Goal: Task Accomplishment & Management: Complete application form

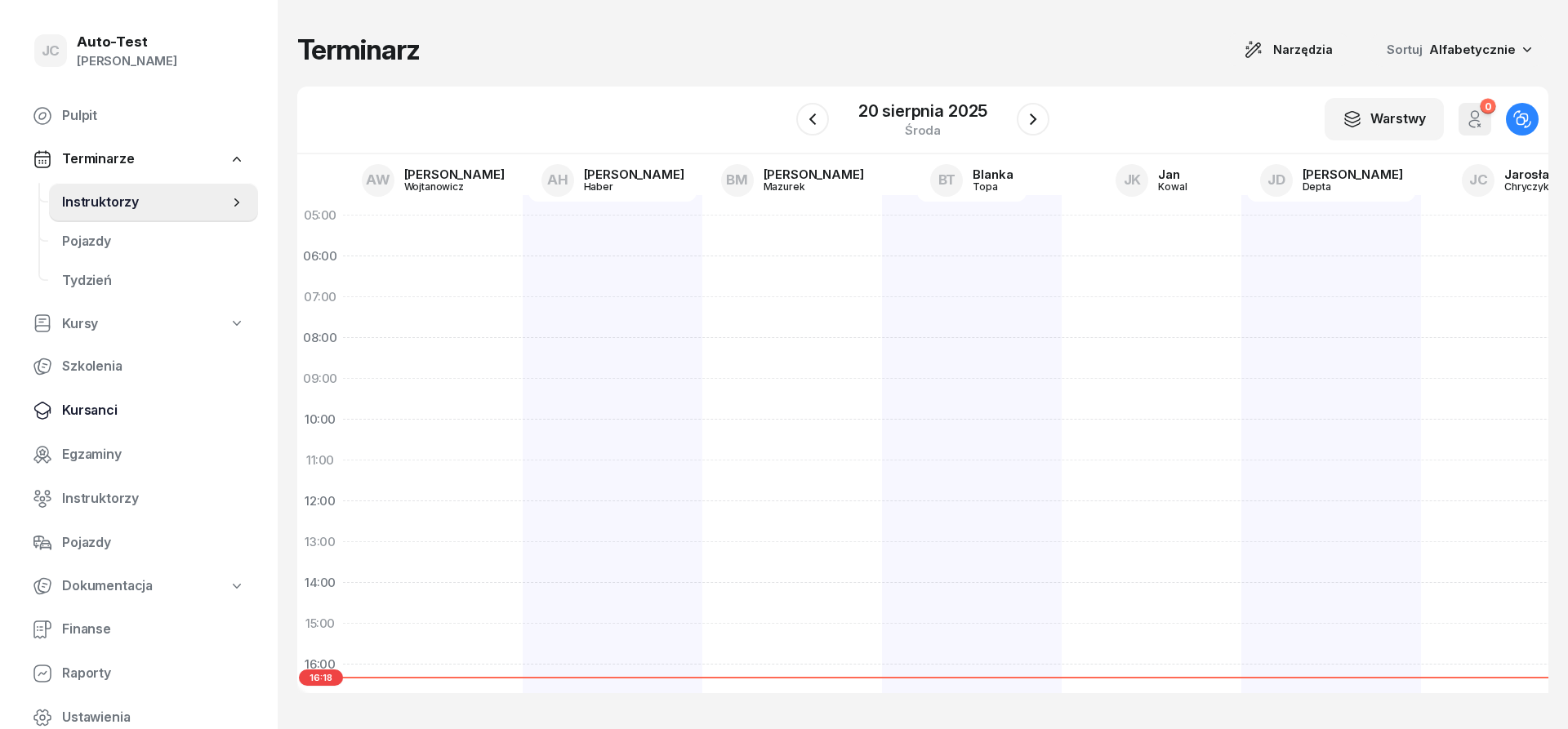
click at [136, 406] on span "Kursanci" at bounding box center [153, 410] width 183 height 22
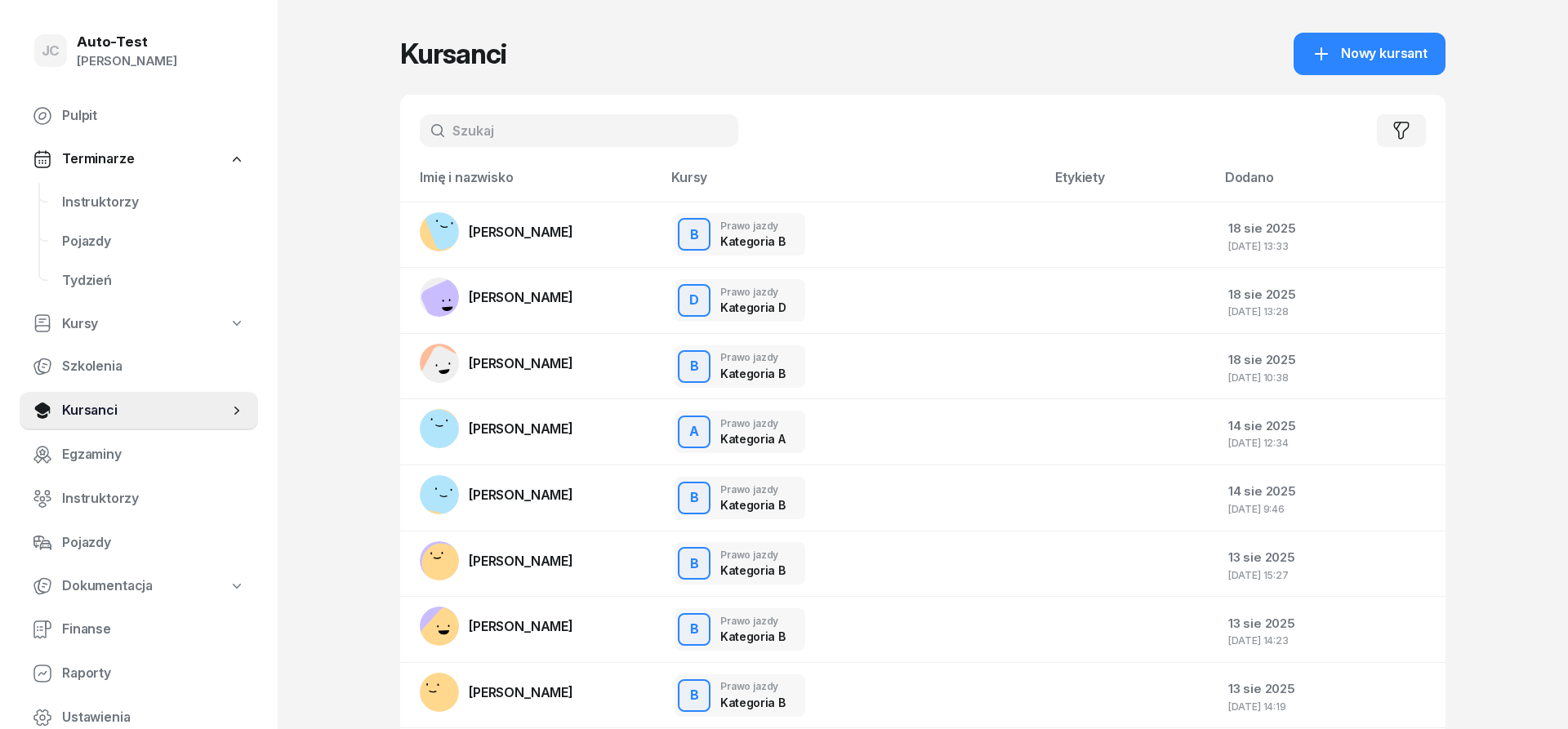
click at [470, 138] on input "text" at bounding box center [579, 130] width 318 height 33
type input "[PERSON_NAME]"
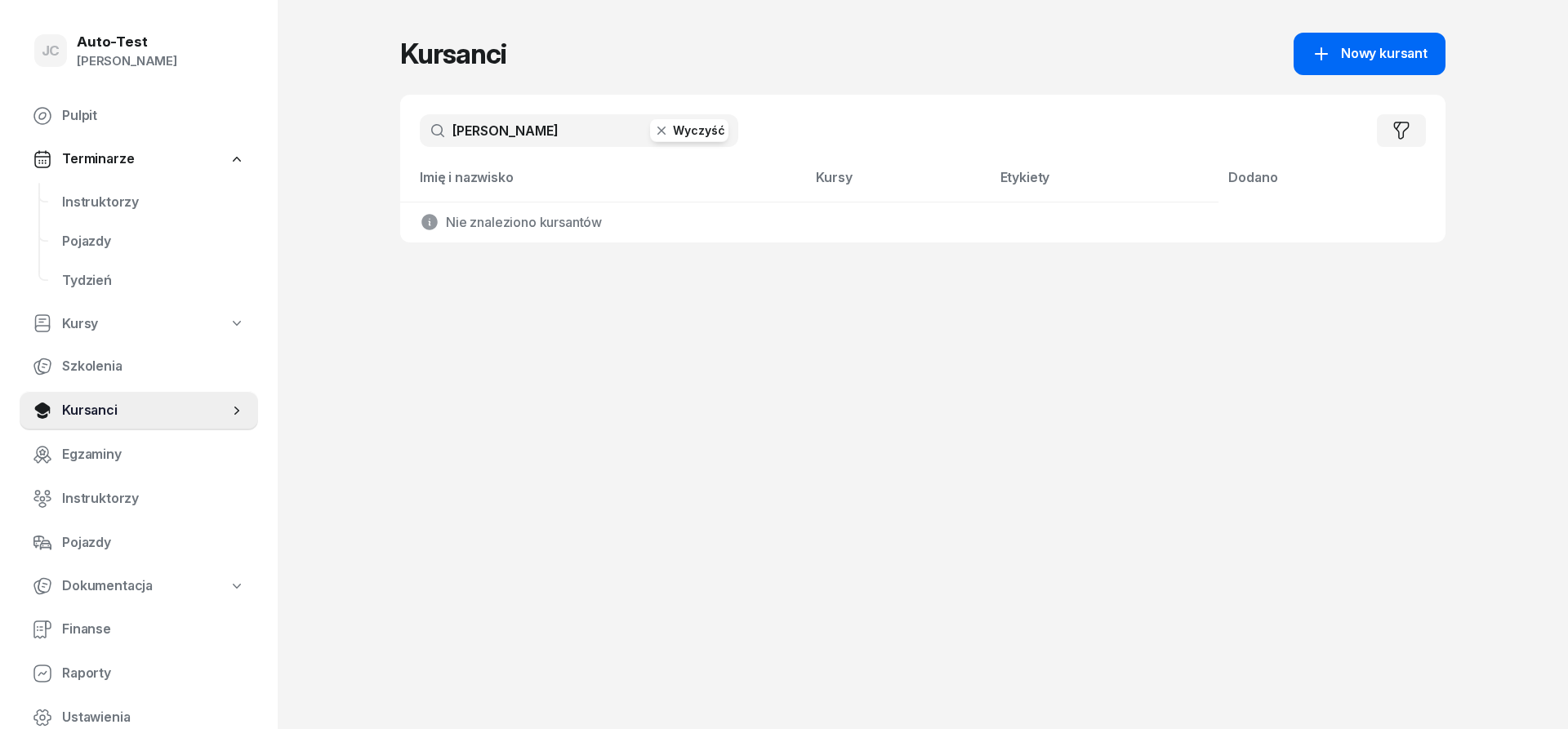
click at [1362, 52] on span "Nowy kursant" at bounding box center [1384, 53] width 86 height 22
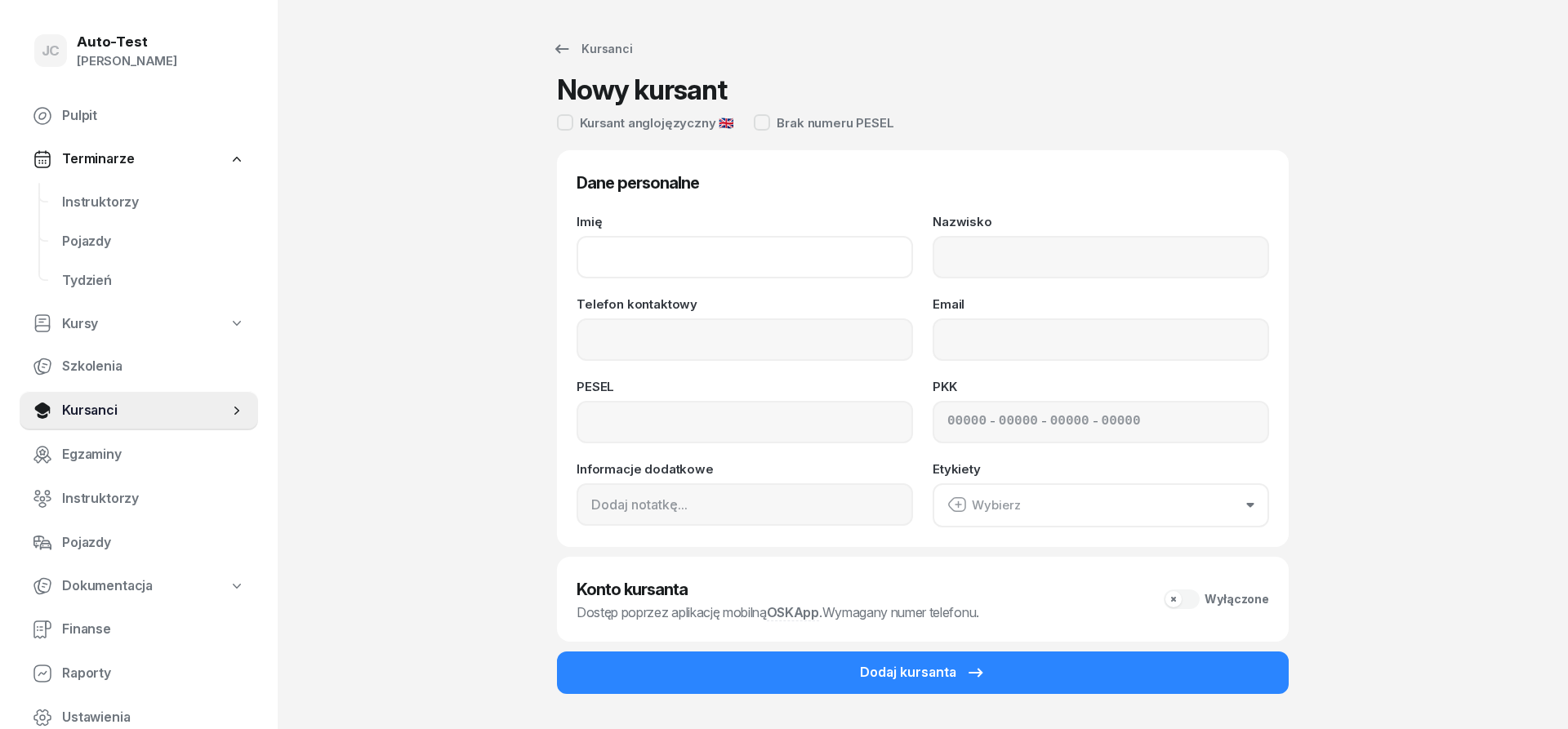
click at [696, 267] on input "Imię" at bounding box center [744, 256] width 336 height 42
type input "[PERSON_NAME]"
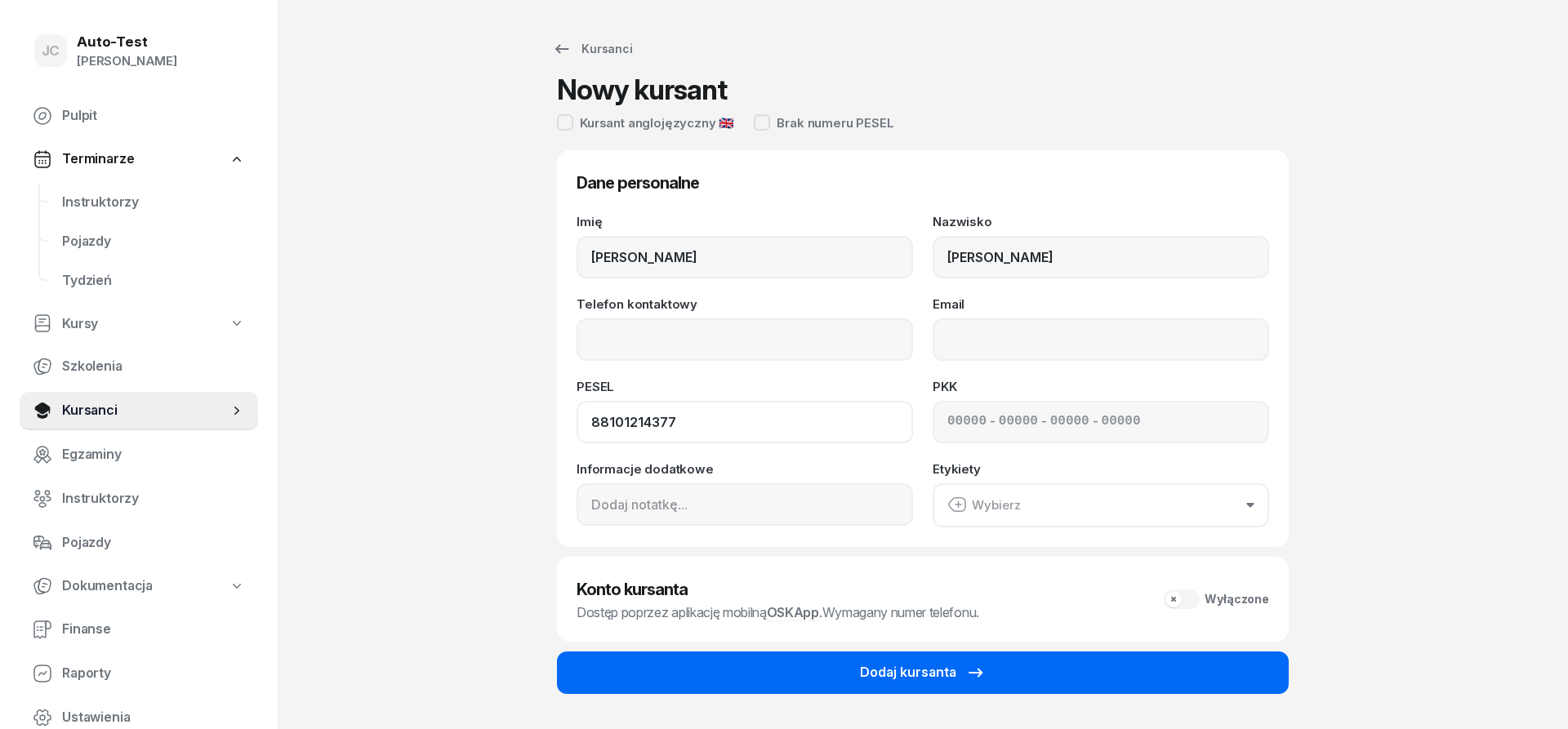
type input "88101214377"
click at [849, 663] on button "Dodaj kursanta" at bounding box center [923, 672] width 732 height 42
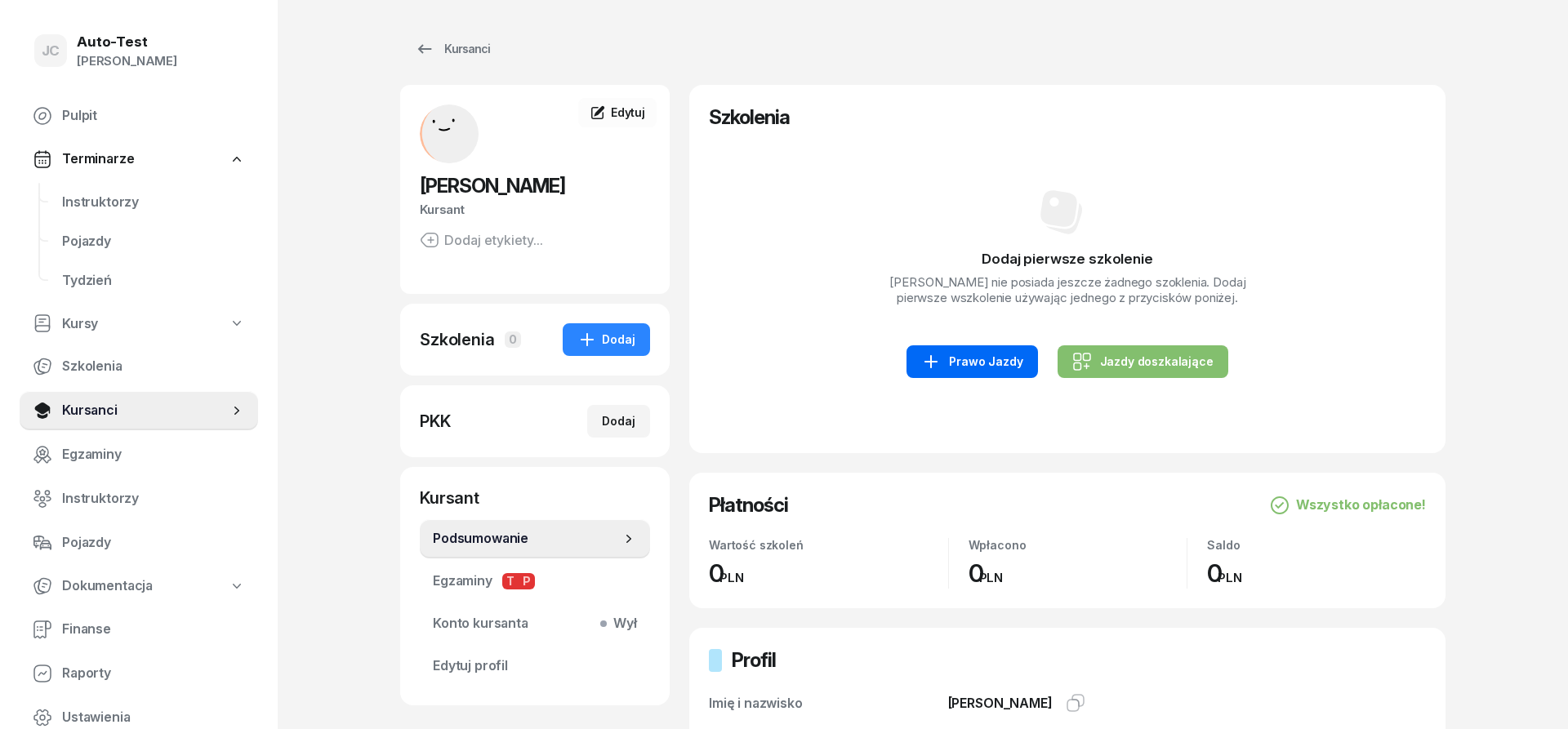
click at [946, 361] on div "Prawo Jazdy" at bounding box center [972, 361] width 101 height 20
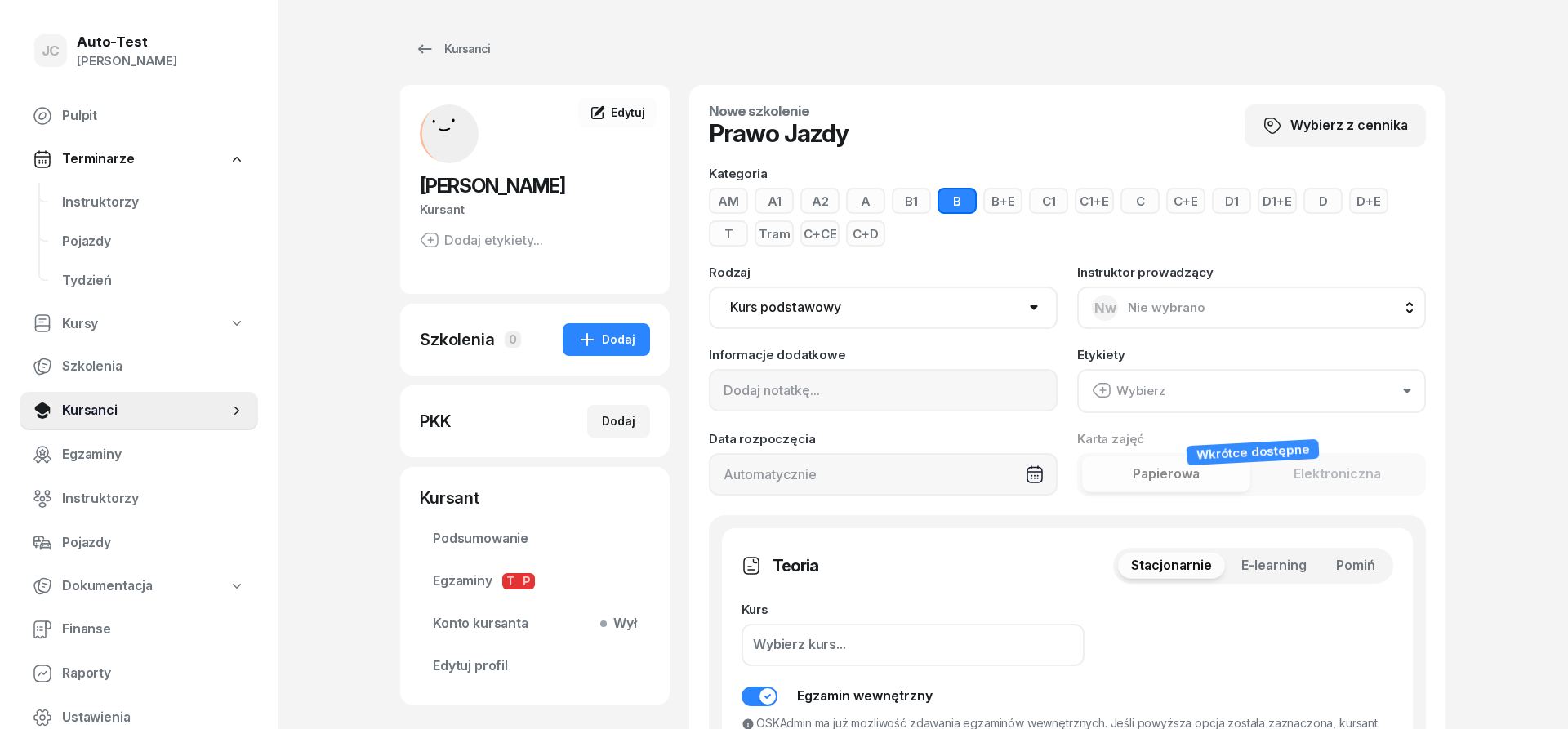
click at [1318, 196] on button "D" at bounding box center [1323, 201] width 39 height 26
click at [1340, 578] on div "Stacjonarnie E-learning Pomiń" at bounding box center [1253, 565] width 280 height 36
click at [1342, 566] on span "Pomiń" at bounding box center [1356, 565] width 39 height 22
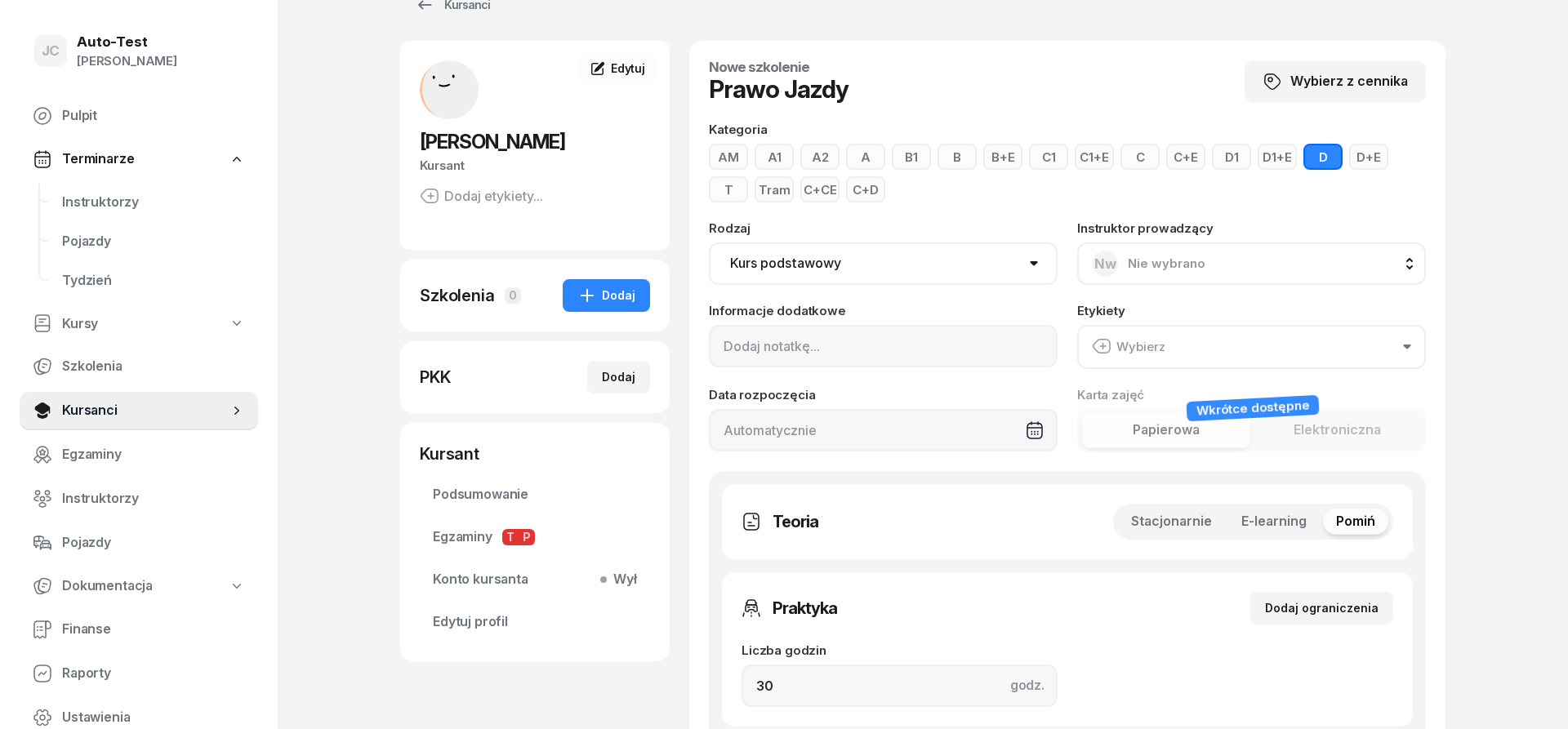
scroll to position [83, 0]
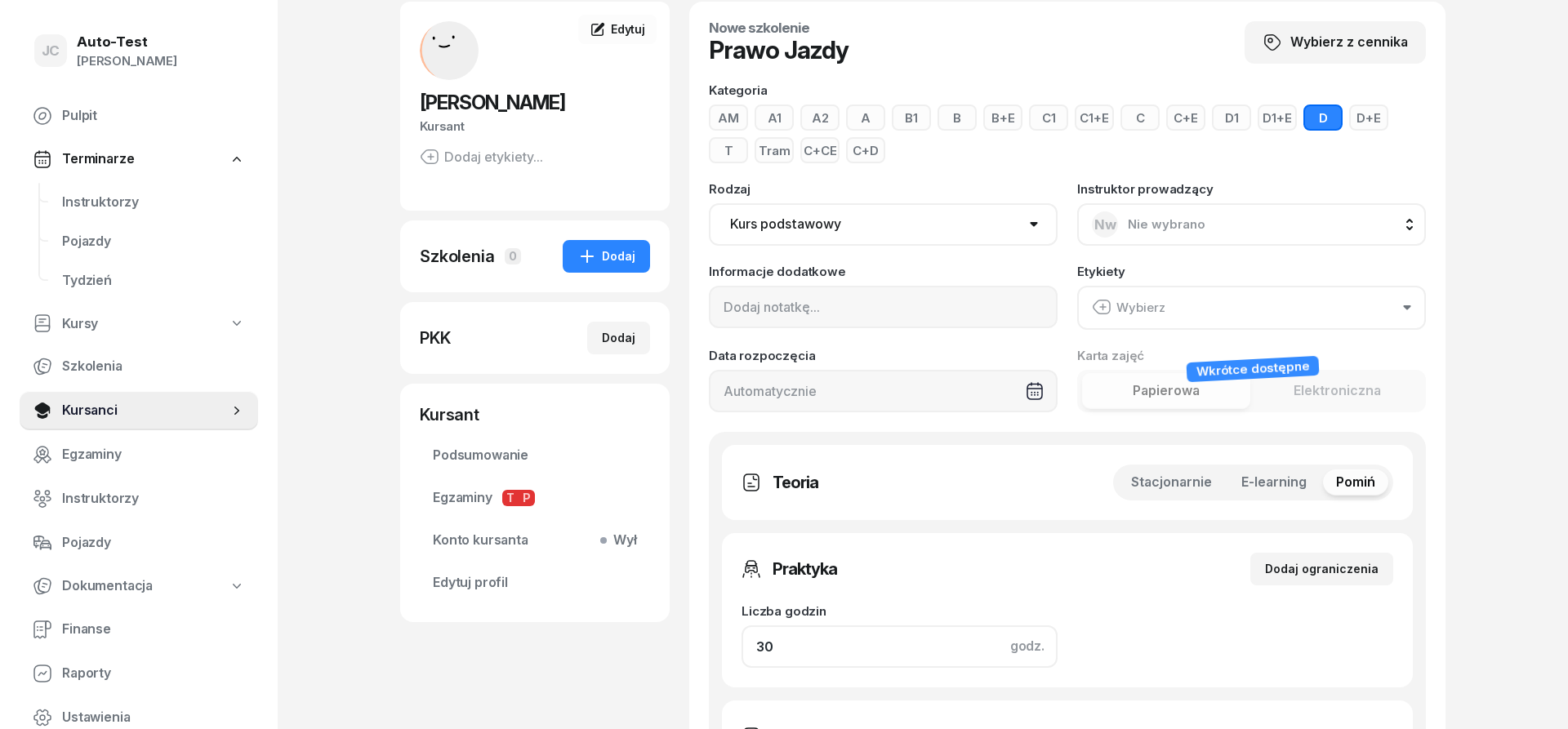
drag, startPoint x: 820, startPoint y: 646, endPoint x: 688, endPoint y: 649, distance: 132.0
click at [741, 649] on input "30" at bounding box center [900, 646] width 316 height 42
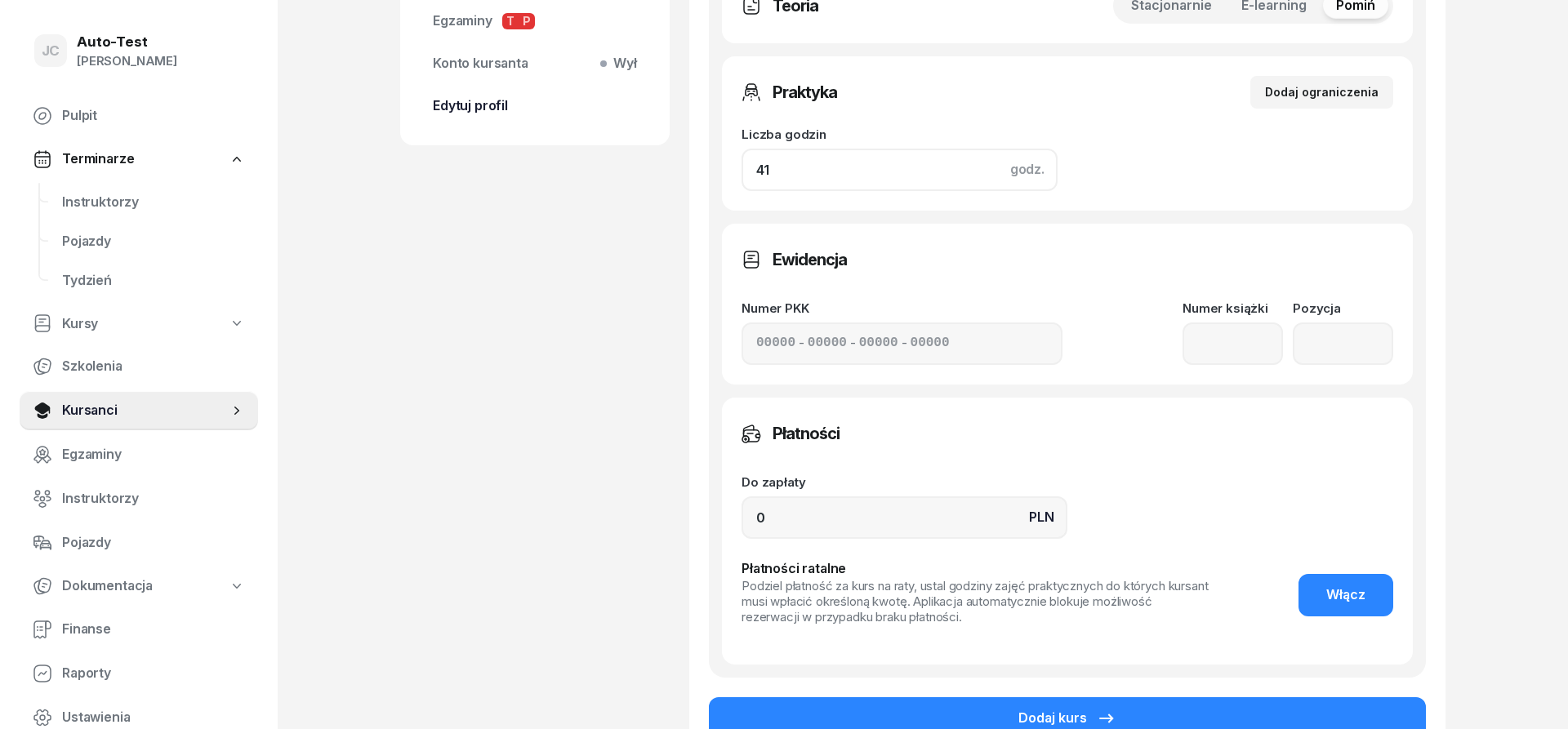
scroll to position [583, 0]
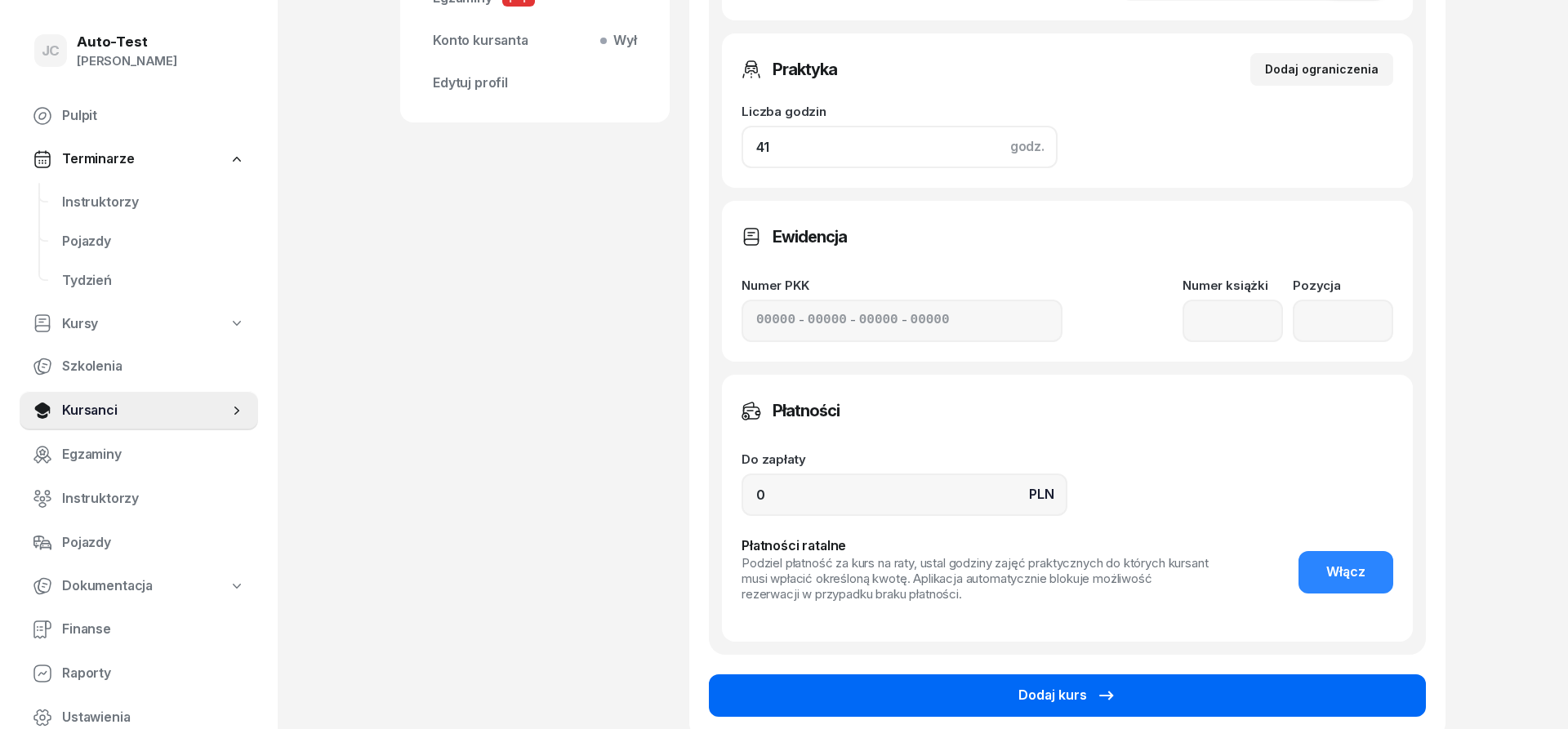
type input "41"
click at [858, 694] on button "Dodaj kurs" at bounding box center [1067, 694] width 717 height 42
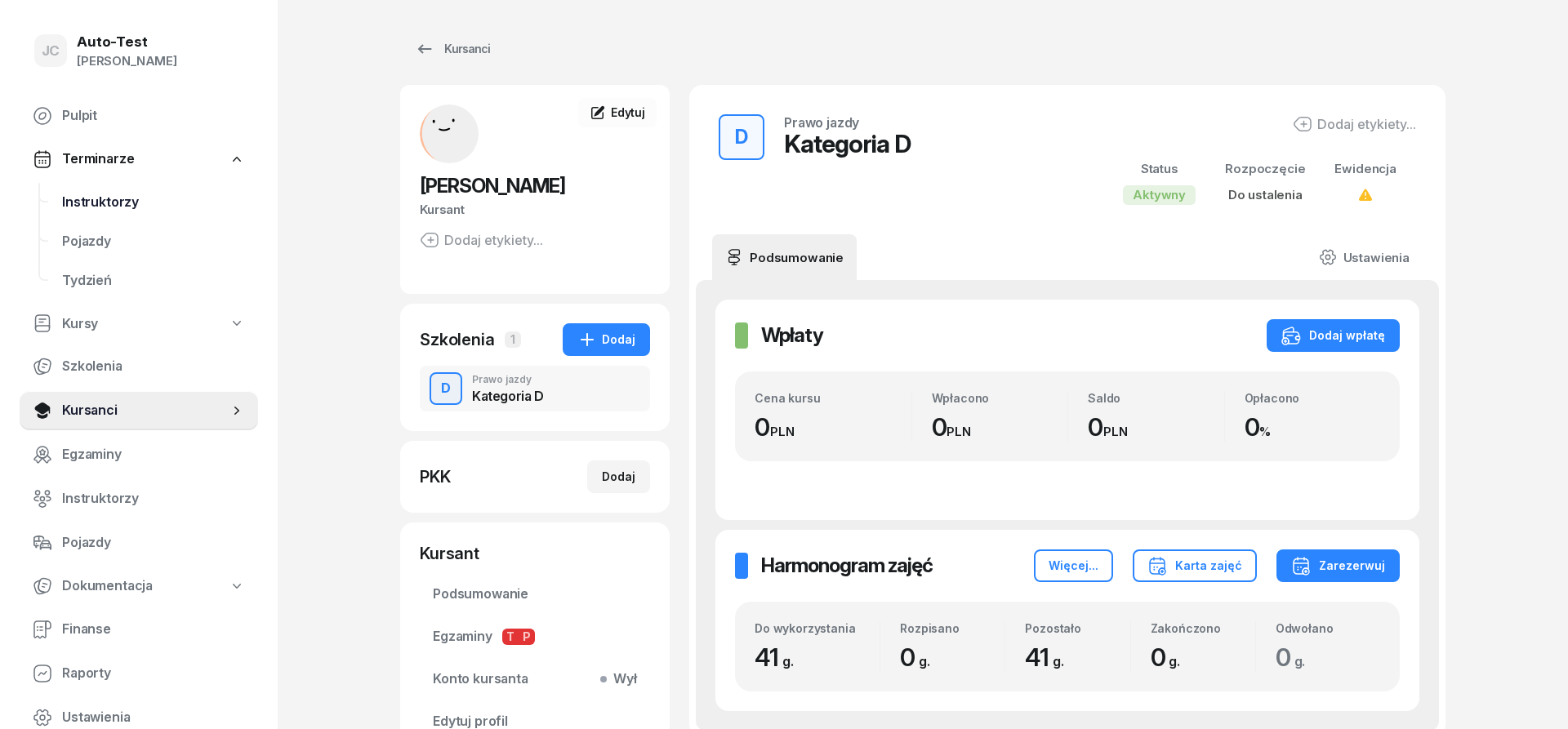
click at [157, 197] on span "Instruktorzy" at bounding box center [153, 202] width 183 height 22
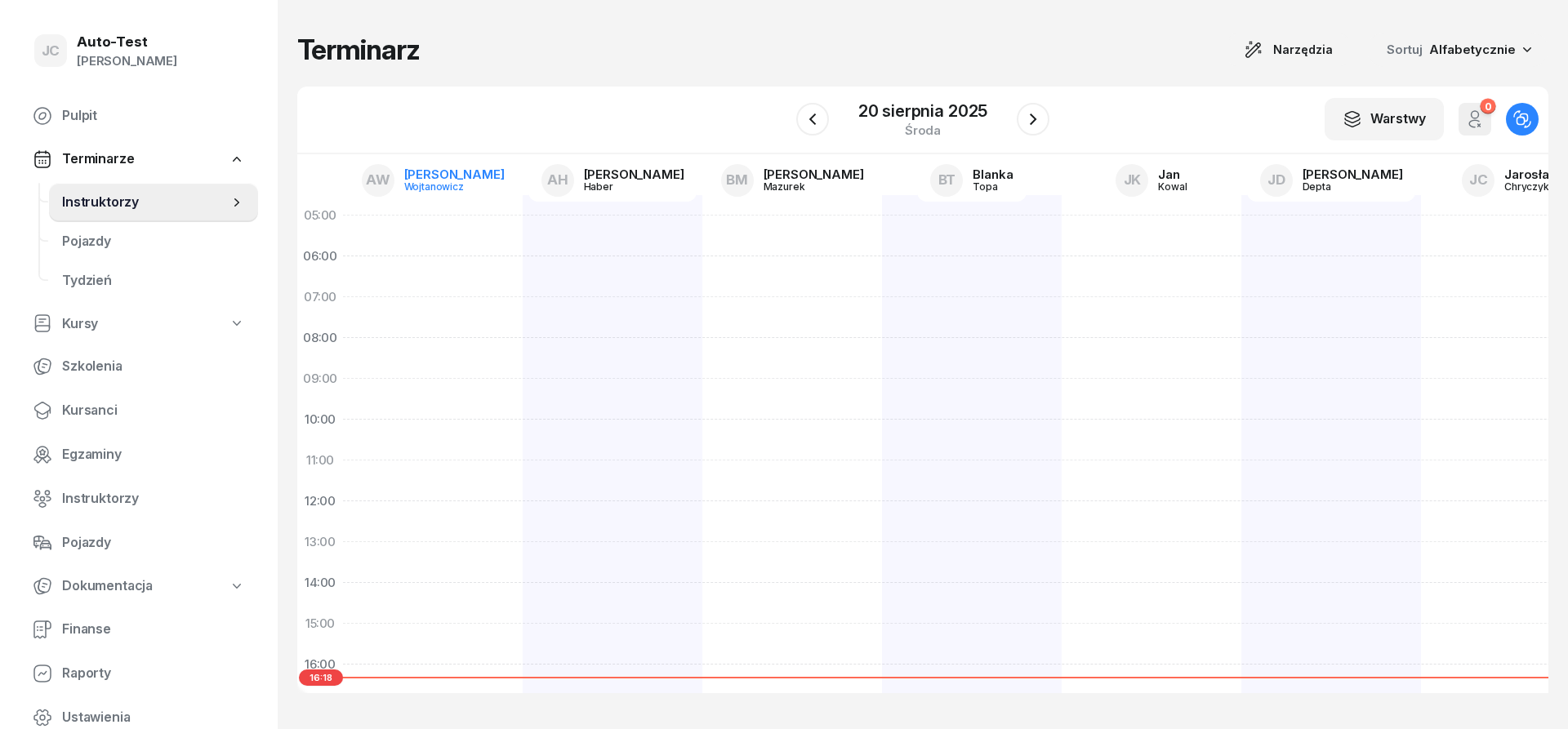
click at [447, 177] on div "[PERSON_NAME]" at bounding box center [454, 174] width 100 height 12
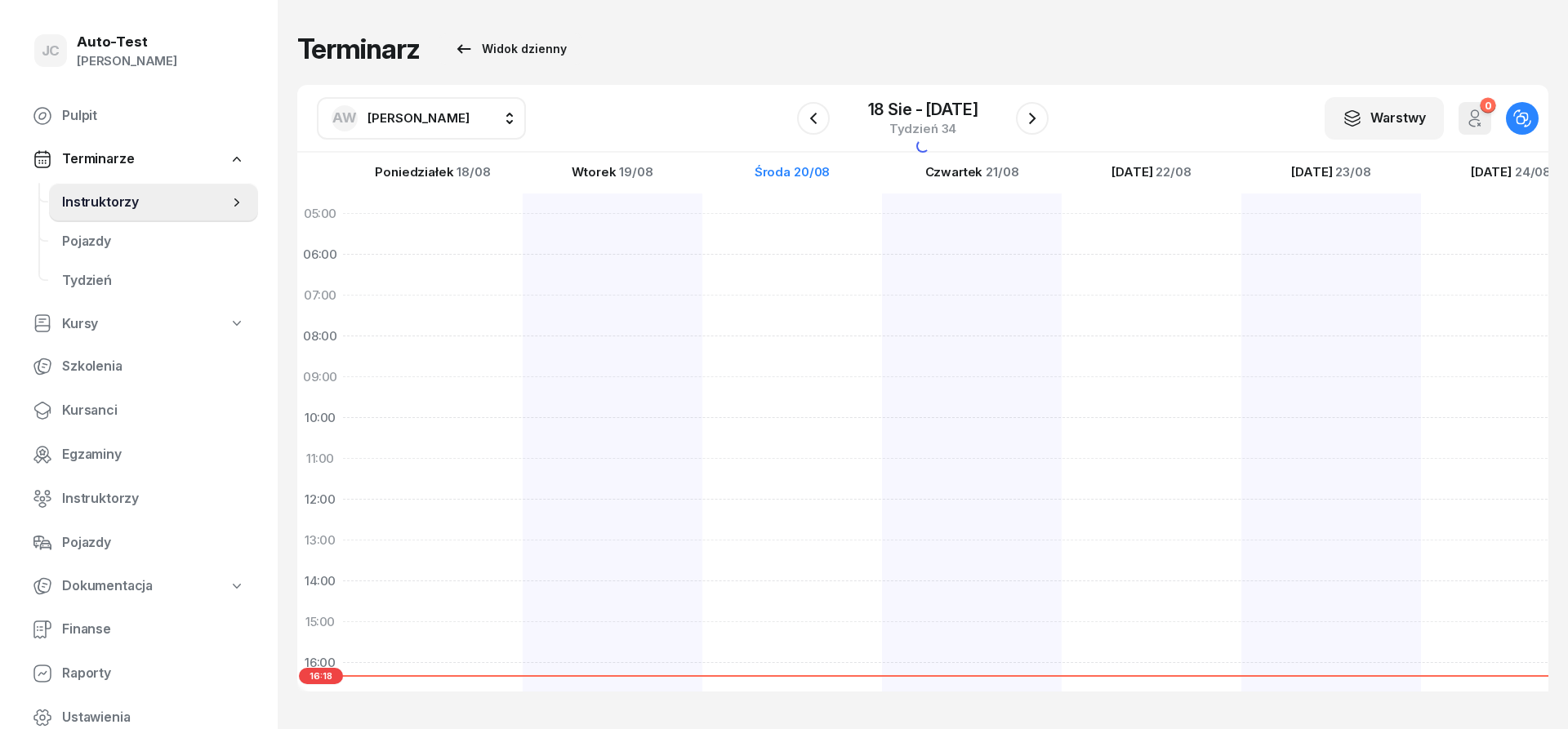
click at [426, 117] on span "[PERSON_NAME]" at bounding box center [418, 118] width 102 height 16
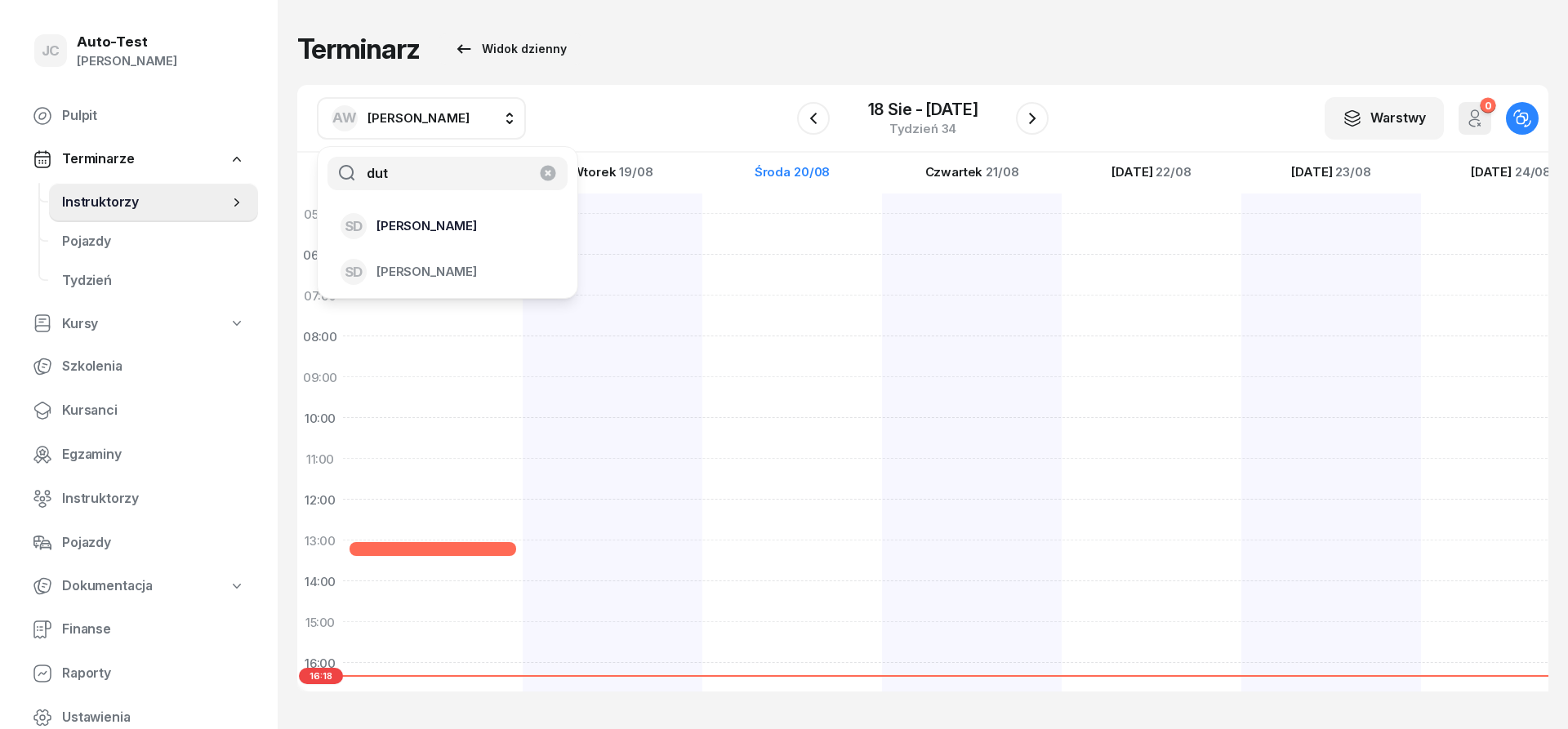
type input "dut"
click at [440, 232] on span "[PERSON_NAME]" at bounding box center [426, 226] width 100 height 22
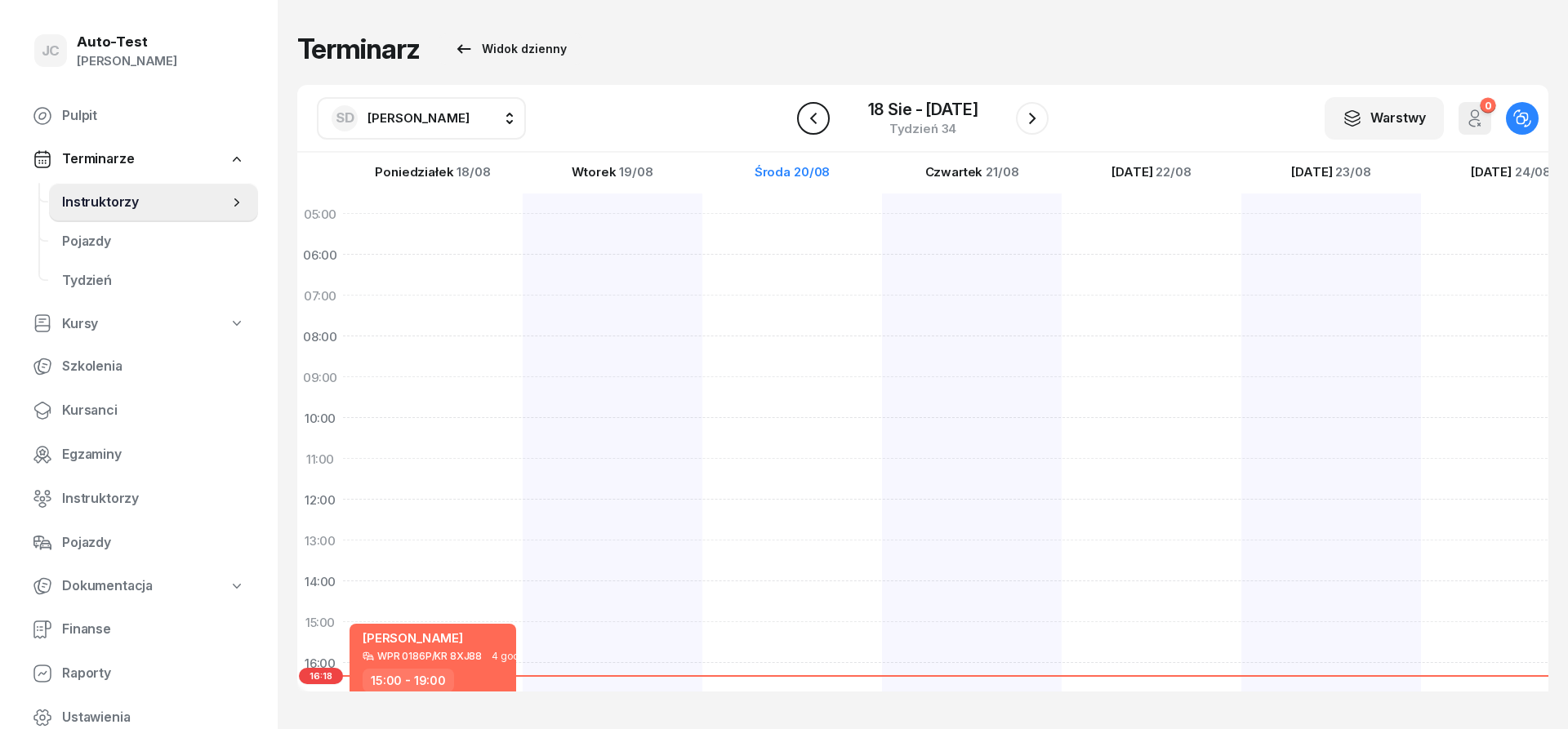
click at [813, 118] on icon "button" at bounding box center [813, 118] width 20 height 20
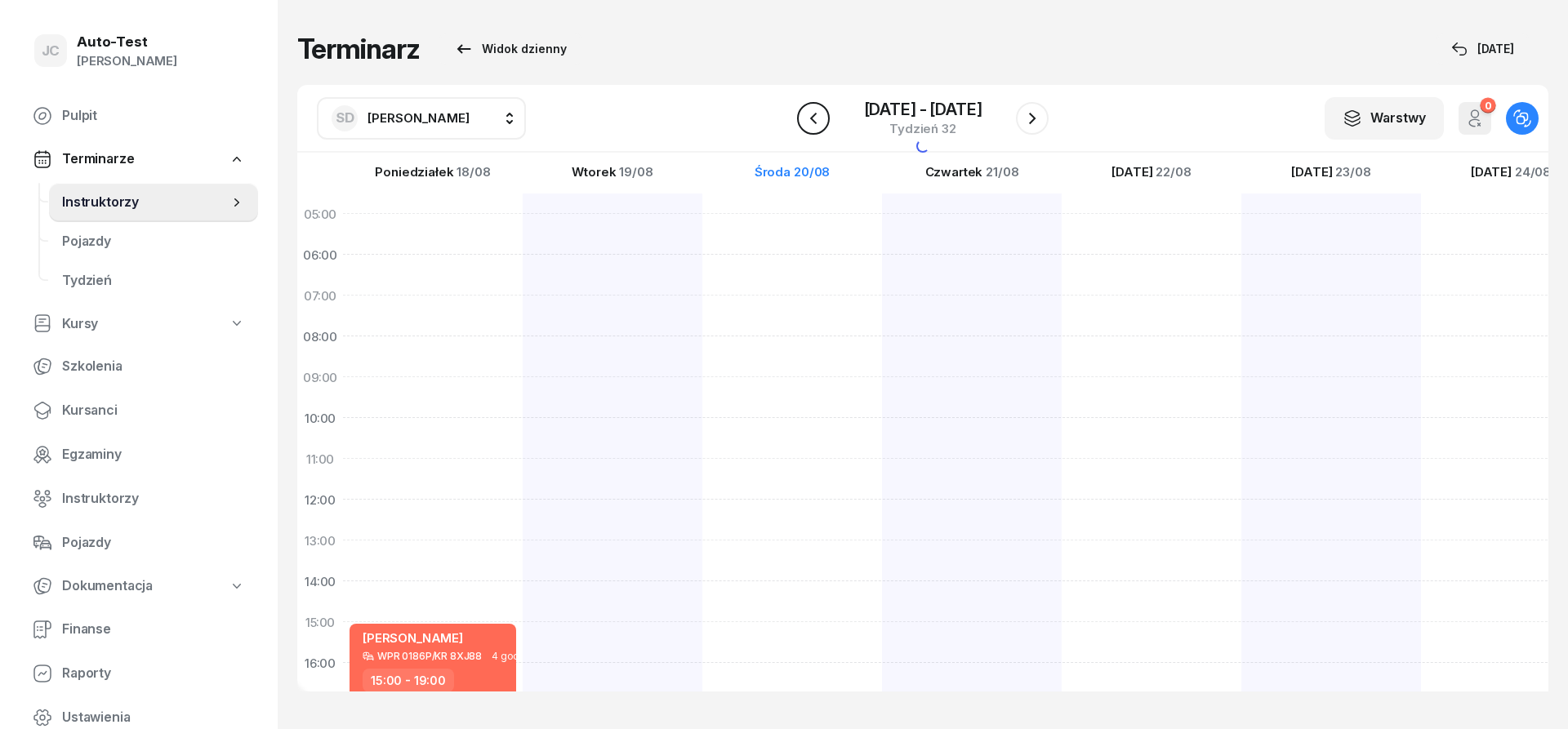
click at [813, 118] on icon "button" at bounding box center [813, 118] width 20 height 20
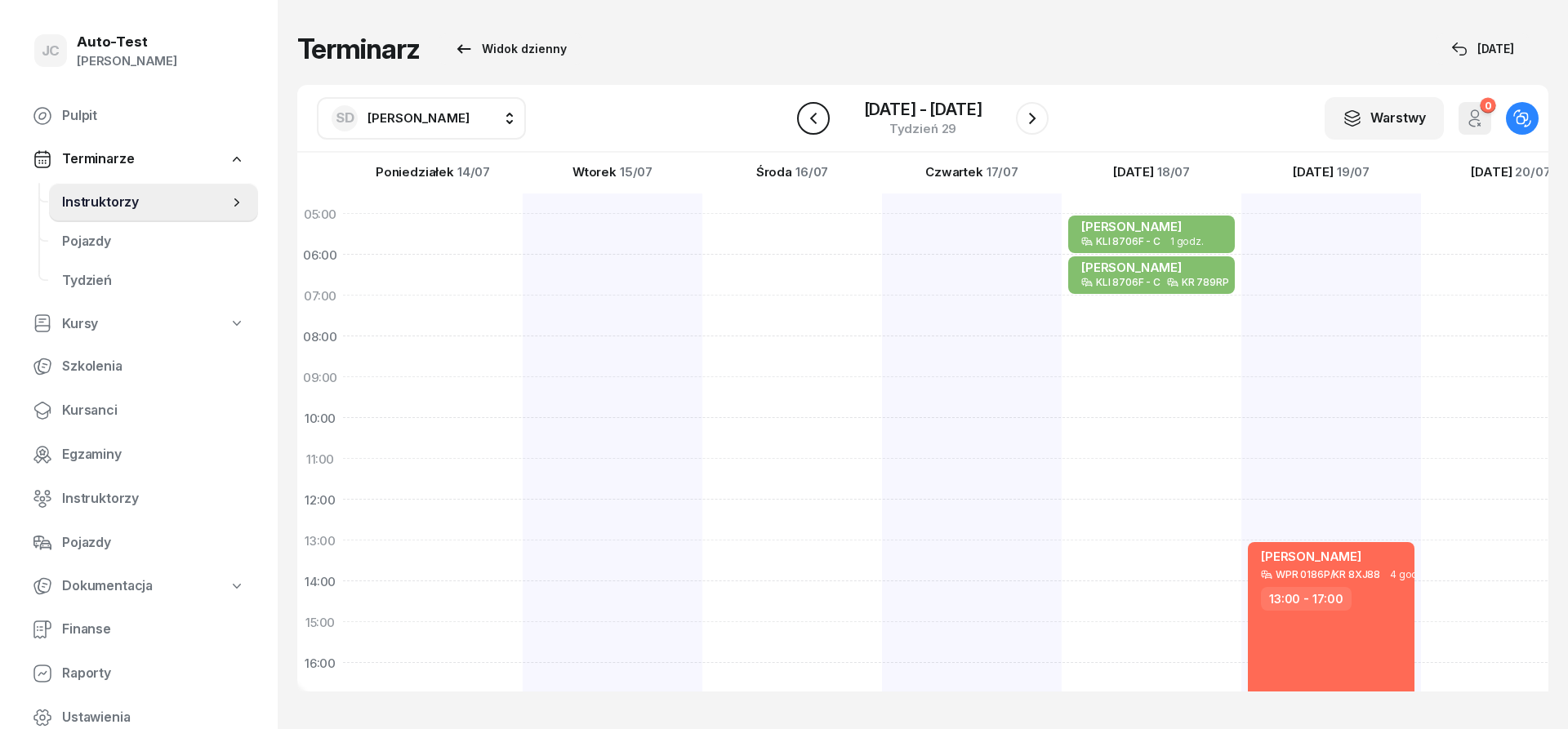
click at [813, 118] on icon "button" at bounding box center [813, 118] width 20 height 20
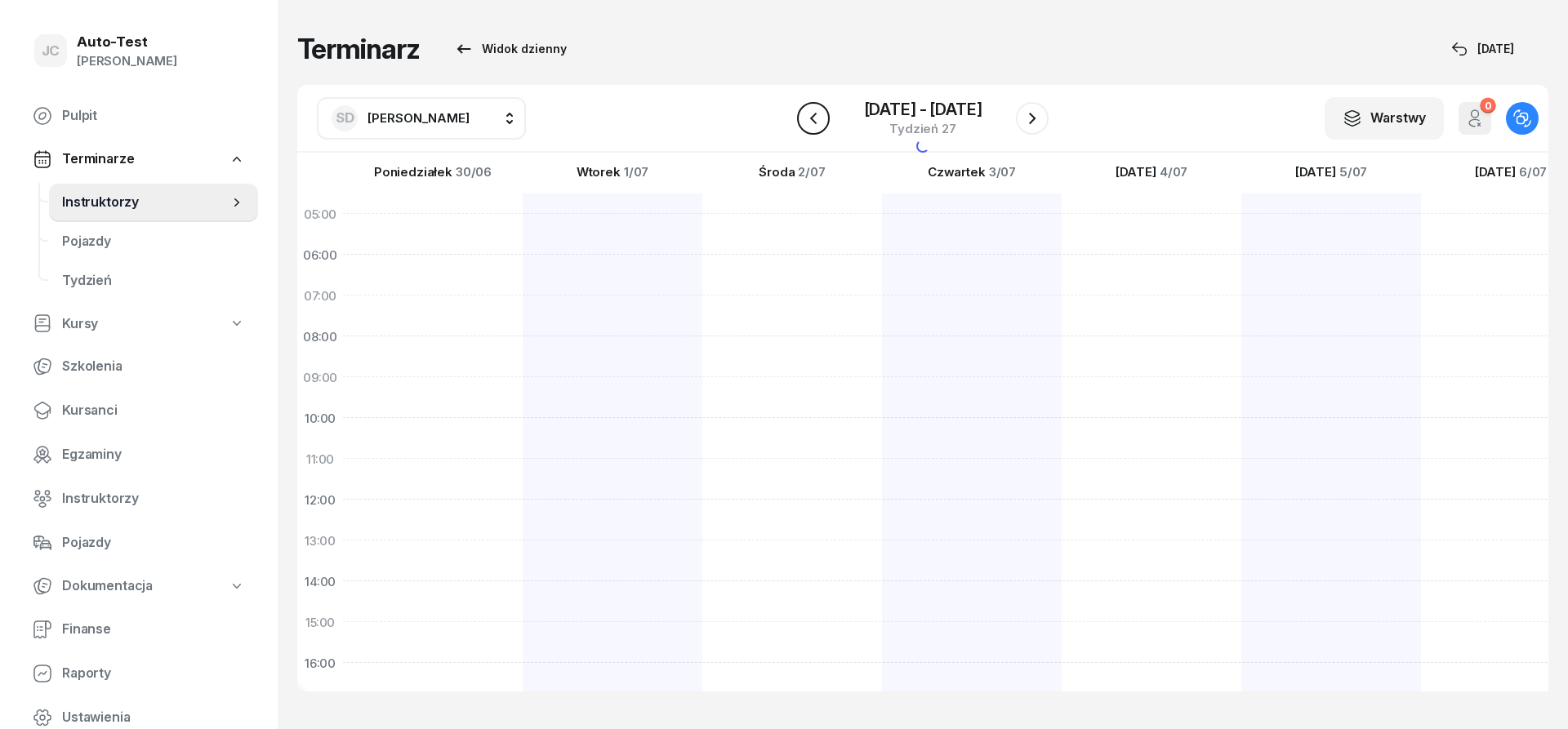
click at [813, 118] on icon "button" at bounding box center [813, 118] width 20 height 20
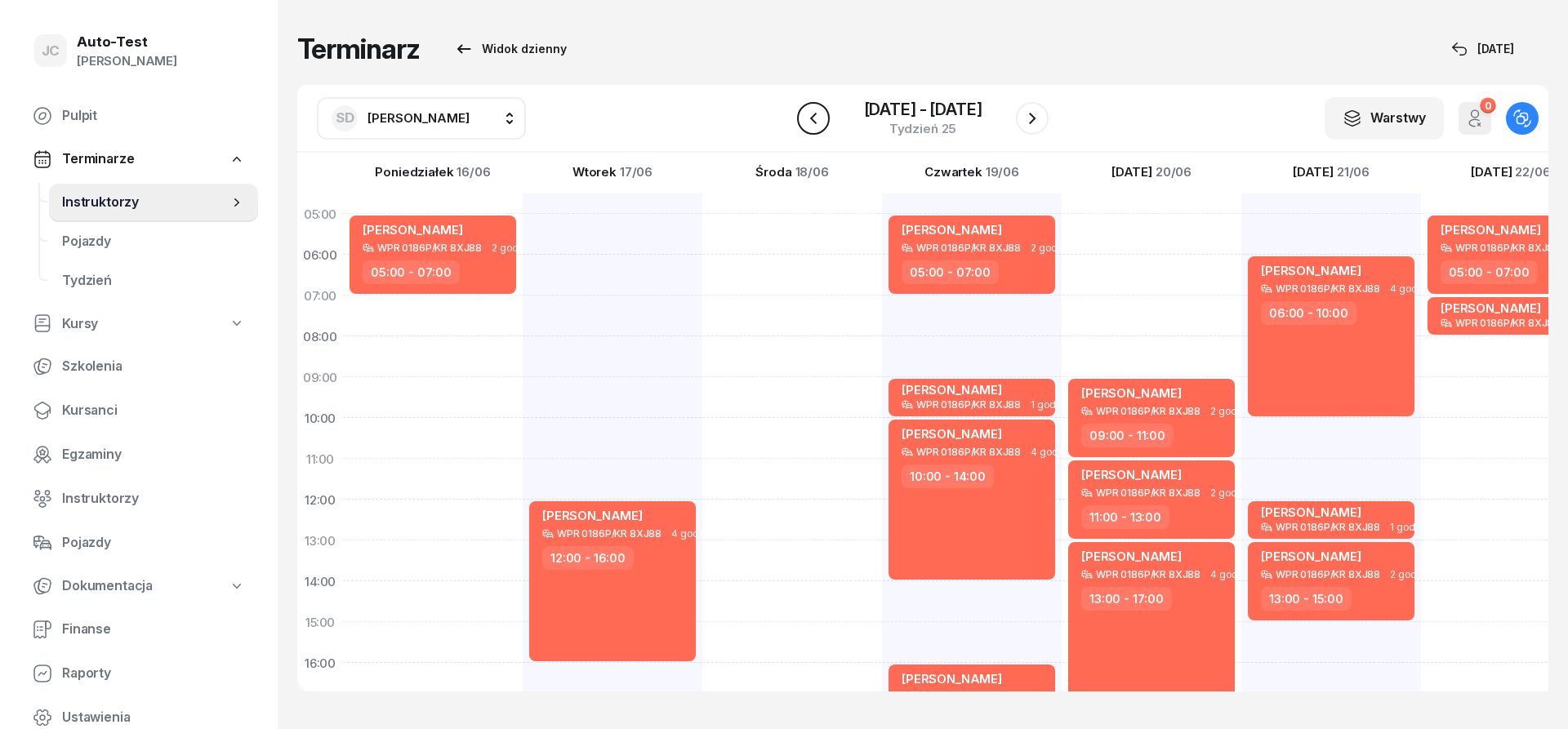
click at [813, 118] on icon "button" at bounding box center [813, 118] width 20 height 20
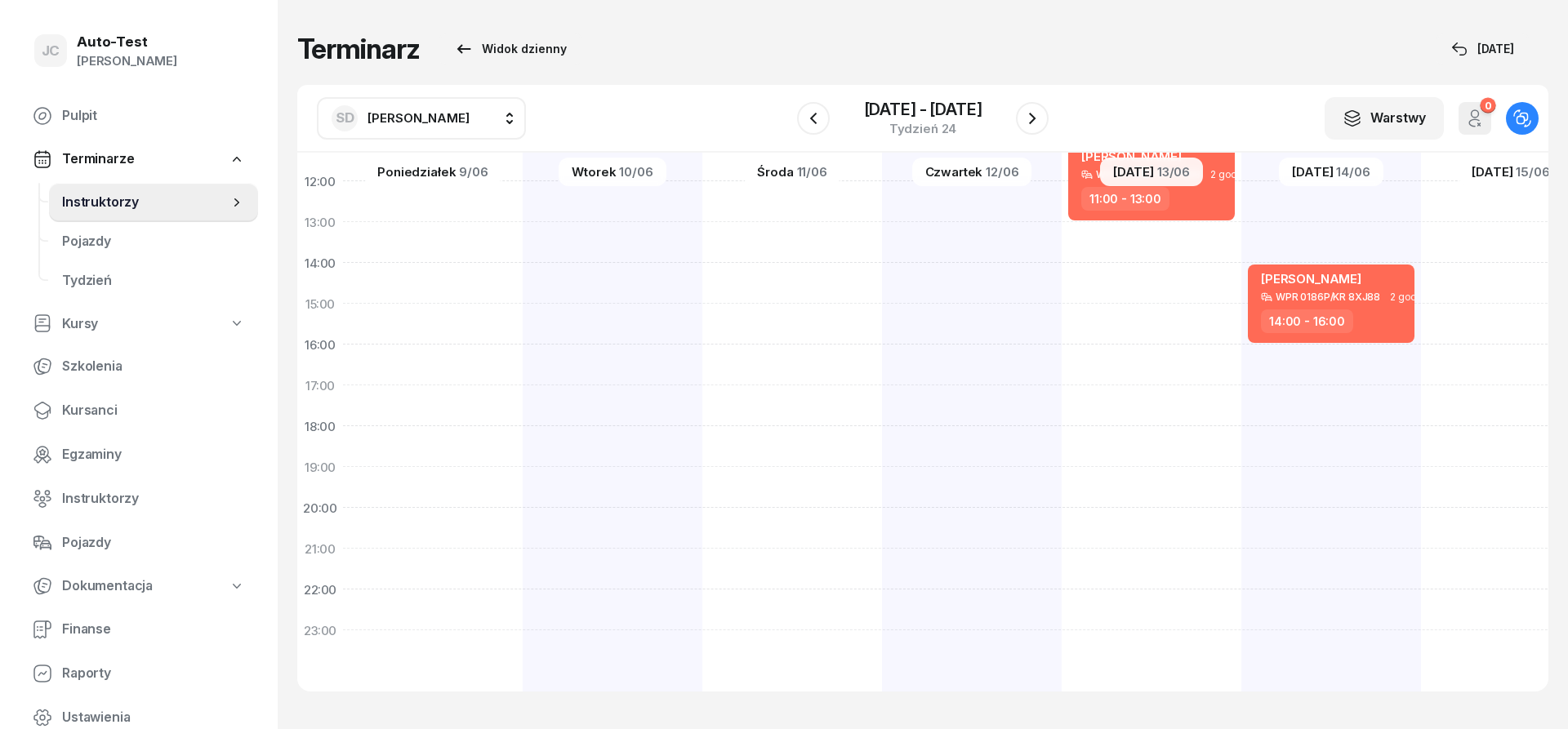
click at [1421, 368] on div "[PERSON_NAME] WPR 0186P/KR 8XJ88 2 godz. 08:00 - 10:00 [PERSON_NAME] WPR 0186P/…" at bounding box center [1511, 284] width 180 height 816
select select "16"
select select "18"
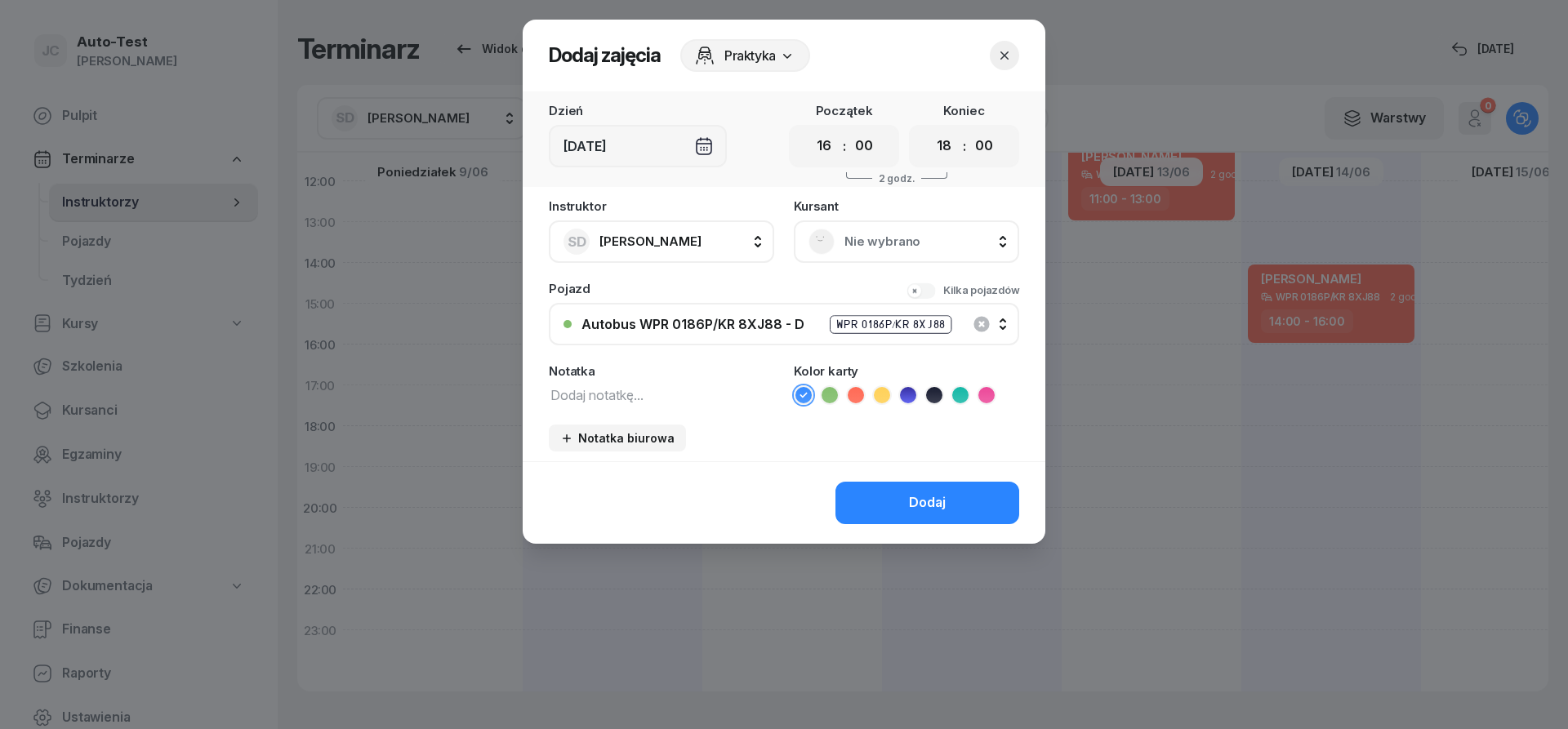
scroll to position [318, 0]
click at [854, 253] on div "Nie wybrano" at bounding box center [906, 241] width 196 height 26
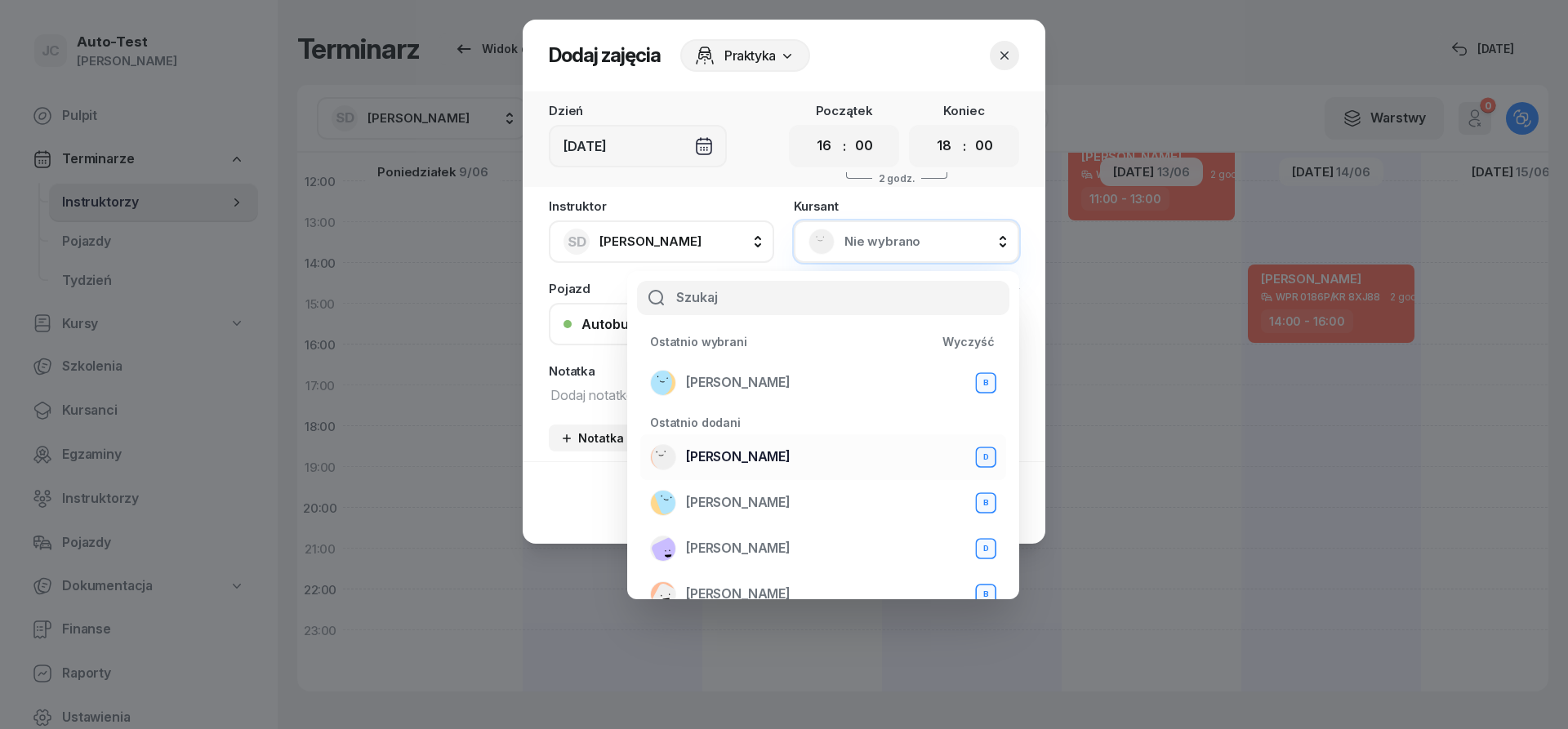
click at [784, 459] on div "[PERSON_NAME] D" at bounding box center [823, 458] width 346 height 26
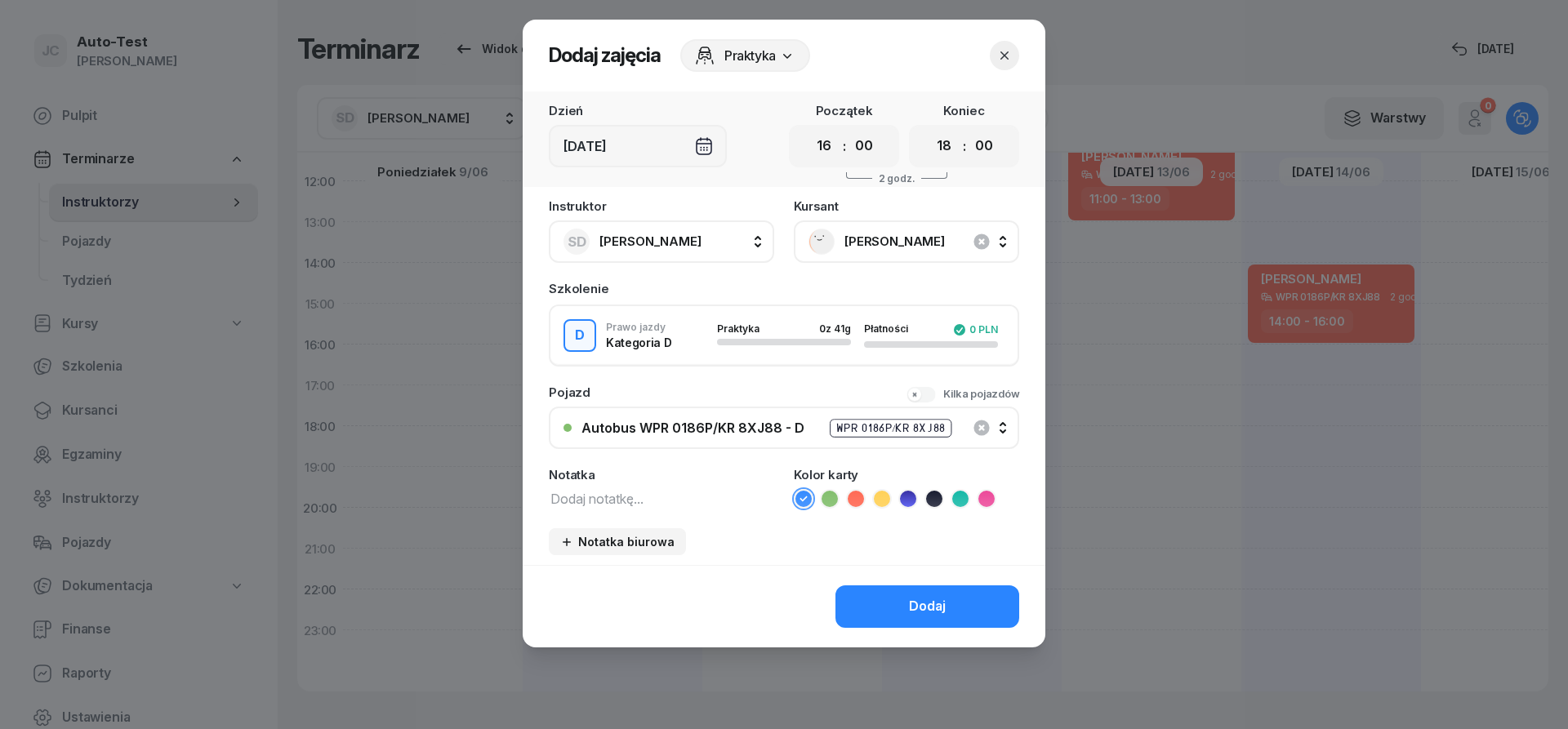
click at [856, 501] on icon at bounding box center [856, 498] width 7 height 6
click at [907, 604] on button "Dodaj" at bounding box center [927, 605] width 183 height 42
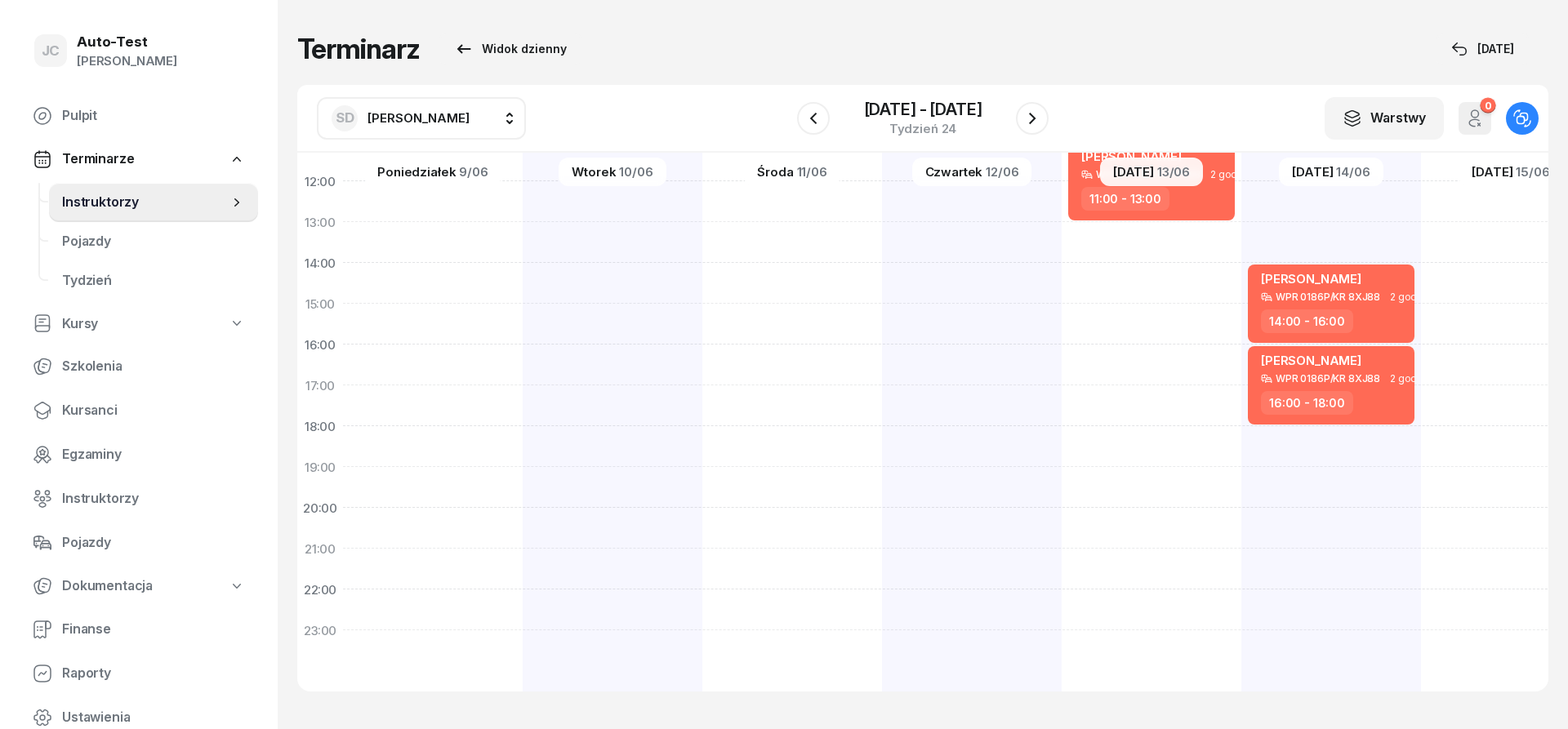
click at [1483, 367] on div at bounding box center [1511, 284] width 180 height 816
select select "16"
select select "18"
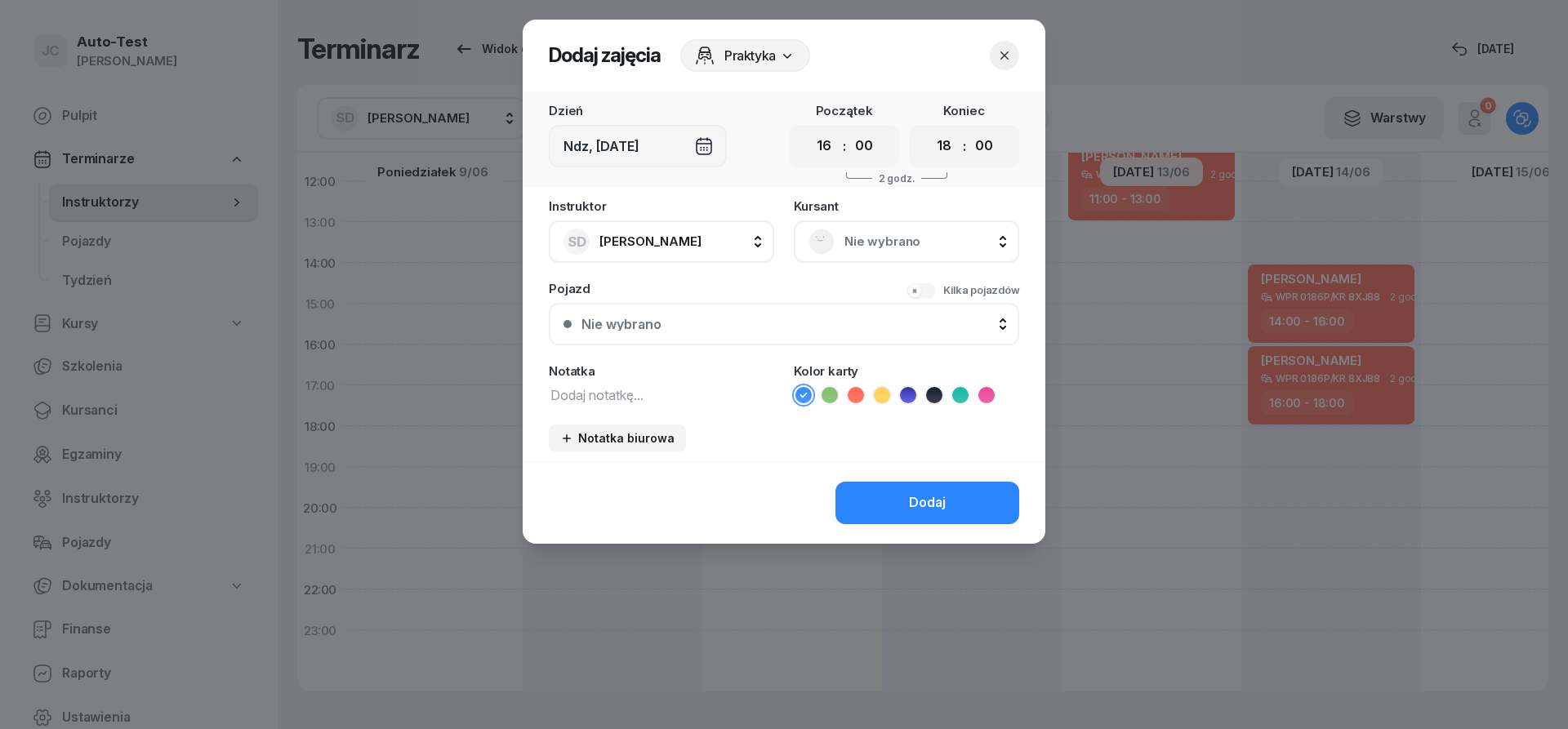
click at [920, 240] on span "Nie wybrano" at bounding box center [924, 241] width 160 height 22
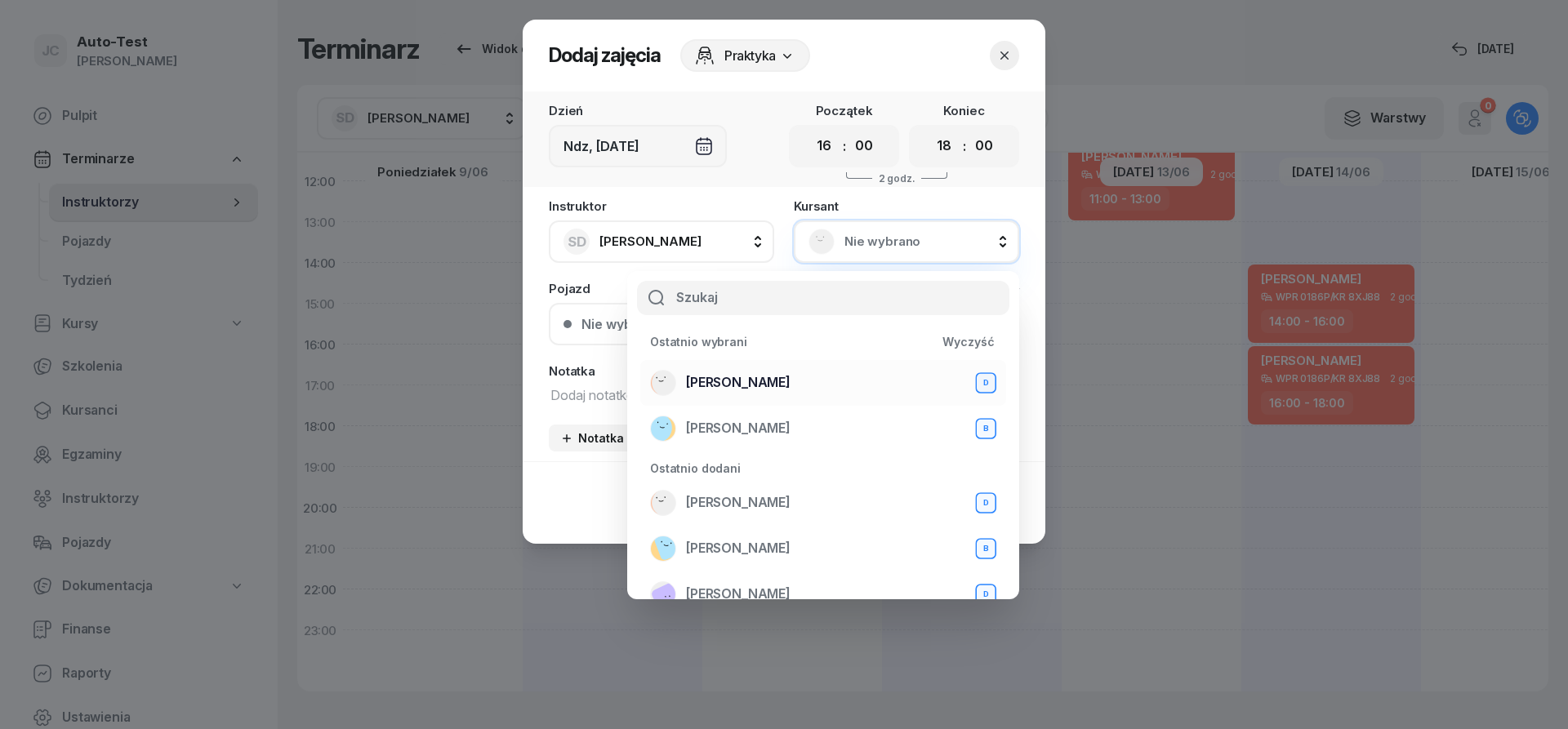
click at [757, 379] on span "[PERSON_NAME]" at bounding box center [739, 383] width 105 height 22
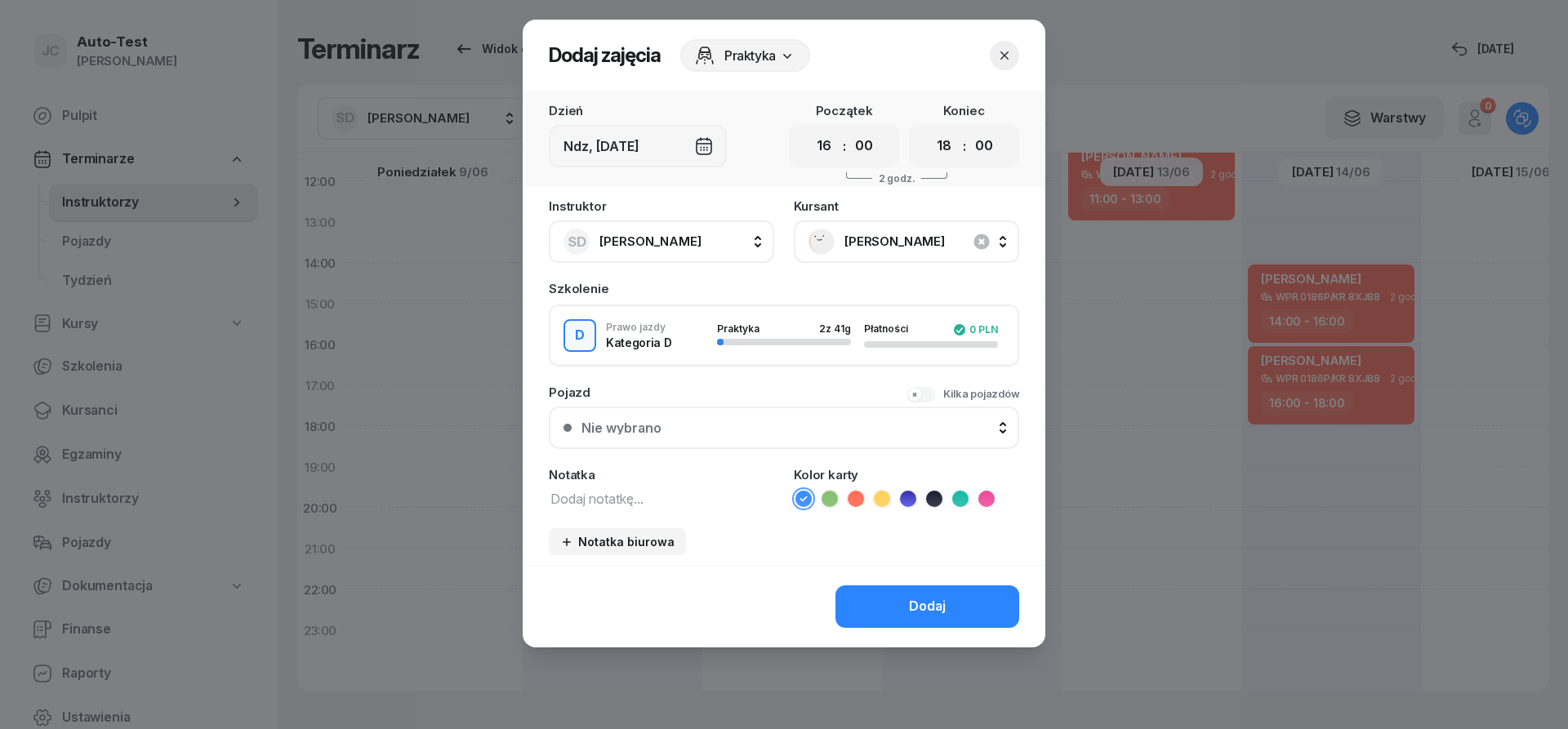
click at [792, 431] on div "Nie wybrano" at bounding box center [793, 428] width 423 height 13
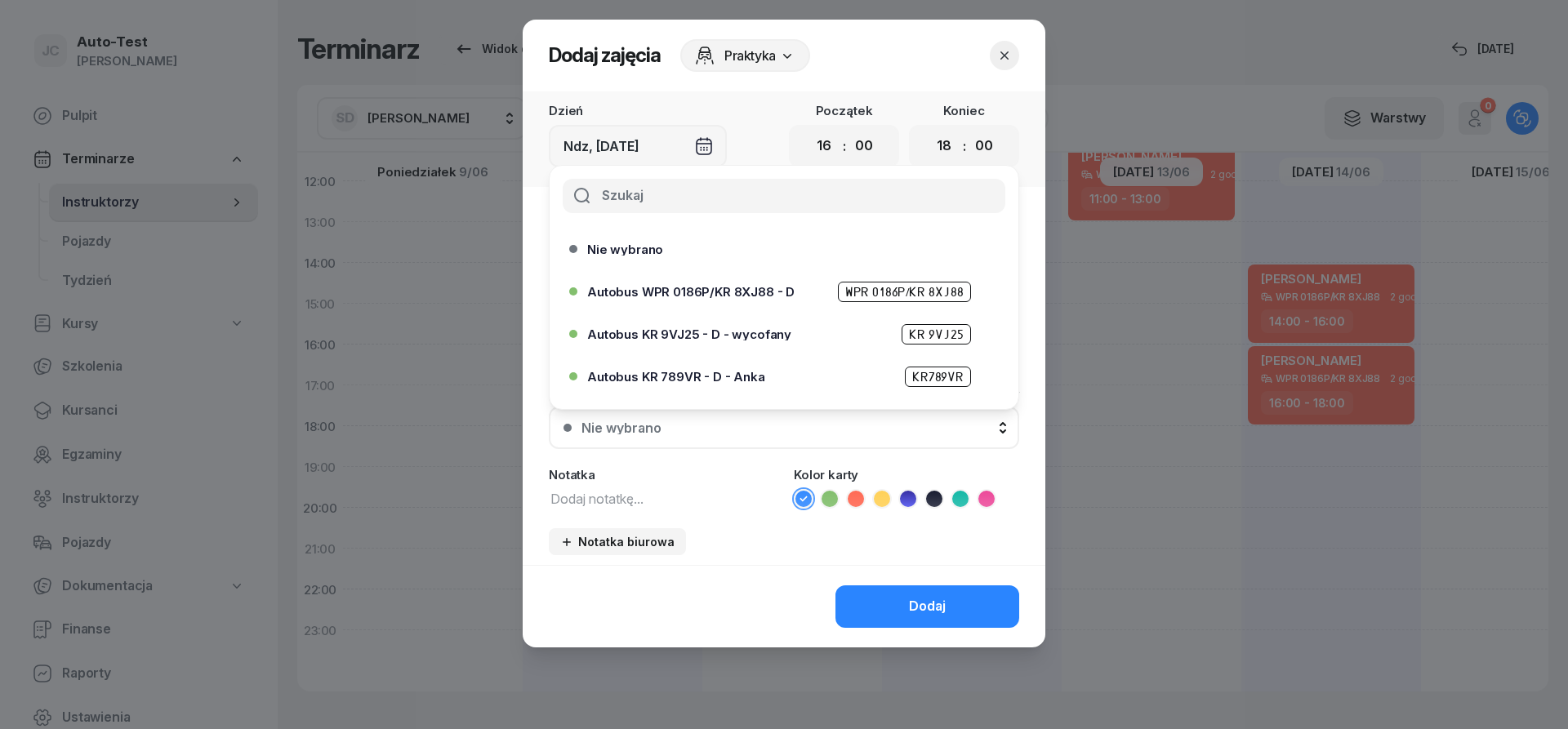
click at [751, 290] on span "Autobus WPR 0186P/KR 8XJ88 - D" at bounding box center [691, 291] width 208 height 12
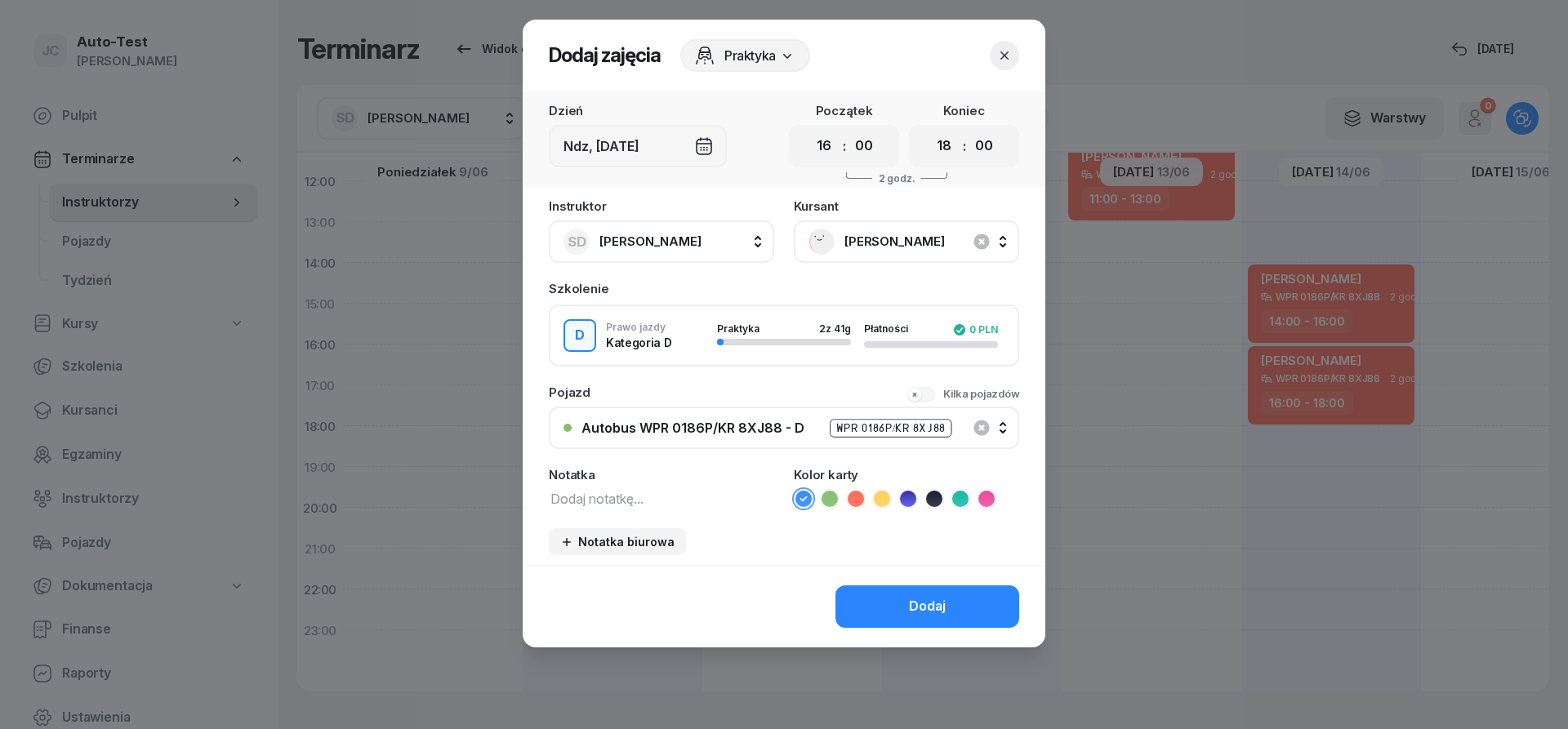
click at [853, 495] on icon at bounding box center [855, 498] width 16 height 16
click at [899, 591] on button "Dodaj" at bounding box center [927, 605] width 183 height 42
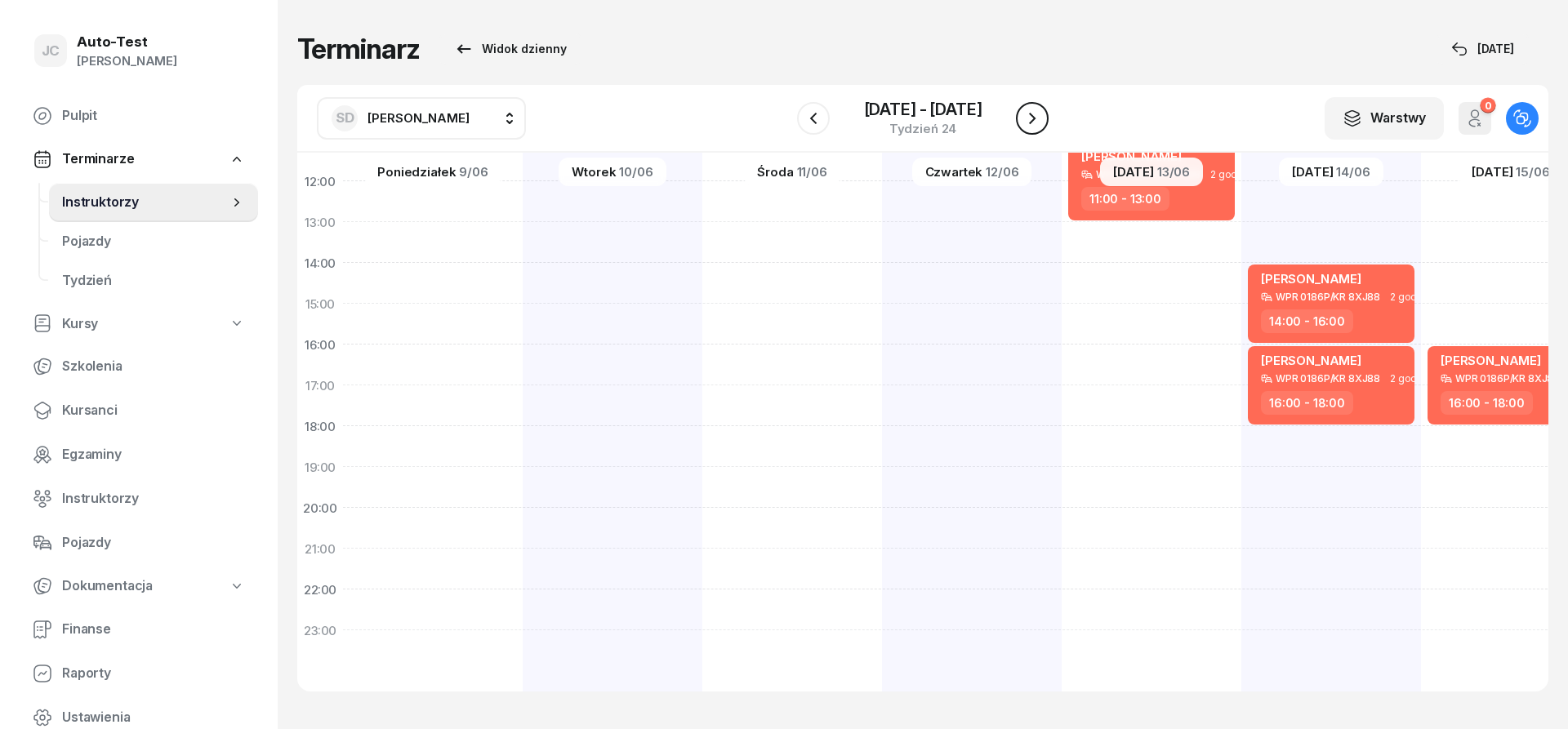
click at [1023, 119] on icon "button" at bounding box center [1032, 118] width 20 height 20
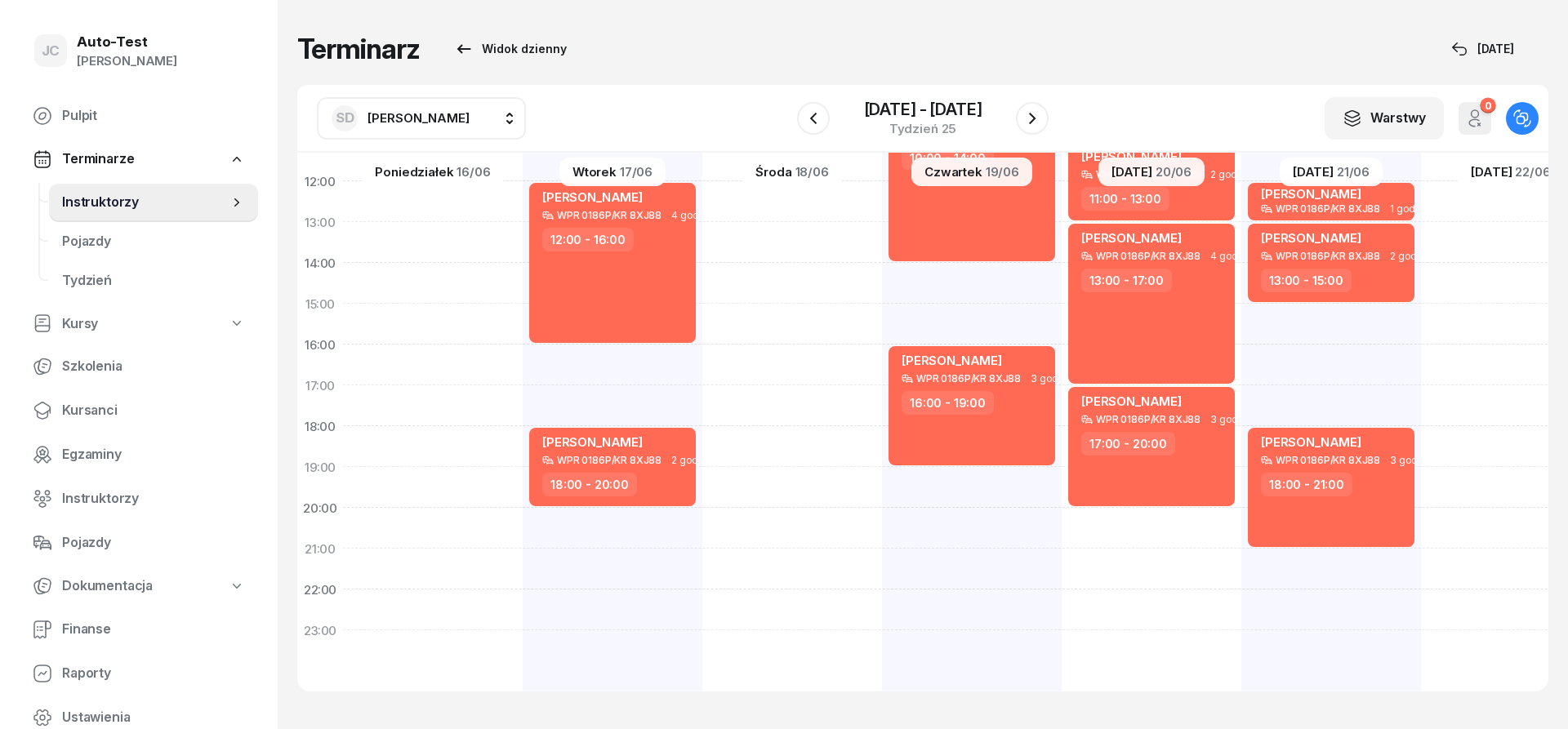
click at [702, 520] on div "[PERSON_NAME] WPR 0186P/KR 8XJ88 4 godz. 12:00 - 16:00 [PERSON_NAME] WPR 0186P/…" at bounding box center [792, 284] width 180 height 816
select select "20"
select select "22"
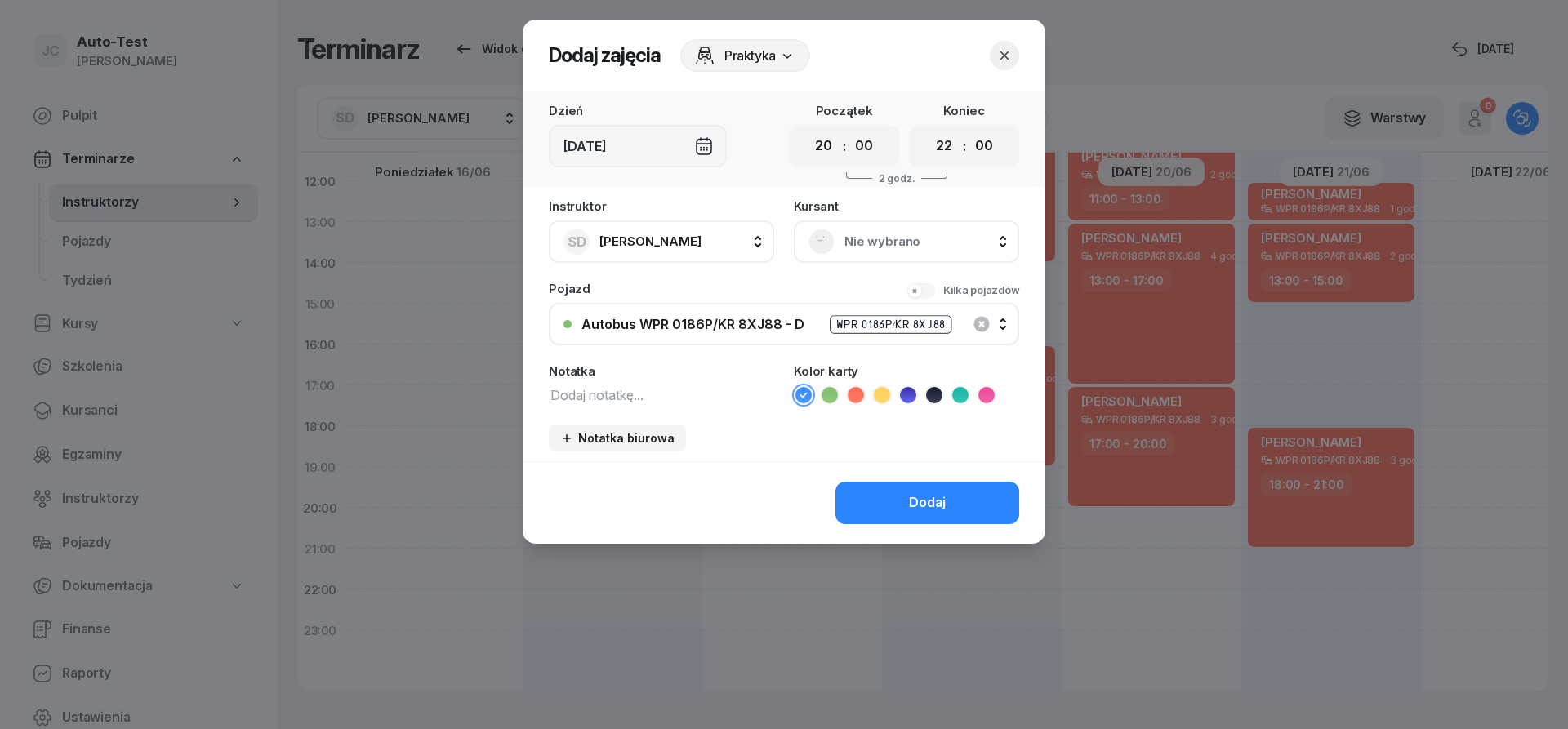
click at [865, 241] on span "Nie wybrano" at bounding box center [924, 241] width 160 height 22
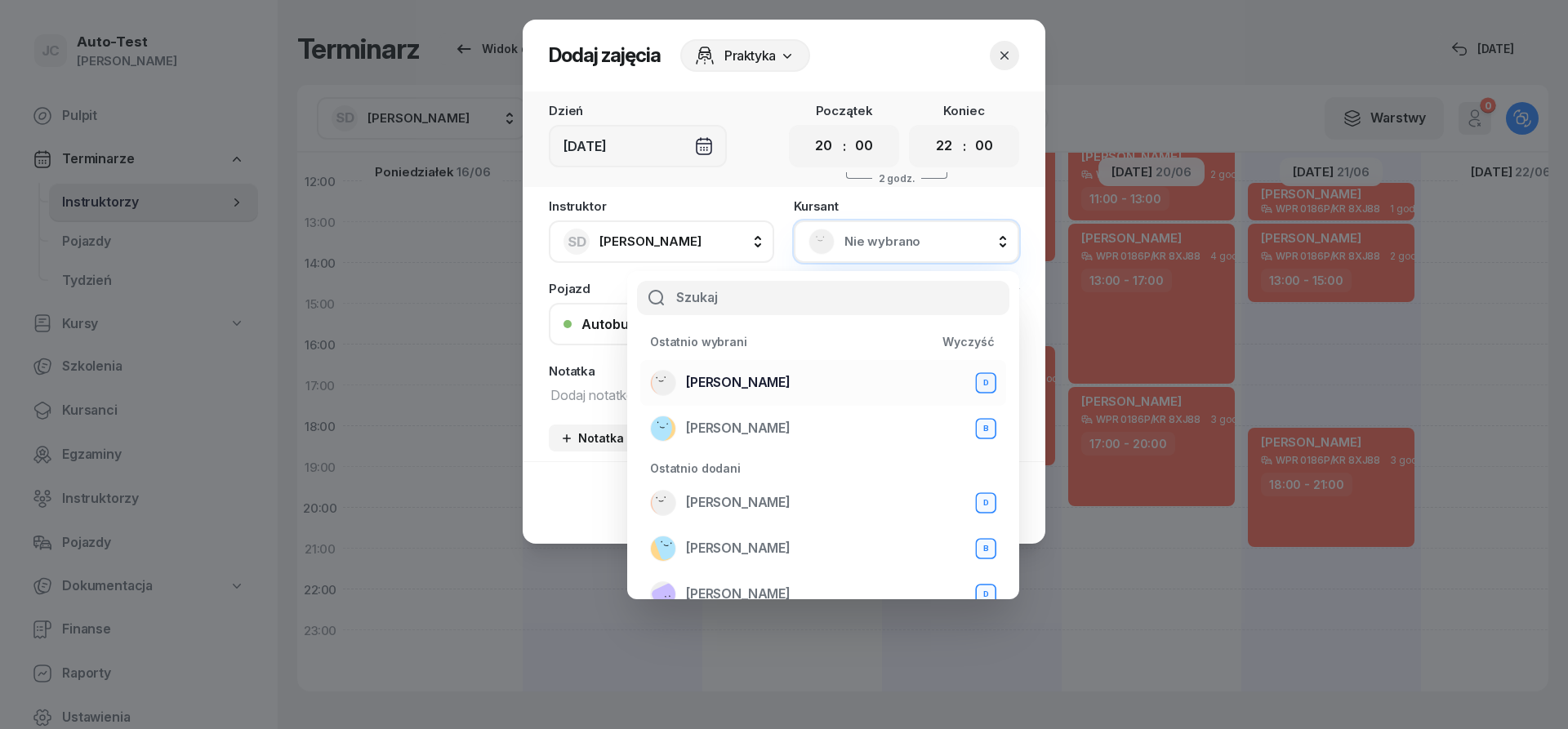
click at [806, 386] on div "[PERSON_NAME] D" at bounding box center [823, 383] width 346 height 26
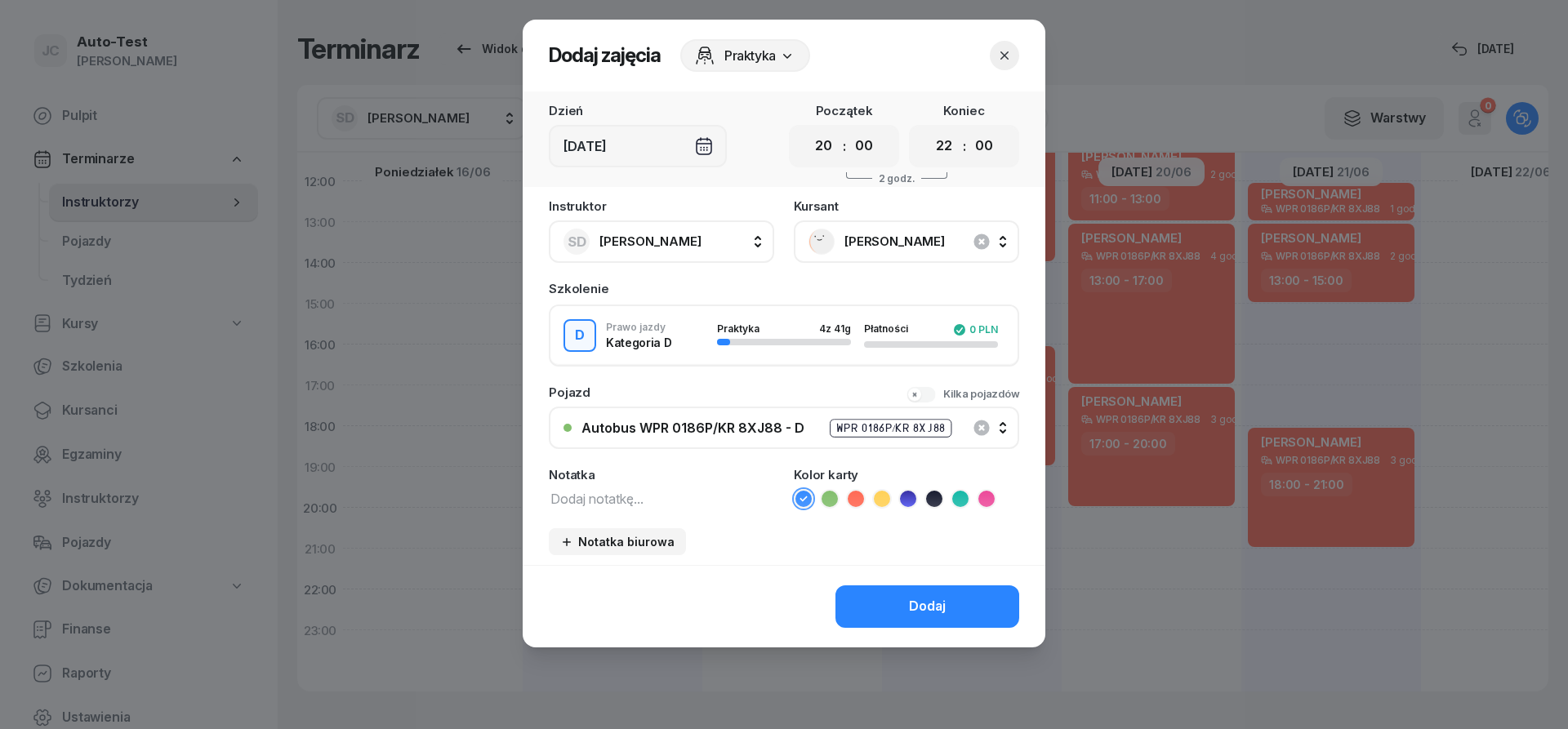
click at [859, 505] on icon at bounding box center [855, 498] width 16 height 16
click at [911, 608] on div "Dodaj" at bounding box center [927, 606] width 37 height 22
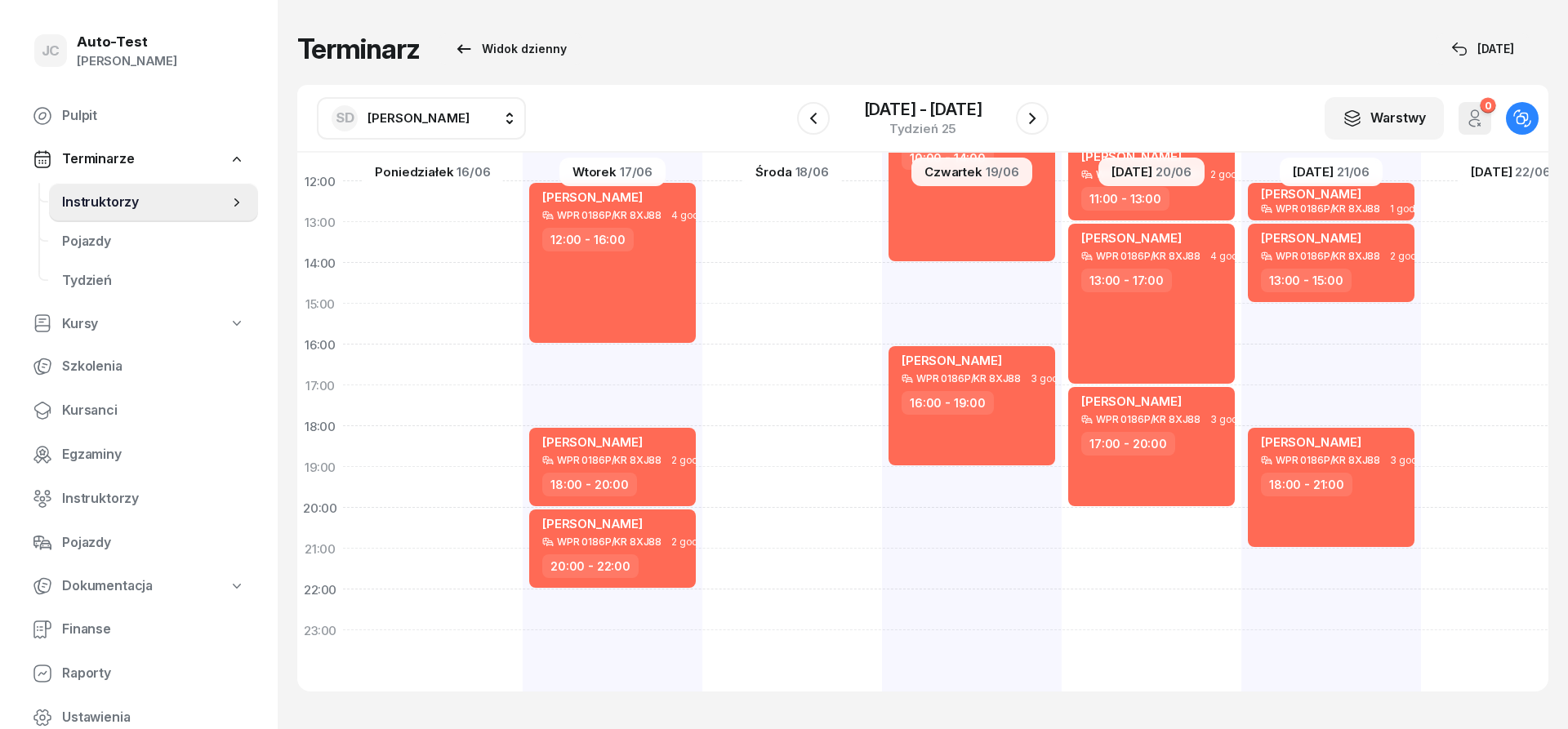
click at [1062, 488] on div "[PERSON_NAME] WPR 0186P/KR 8XJ88 2 godz. 05:00 - 07:00 [PERSON_NAME] WPR 0186P/…" at bounding box center [1151, 284] width 180 height 816
select select "19"
select select "21"
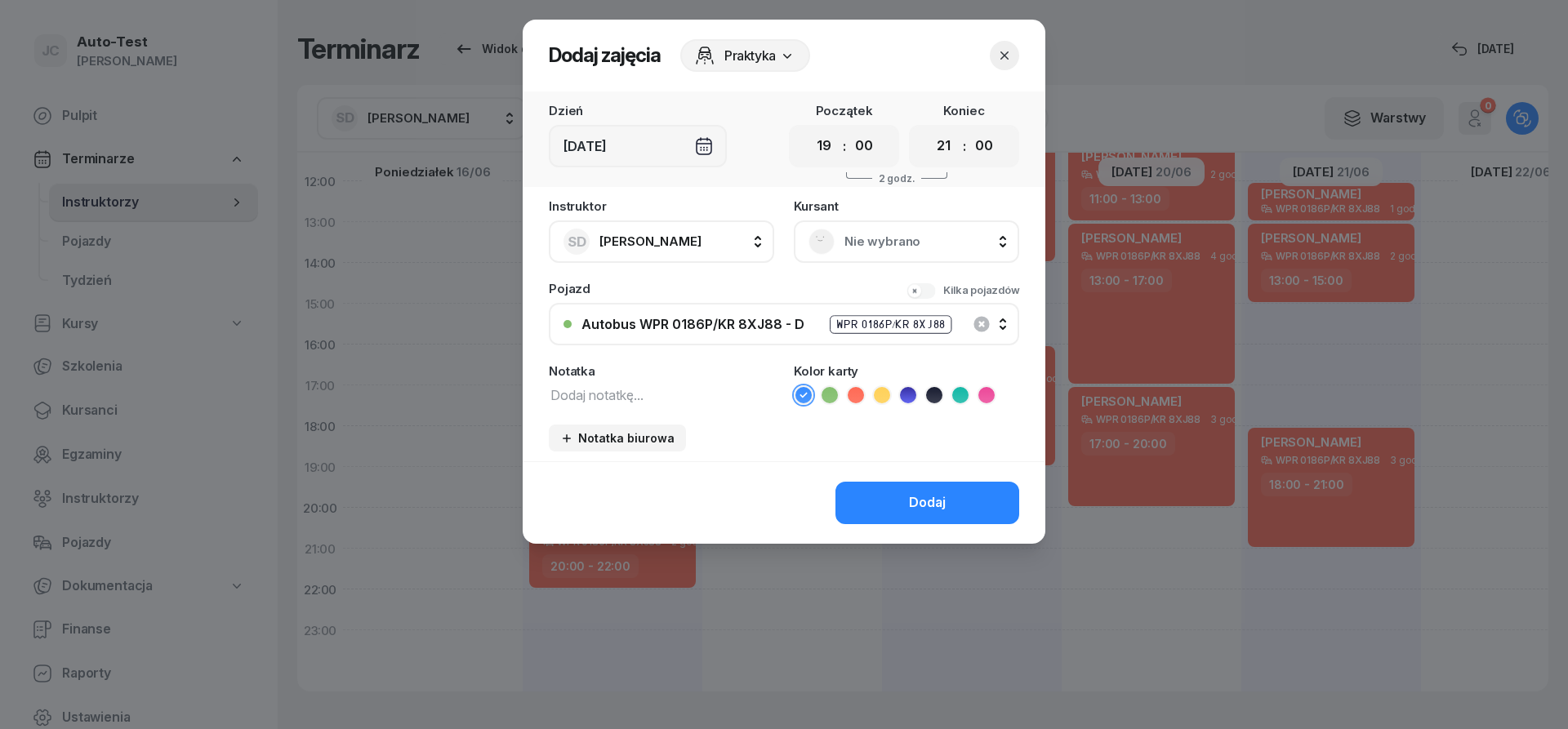
click at [897, 242] on span "Nie wybrano" at bounding box center [924, 241] width 160 height 22
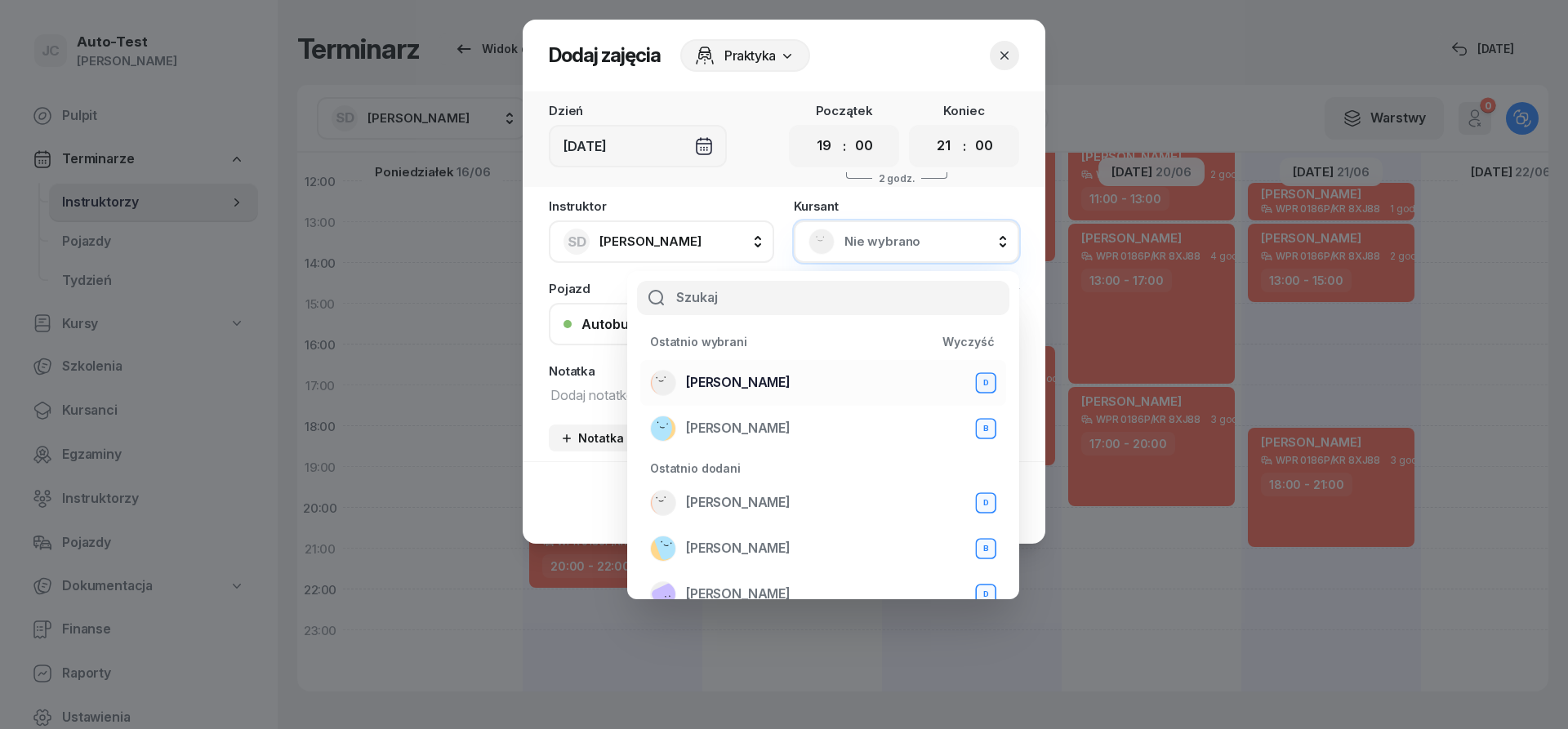
click at [805, 386] on div "[PERSON_NAME] D" at bounding box center [823, 383] width 346 height 26
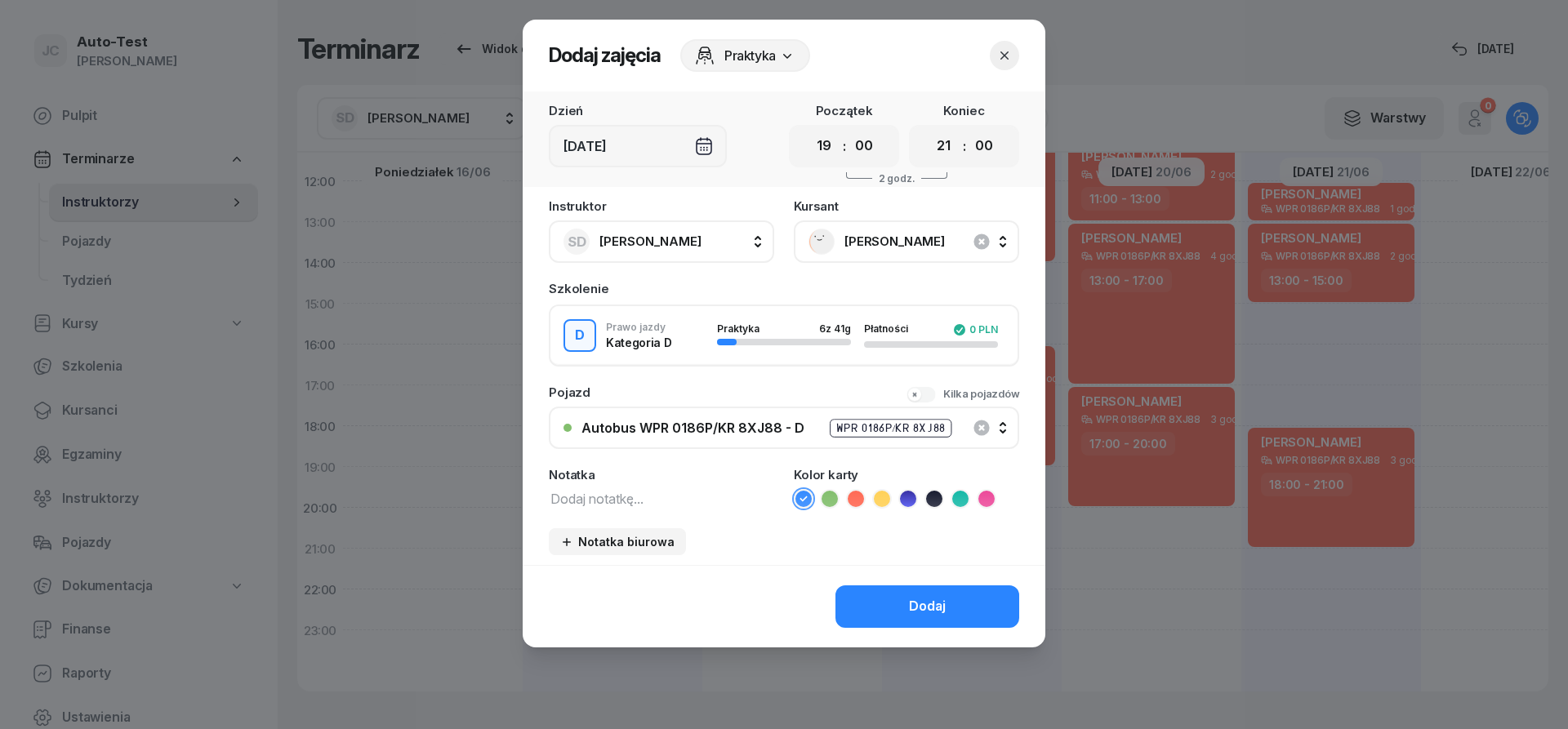
click at [863, 500] on icon at bounding box center [855, 498] width 16 height 16
click at [897, 617] on button "Dodaj" at bounding box center [927, 605] width 183 height 42
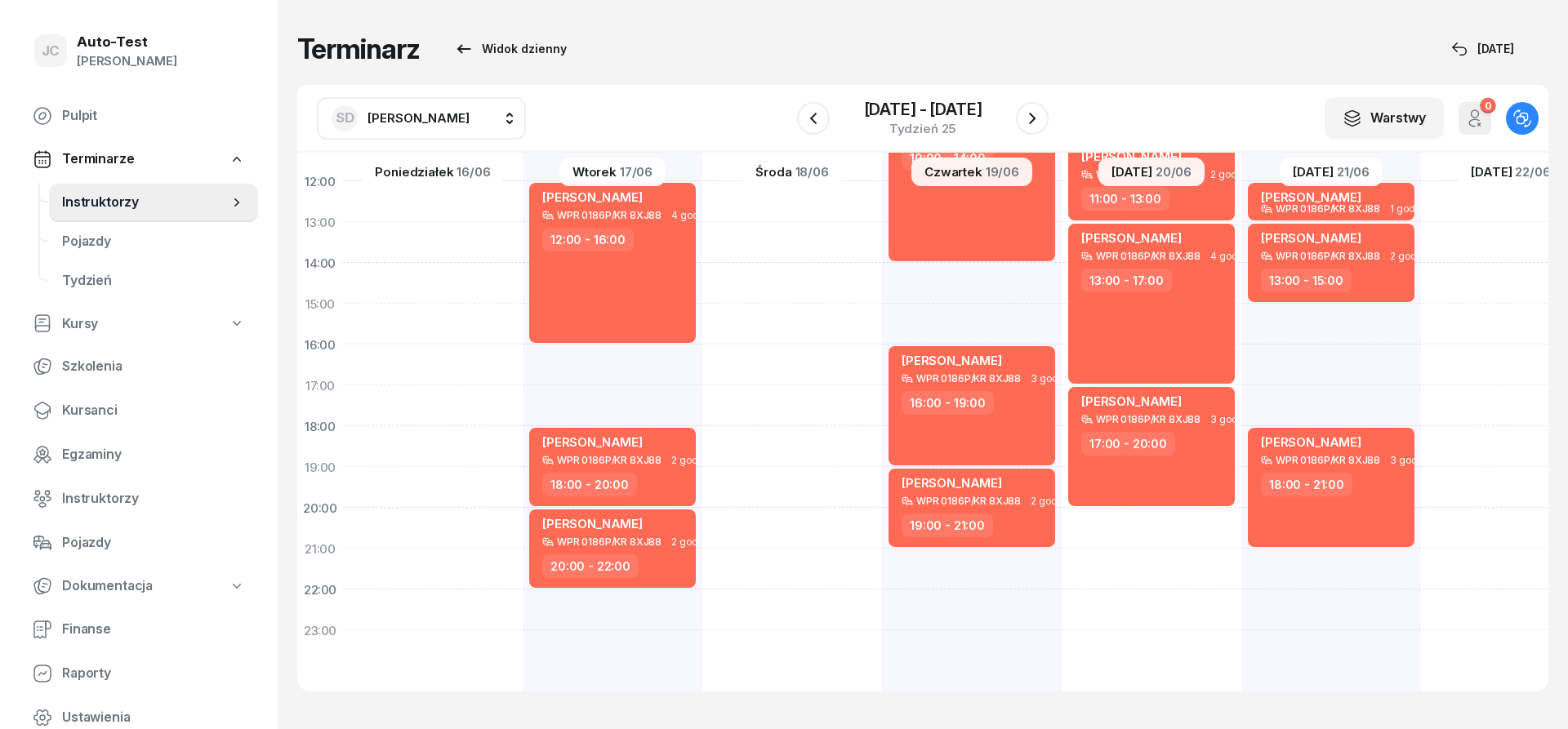
click at [1421, 566] on div "[PERSON_NAME] WPR 0186P/KR 8XJ88 4 godz. 06:00 - 10:00 [PERSON_NAME] WPR 0186P/…" at bounding box center [1511, 284] width 180 height 816
select select "21"
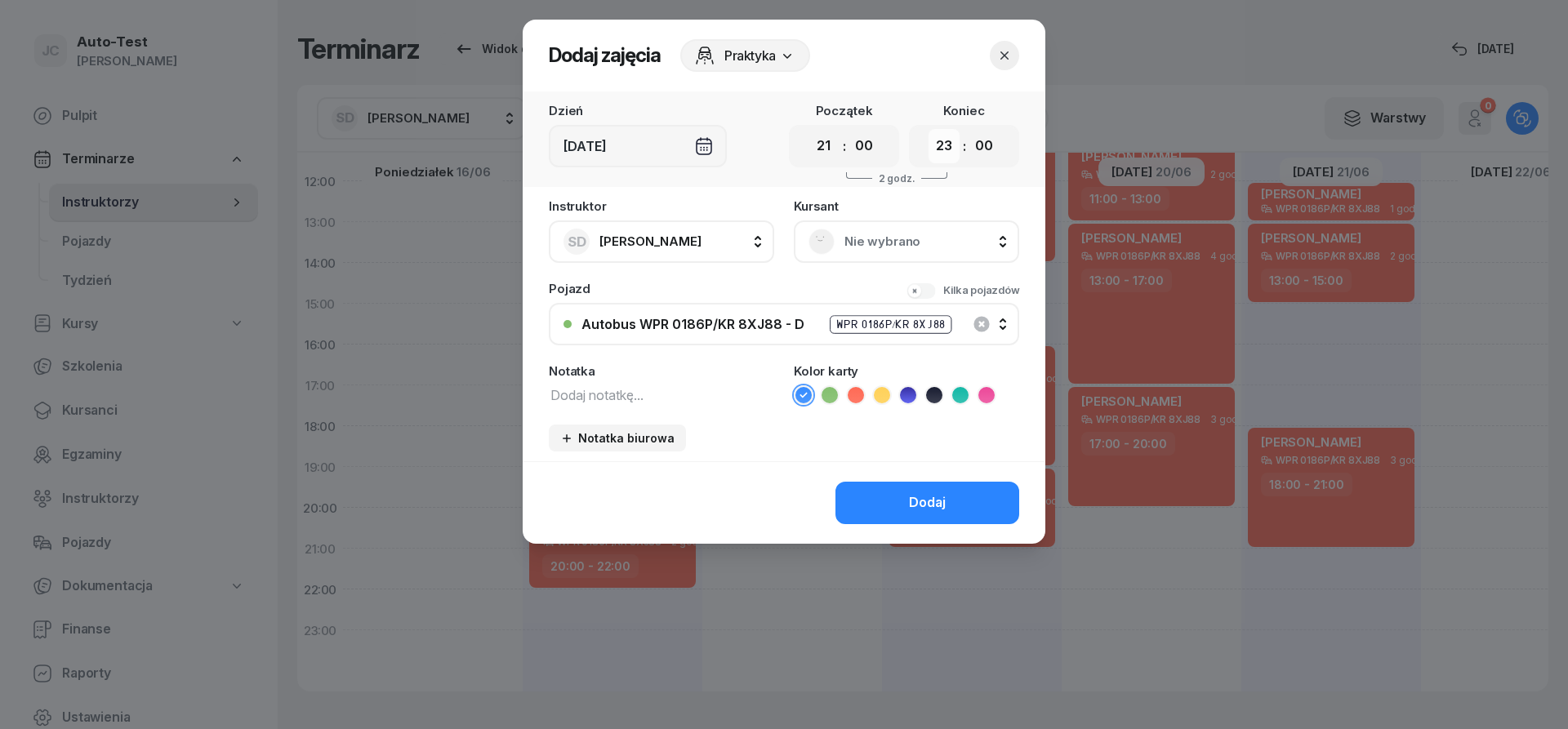
click at [929, 129] on select "00 01 02 03 04 05 06 07 08 09 10 11 12 13 14 15 16 17 18 19 20 21 22 23" at bounding box center [944, 146] width 31 height 35
select select "22"
click option "22" at bounding box center [0, 0] width 0 height 0
click at [853, 240] on span "Nie wybrano" at bounding box center [924, 241] width 160 height 22
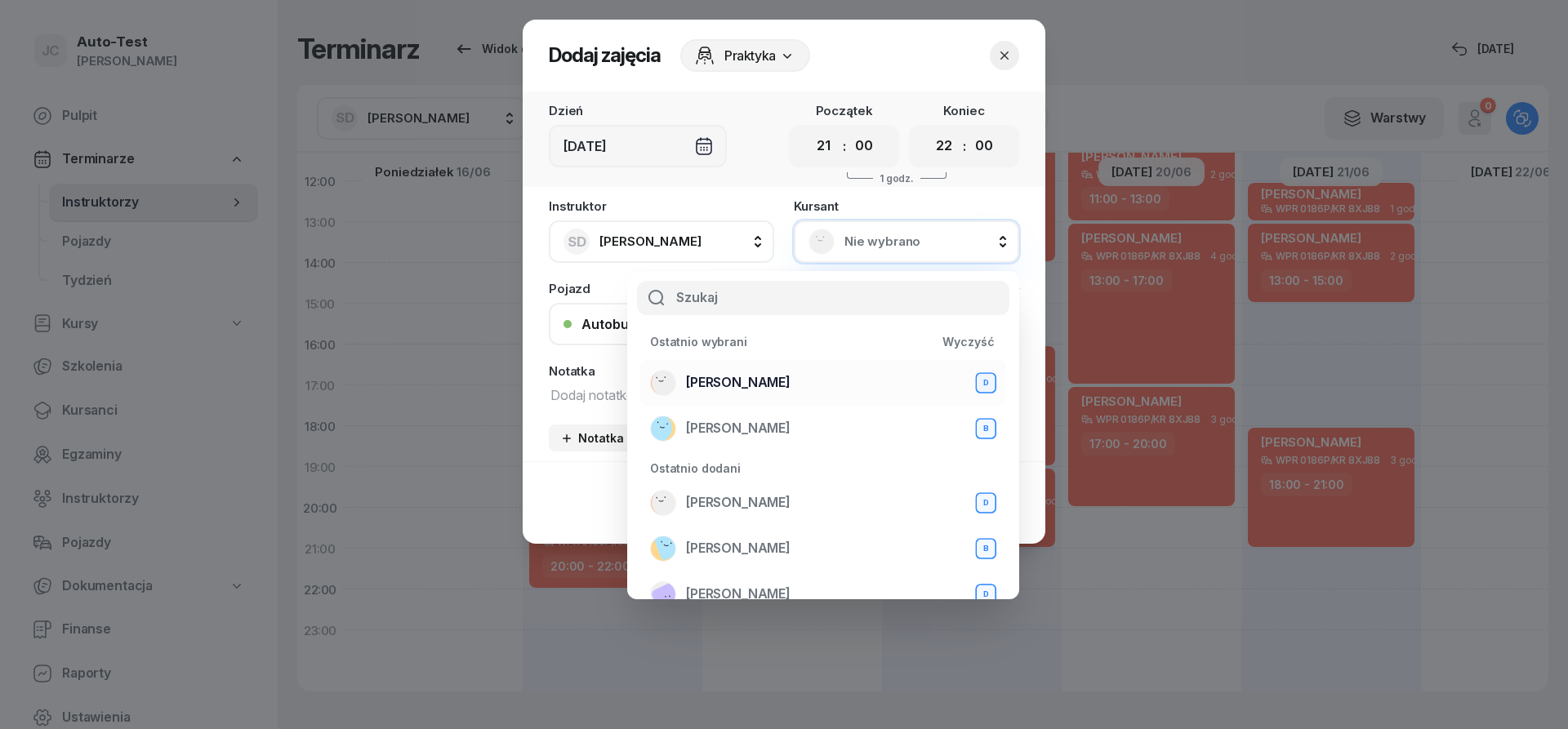
click at [785, 376] on div "[PERSON_NAME] D" at bounding box center [823, 383] width 346 height 26
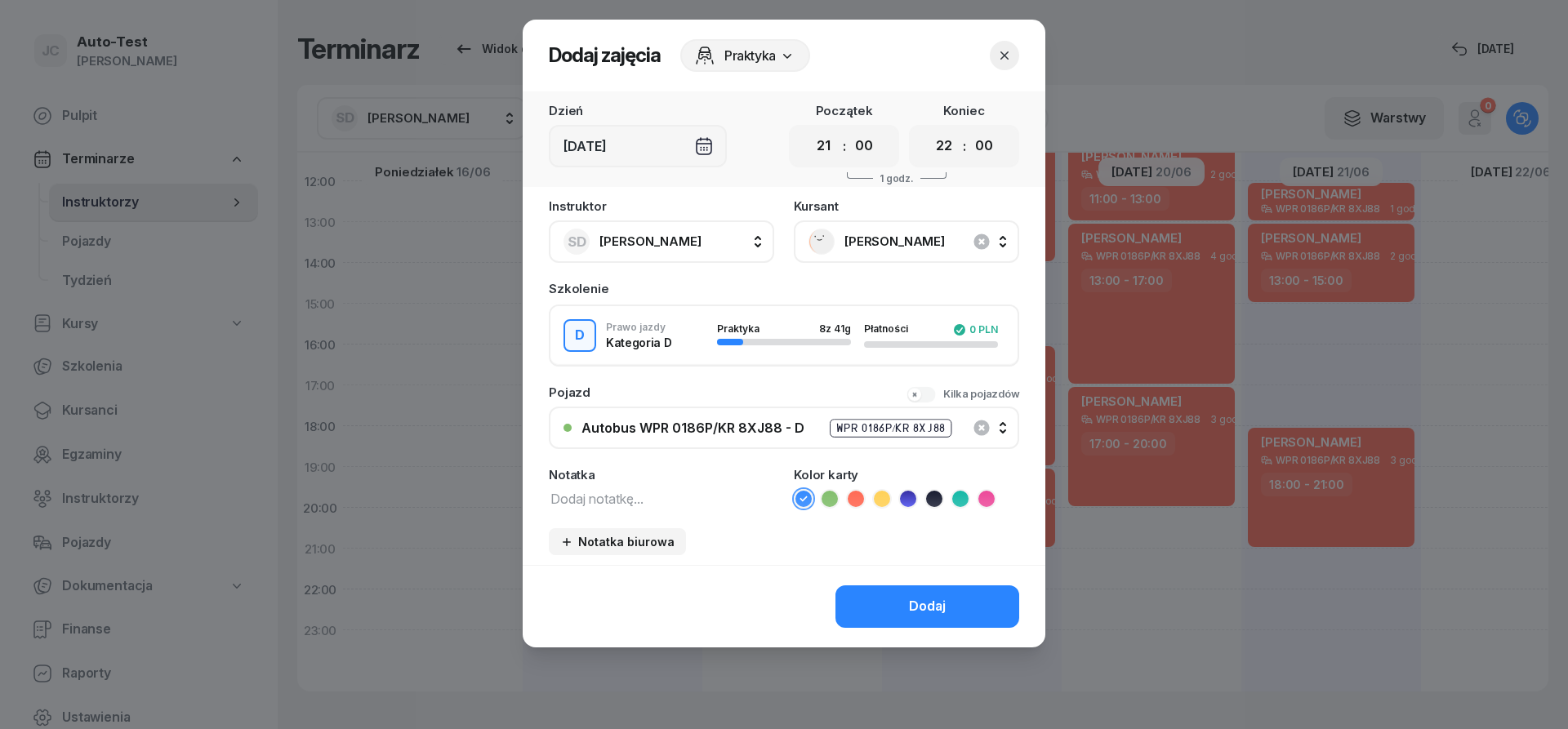
click at [858, 497] on icon at bounding box center [856, 498] width 7 height 6
click at [887, 597] on button "Dodaj" at bounding box center [927, 605] width 183 height 42
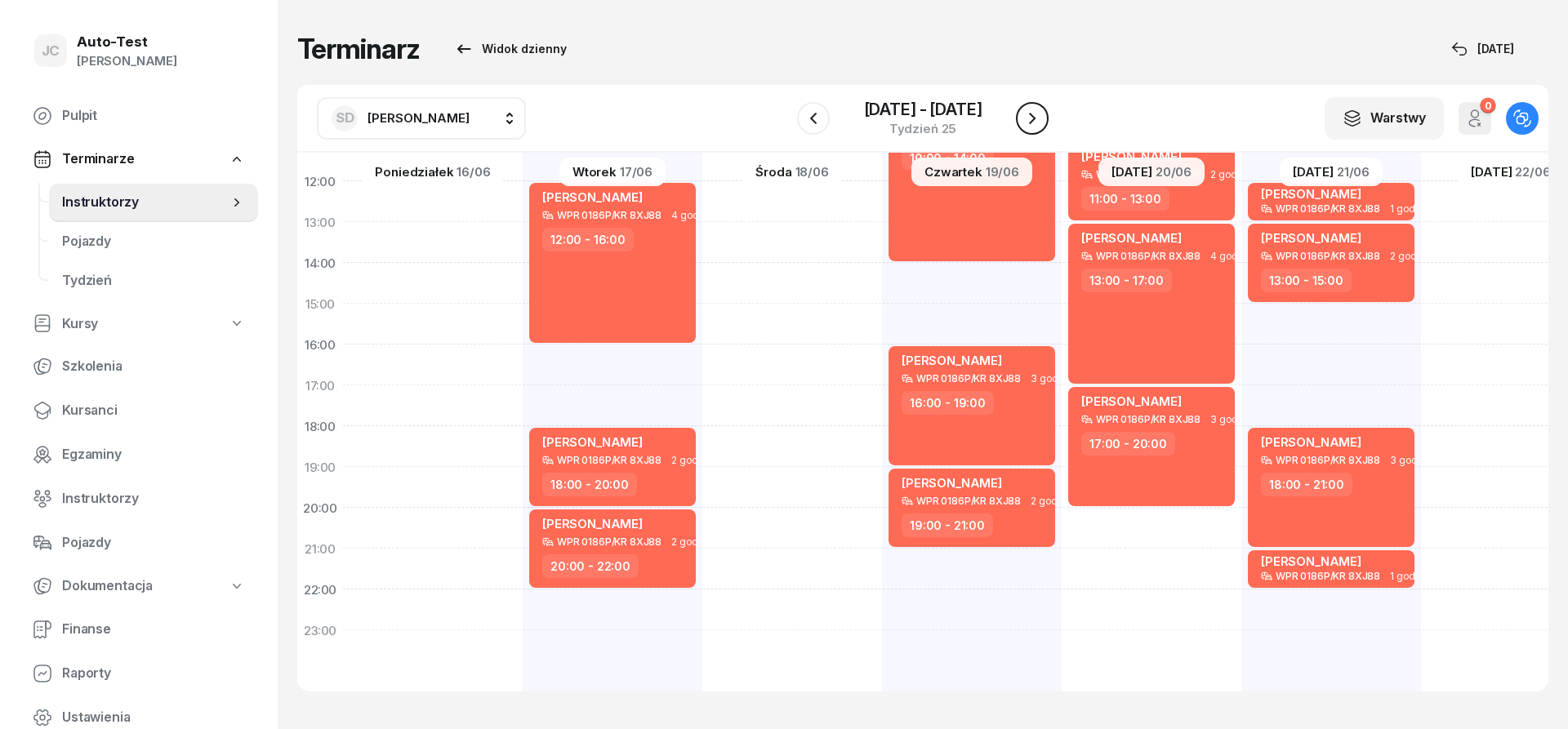
click at [1035, 118] on icon "button" at bounding box center [1032, 118] width 7 height 11
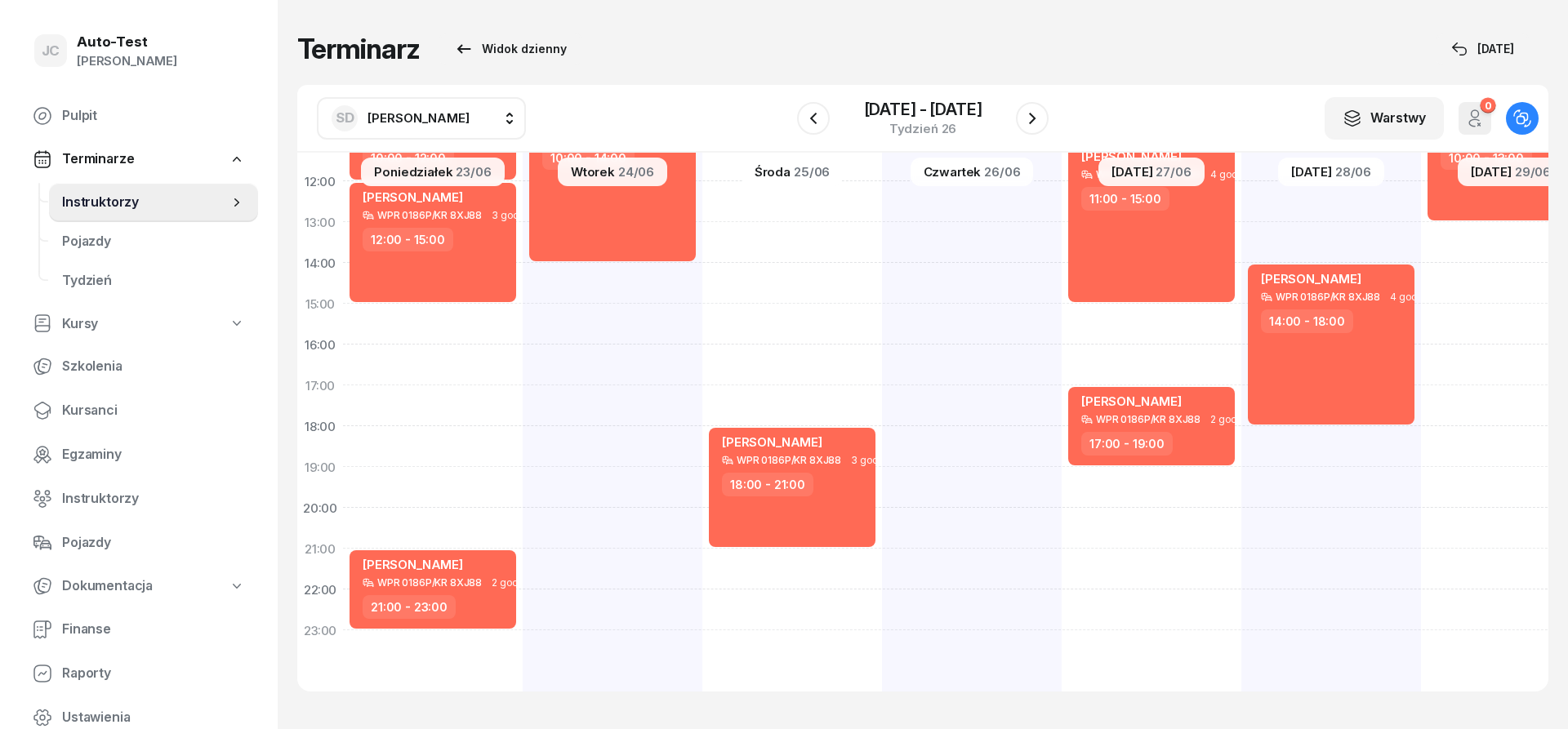
click at [522, 442] on div "[PERSON_NAME] WPR 0186P/KR 8XJ88 2 godz. 10:00 - 12:00 [PERSON_NAME] WPR 0186P/…" at bounding box center [612, 284] width 180 height 816
select select "18"
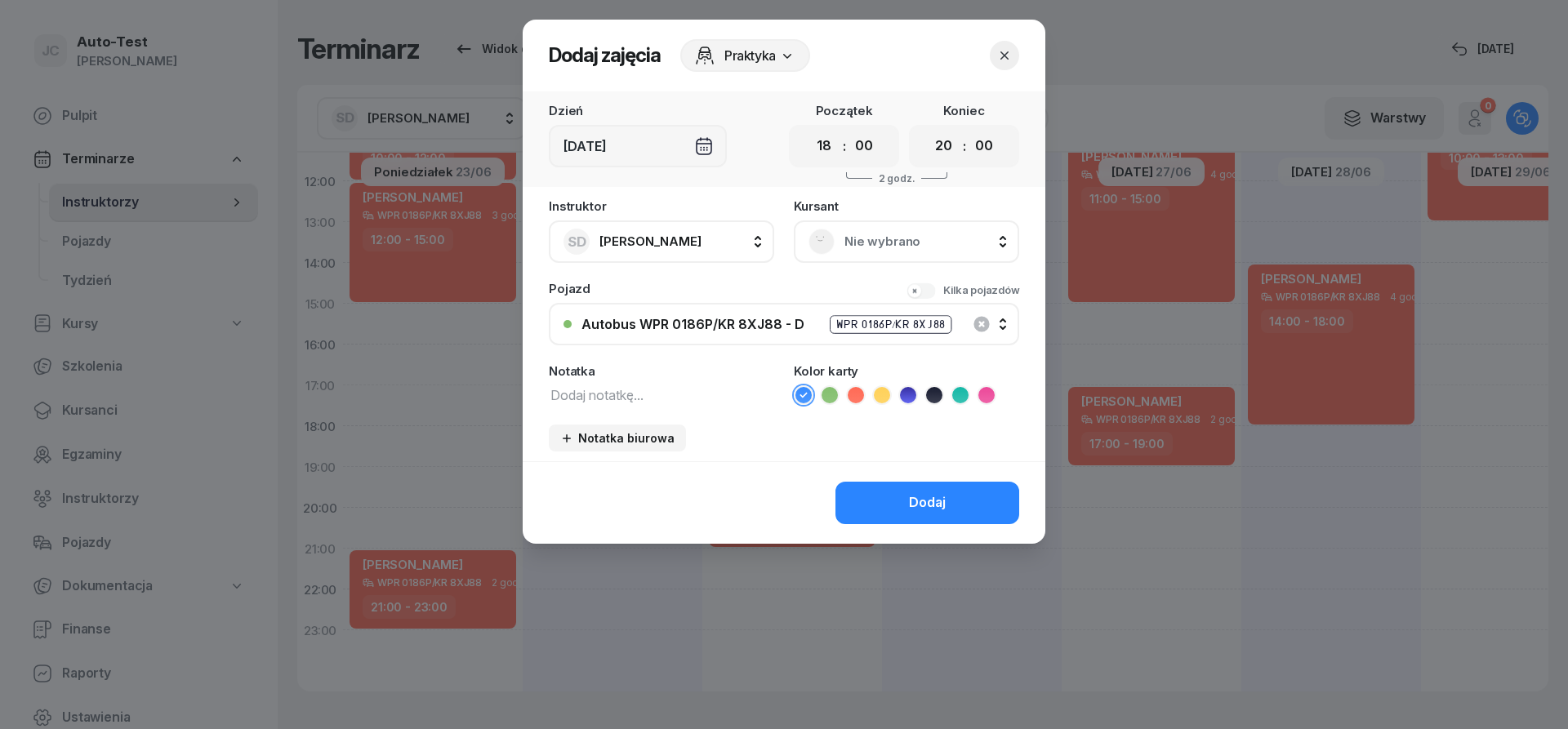
scroll to position [318, 0]
click at [929, 129] on select "00 01 02 03 04 05 06 07 08 09 10 11 12 13 14 15 16 17 18 19 20 21 22 23" at bounding box center [944, 146] width 31 height 35
select select "21"
click option "21" at bounding box center [0, 0] width 0 height 0
click at [877, 239] on span "Nie wybrano" at bounding box center [924, 241] width 160 height 22
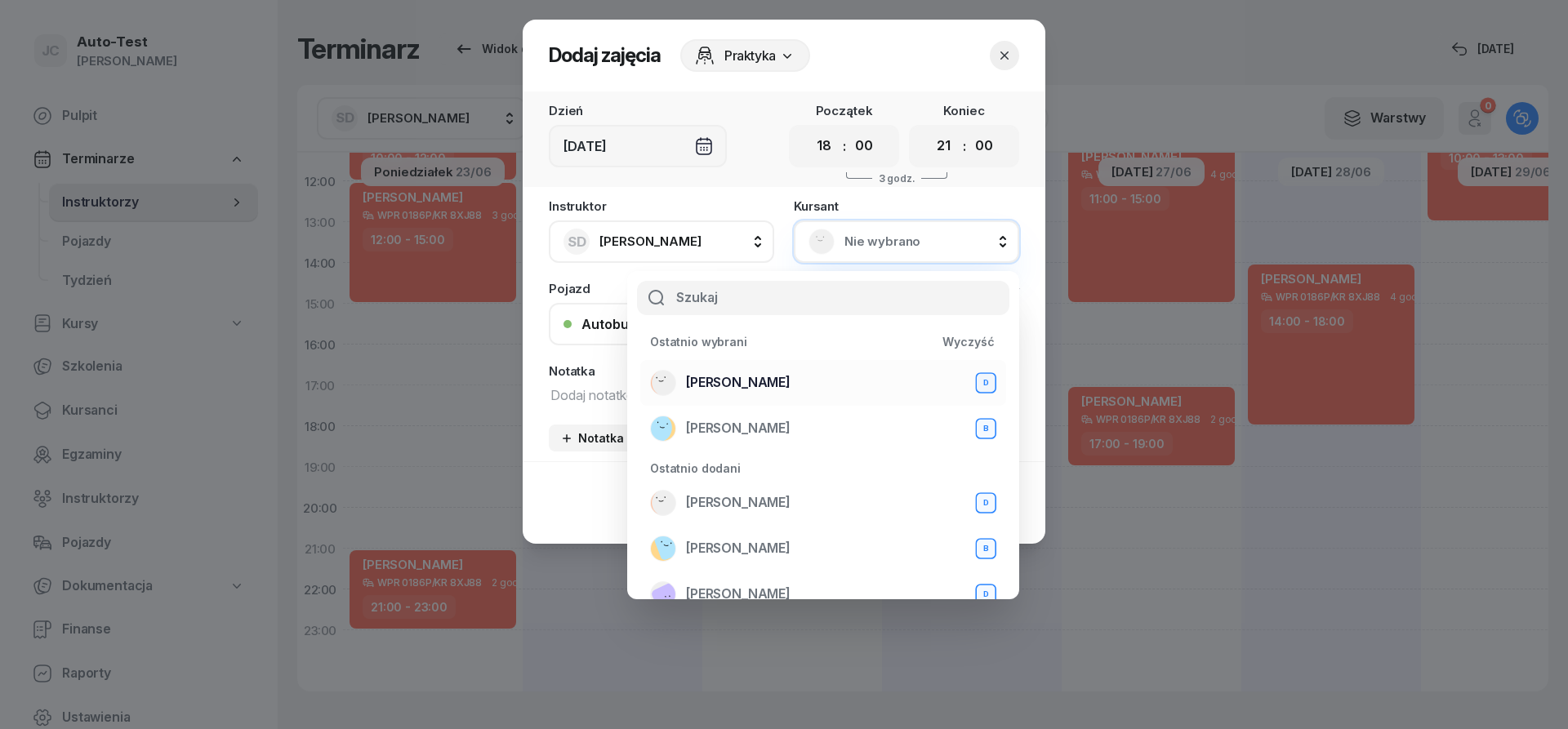
click at [814, 382] on div "[PERSON_NAME] D" at bounding box center [823, 383] width 346 height 26
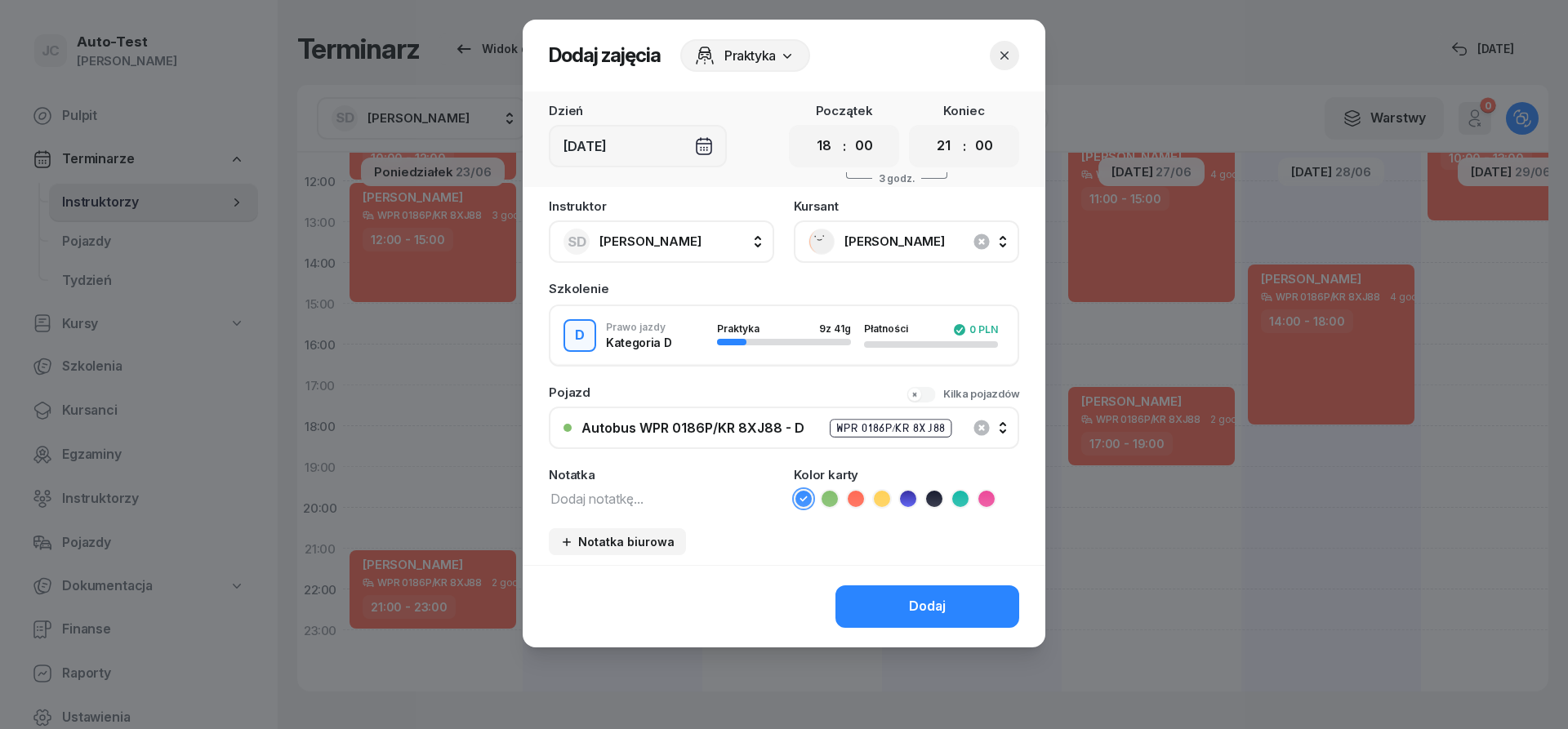
click at [862, 497] on icon at bounding box center [855, 498] width 16 height 16
click at [903, 617] on button "Dodaj" at bounding box center [927, 605] width 183 height 42
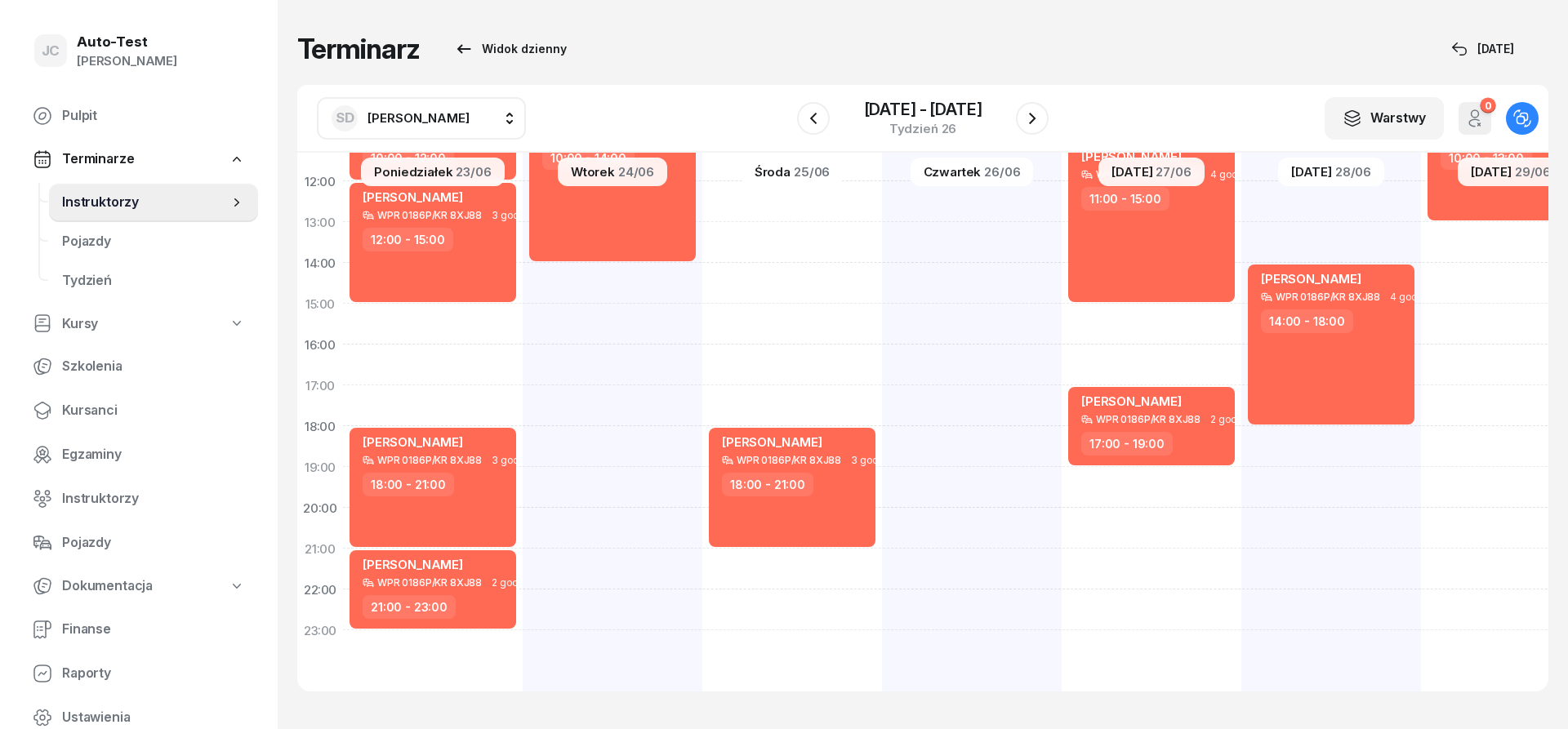
click at [702, 283] on div "[PERSON_NAME] WPR 0186P/KR 8XJ88 1 godz. 08:00 - 09:00 [PERSON_NAME] WPR 0186P/…" at bounding box center [792, 284] width 180 height 816
select select "14"
select select "16"
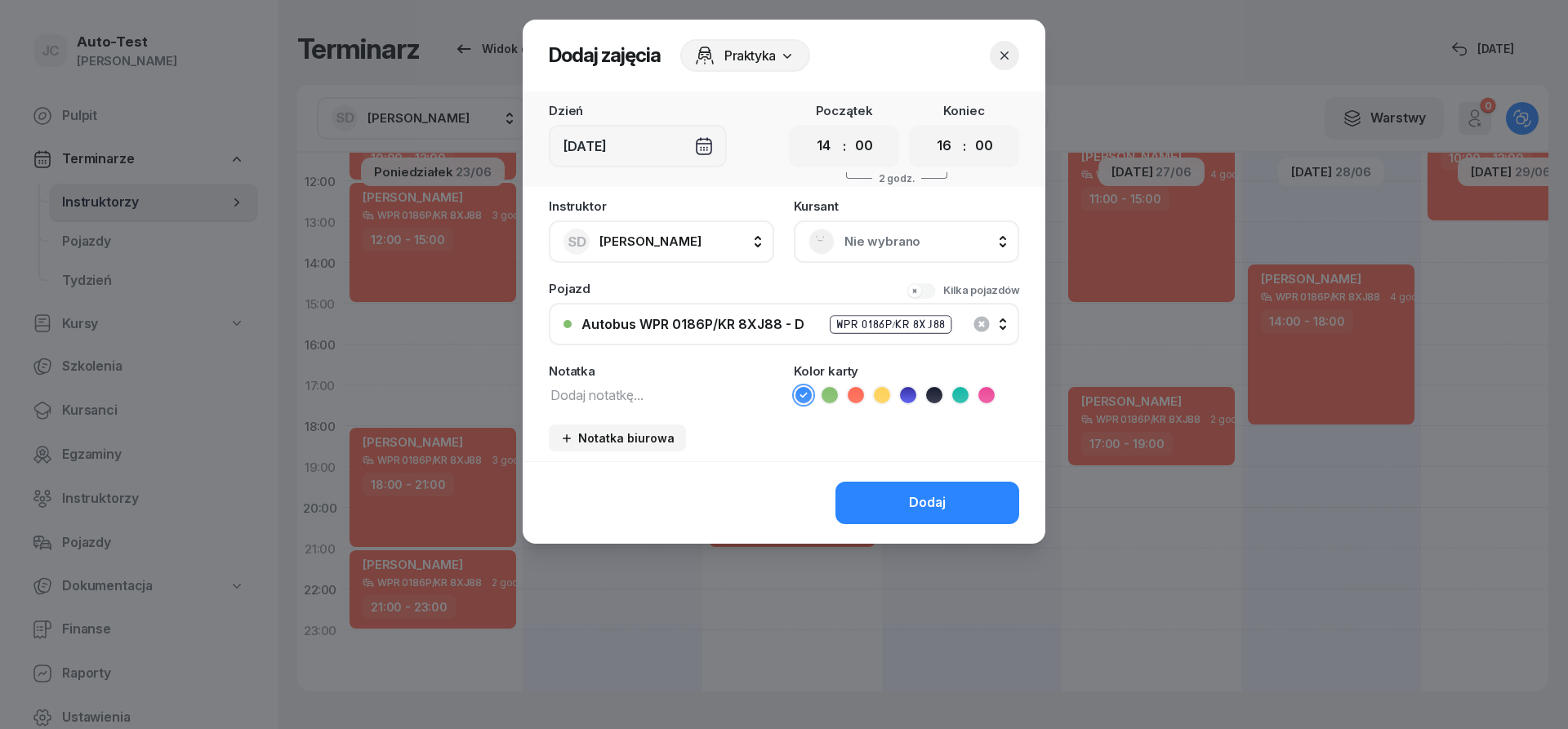
click at [875, 239] on span "Nie wybrano" at bounding box center [924, 241] width 160 height 22
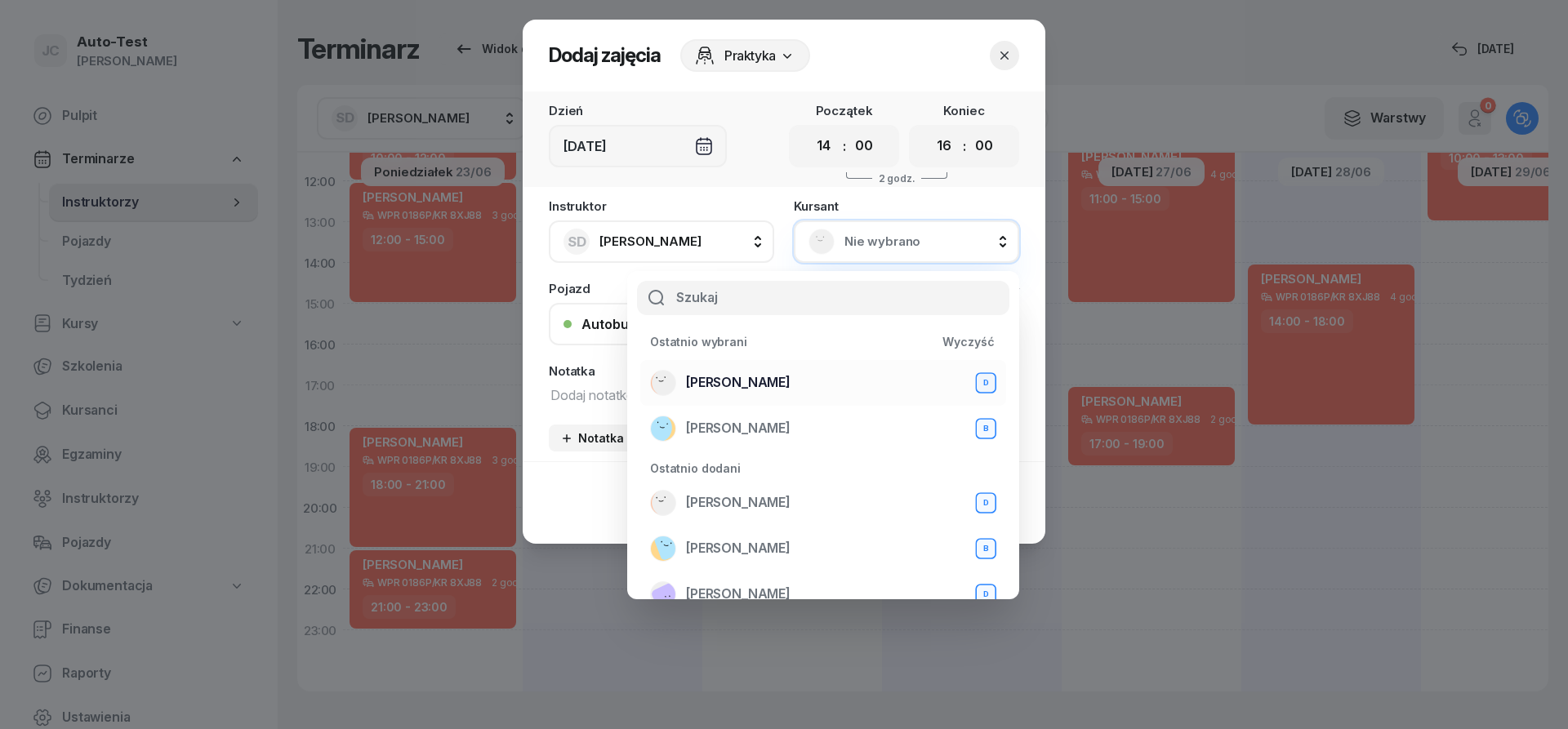
click at [785, 373] on div "[PERSON_NAME] D" at bounding box center [823, 383] width 346 height 26
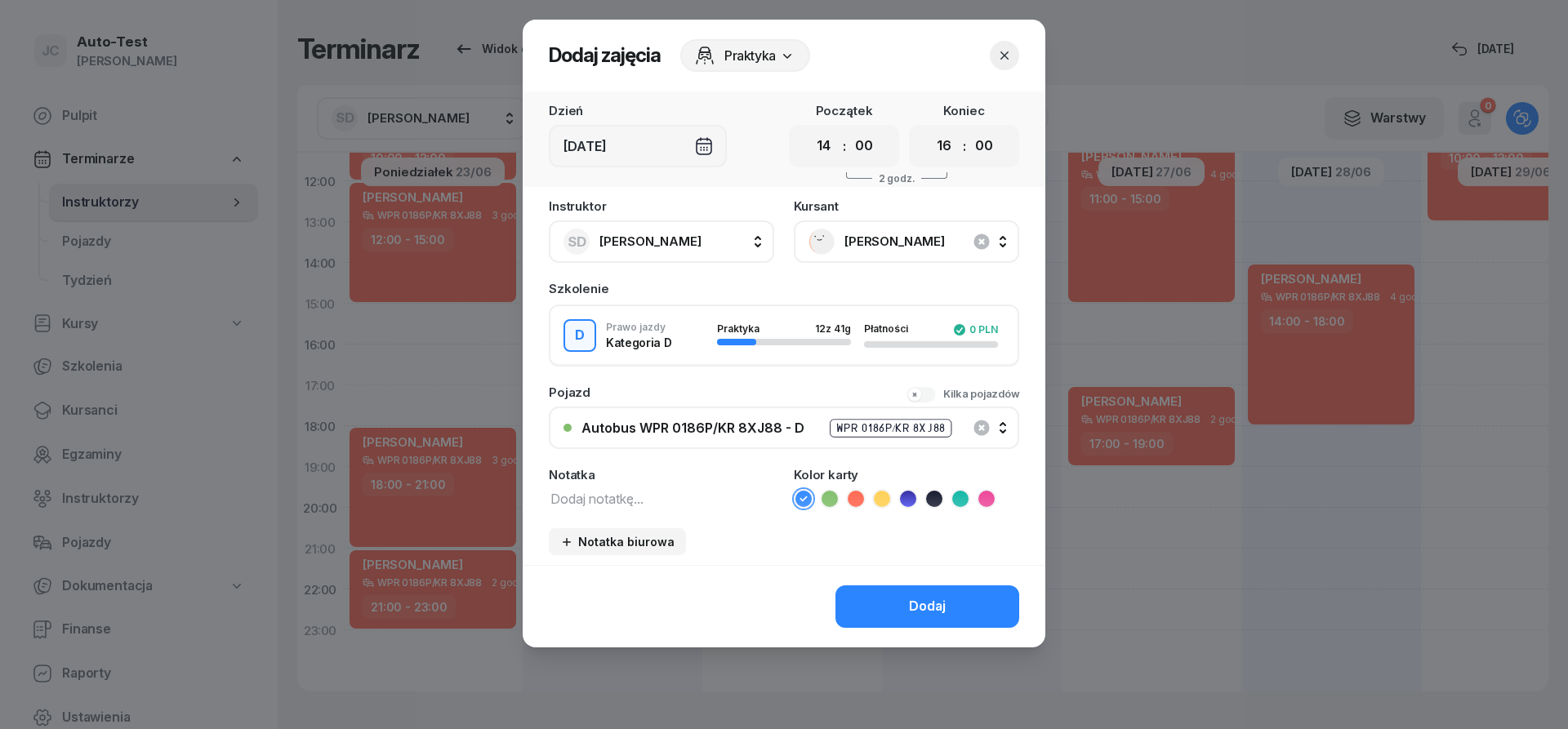
click at [859, 500] on icon at bounding box center [855, 498] width 16 height 16
click at [876, 621] on button "Dodaj" at bounding box center [927, 605] width 183 height 42
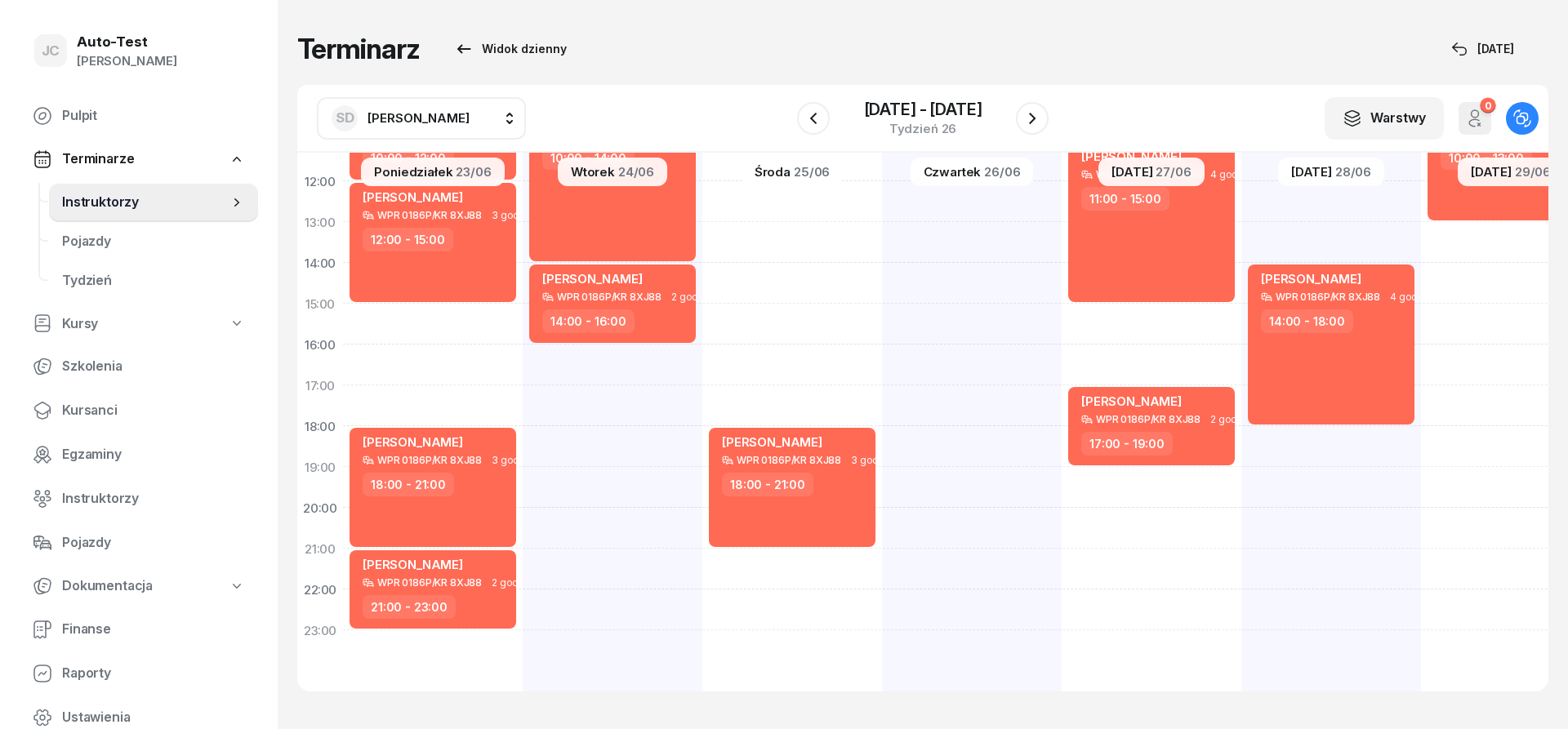
scroll to position [24, 0]
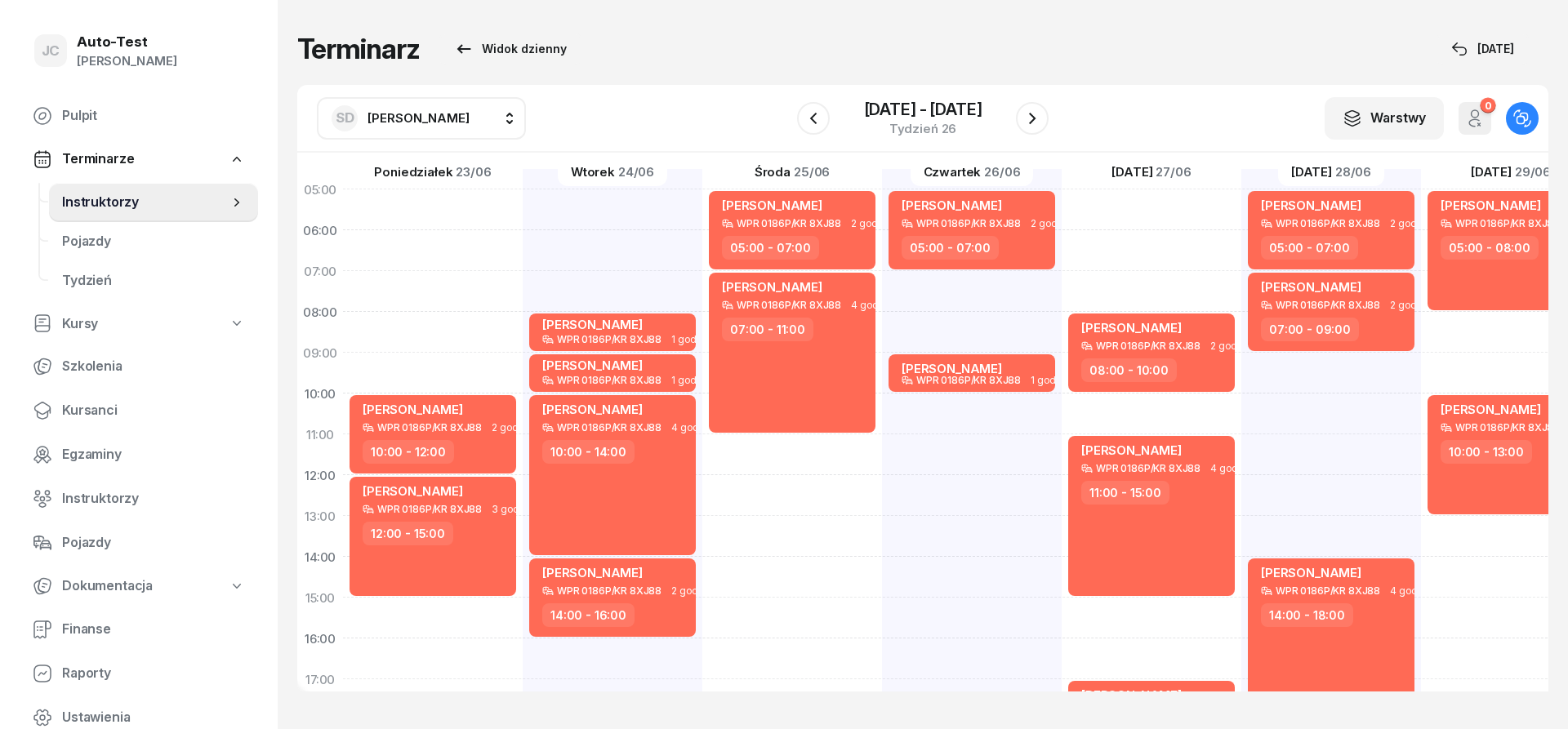
click at [1062, 291] on div "[PERSON_NAME] WPR 0186P/KR 8XJ88 2 godz. 05:00 - 07:00 [PERSON_NAME] WPR 0186P/…" at bounding box center [1151, 577] width 180 height 816
select select "07"
select select "09"
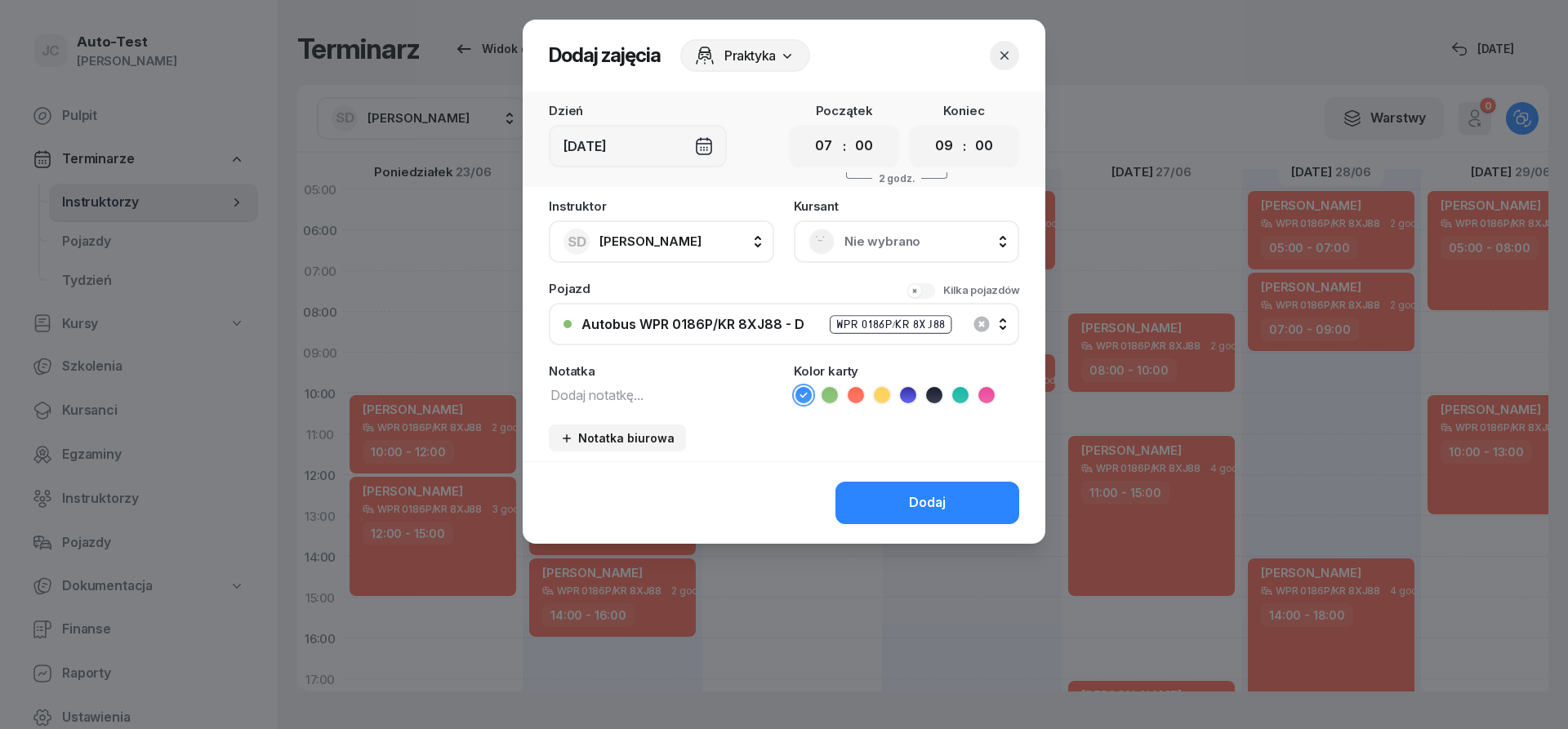
click at [896, 224] on div "Nie wybrano" at bounding box center [906, 241] width 226 height 42
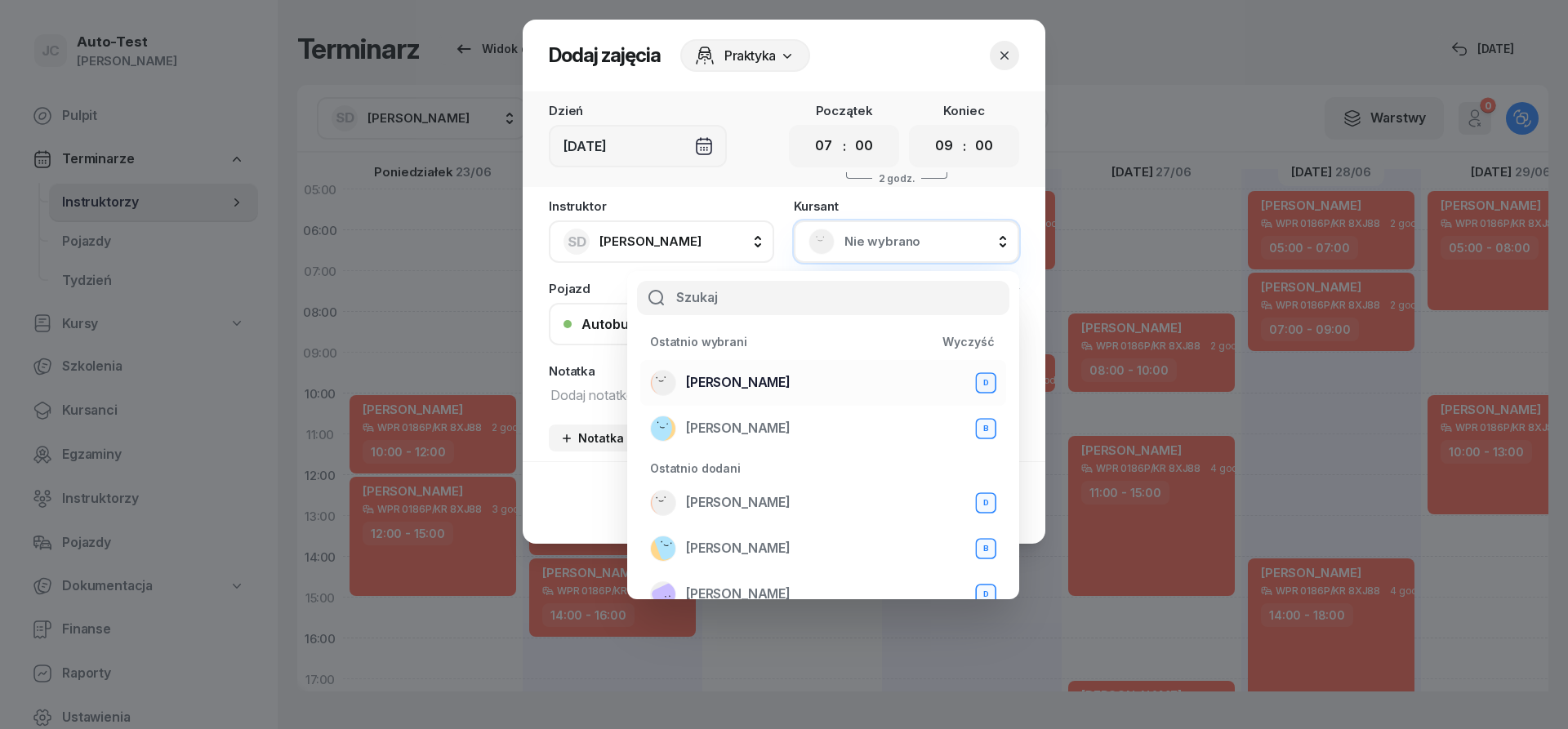
click at [787, 376] on div "[PERSON_NAME] D" at bounding box center [823, 383] width 346 height 26
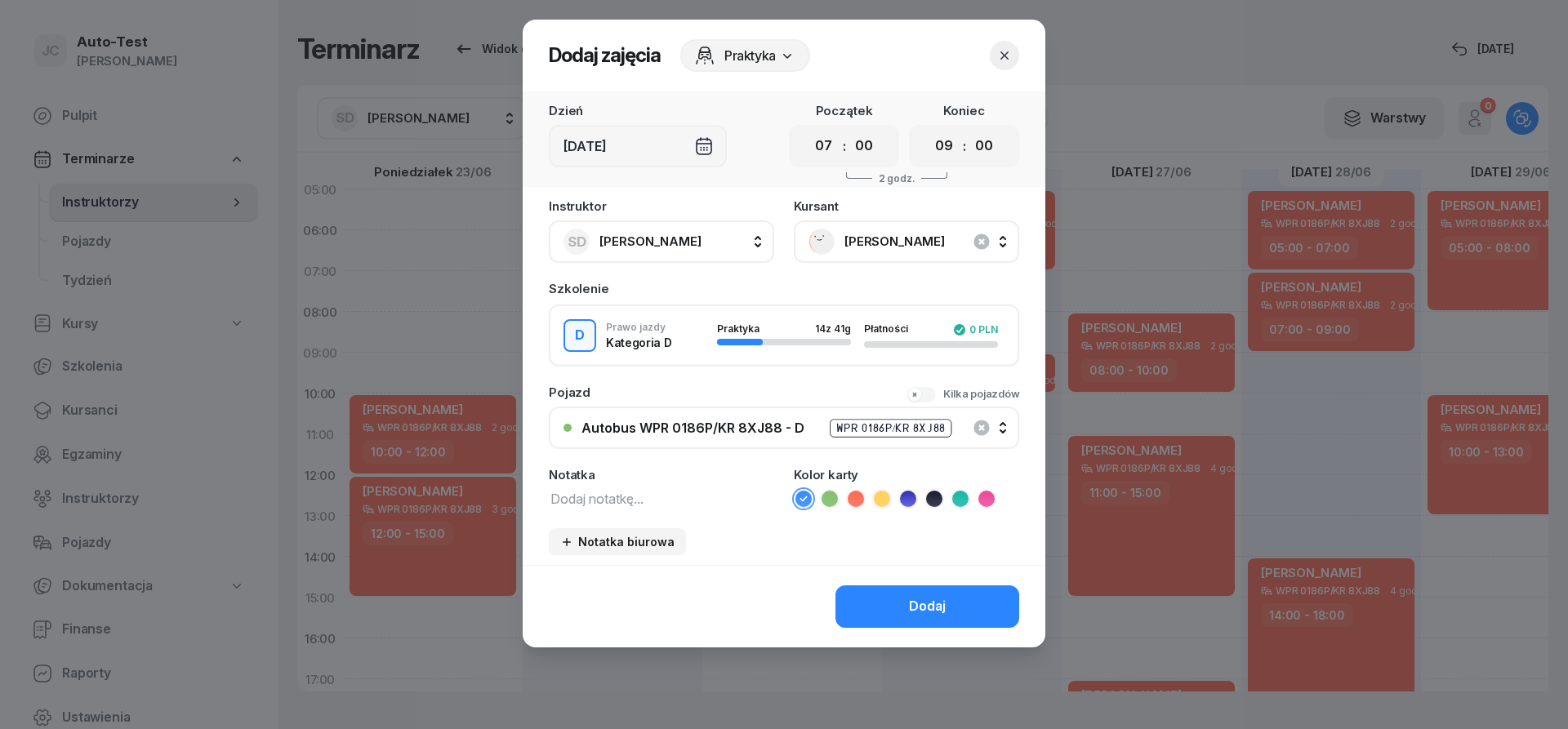
click at [859, 502] on icon at bounding box center [855, 498] width 16 height 16
click at [919, 602] on div "Dodaj" at bounding box center [927, 606] width 37 height 22
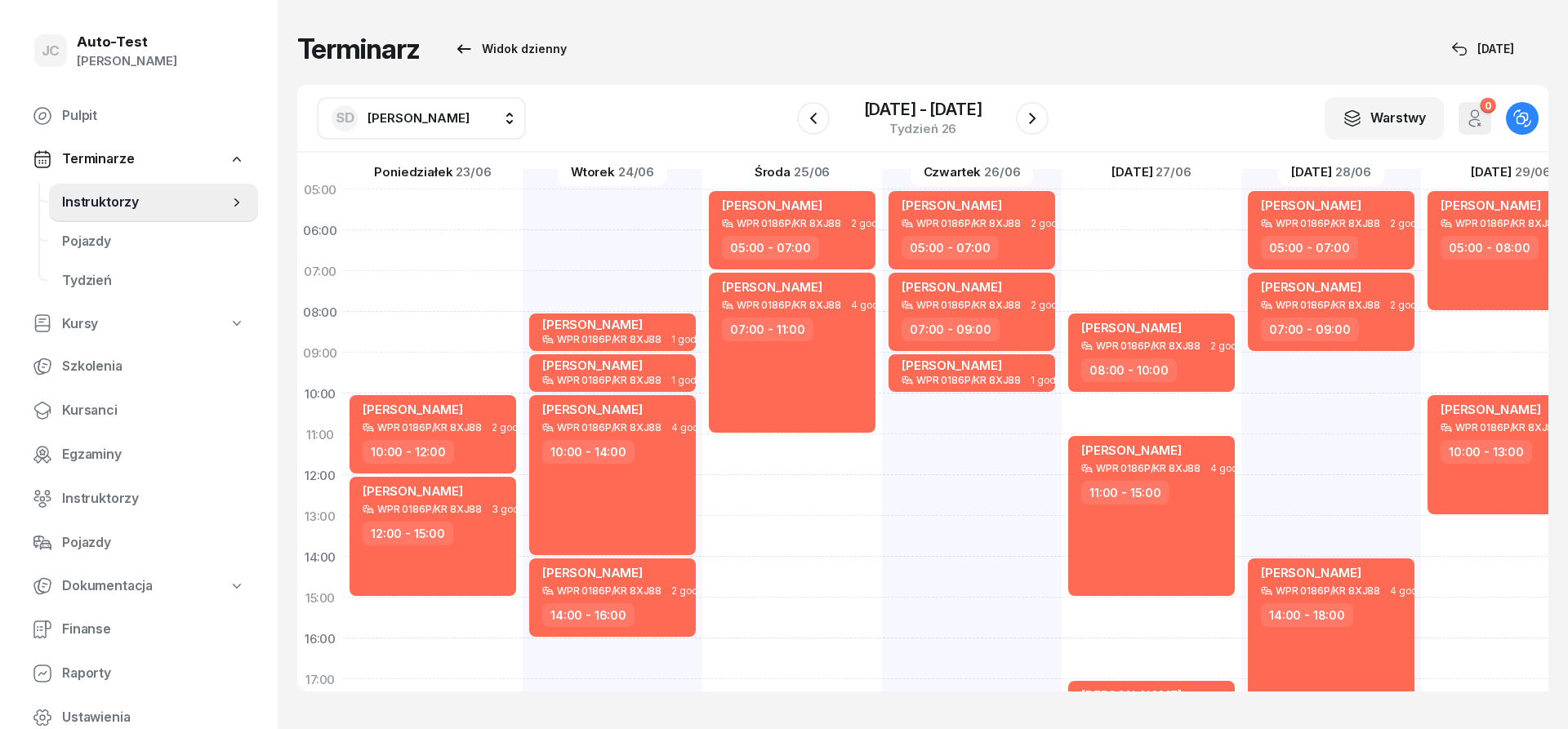
click at [403, 105] on button "SD [PERSON_NAME]" at bounding box center [420, 118] width 209 height 42
type input "jerz"
click at [476, 236] on span "[PERSON_NAME]" at bounding box center [426, 226] width 100 height 22
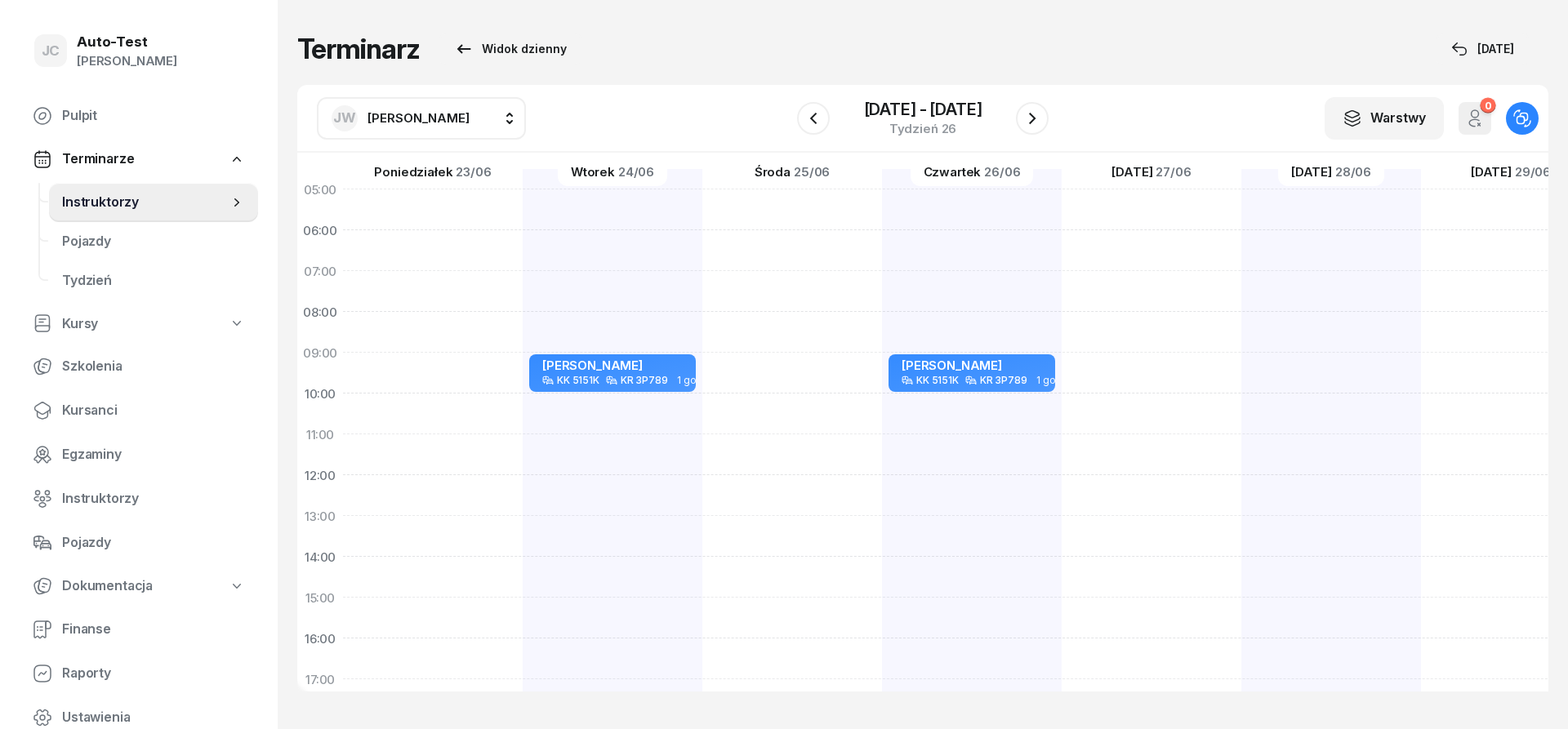
click at [1421, 377] on div at bounding box center [1511, 577] width 180 height 816
select select "09"
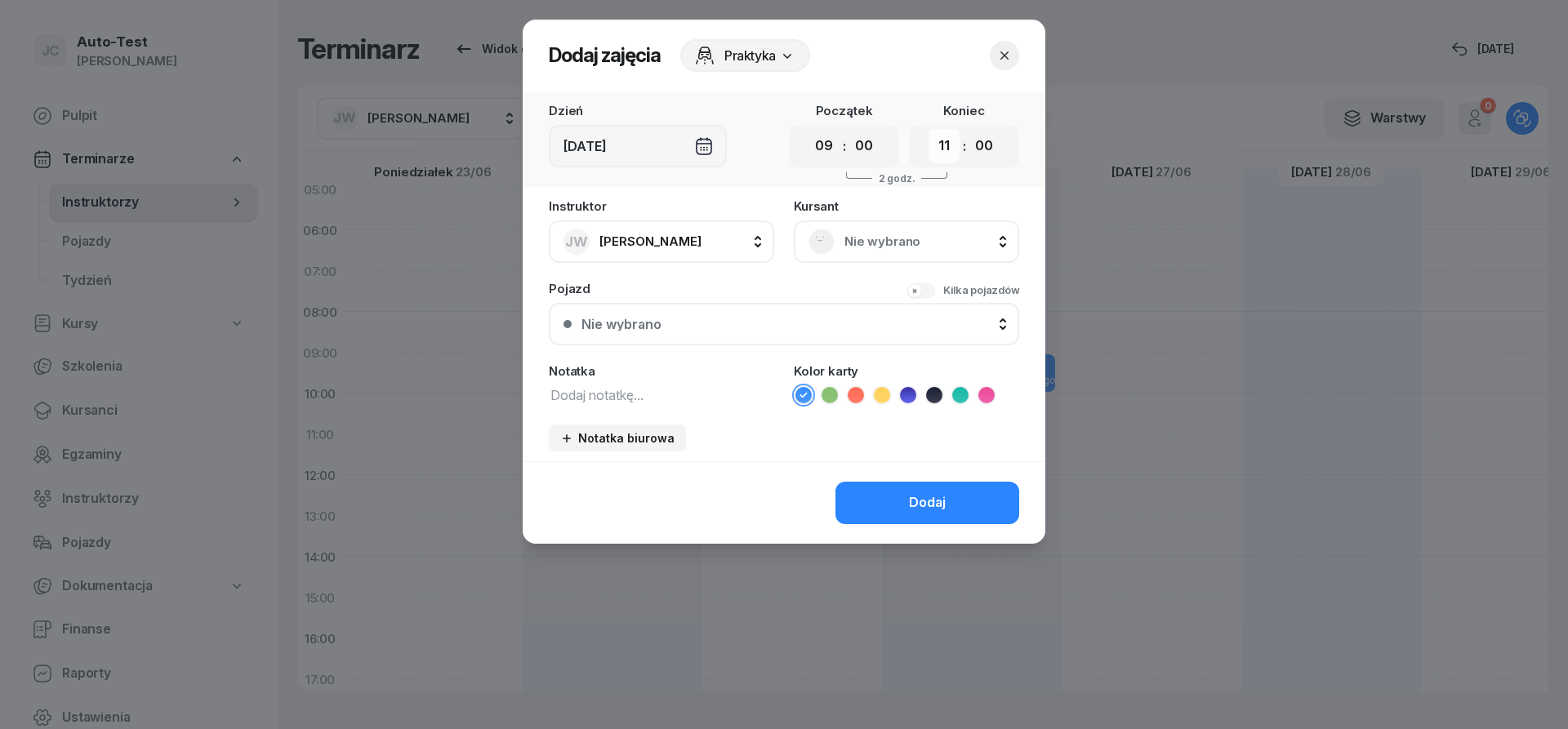
click at [929, 129] on select "00 01 02 03 04 05 06 07 08 09 10 11 12 13 14 15 16 17 18 19 20 21 22 23" at bounding box center [944, 146] width 31 height 35
select select "12"
click option "12" at bounding box center [0, 0] width 0 height 0
click at [885, 240] on span "Nie wybrano" at bounding box center [924, 241] width 160 height 22
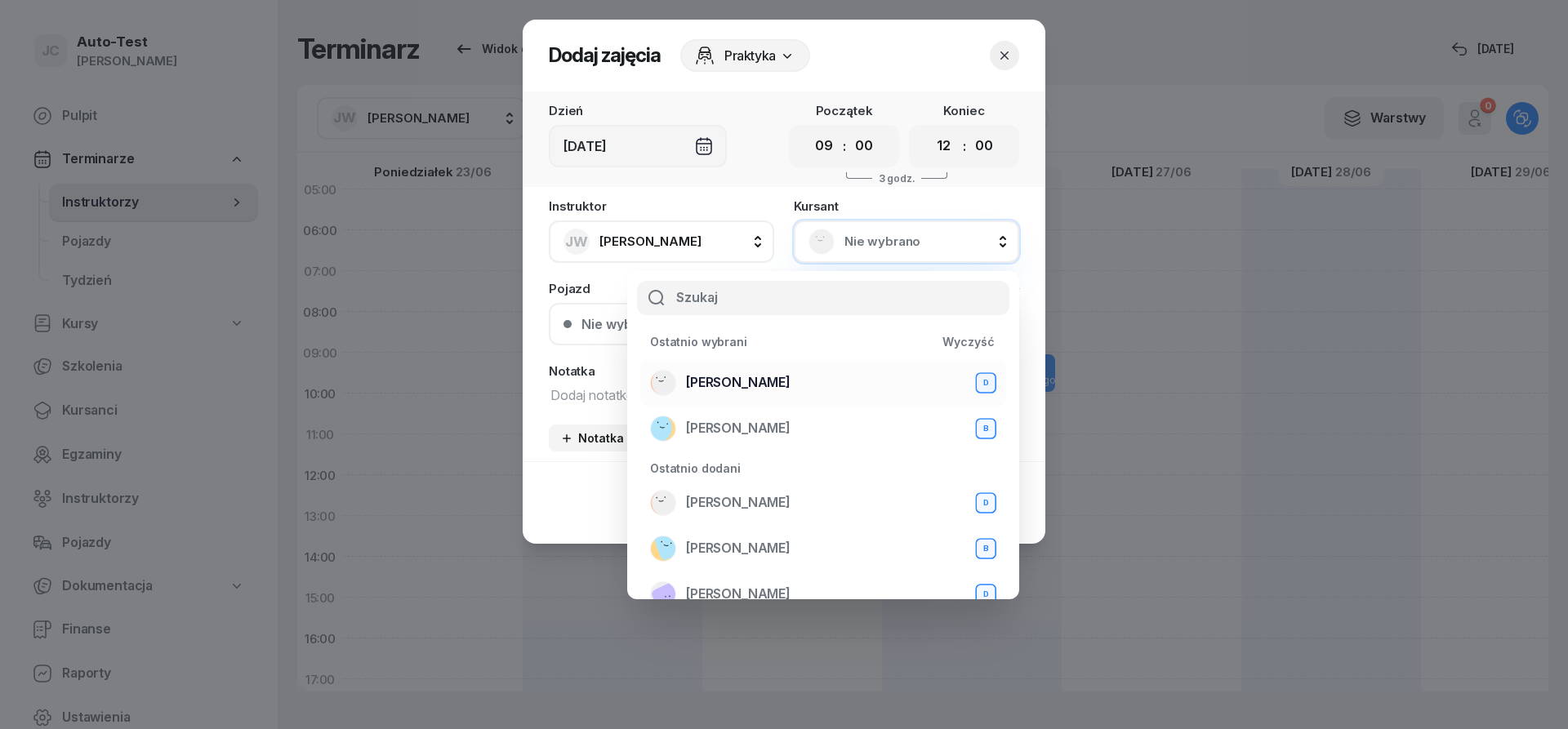
click at [797, 382] on div "[PERSON_NAME] D" at bounding box center [823, 383] width 346 height 26
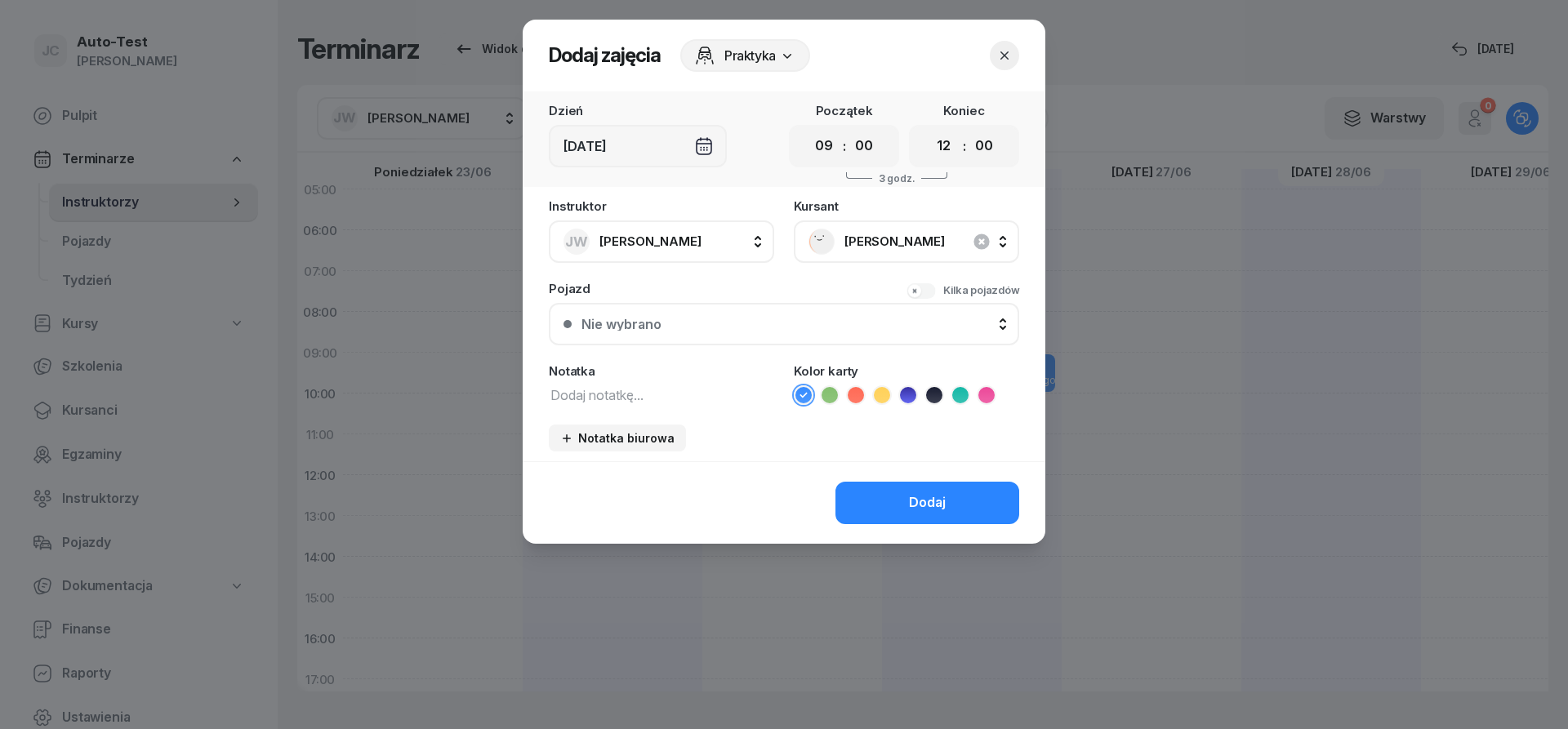
click at [754, 322] on div "Nie wybrano" at bounding box center [793, 324] width 423 height 13
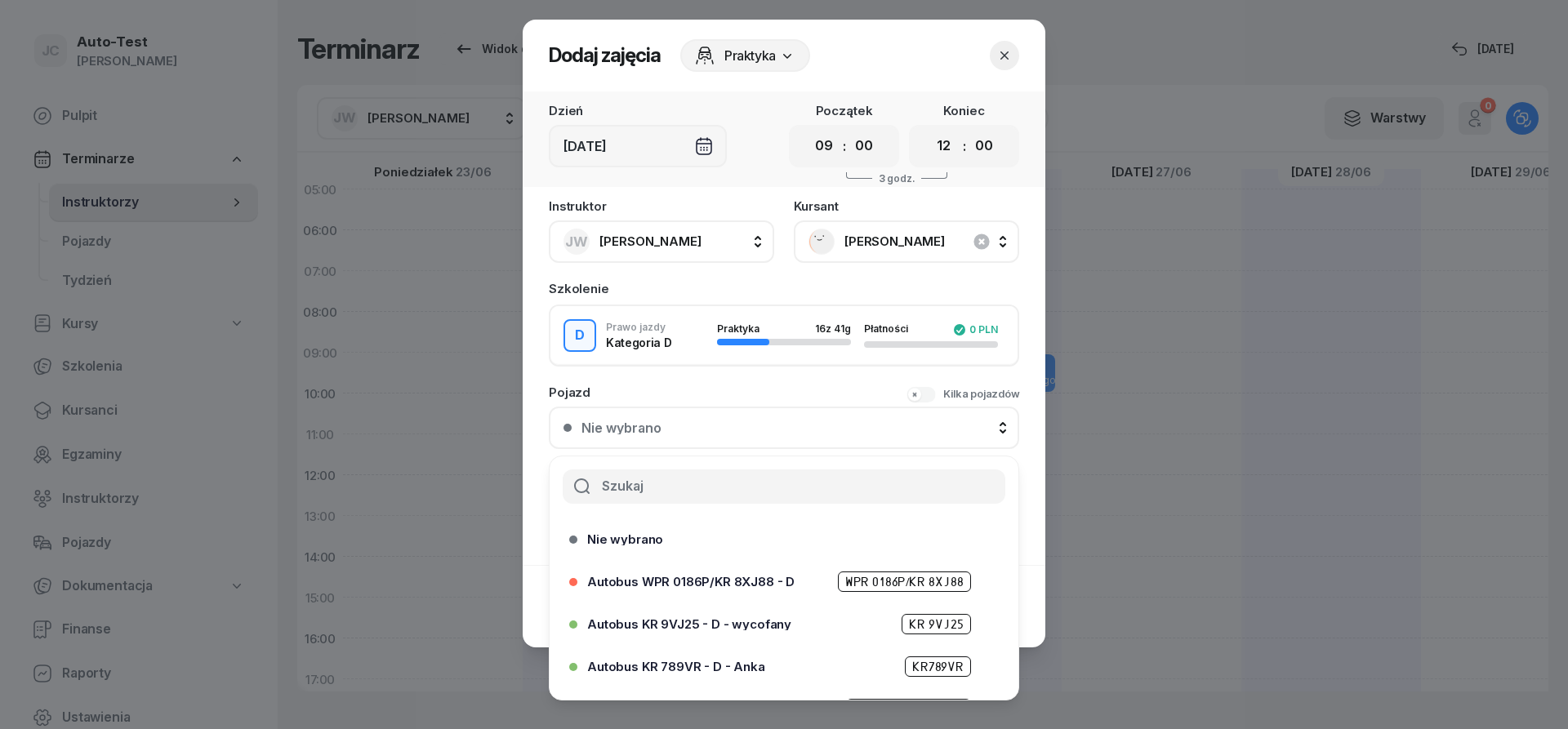
click at [1006, 58] on icon "button" at bounding box center [1004, 55] width 8 height 8
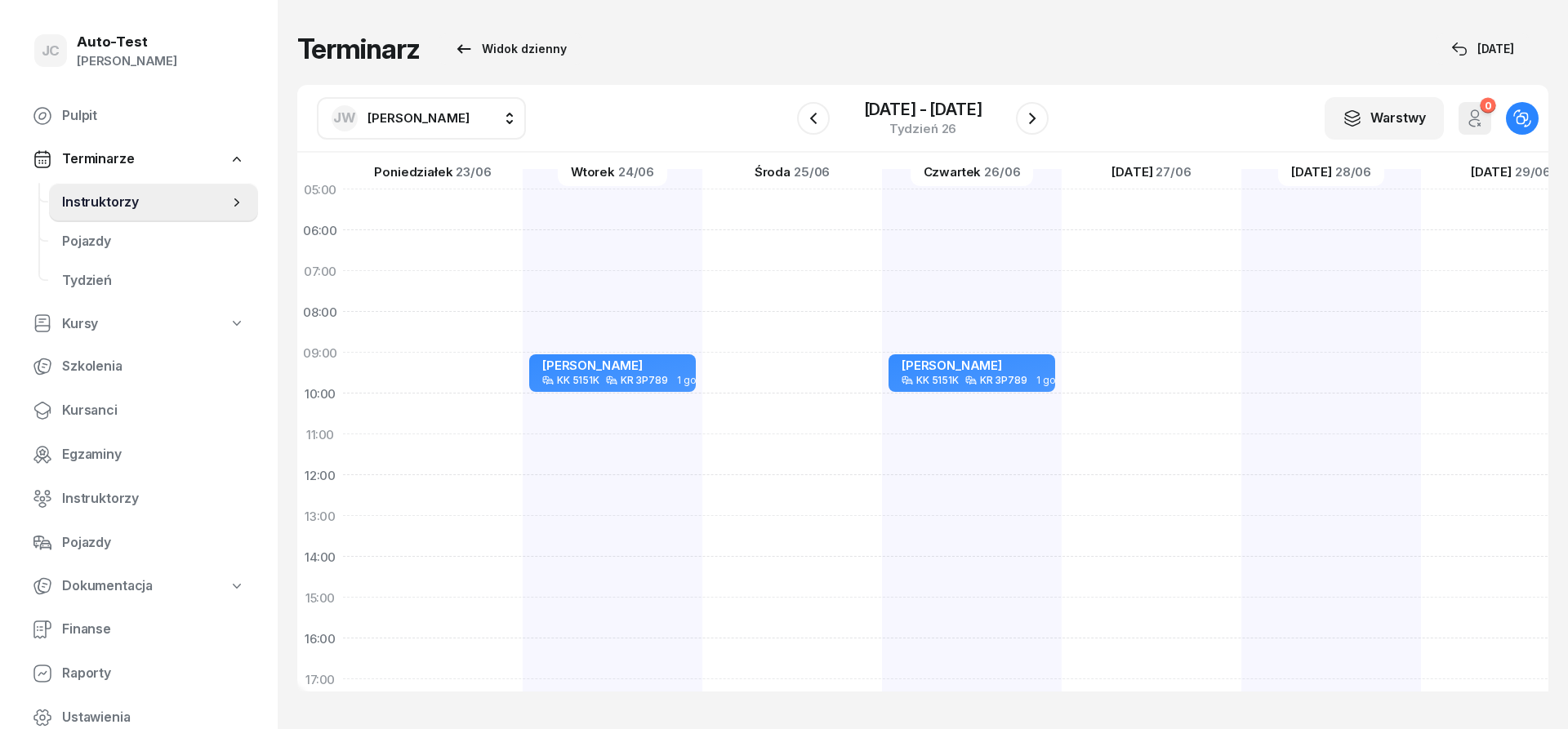
click at [403, 121] on span "[PERSON_NAME]" at bounding box center [418, 118] width 102 height 16
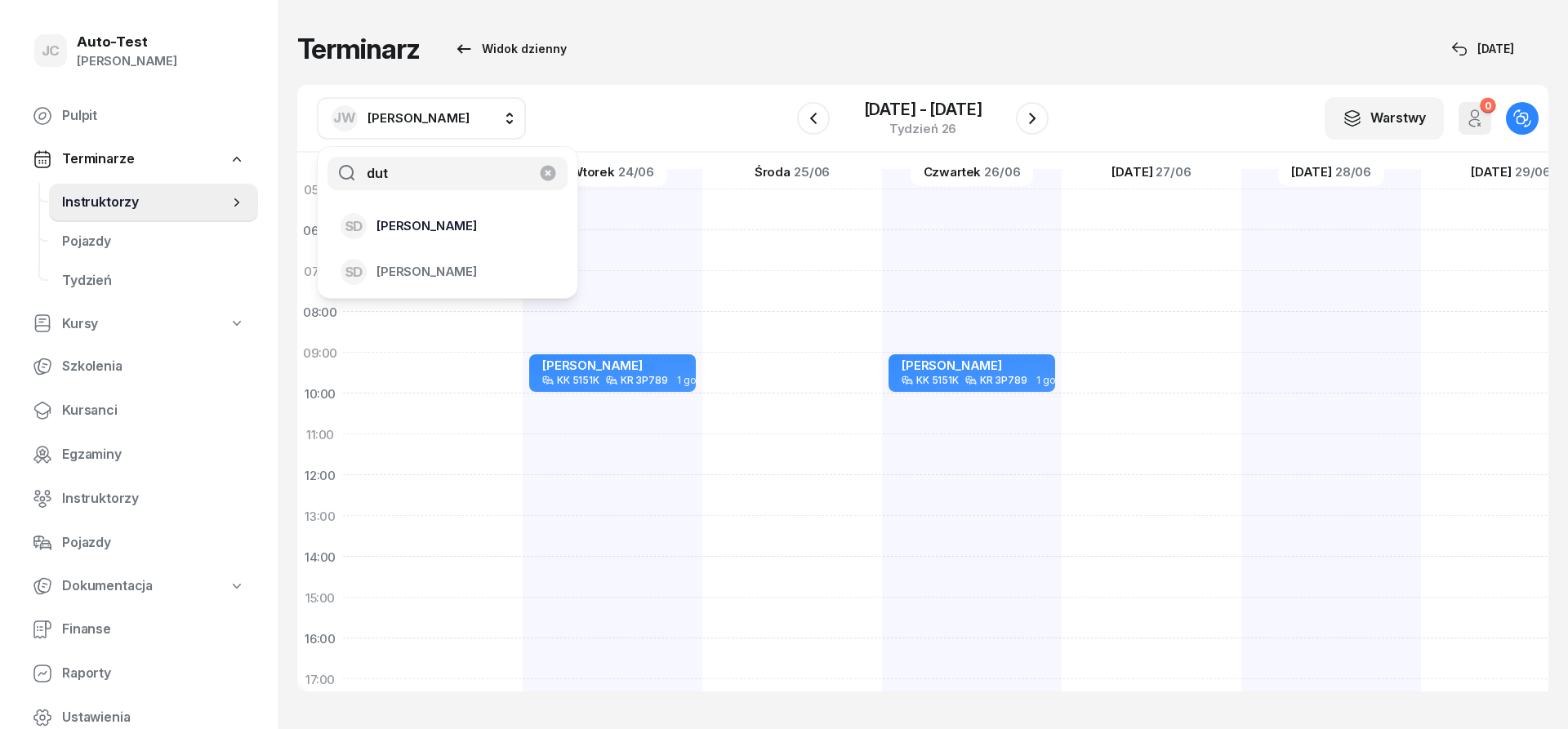
type input "dut"
click at [455, 231] on span "[PERSON_NAME]" at bounding box center [426, 226] width 100 height 22
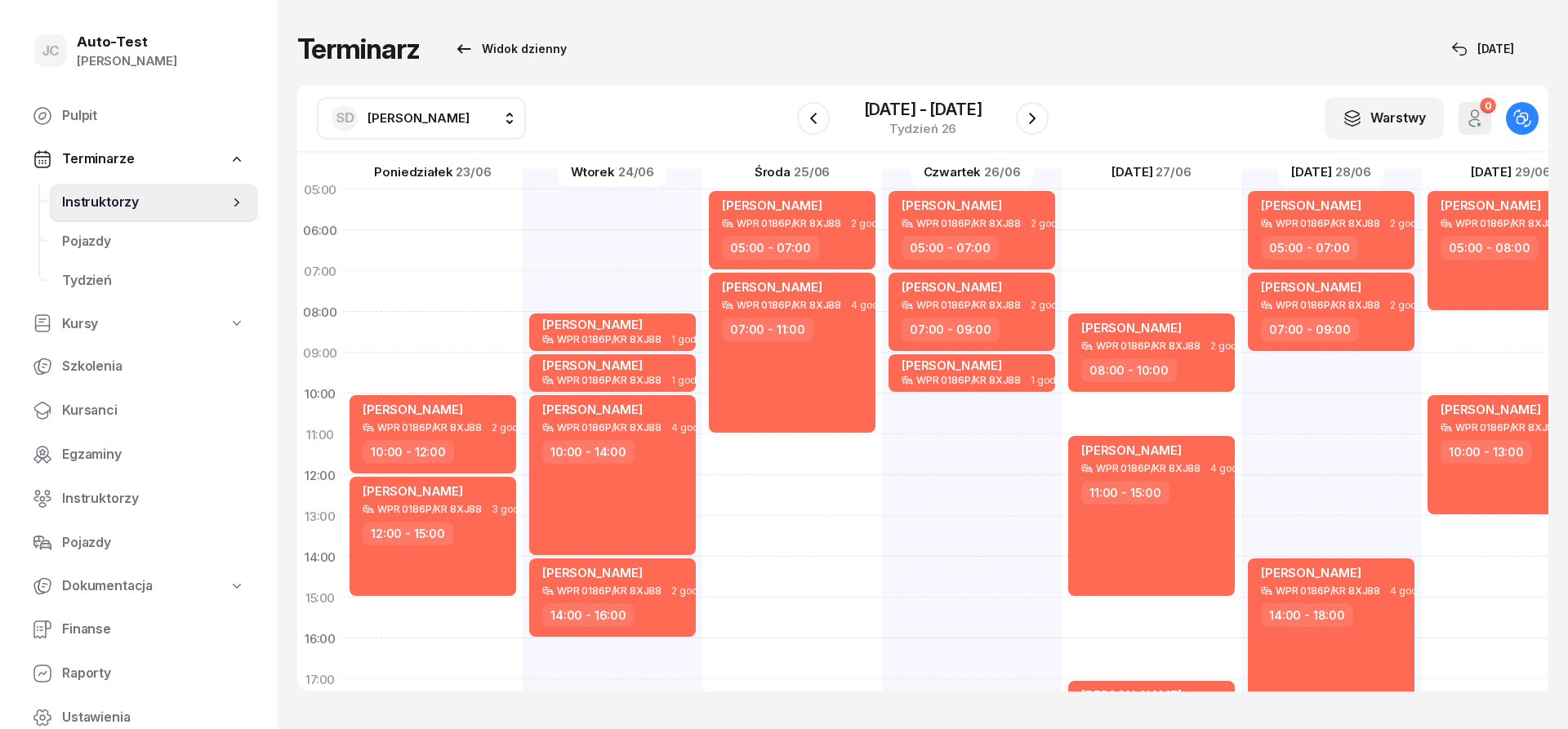
click at [451, 120] on span "[PERSON_NAME]" at bounding box center [418, 118] width 102 height 16
type input "kowa"
click at [456, 222] on div "[PERSON_NAME]" at bounding box center [438, 226] width 195 height 26
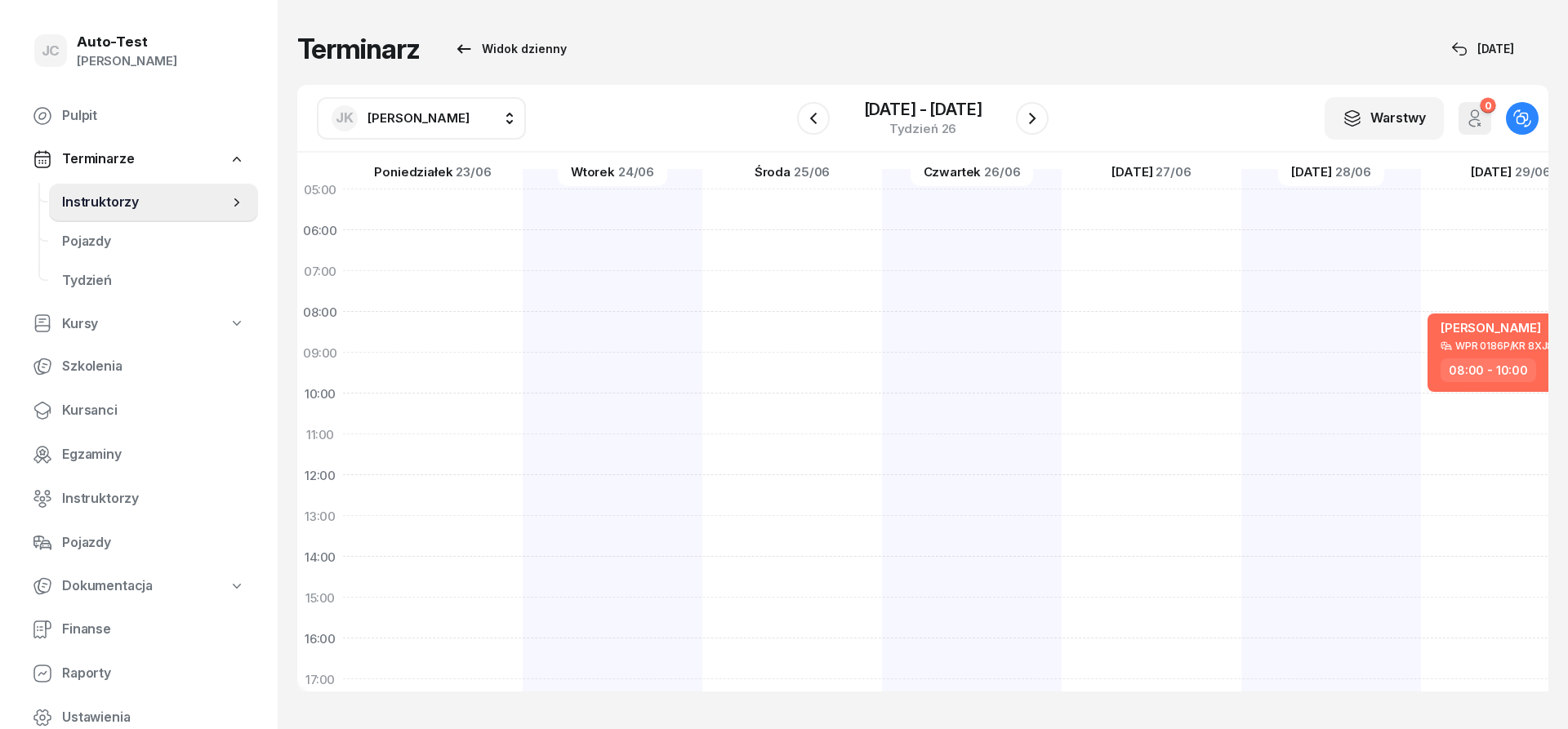
click at [447, 119] on button "[PERSON_NAME]" at bounding box center [420, 118] width 209 height 42
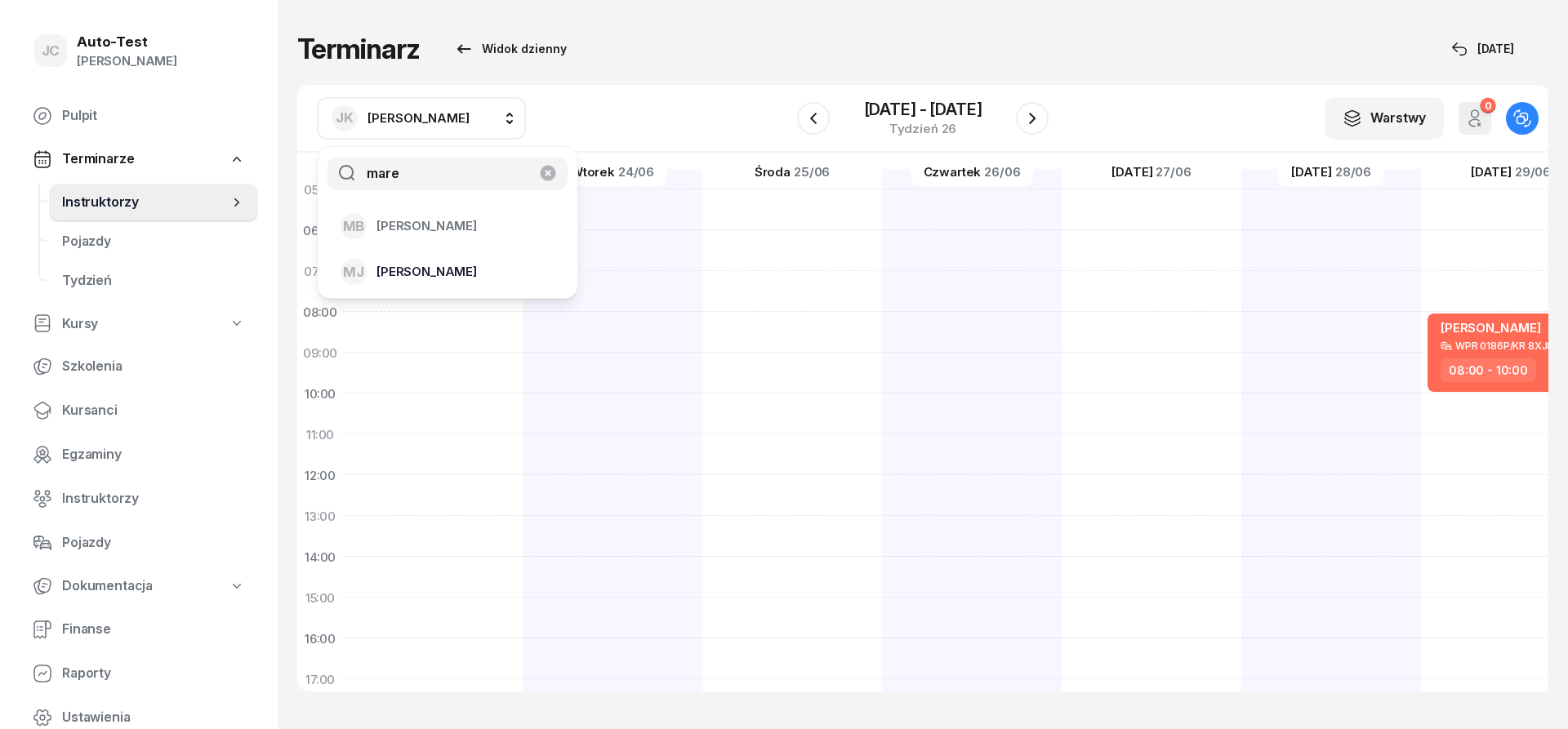
type input "mare"
click at [443, 278] on span "[PERSON_NAME]" at bounding box center [426, 271] width 100 height 22
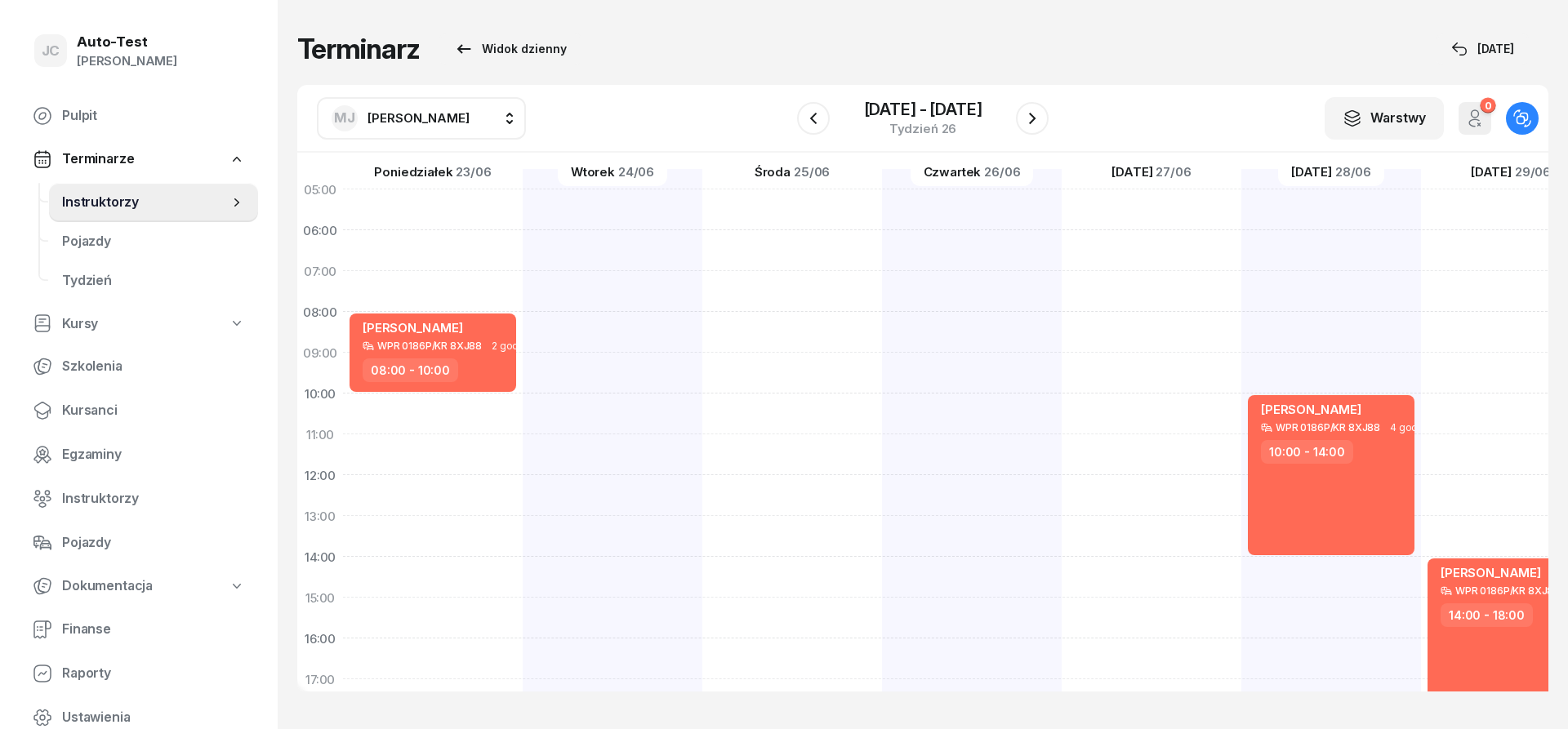
click at [463, 116] on button "[PERSON_NAME]" at bounding box center [420, 118] width 209 height 42
type input "jerz"
click at [453, 231] on span "[PERSON_NAME]" at bounding box center [426, 226] width 100 height 22
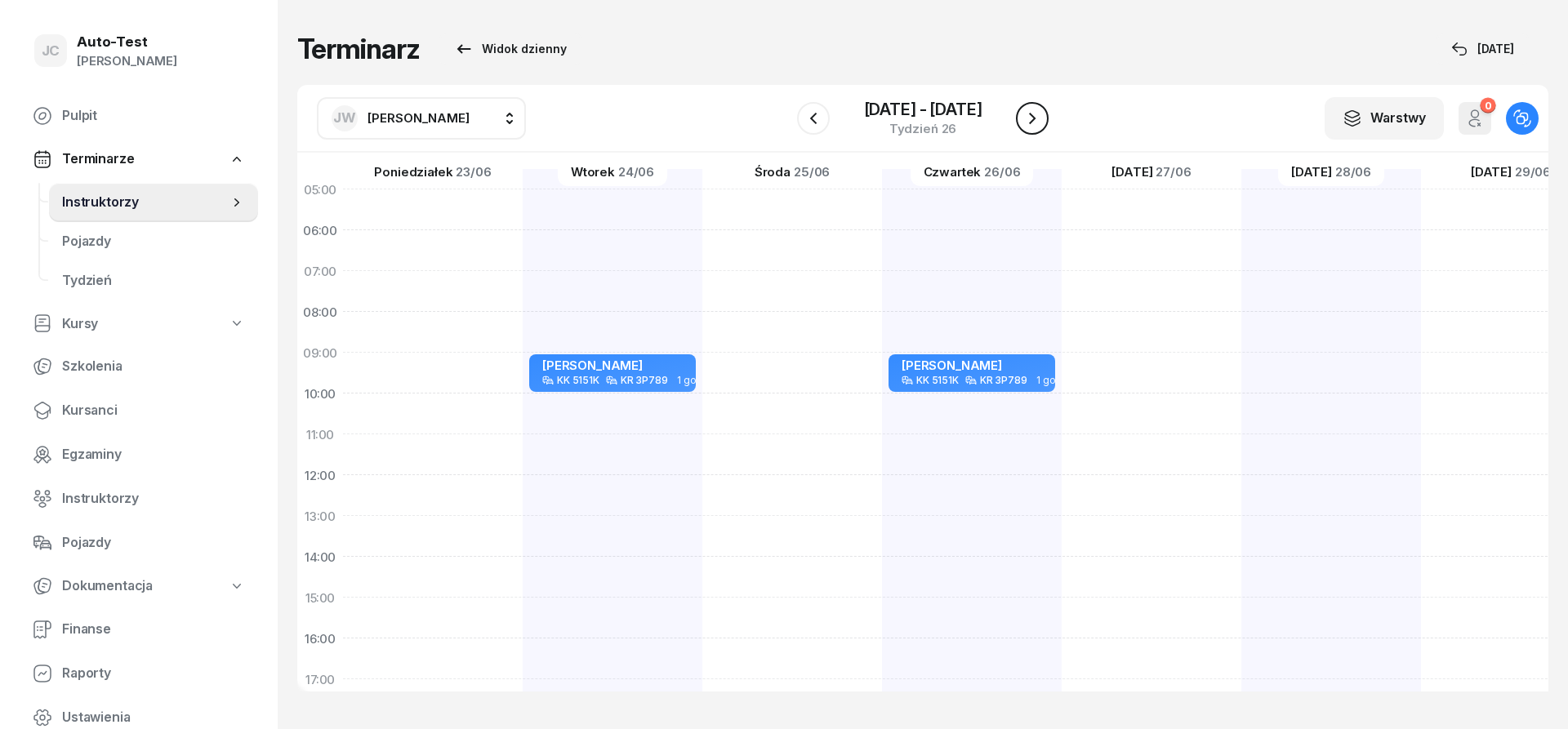
click at [1039, 127] on icon "button" at bounding box center [1032, 118] width 20 height 20
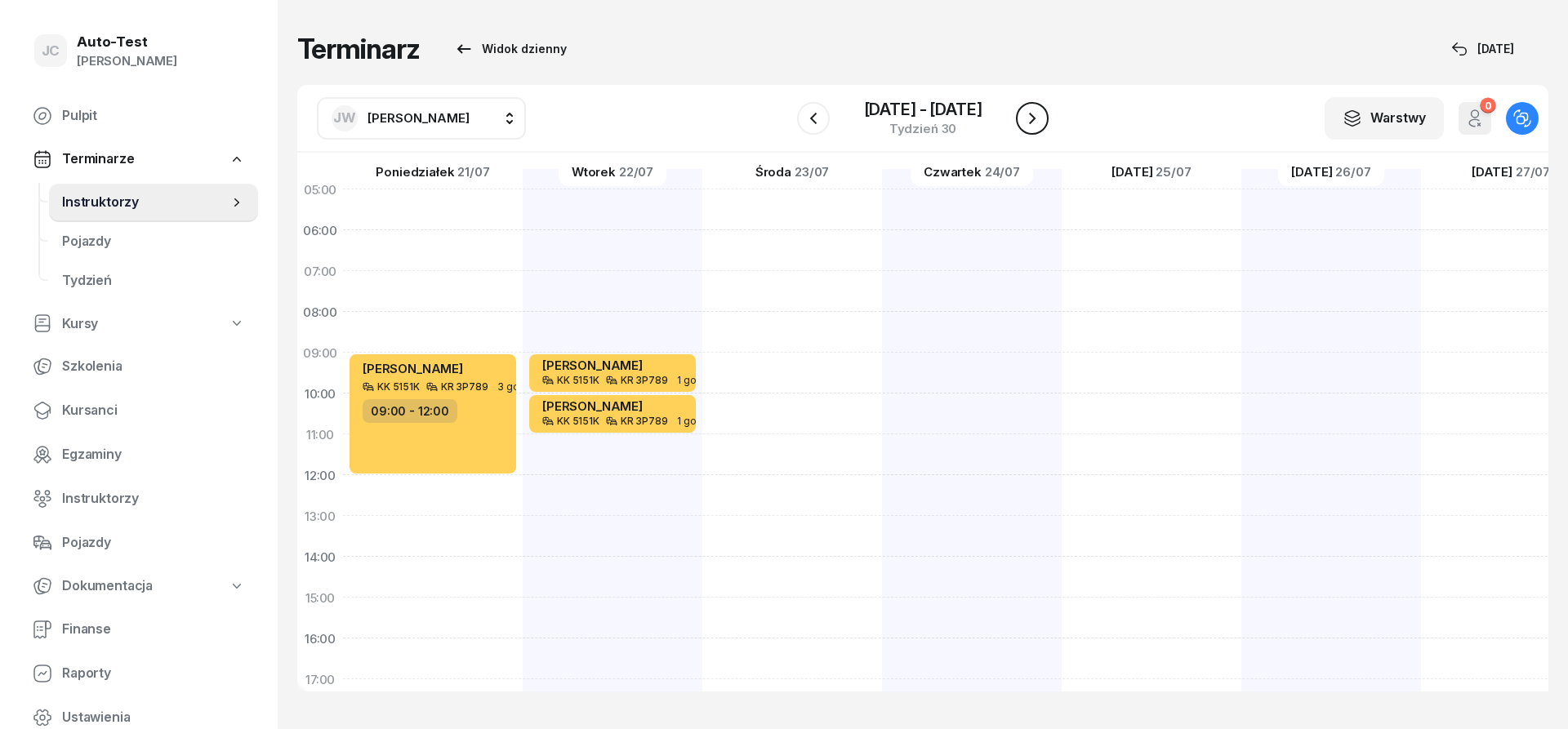
click at [1039, 127] on icon "button" at bounding box center [1032, 118] width 20 height 20
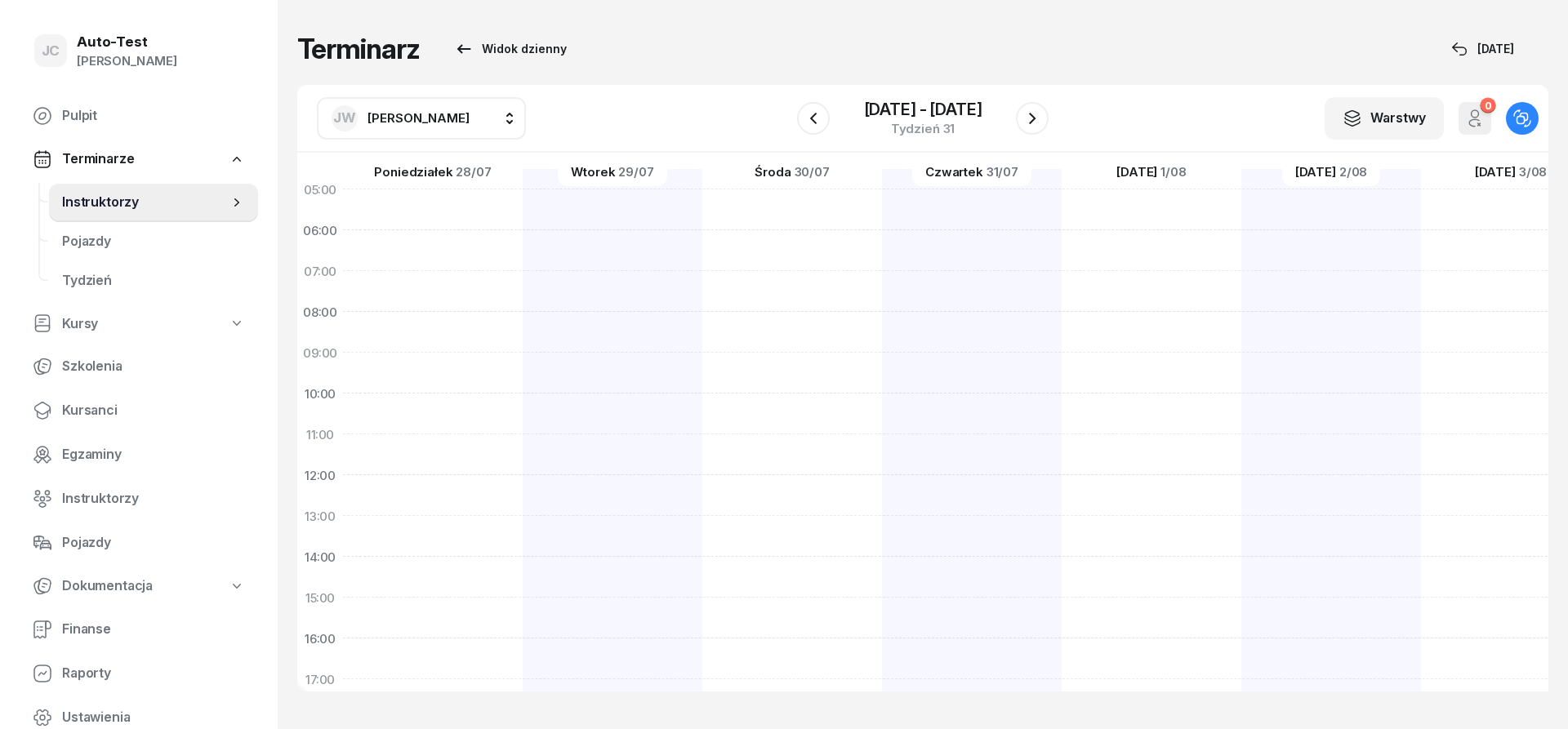
click at [702, 428] on div at bounding box center [792, 577] width 180 height 816
select select "10"
select select "12"
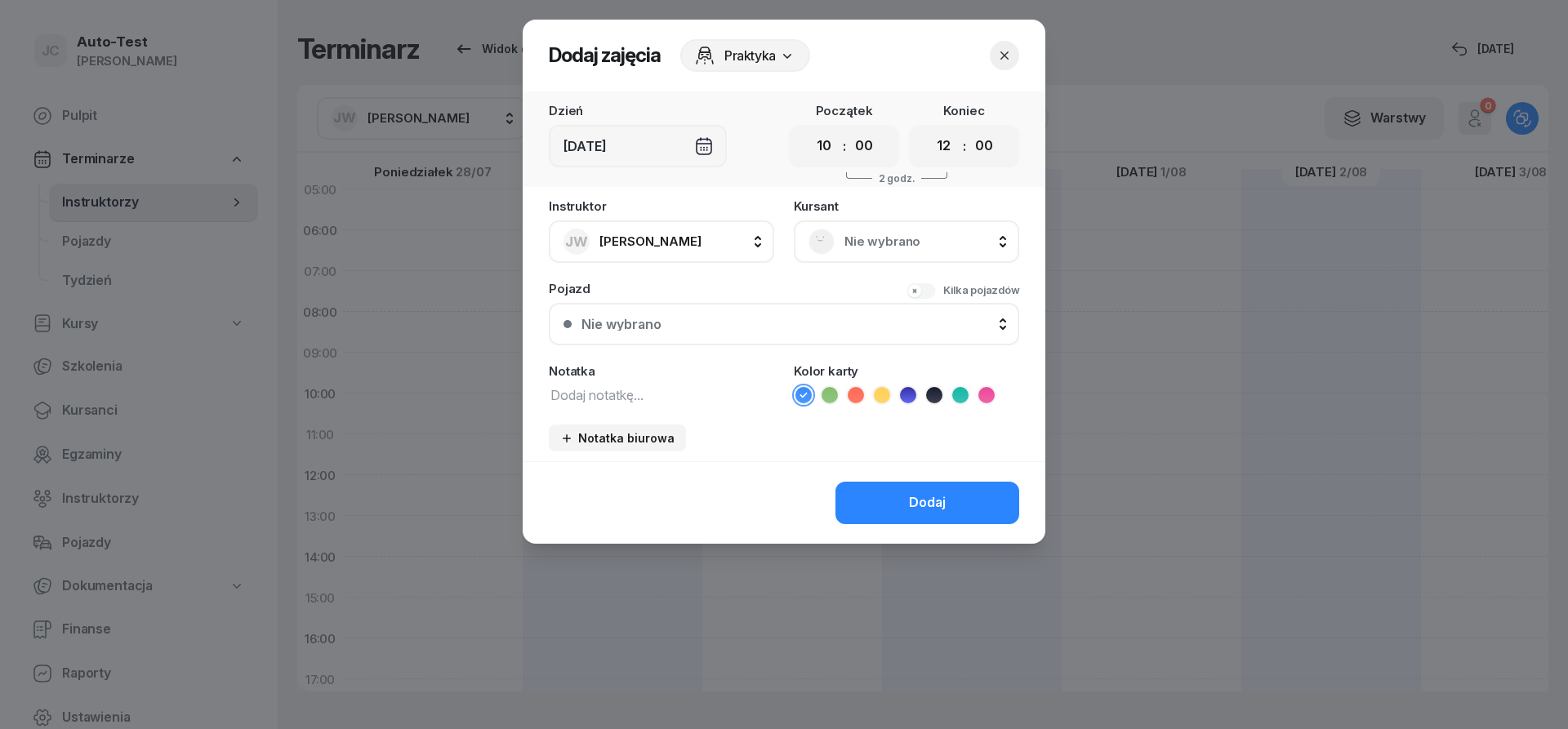
scroll to position [24, 0]
click at [896, 233] on div "Nie wybrano" at bounding box center [906, 241] width 196 height 26
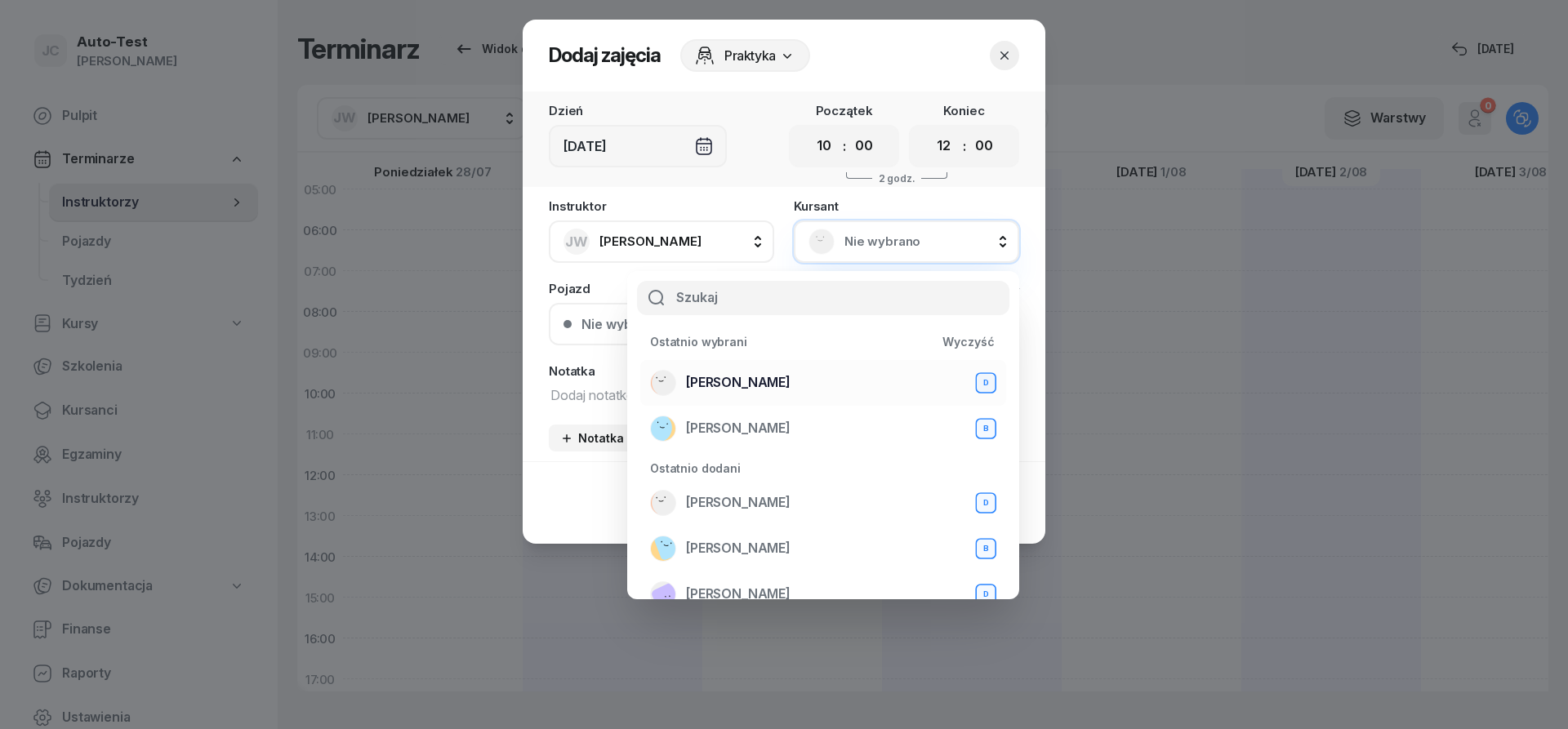
click at [799, 385] on div "[PERSON_NAME] D" at bounding box center [823, 383] width 346 height 26
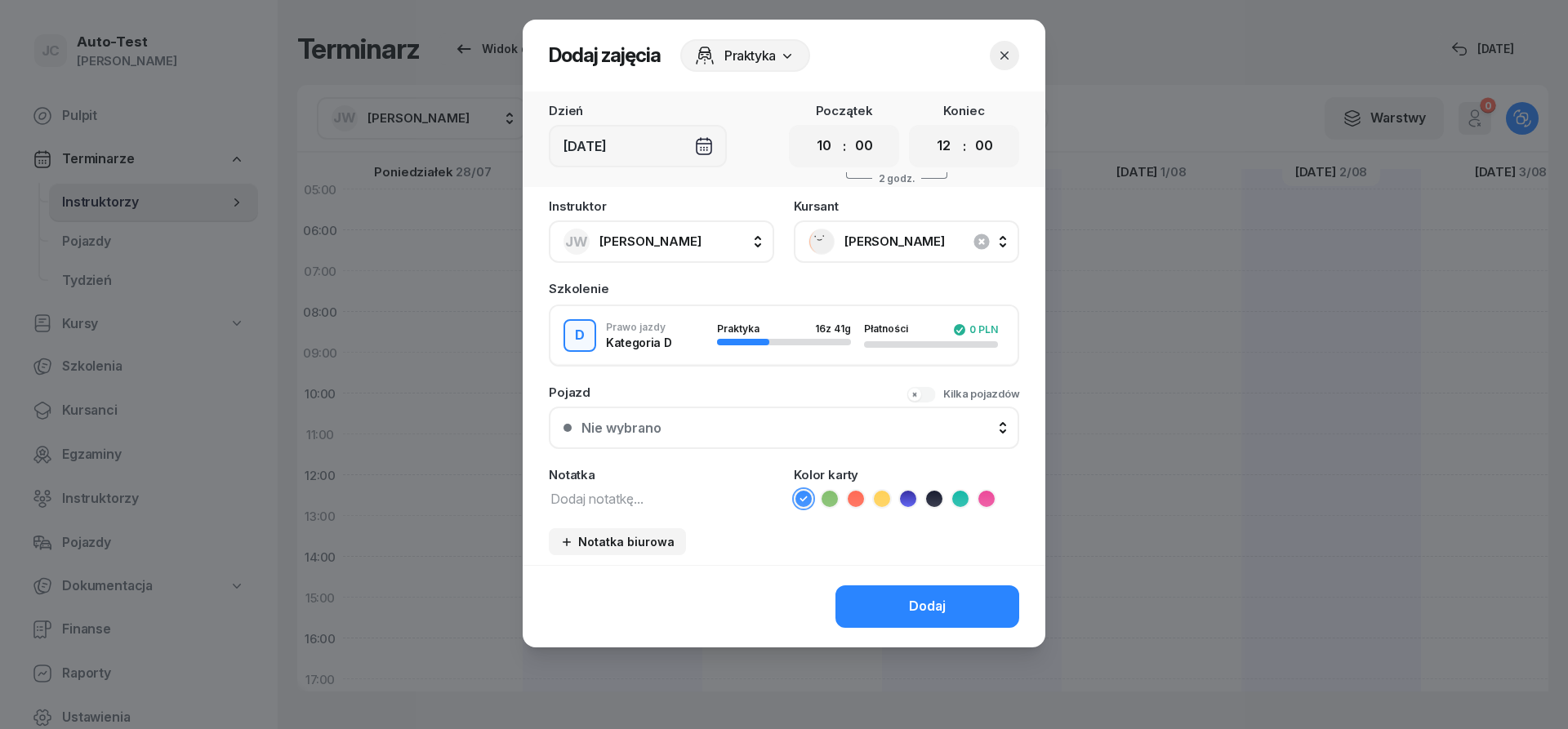
click at [772, 436] on button "Nie wybrano" at bounding box center [784, 427] width 470 height 42
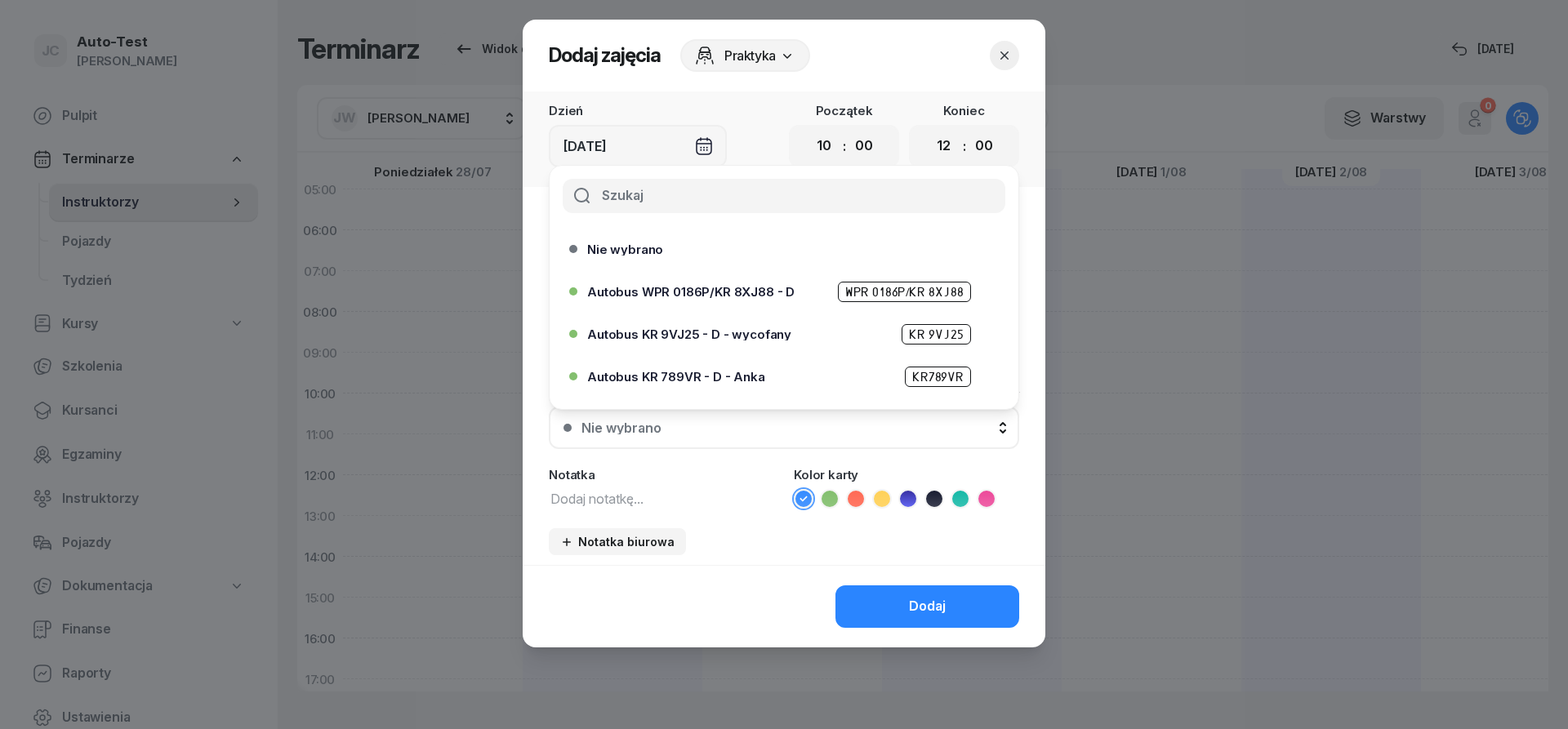
click at [751, 297] on span "Autobus WPR 0186P/KR 8XJ88 - D" at bounding box center [691, 291] width 208 height 12
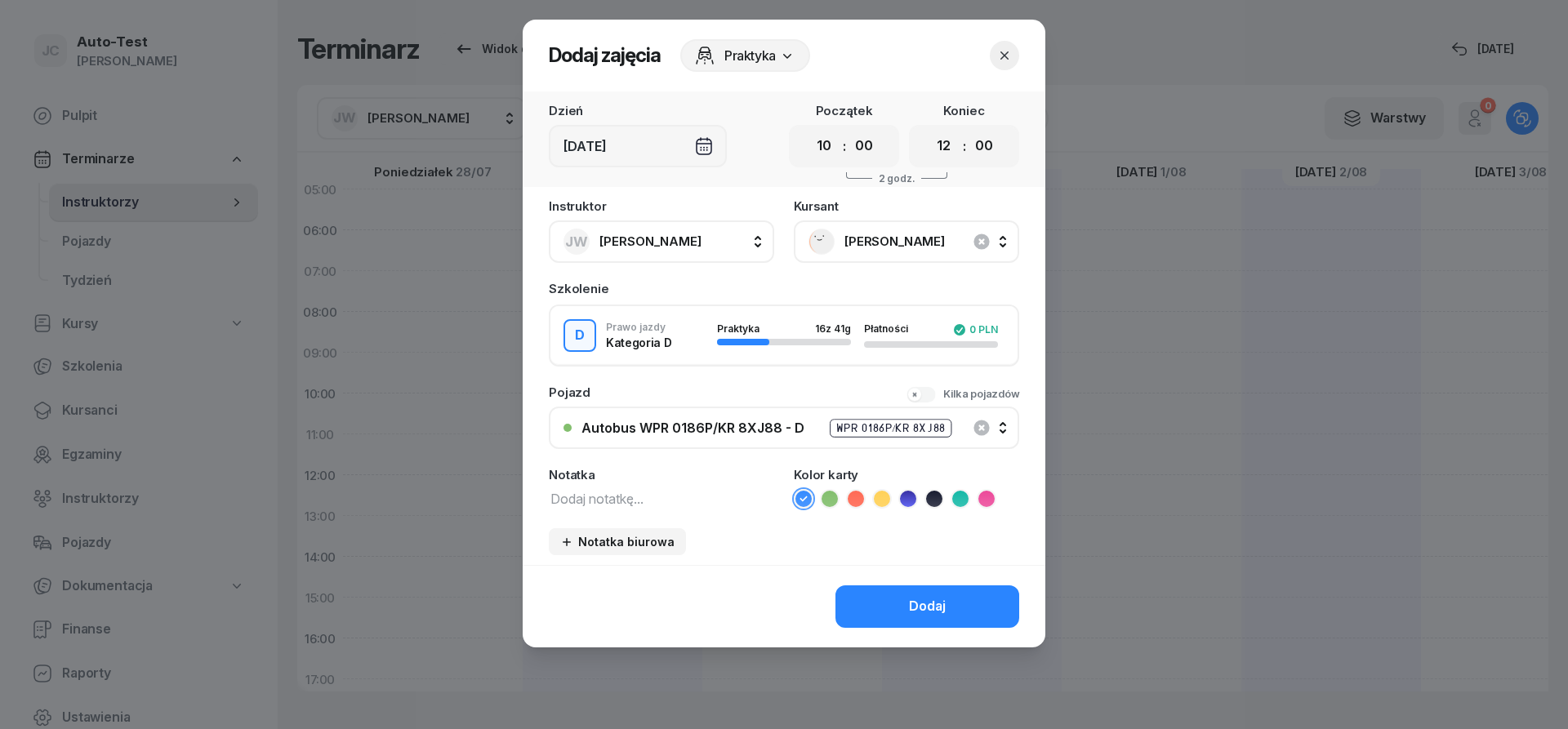
click at [859, 501] on icon at bounding box center [855, 498] width 16 height 16
click at [878, 596] on button "Dodaj" at bounding box center [927, 605] width 183 height 42
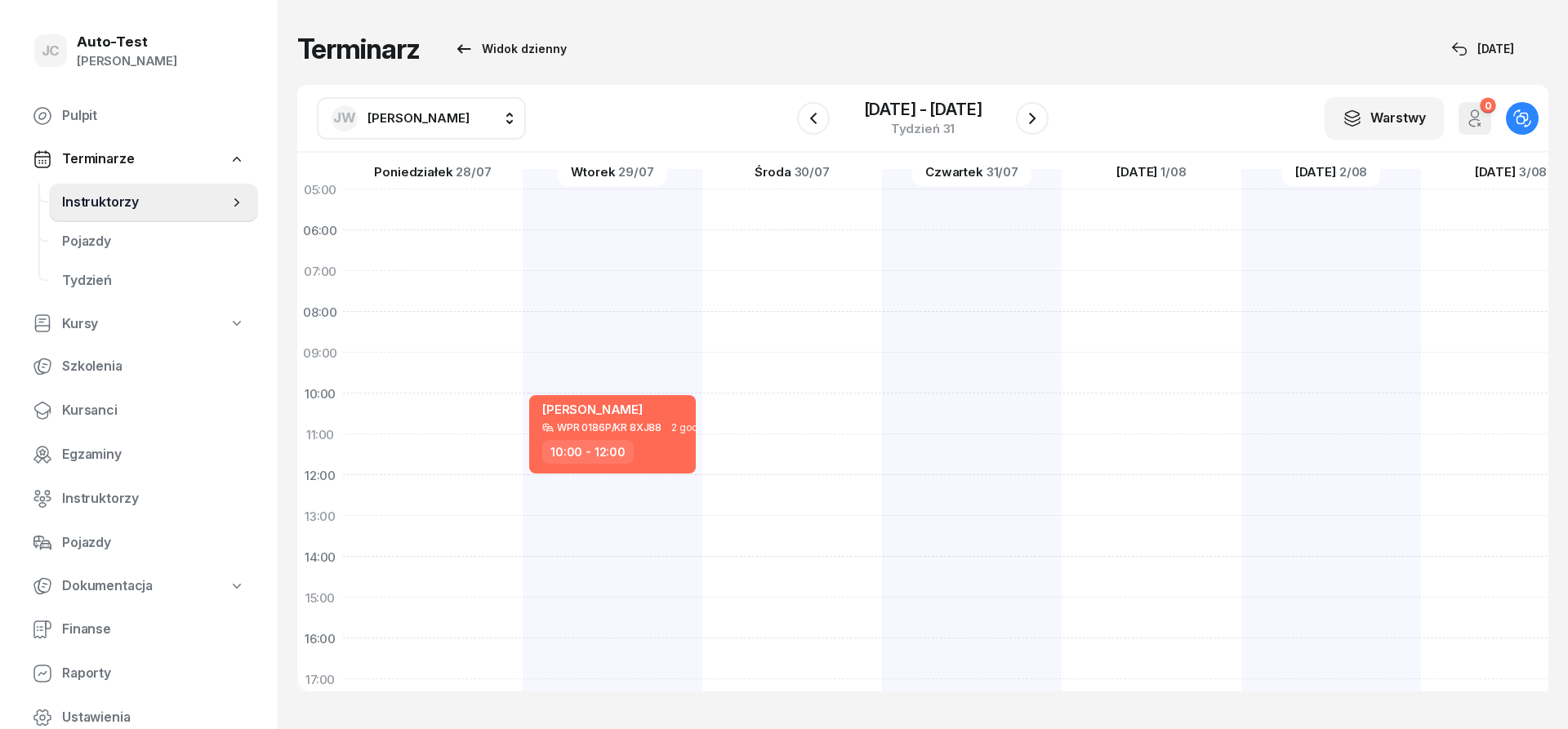
click at [882, 298] on div at bounding box center [972, 577] width 180 height 816
select select "07"
select select "09"
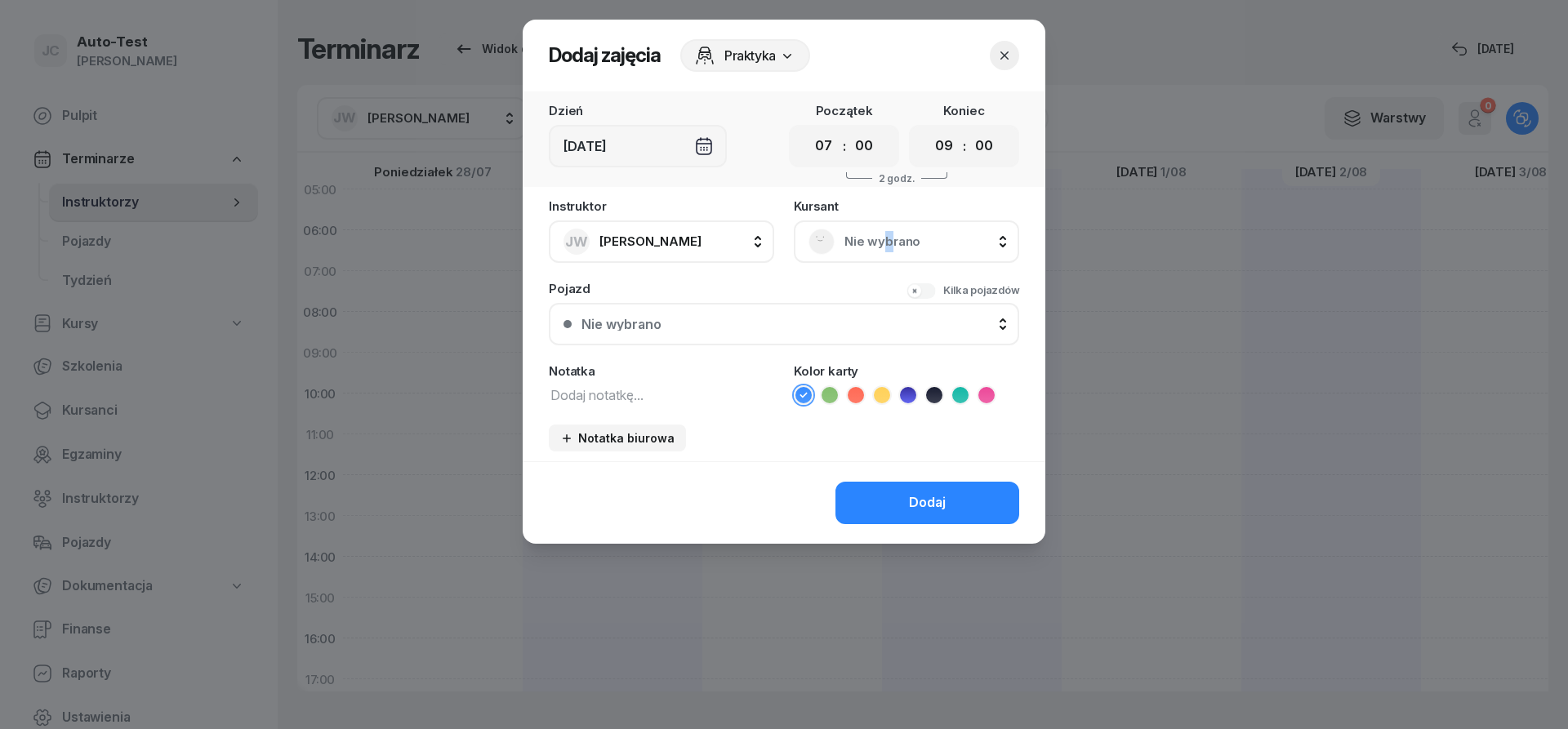
drag, startPoint x: 887, startPoint y: 243, endPoint x: 879, endPoint y: 253, distance: 12.8
click at [886, 245] on span "Nie wybrano" at bounding box center [924, 241] width 160 height 22
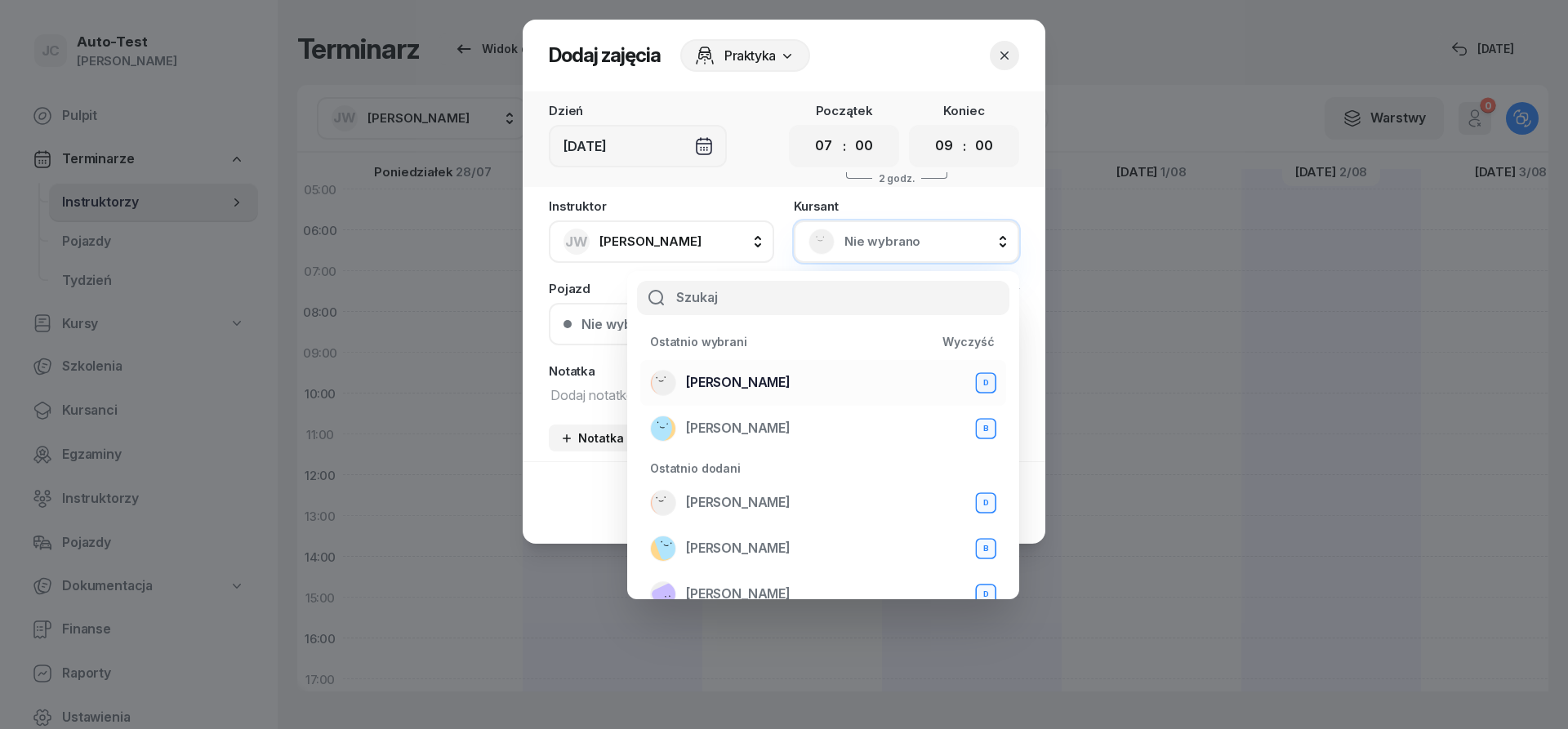
click at [792, 386] on div "[PERSON_NAME] D" at bounding box center [823, 383] width 346 height 26
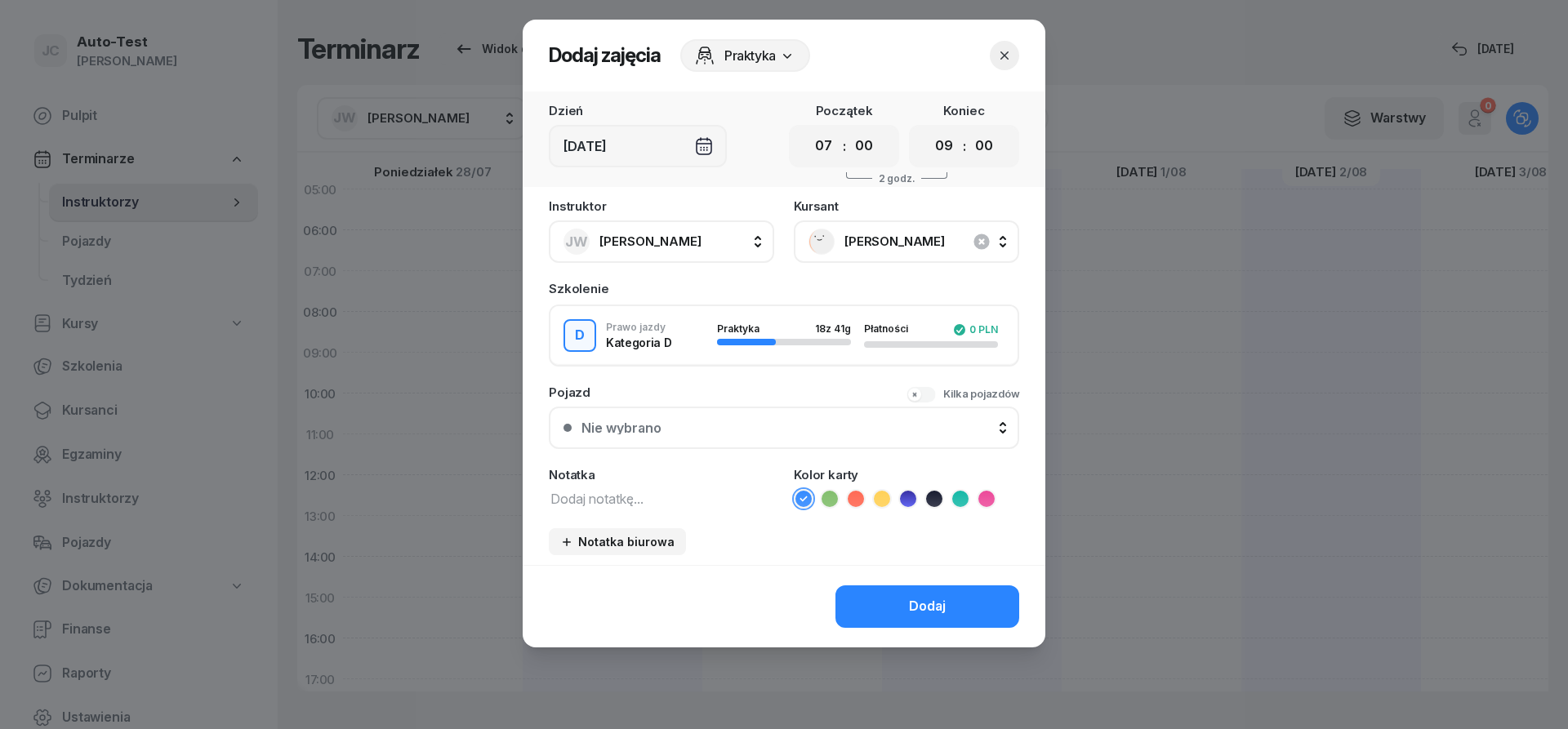
click at [777, 445] on button "Nie wybrano" at bounding box center [784, 427] width 470 height 42
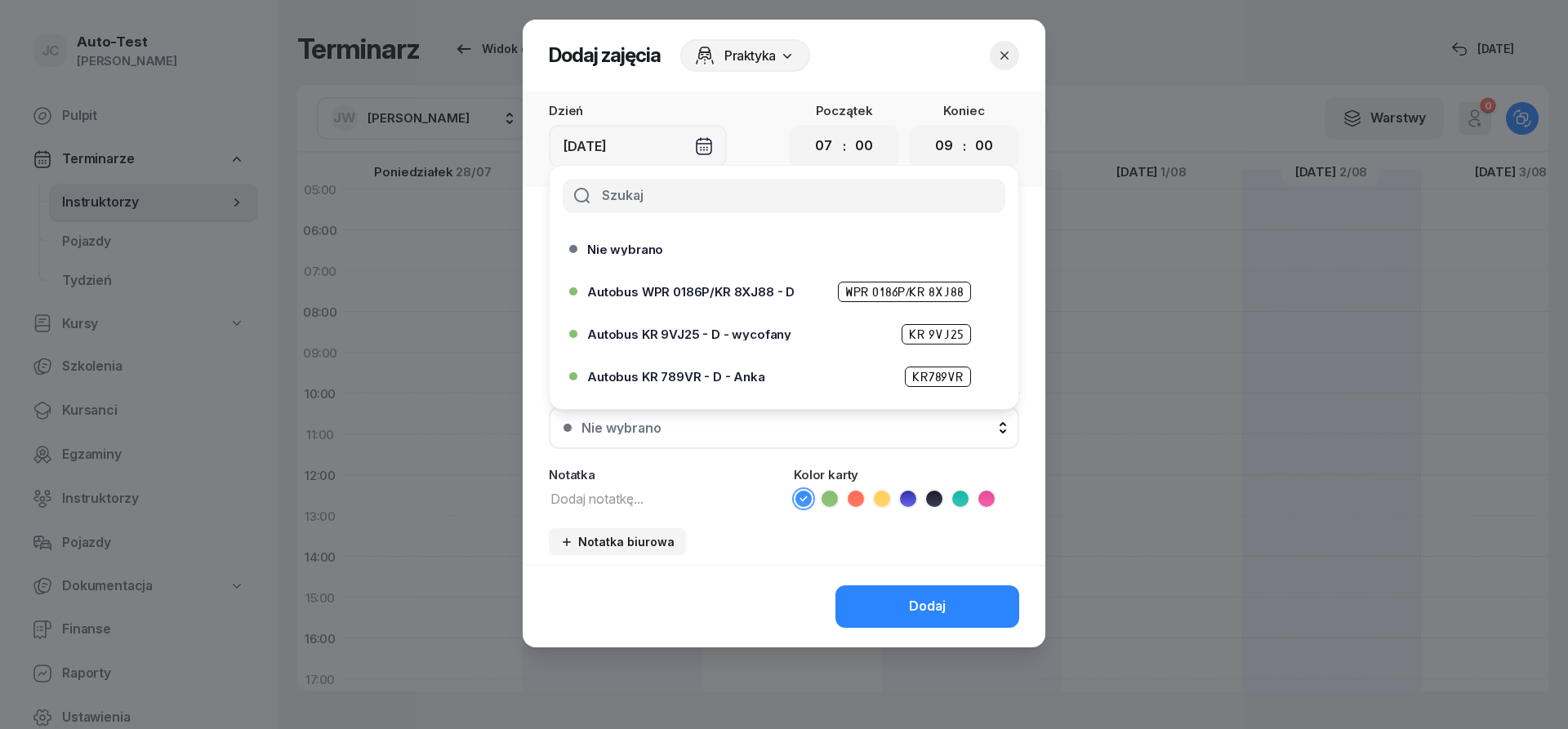
click at [755, 294] on span "Autobus WPR 0186P/KR 8XJ88 - D" at bounding box center [691, 291] width 208 height 12
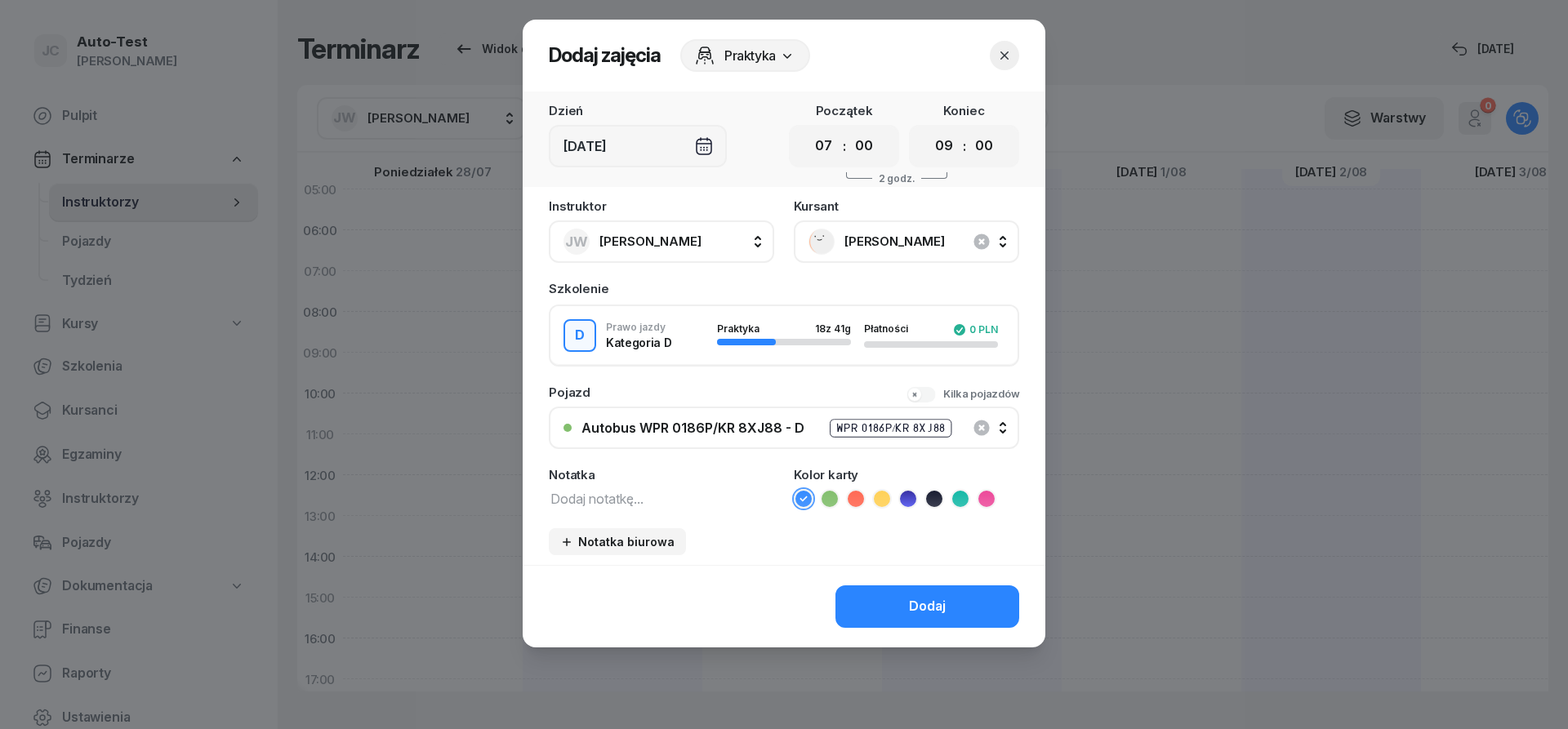
click at [862, 504] on icon at bounding box center [855, 498] width 16 height 16
click at [887, 585] on div "Dodaj" at bounding box center [784, 606] width 522 height 82
click at [938, 619] on button "Dodaj" at bounding box center [927, 605] width 183 height 42
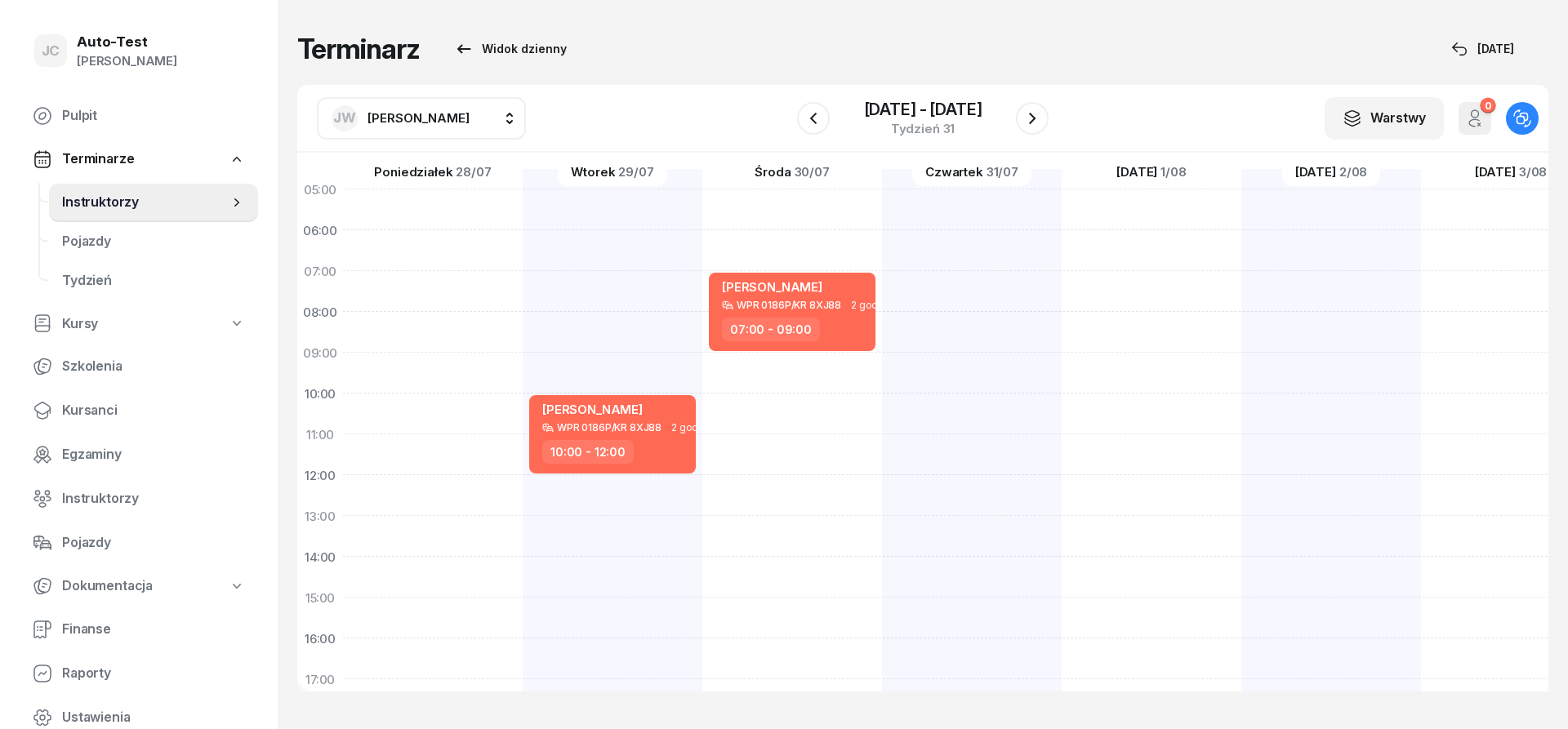
click at [1062, 370] on div at bounding box center [1151, 577] width 180 height 816
select select "09"
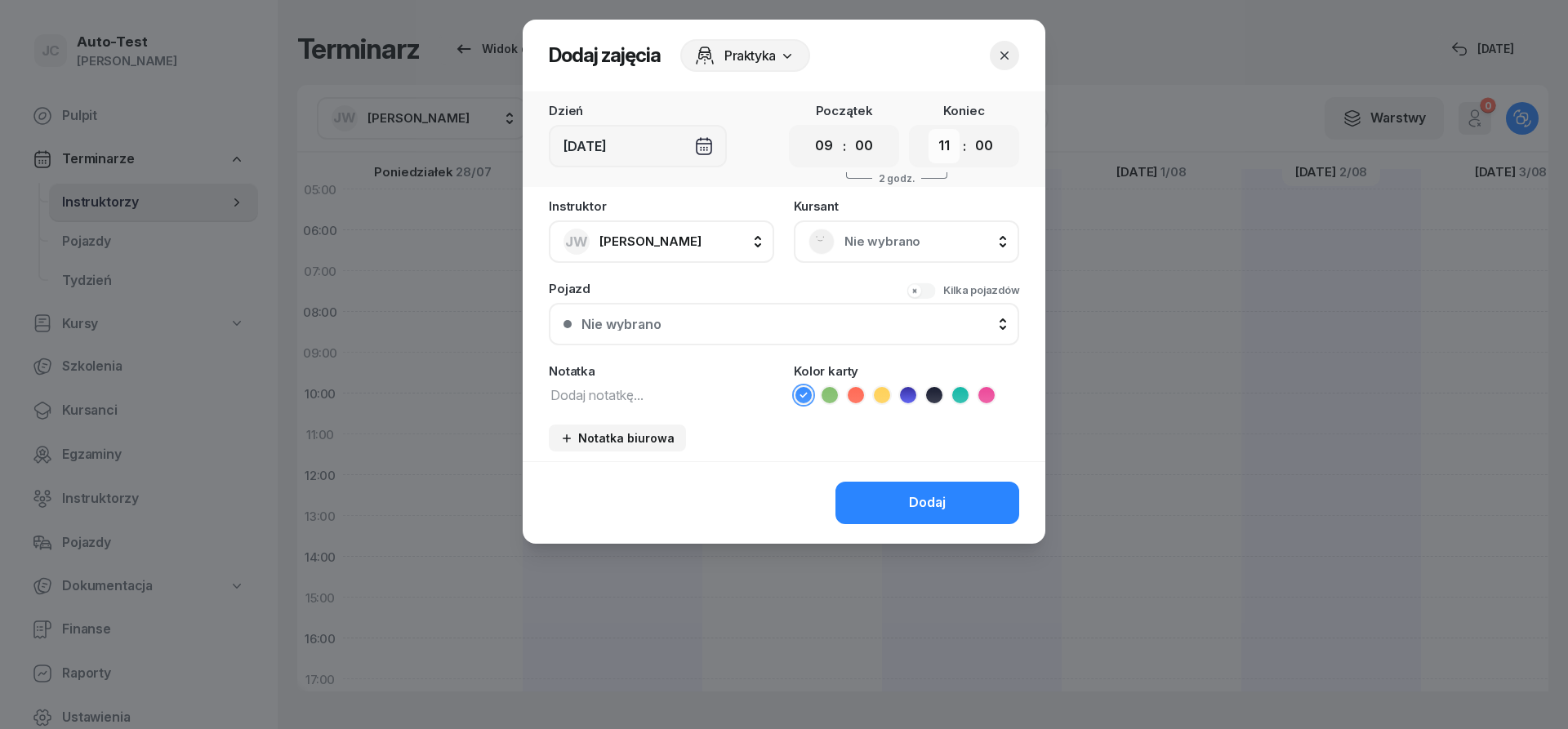
click at [929, 129] on select "00 01 02 03 04 05 06 07 08 09 10 11 12 13 14 15 16 17 18 19 20 21 22 23" at bounding box center [944, 146] width 31 height 35
click option "13" at bounding box center [0, 0] width 0 height 0
click at [929, 129] on select "00 01 02 03 04 05 06 07 08 09 10 11 12 13 14 15 16 17 18 19 20 21 22 23" at bounding box center [944, 146] width 31 height 35
select select "12"
click option "12" at bounding box center [0, 0] width 0 height 0
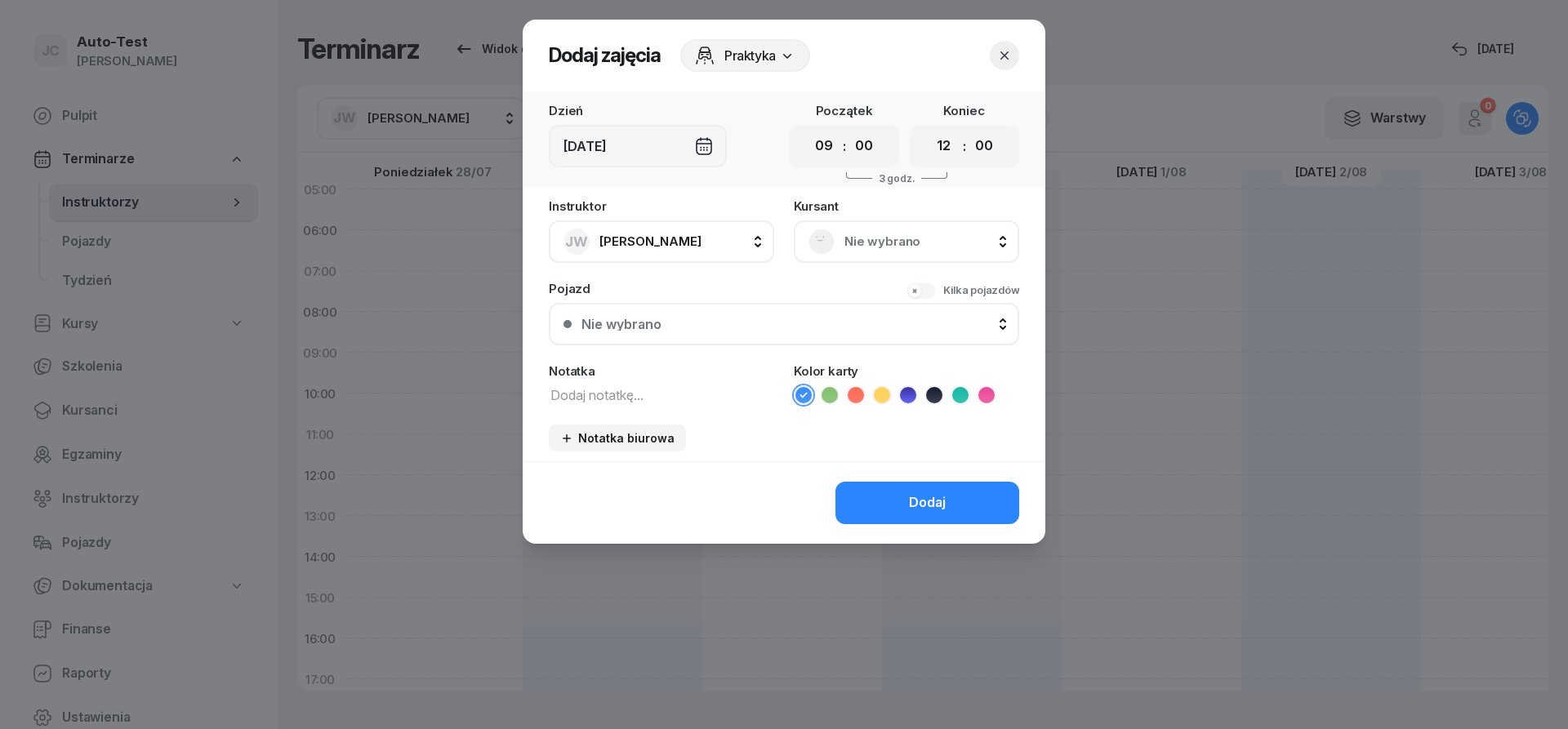
click at [876, 244] on span "Nie wybrano" at bounding box center [924, 241] width 160 height 22
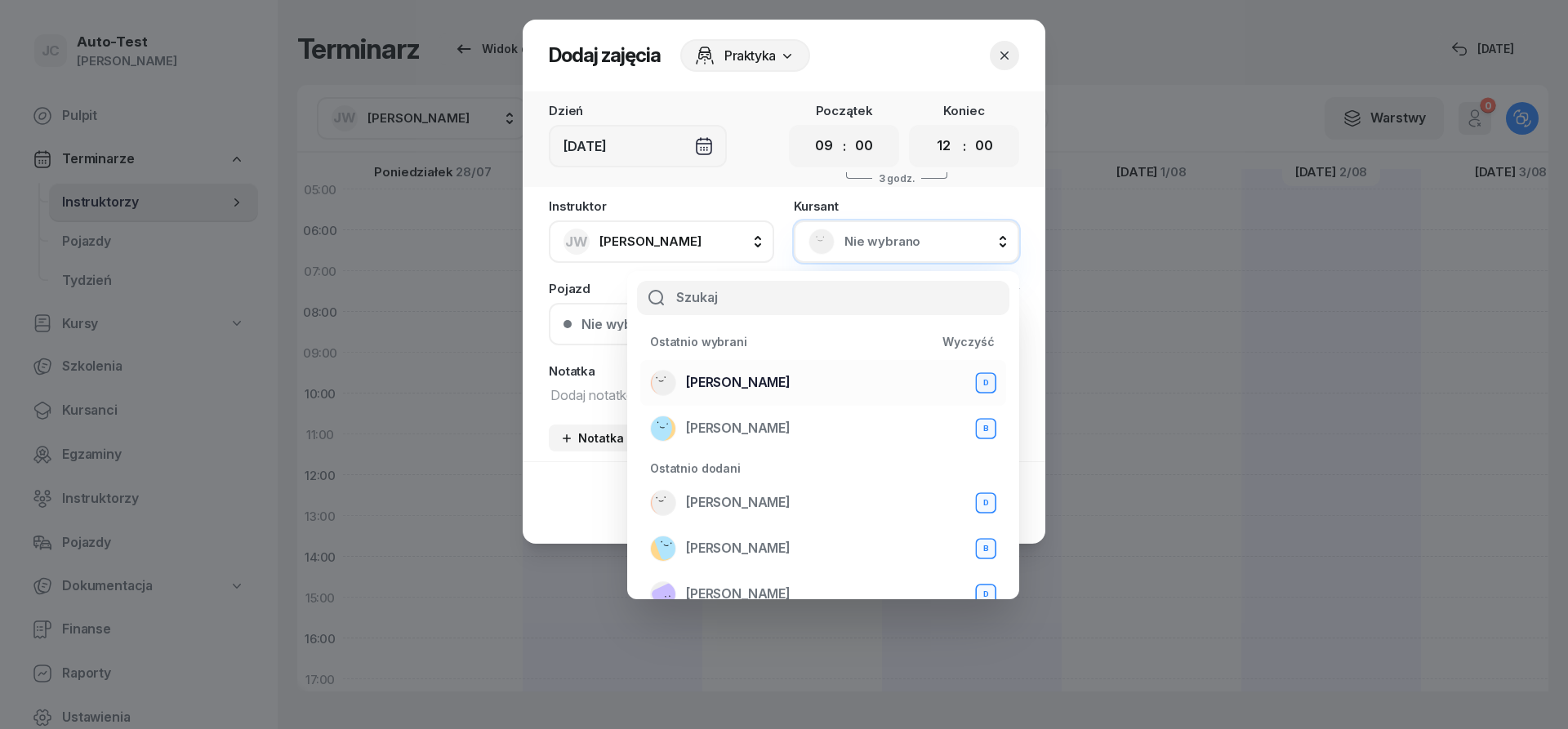
click at [795, 384] on div "[PERSON_NAME] D" at bounding box center [823, 383] width 346 height 26
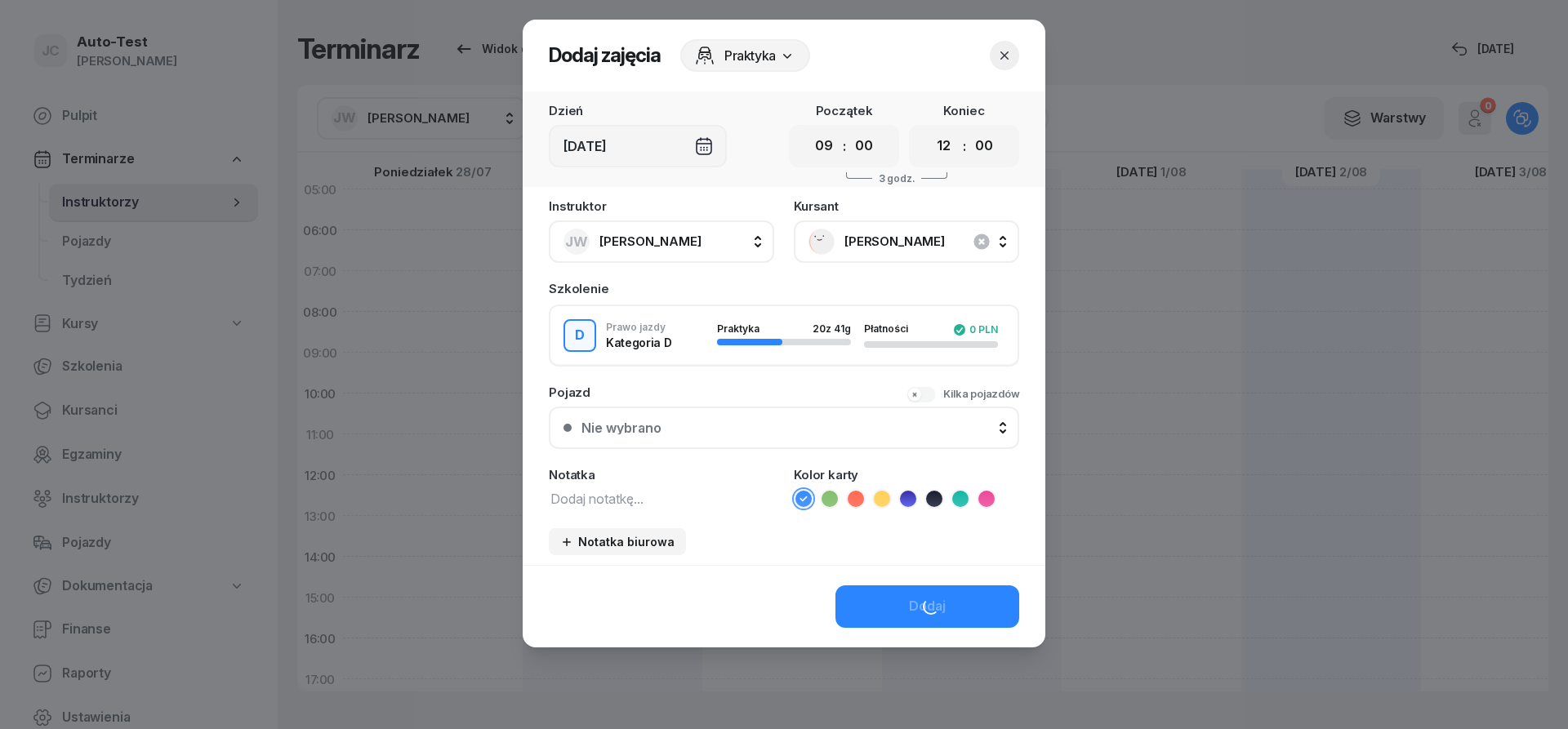
click at [760, 425] on div "Nie wybrano" at bounding box center [793, 428] width 423 height 13
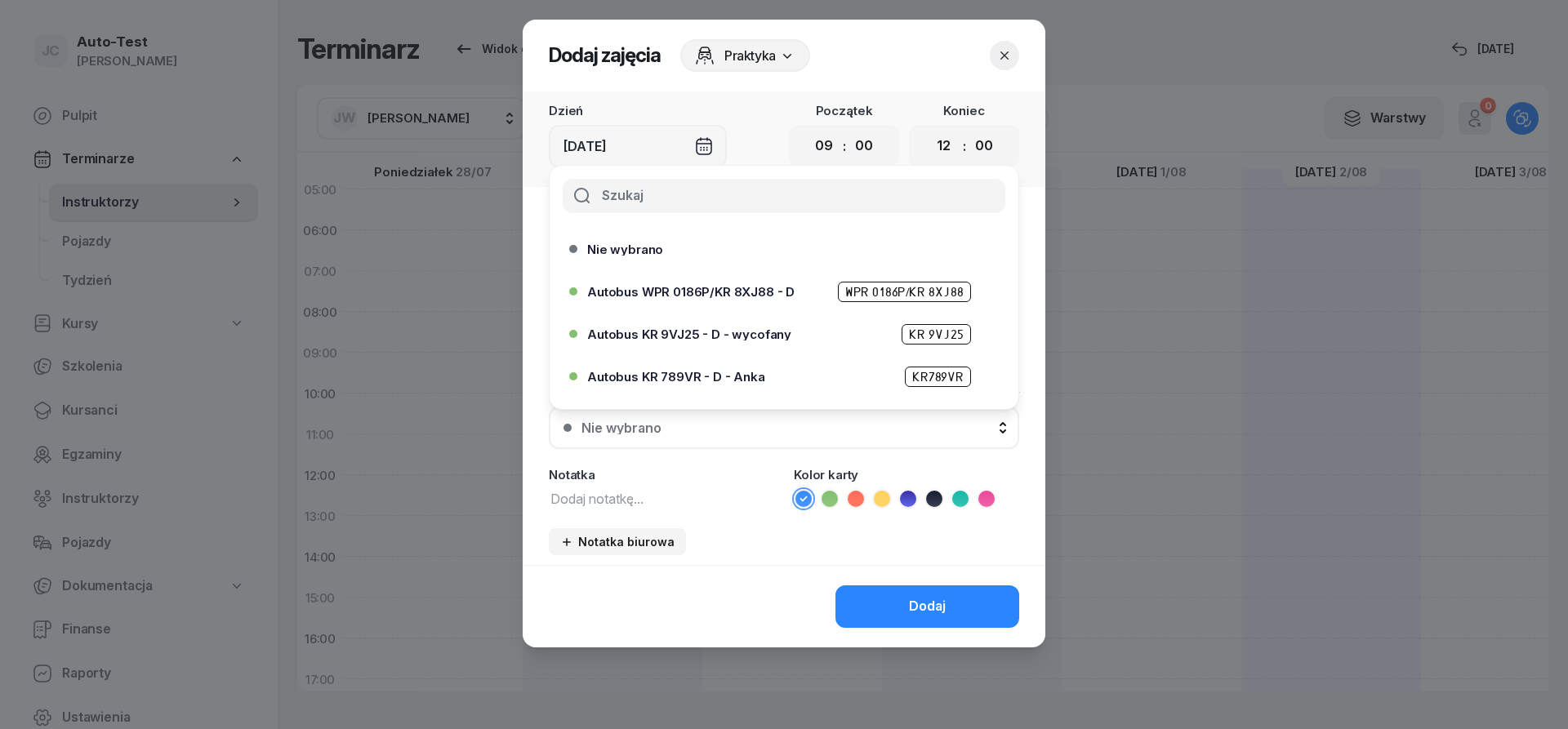
click at [741, 294] on span "Autobus WPR 0186P/KR 8XJ88 - D" at bounding box center [691, 291] width 208 height 12
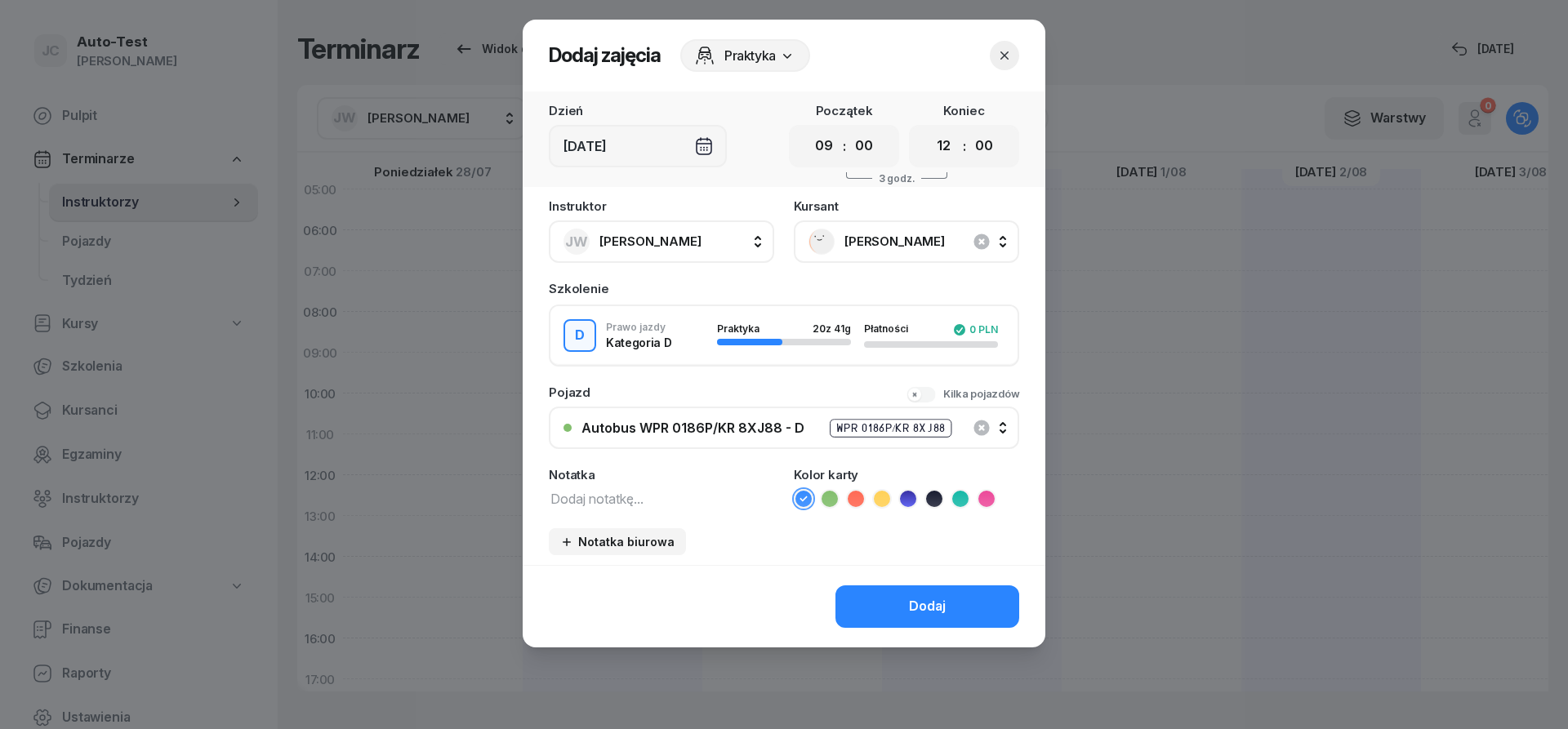
click at [858, 502] on icon at bounding box center [855, 498] width 16 height 16
click at [905, 618] on button "Dodaj" at bounding box center [927, 605] width 183 height 42
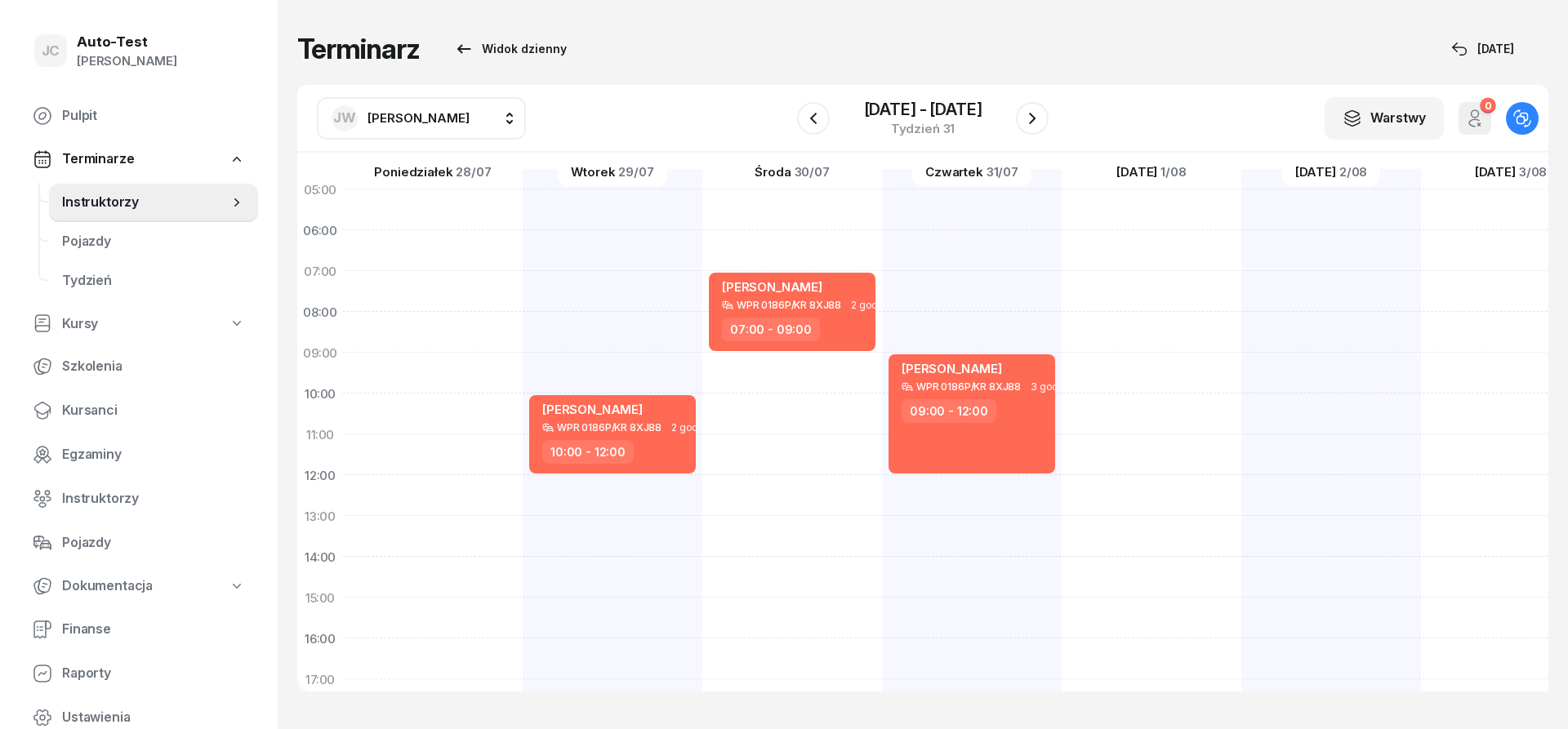
click at [1241, 439] on div at bounding box center [1331, 577] width 180 height 816
select select "11"
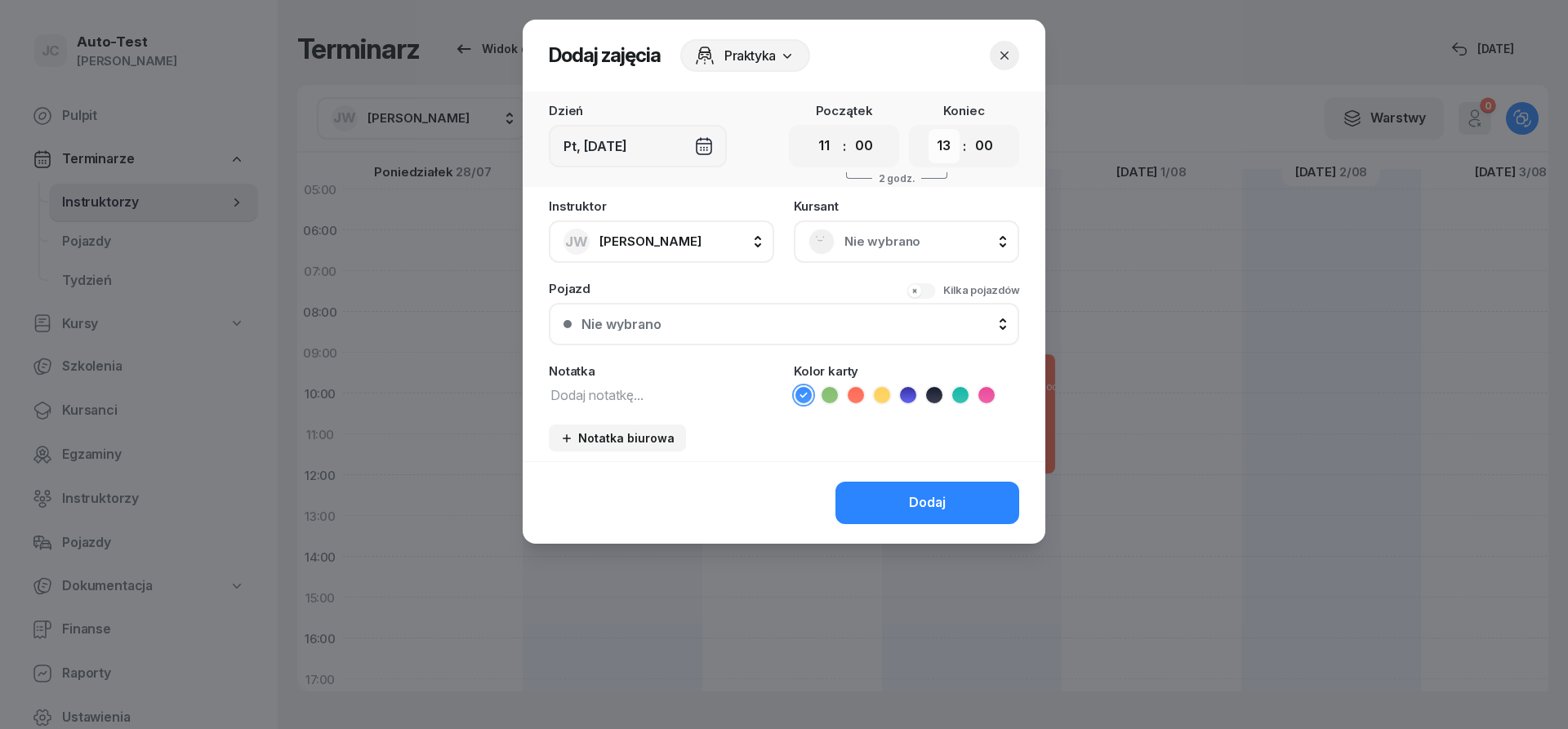
click at [929, 129] on select "00 01 02 03 04 05 06 07 08 09 10 11 12 13 14 15 16 17 18 19 20 21 22 23" at bounding box center [944, 146] width 31 height 35
select select "14"
click option "14" at bounding box center [0, 0] width 0 height 0
click at [864, 221] on div "Nie wybrano" at bounding box center [906, 241] width 226 height 42
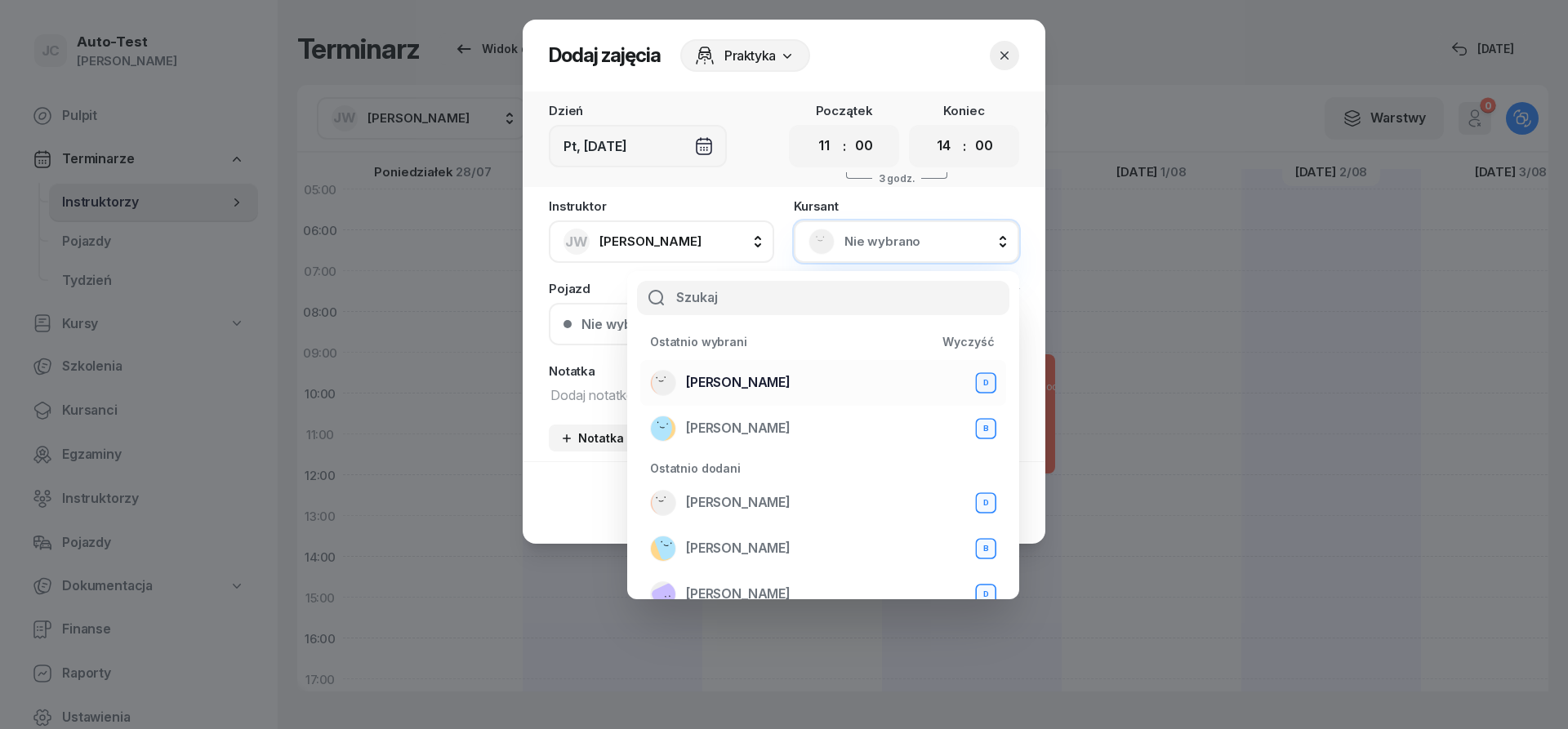
click at [800, 378] on div "[PERSON_NAME] D" at bounding box center [823, 383] width 346 height 26
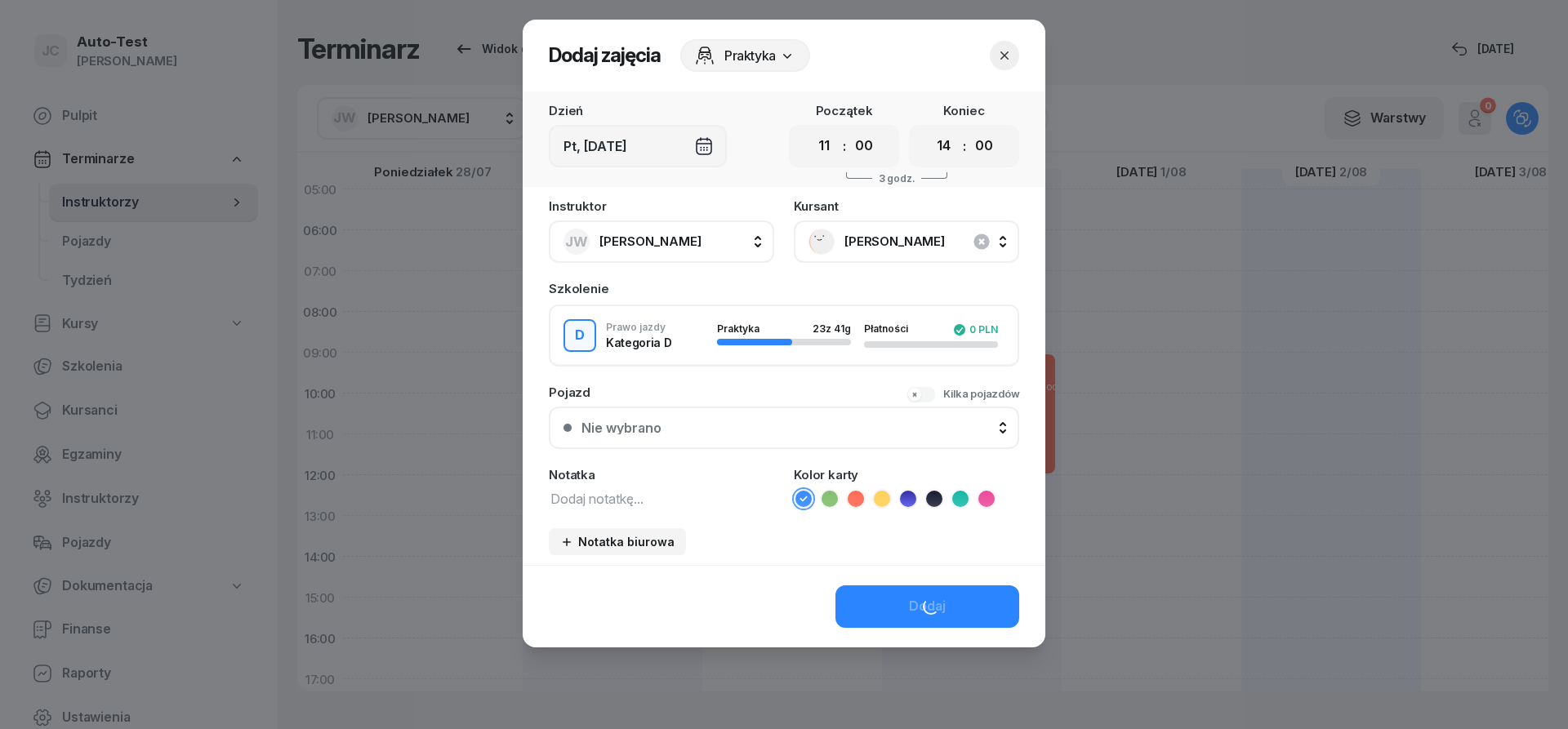
click at [778, 426] on div "Nie wybrano" at bounding box center [793, 428] width 423 height 13
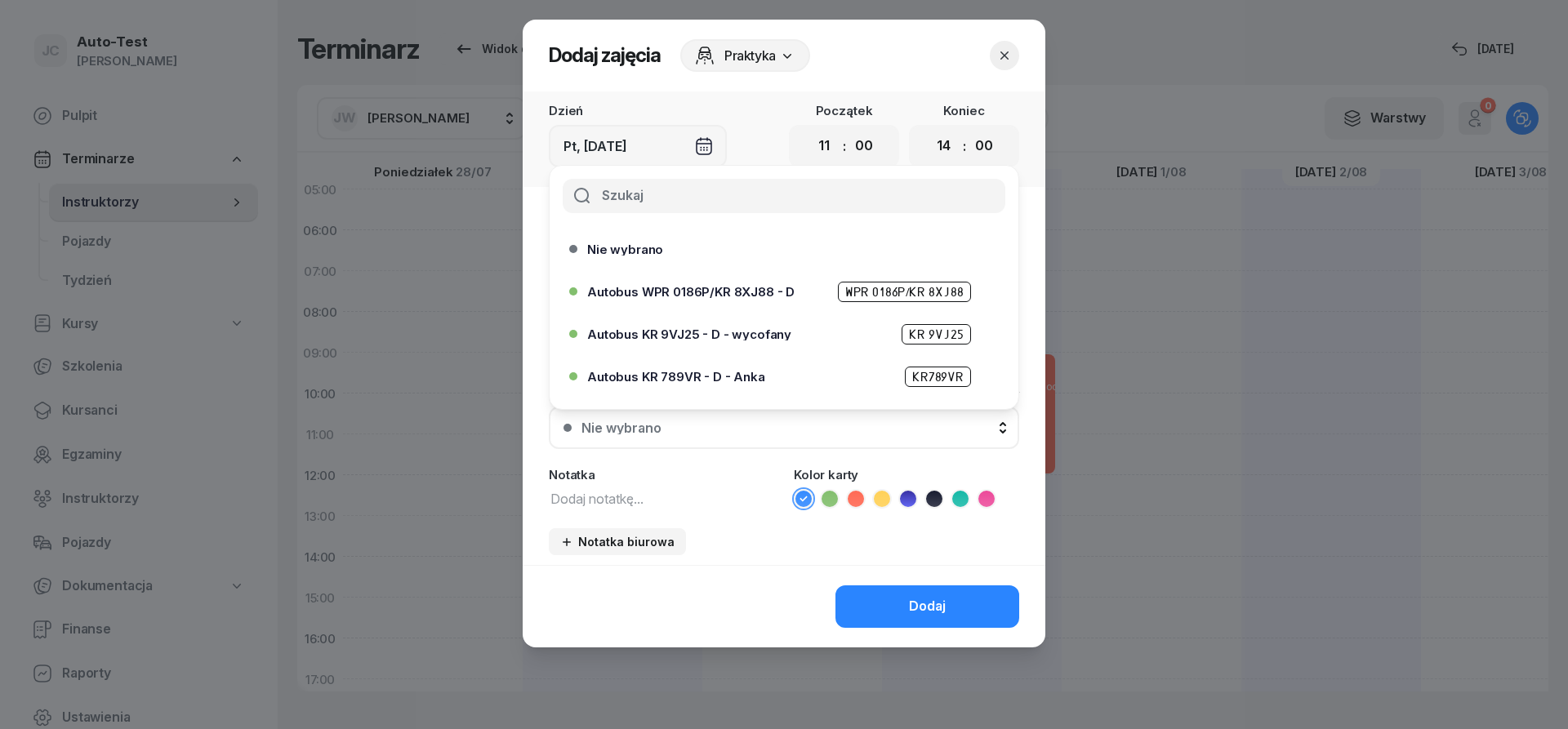
click at [742, 288] on span "Autobus WPR 0186P/KR 8XJ88 - D" at bounding box center [691, 291] width 208 height 12
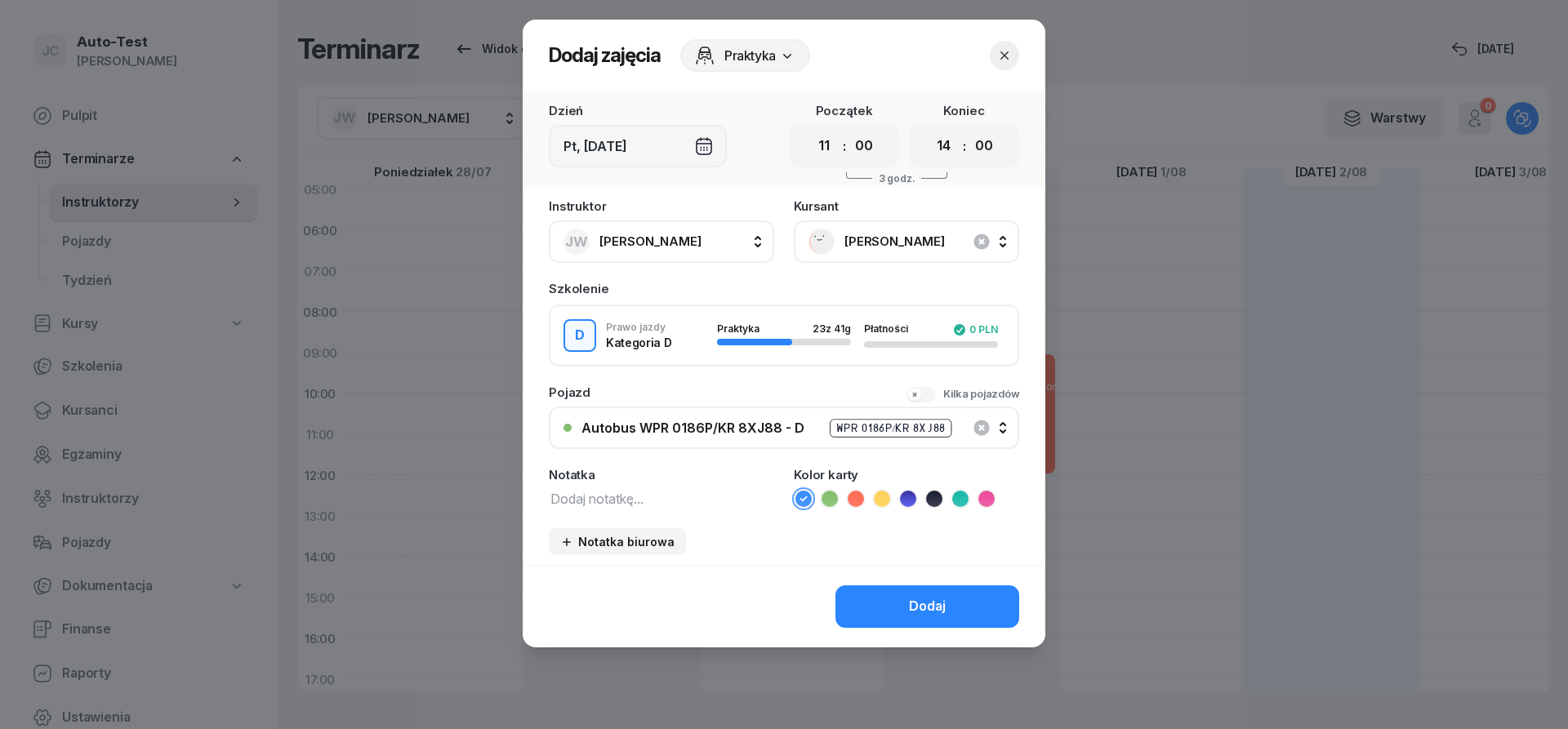
click at [854, 498] on icon at bounding box center [855, 498] width 16 height 16
click at [898, 592] on button "Dodaj" at bounding box center [927, 605] width 183 height 42
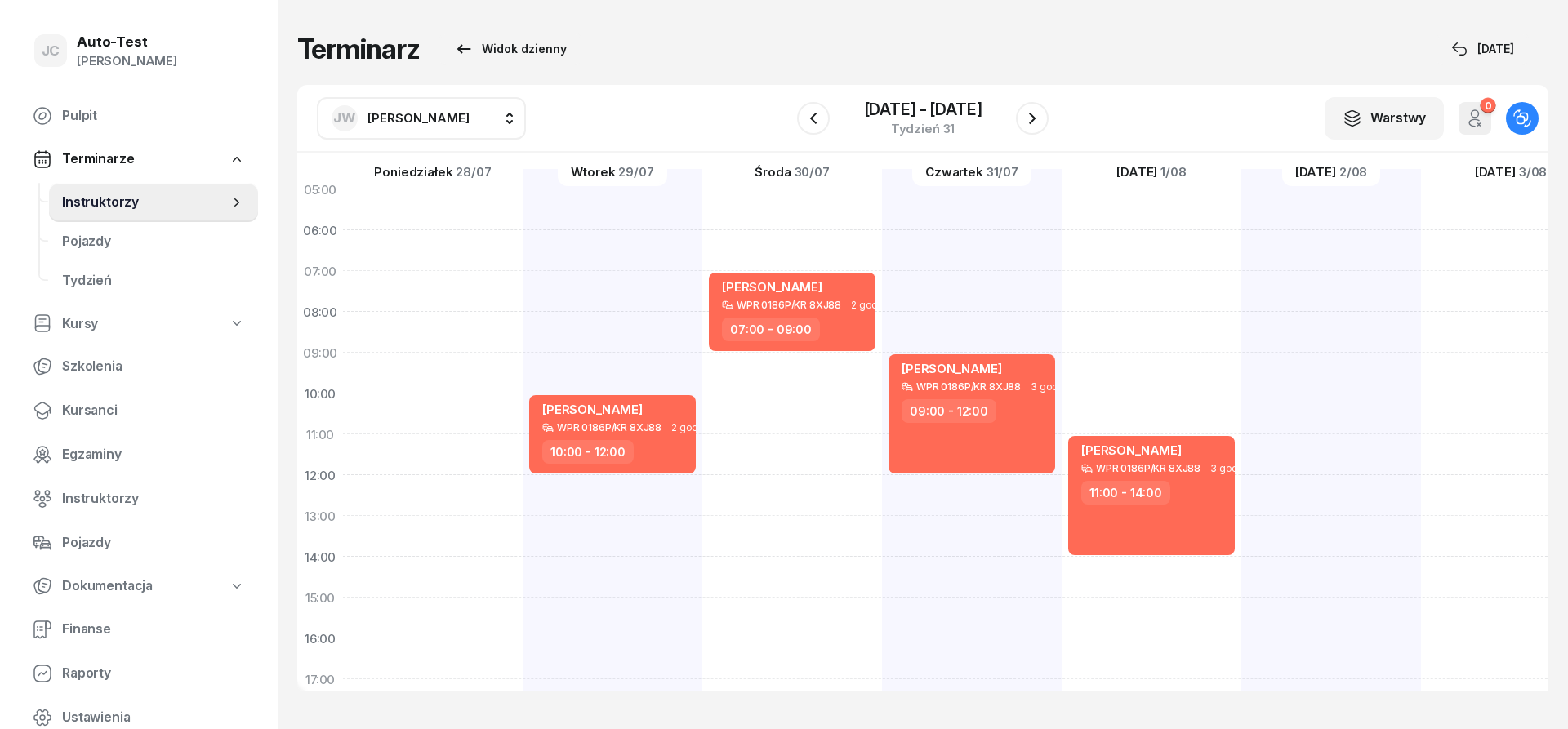
click at [1421, 360] on div at bounding box center [1511, 577] width 180 height 816
select select "09"
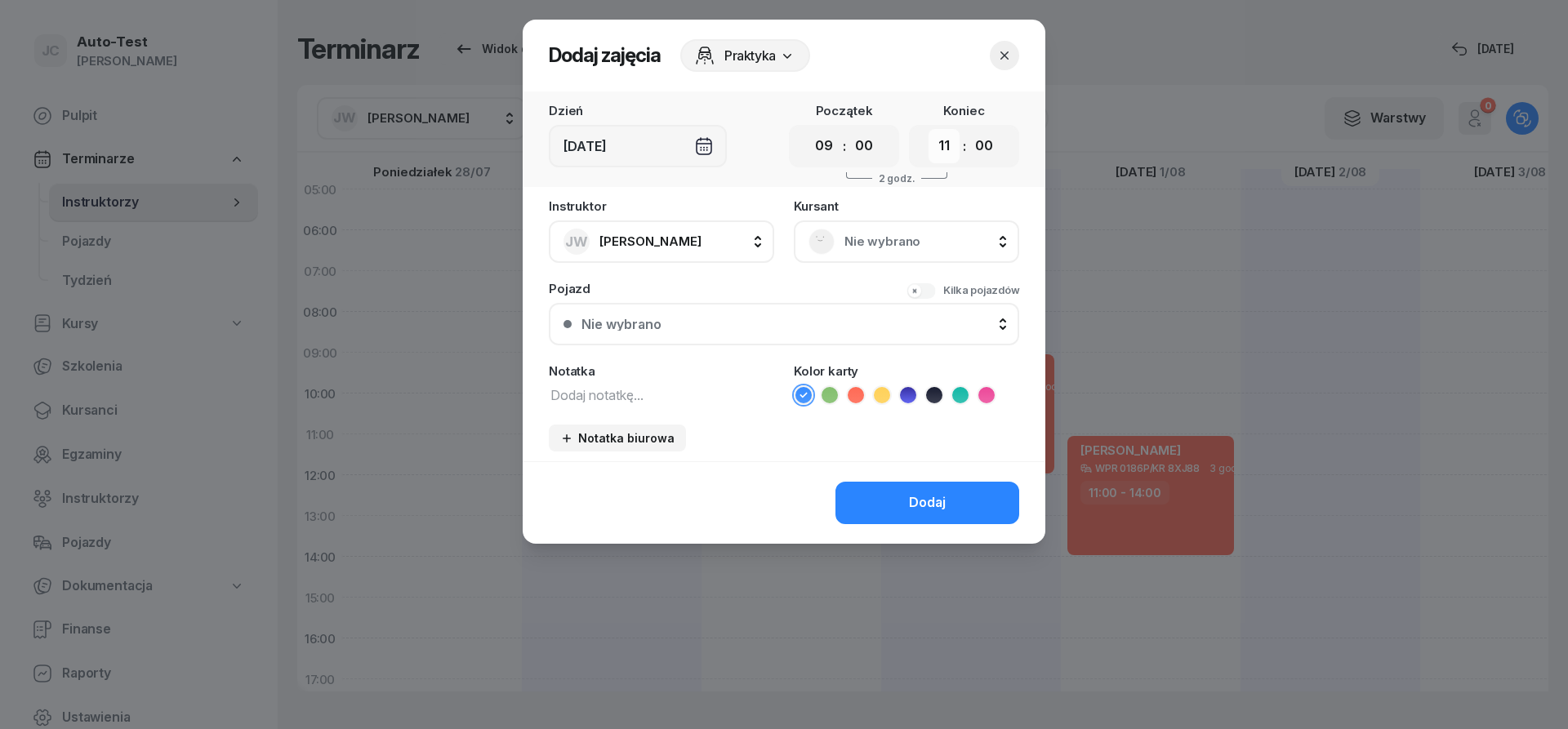
click at [929, 129] on select "00 01 02 03 04 05 06 07 08 09 10 11 12 13 14 15 16 17 18 19 20 21 22 23" at bounding box center [944, 146] width 31 height 35
select select "12"
click option "12" at bounding box center [0, 0] width 0 height 0
click at [852, 241] on span "Nie wybrano" at bounding box center [924, 241] width 160 height 22
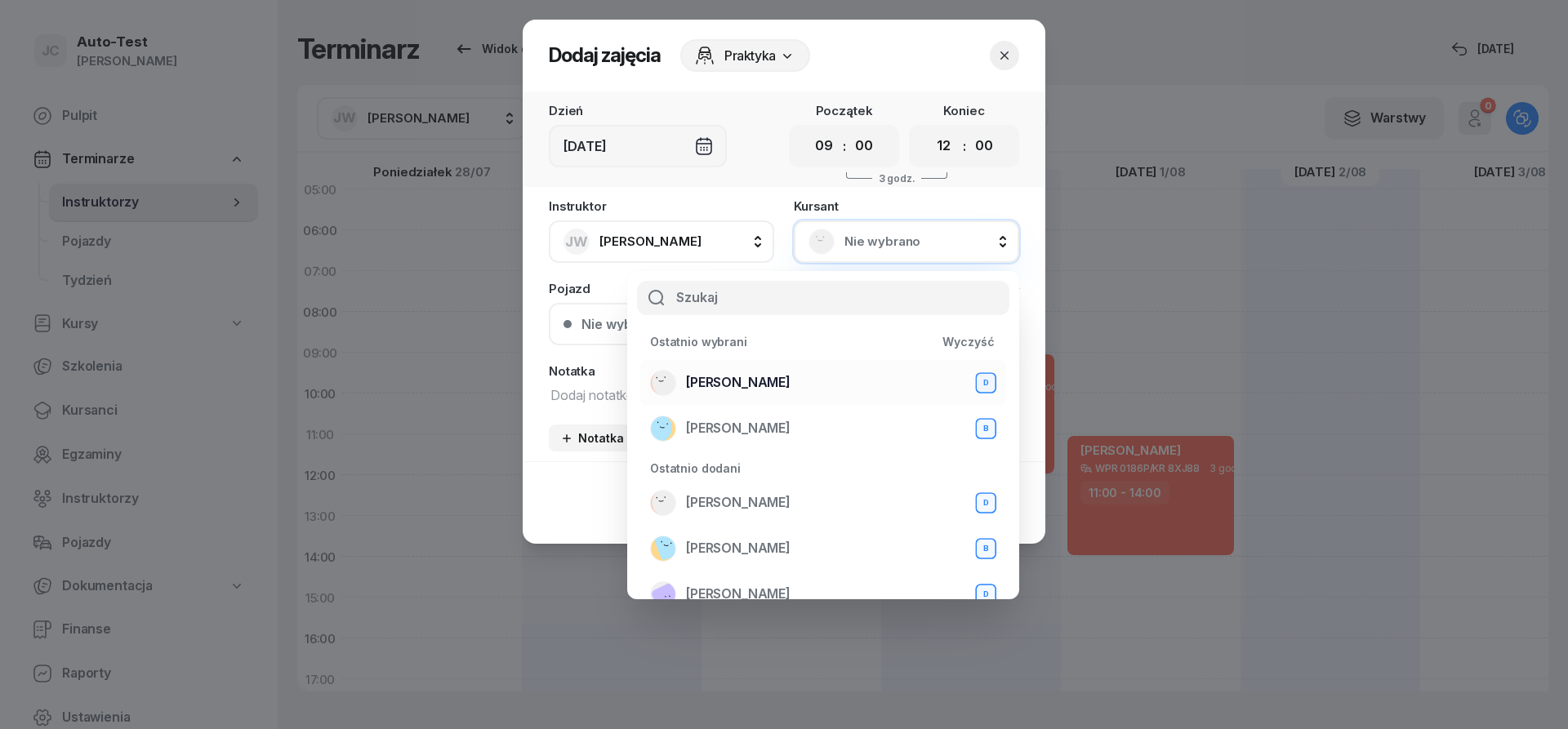
click at [767, 387] on span "[PERSON_NAME]" at bounding box center [739, 383] width 105 height 22
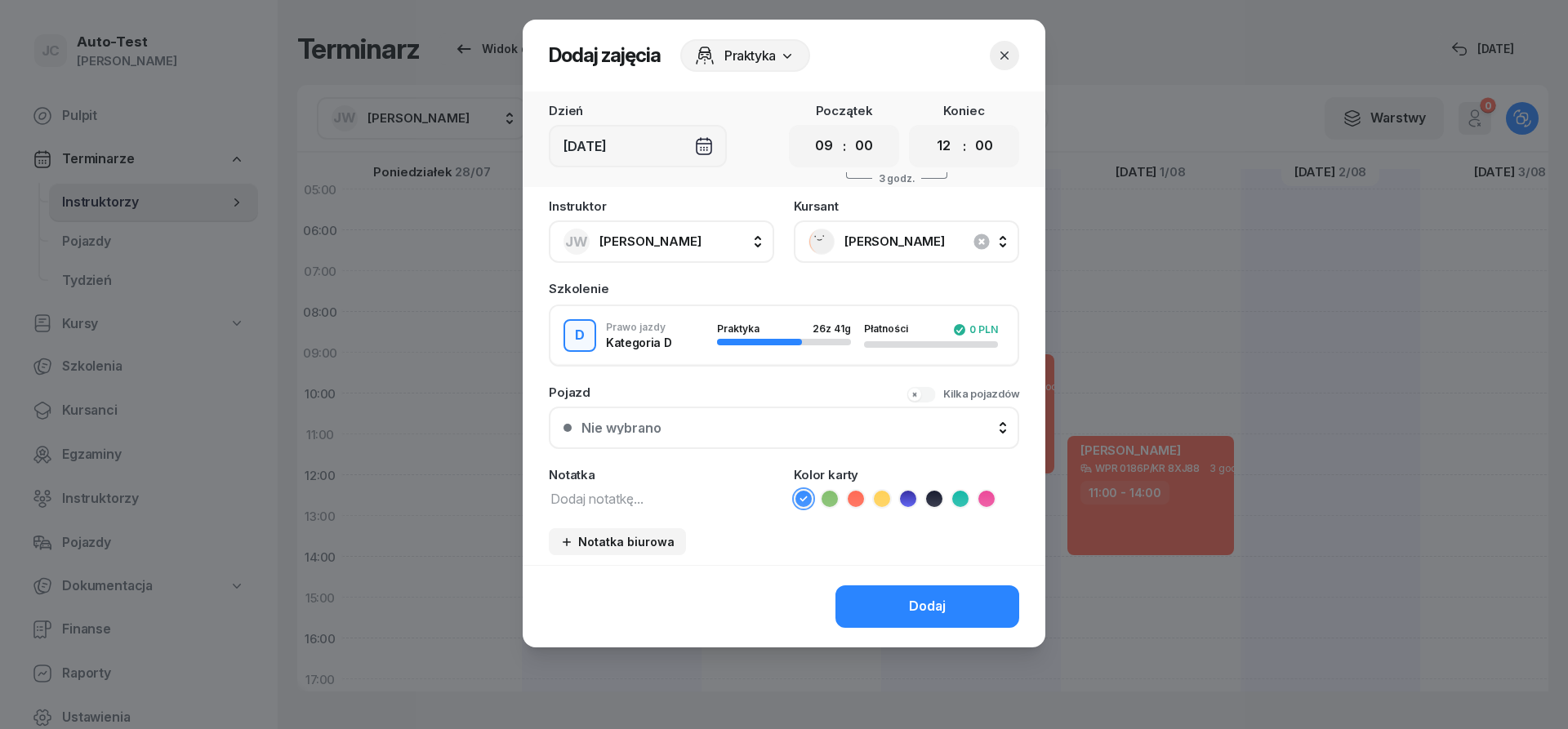
click at [752, 409] on button "Nie wybrano" at bounding box center [784, 427] width 470 height 42
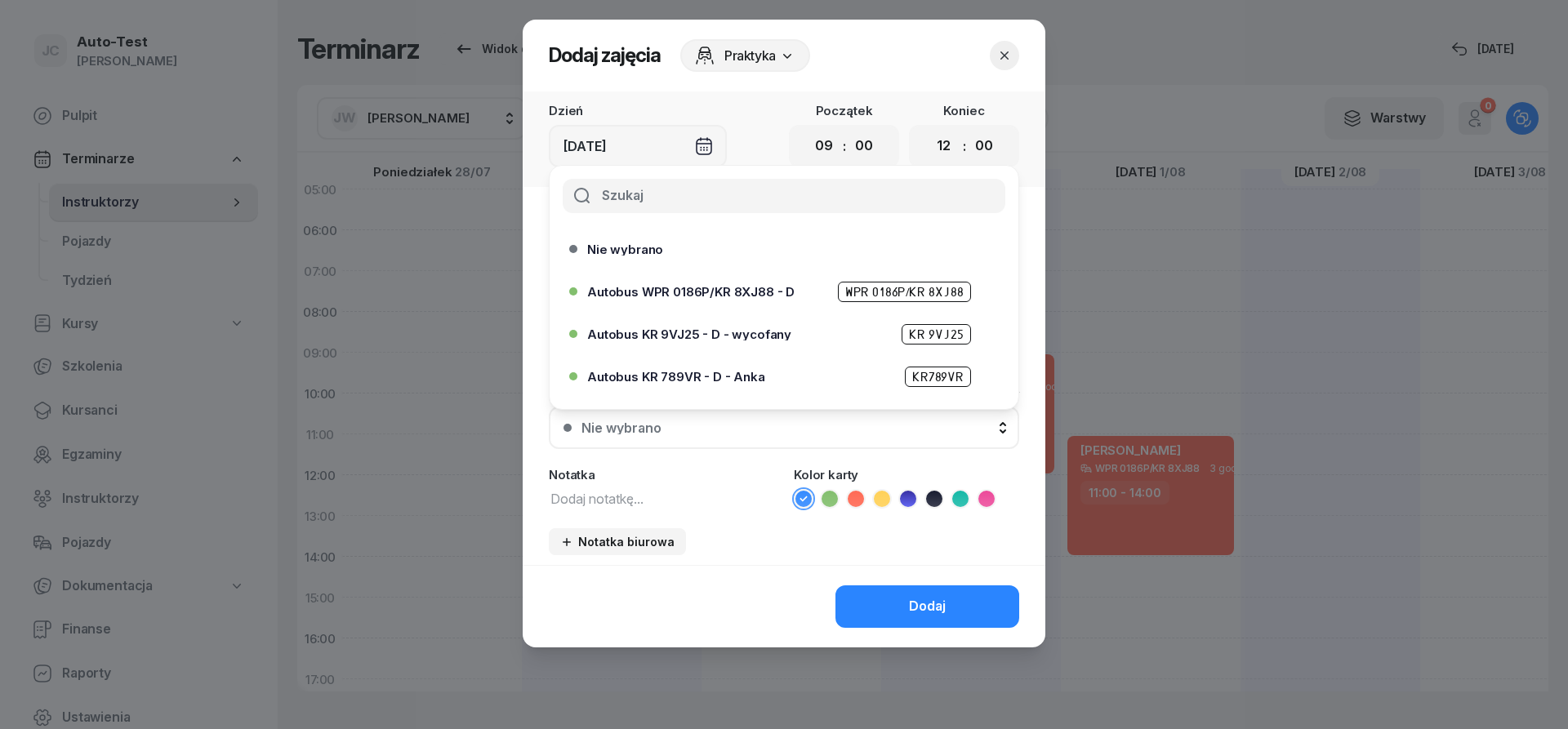
click at [747, 294] on span "Autobus WPR 0186P/KR 8XJ88 - D" at bounding box center [691, 291] width 208 height 12
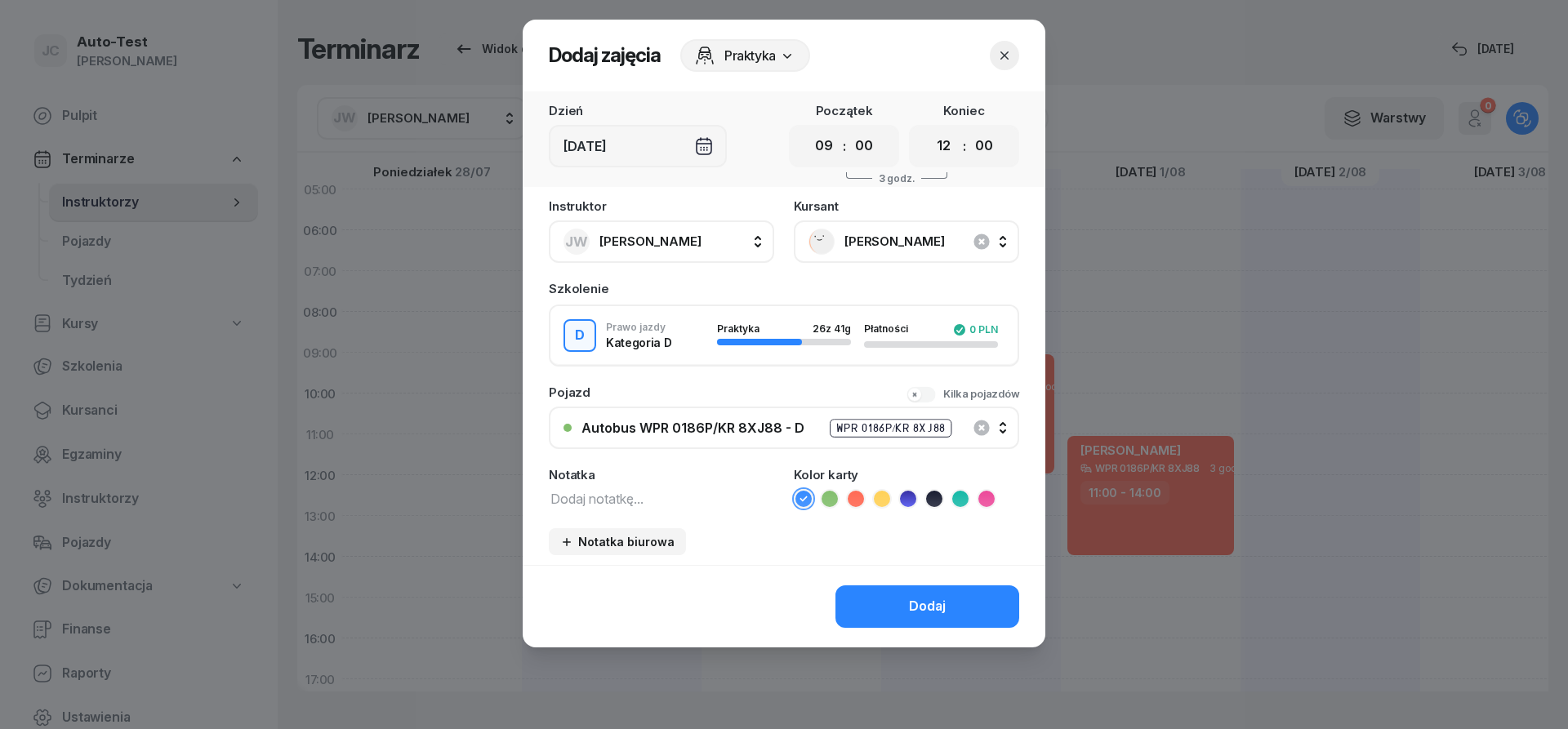
click at [854, 496] on icon at bounding box center [855, 498] width 16 height 16
click at [903, 583] on div "Dodaj" at bounding box center [784, 606] width 522 height 82
click at [912, 597] on div "Dodaj" at bounding box center [927, 606] width 37 height 22
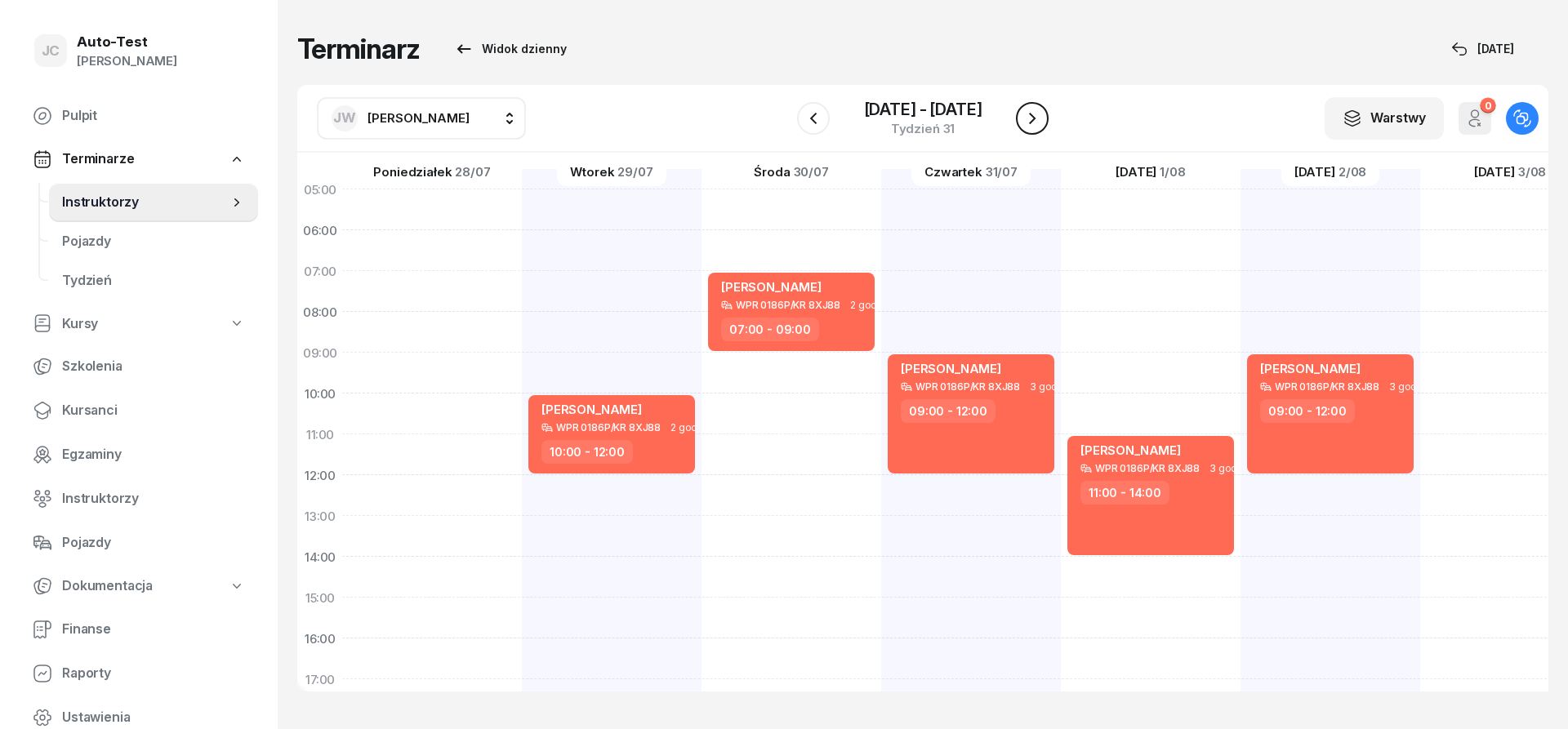
click at [1026, 125] on icon "button" at bounding box center [1032, 118] width 20 height 20
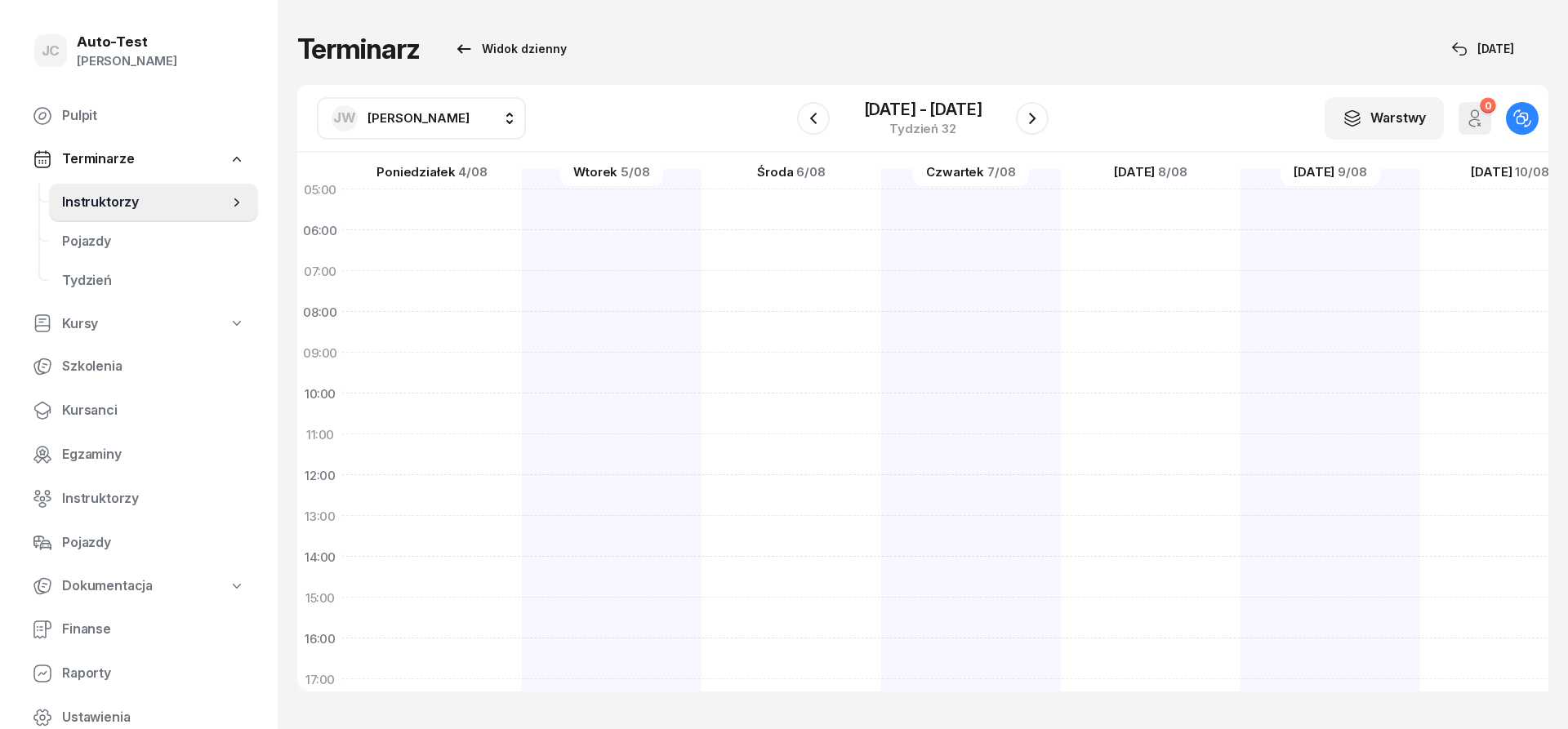
click at [701, 358] on div at bounding box center [791, 577] width 180 height 816
select select "09"
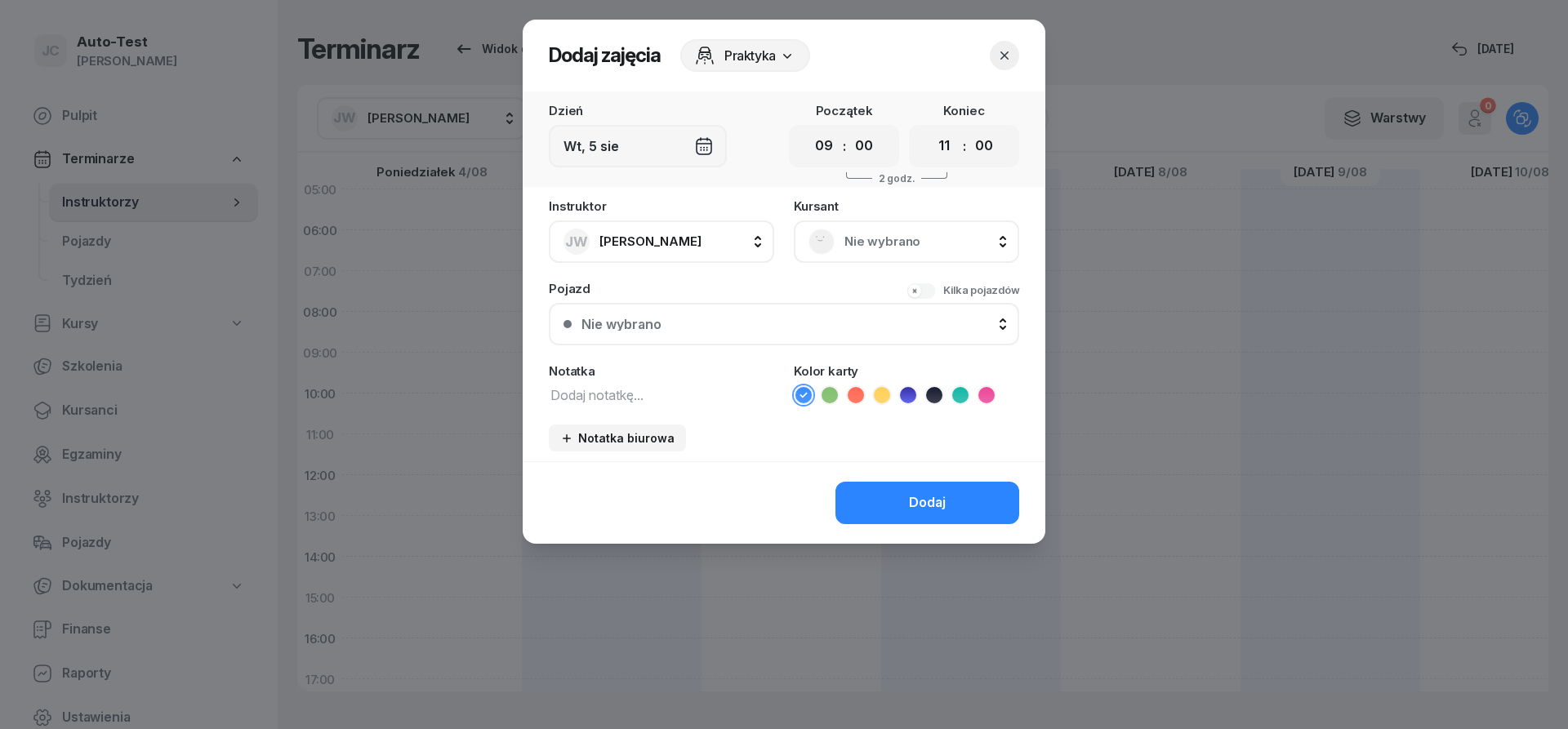
scroll to position [24, 1]
click at [929, 129] on select "00 01 02 03 04 05 06 07 08 09 10 11 12 13 14 15 16 17 18 19 20 21 22 23" at bounding box center [944, 146] width 31 height 35
select select "12"
click option "12" at bounding box center [0, 0] width 0 height 0
click at [848, 250] on span "Nie wybrano" at bounding box center [924, 241] width 160 height 22
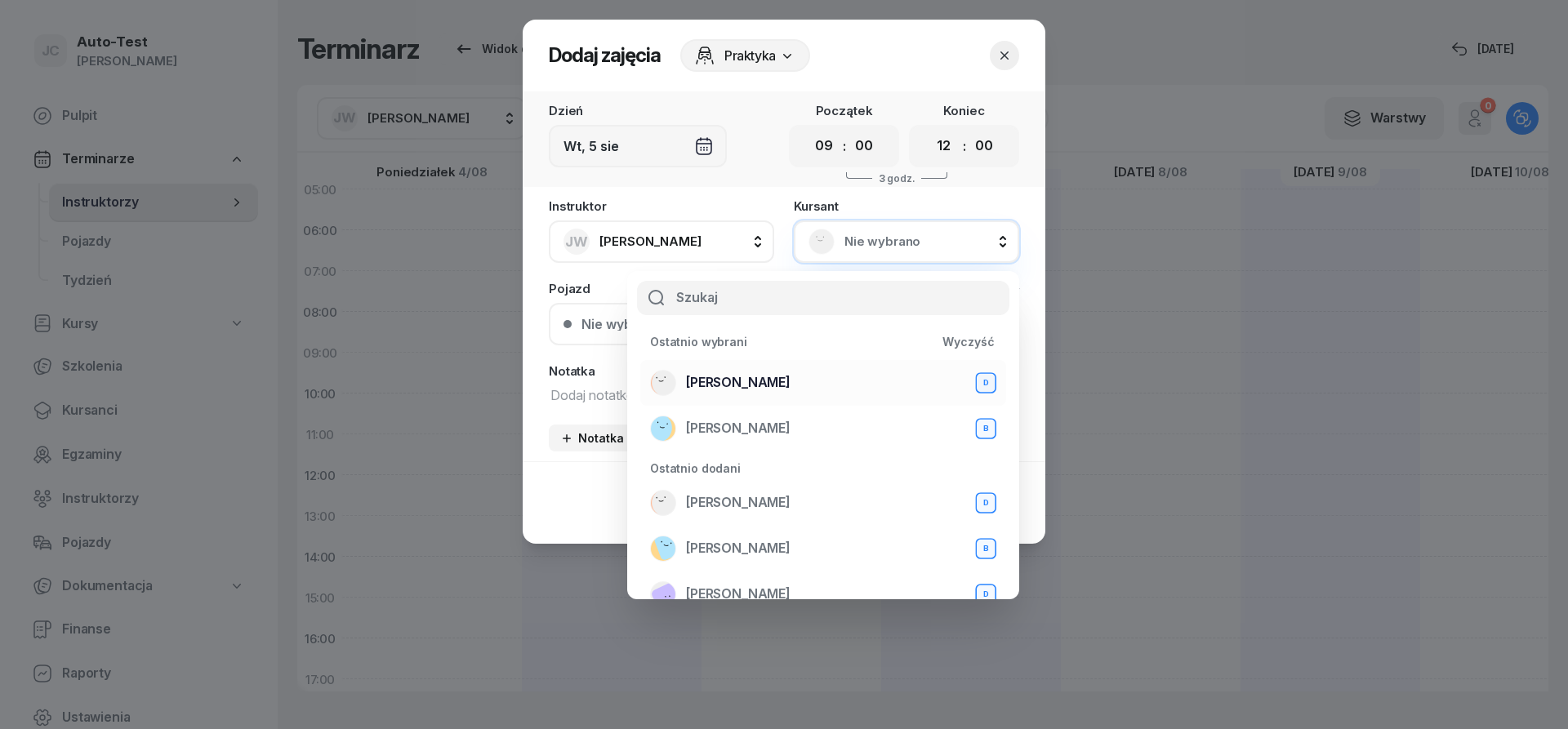
click at [773, 385] on span "[PERSON_NAME]" at bounding box center [739, 383] width 105 height 22
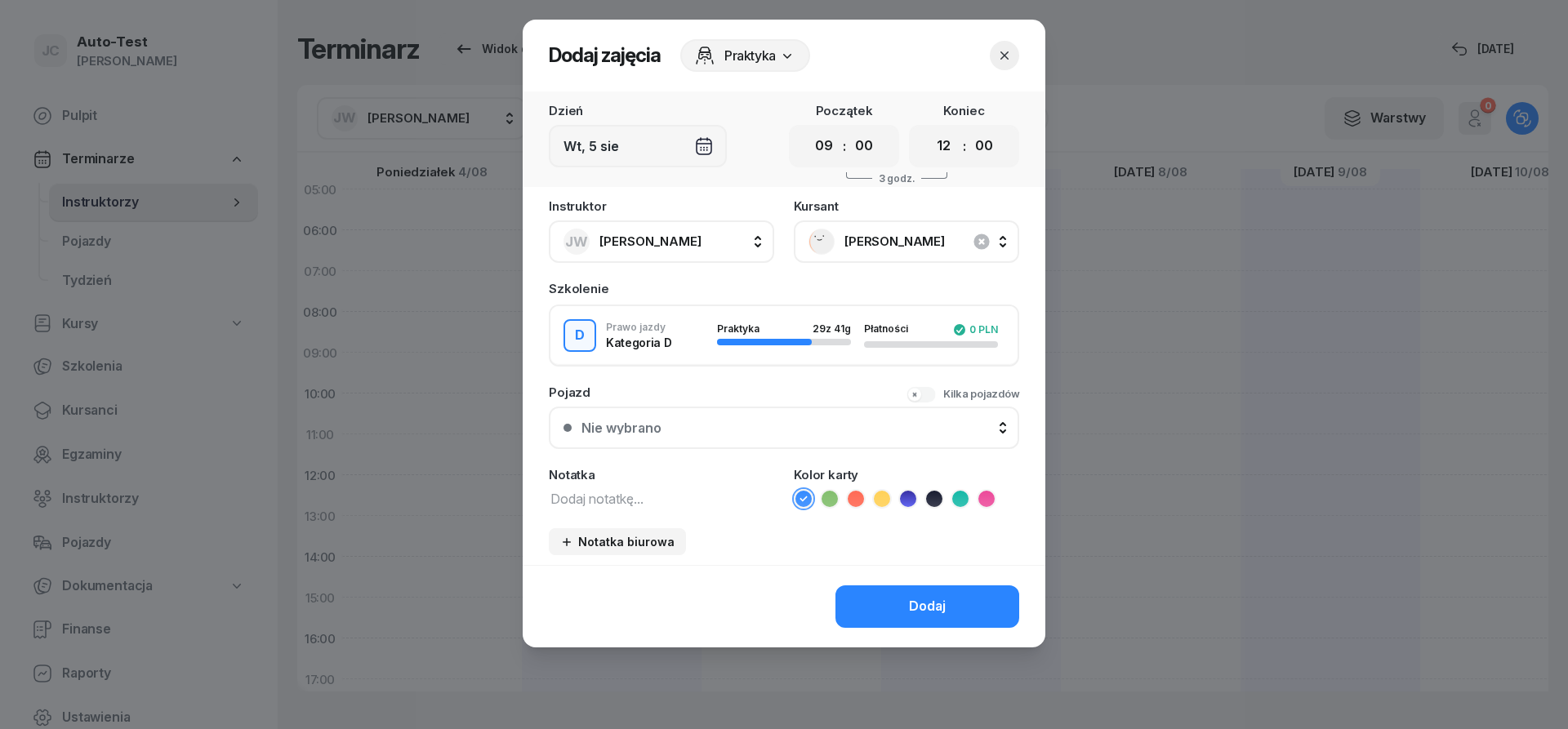
click at [739, 431] on div "Nie wybrano" at bounding box center [793, 428] width 423 height 13
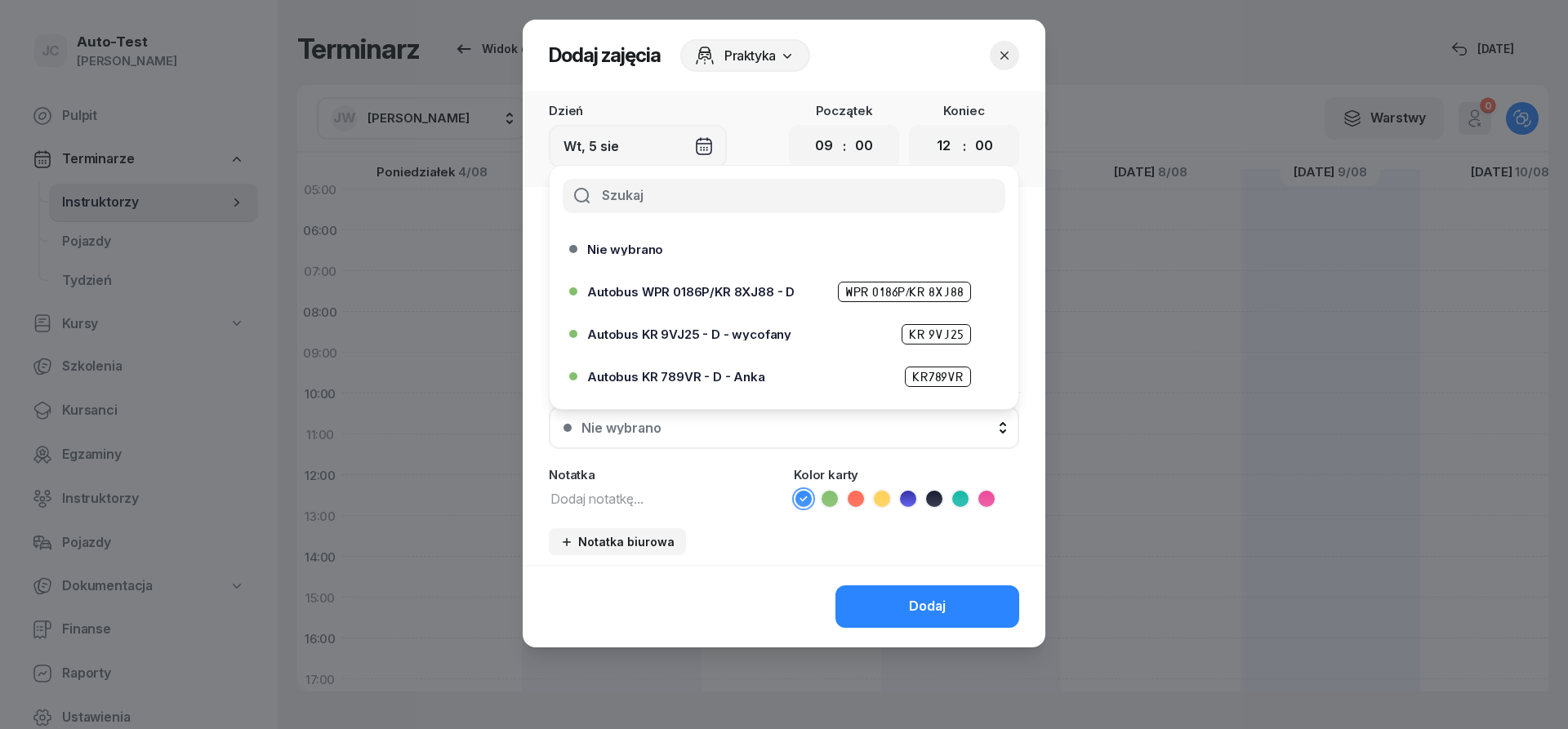
click at [769, 296] on span "Autobus WPR 0186P/KR 8XJ88 - D" at bounding box center [691, 291] width 208 height 12
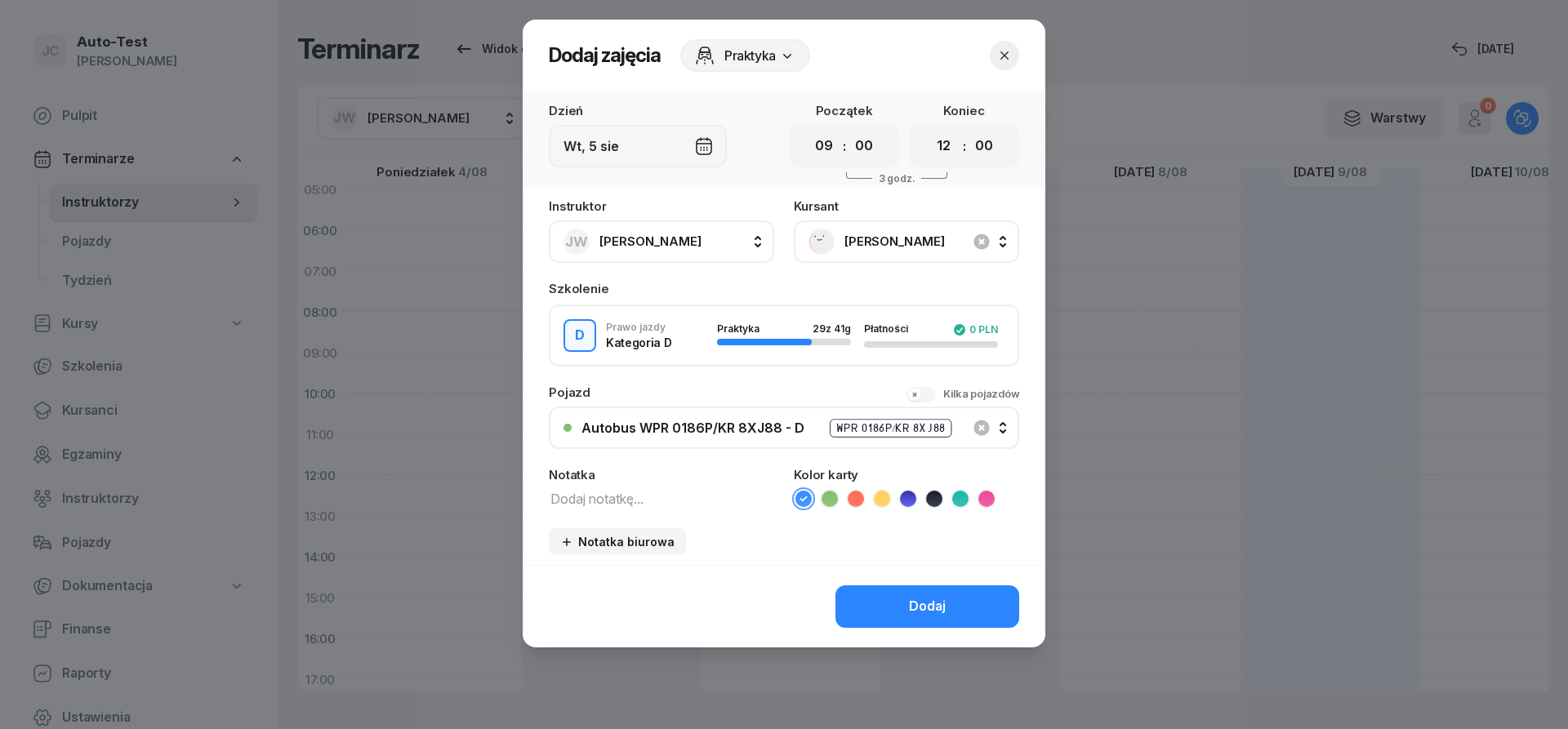
click at [858, 501] on icon at bounding box center [855, 498] width 16 height 16
click at [894, 630] on div "Dodaj" at bounding box center [784, 606] width 522 height 82
click at [893, 617] on button "Dodaj" at bounding box center [927, 605] width 183 height 42
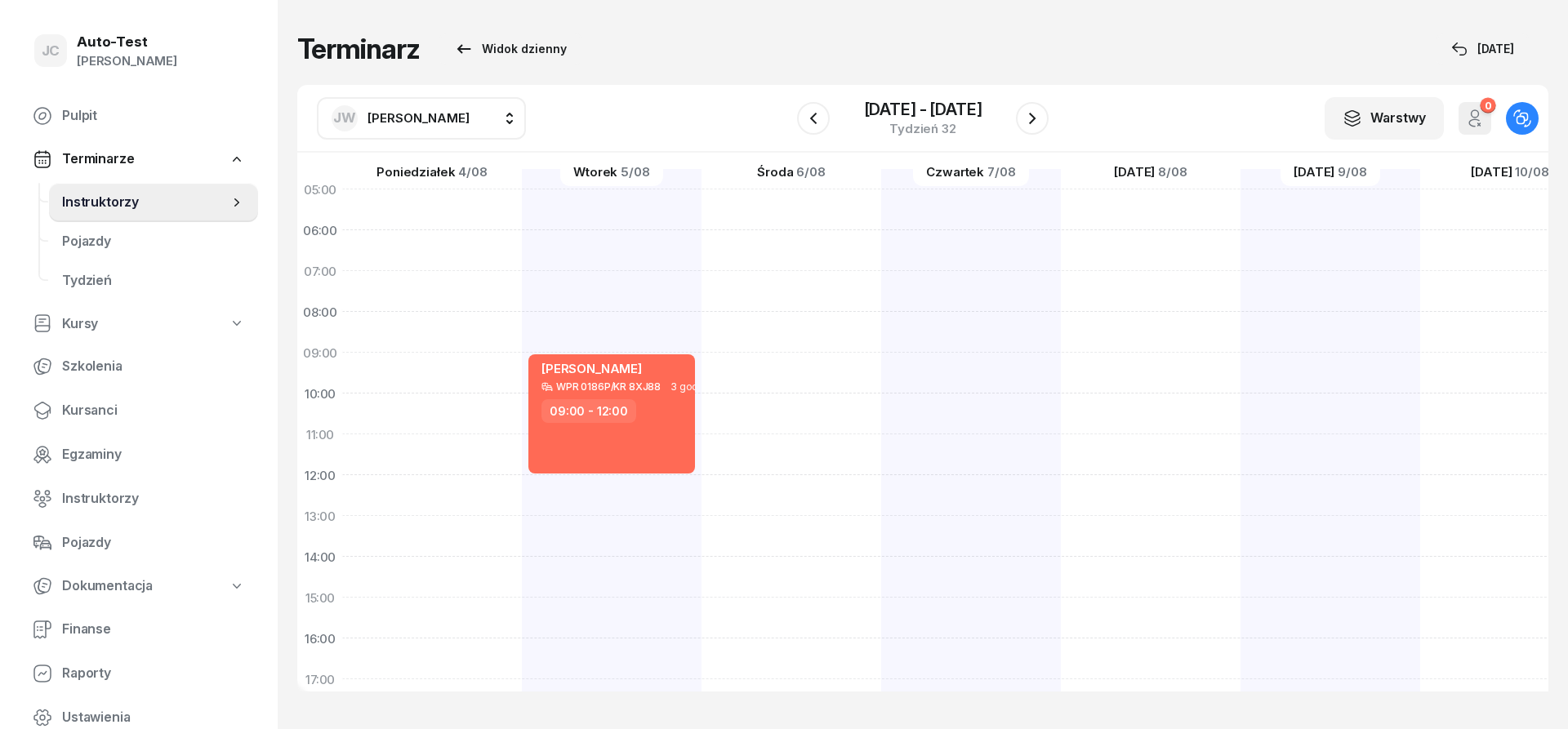
click at [881, 368] on div at bounding box center [971, 577] width 180 height 816
select select "09"
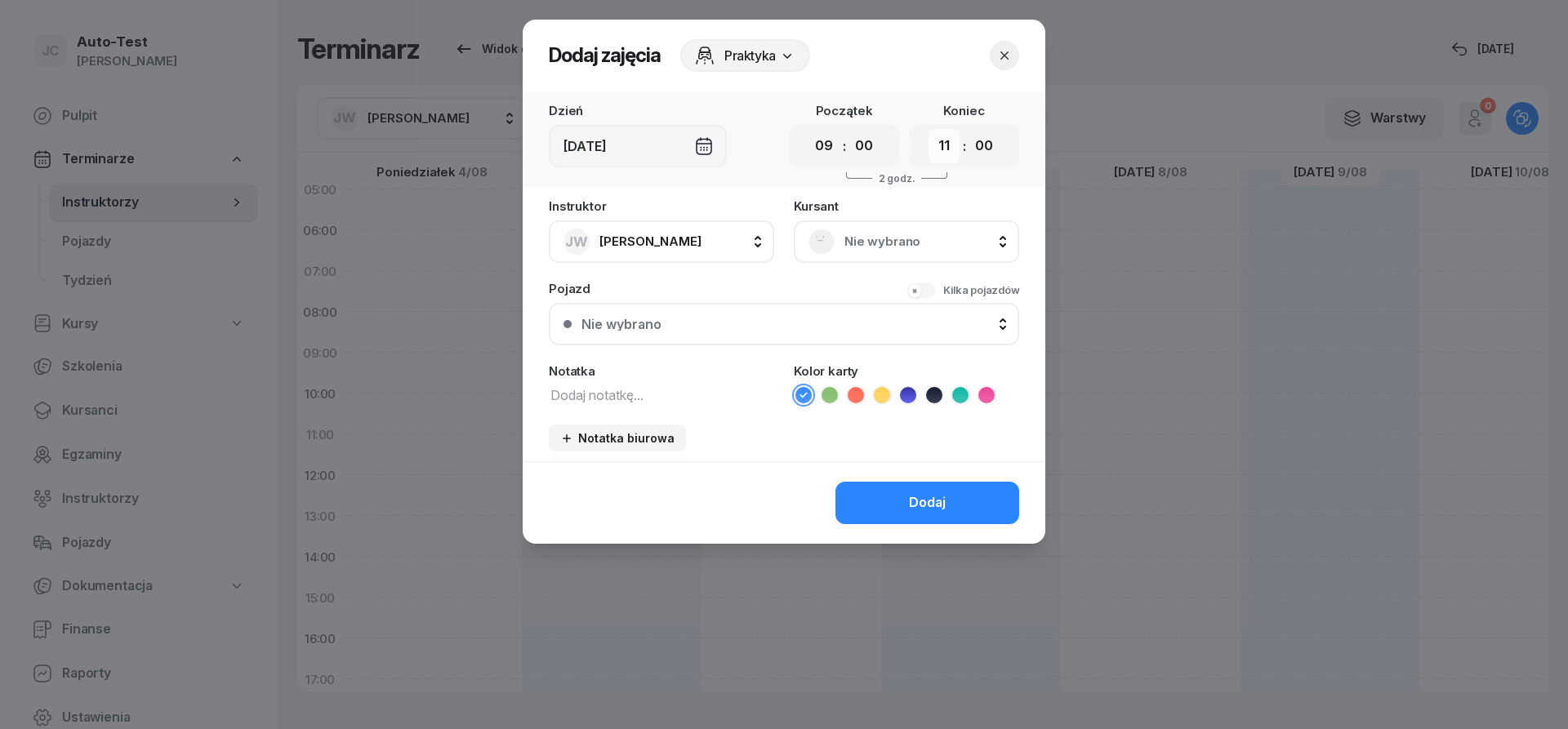
click at [929, 129] on select "00 01 02 03 04 05 06 07 08 09 10 11 12 13 14 15 16 17 18 19 20 21 22 23" at bounding box center [944, 146] width 31 height 35
select select "12"
click option "12" at bounding box center [0, 0] width 0 height 0
click at [860, 253] on div "Nie wybrano" at bounding box center [906, 241] width 196 height 26
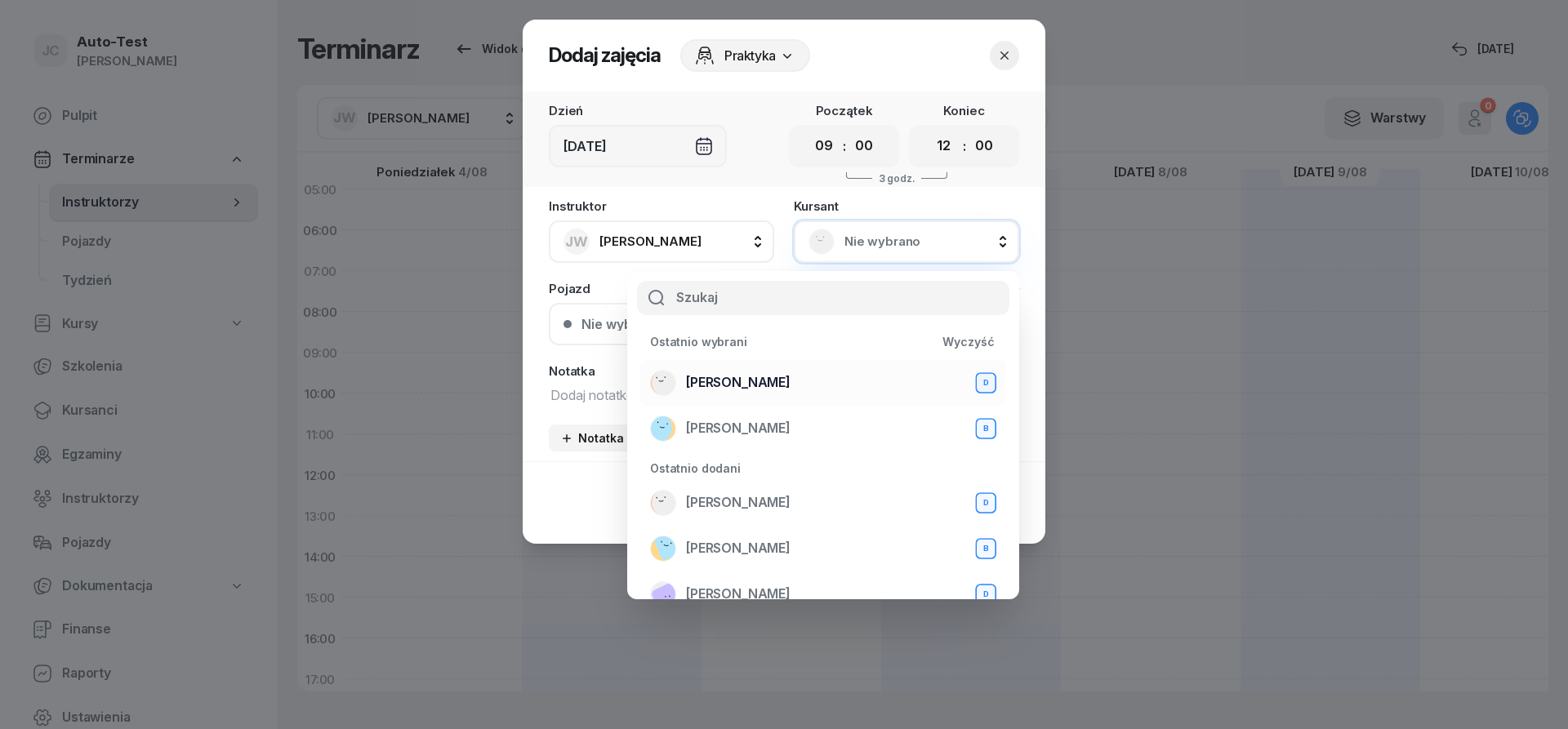
click at [803, 388] on div "[PERSON_NAME] D" at bounding box center [823, 383] width 346 height 26
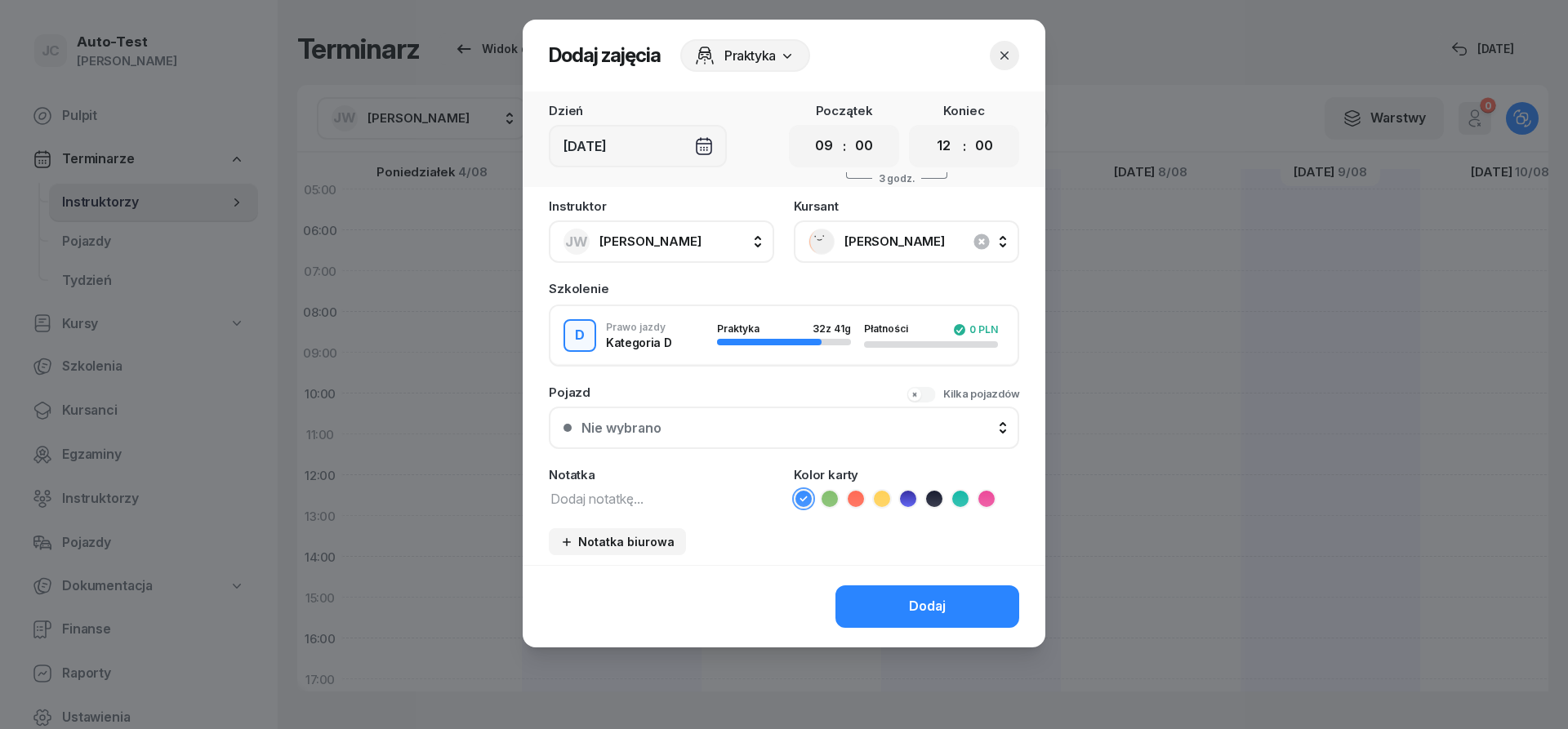
click at [770, 423] on div "Nie wybrano" at bounding box center [793, 428] width 423 height 13
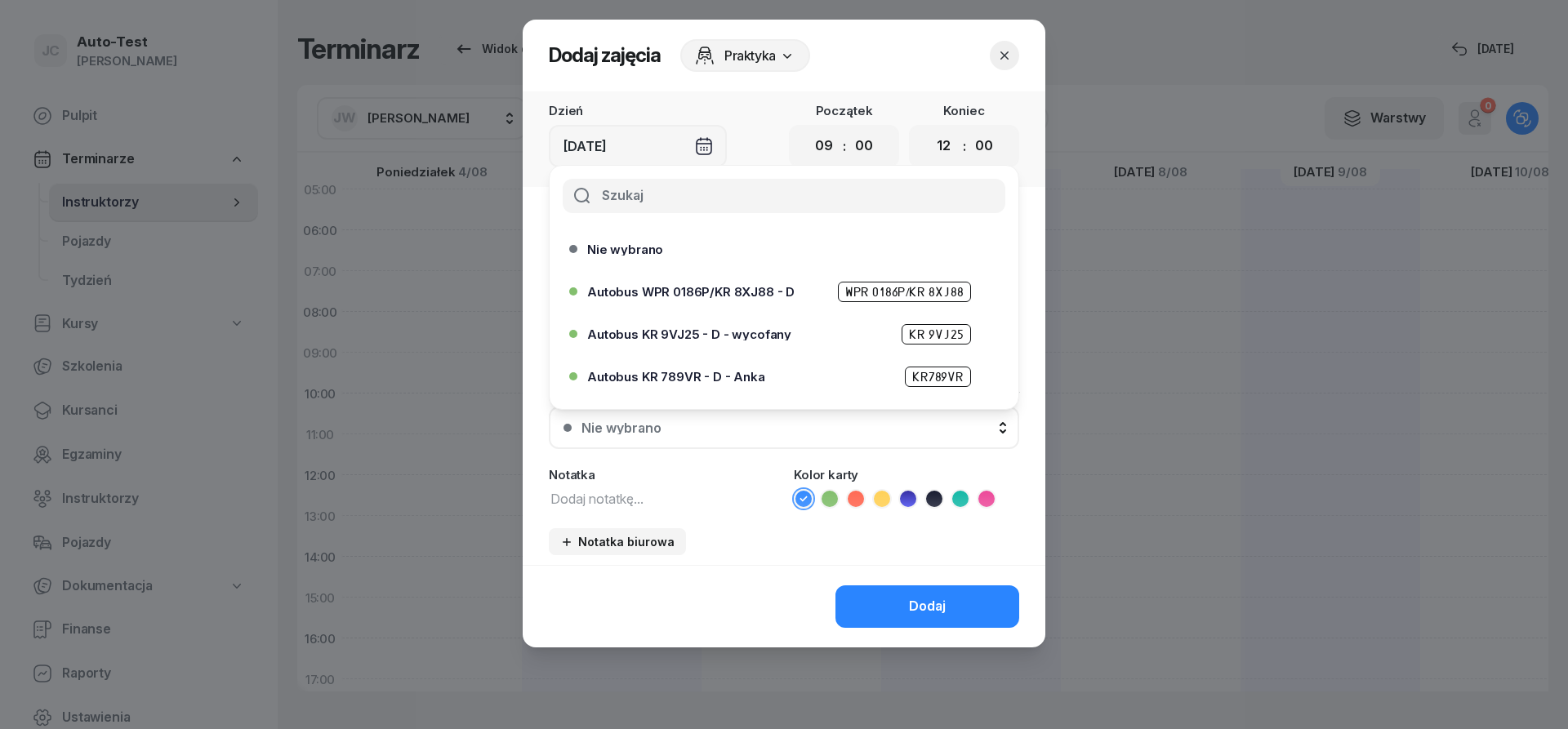
click at [763, 292] on span "Autobus WPR 0186P/KR 8XJ88 - D" at bounding box center [691, 291] width 208 height 12
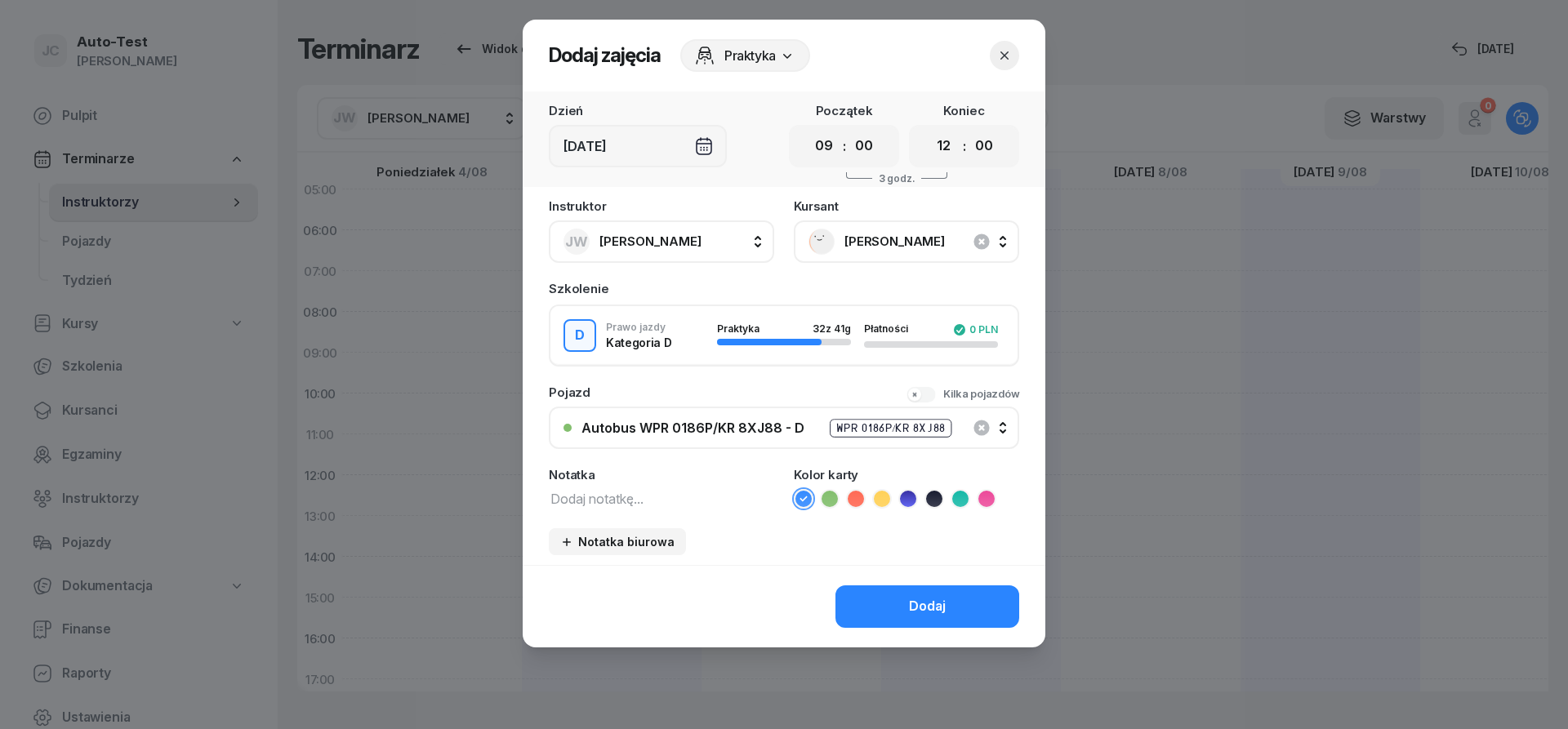
click at [855, 496] on icon at bounding box center [855, 498] width 16 height 16
click at [866, 609] on button "Dodaj" at bounding box center [927, 605] width 183 height 42
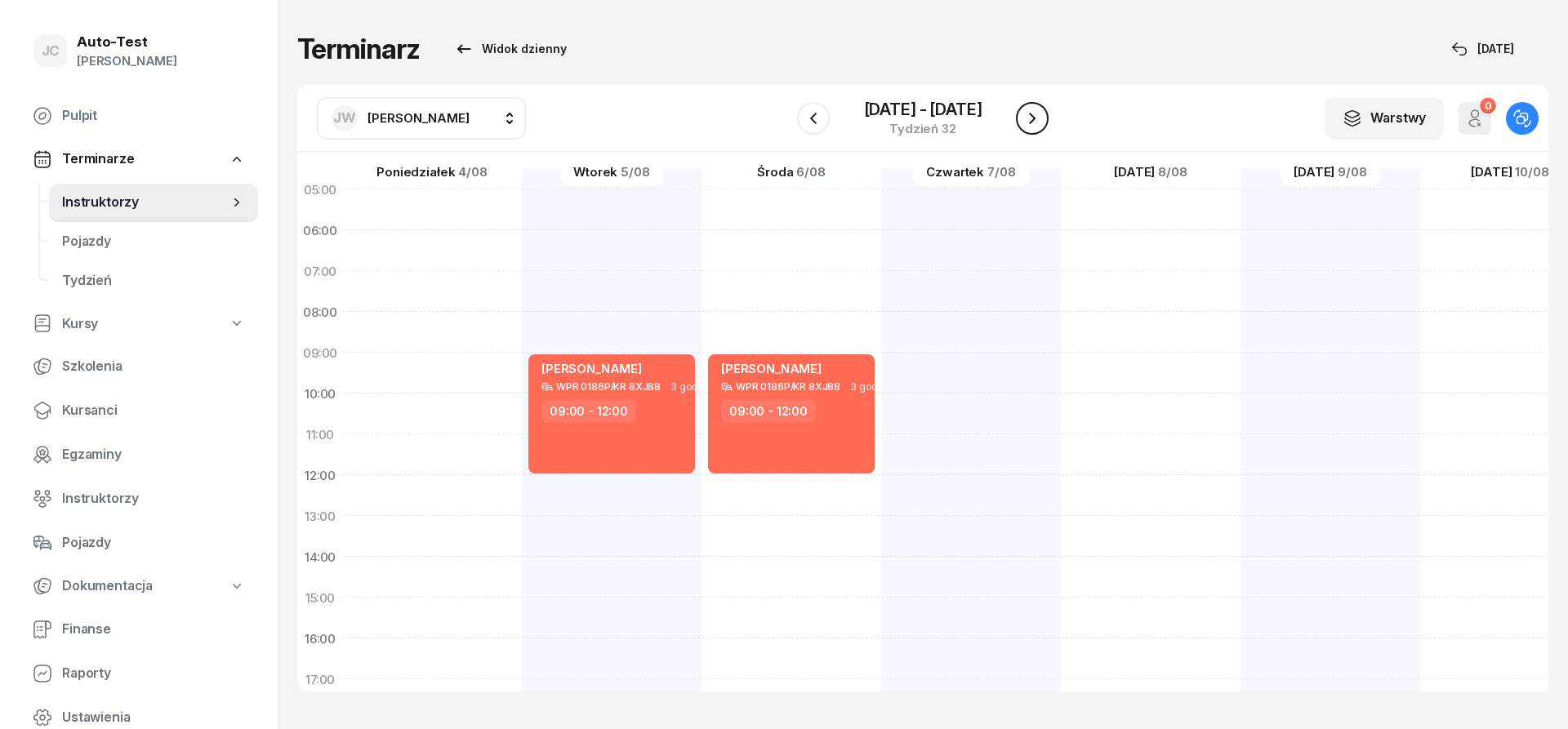
click at [1047, 120] on button "button" at bounding box center [1032, 118] width 33 height 33
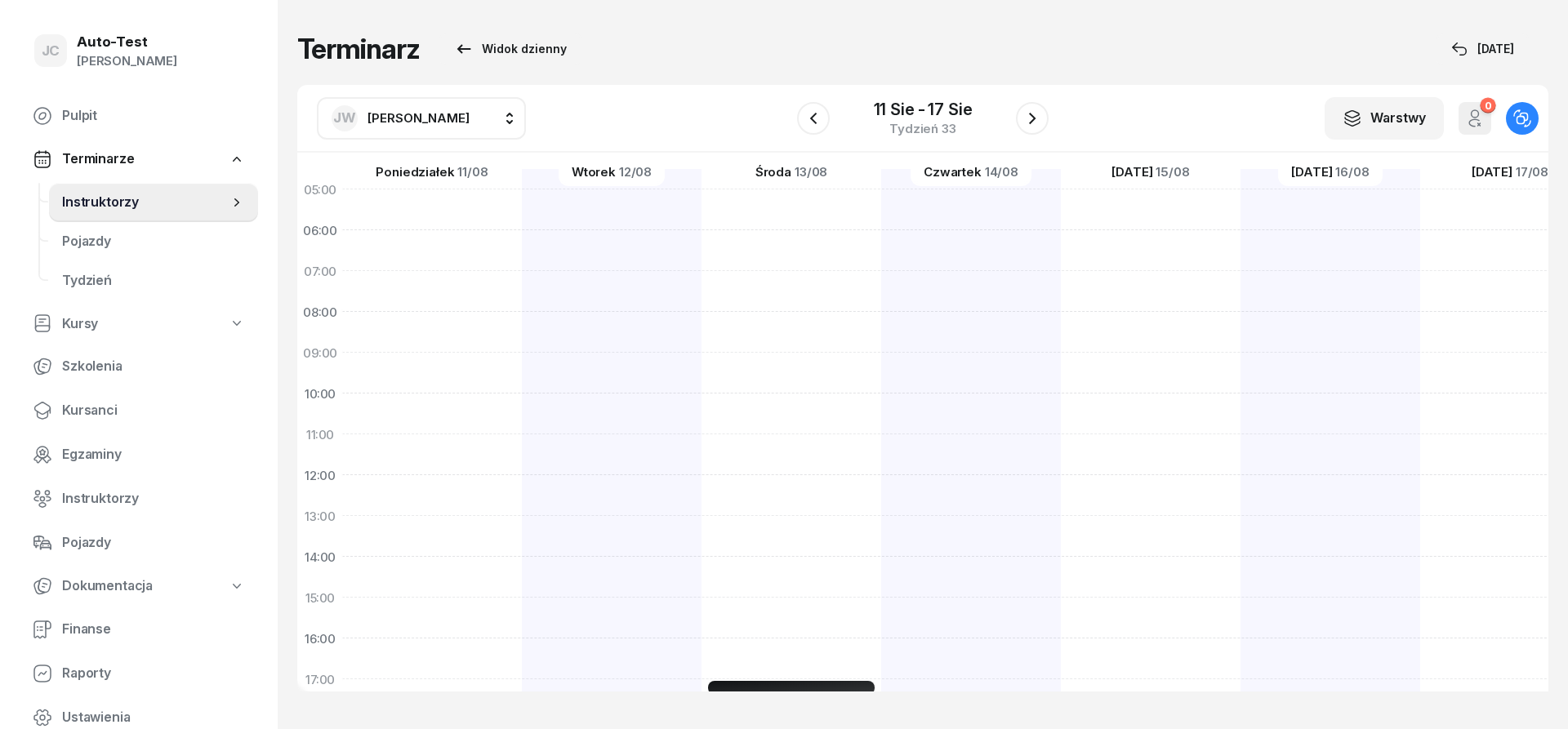
click at [521, 443] on div "[PERSON_NAME] Sala komputerowa nr 1 25min 17:30 - 17:55" at bounding box center [611, 577] width 180 height 816
select select "11"
select select "13"
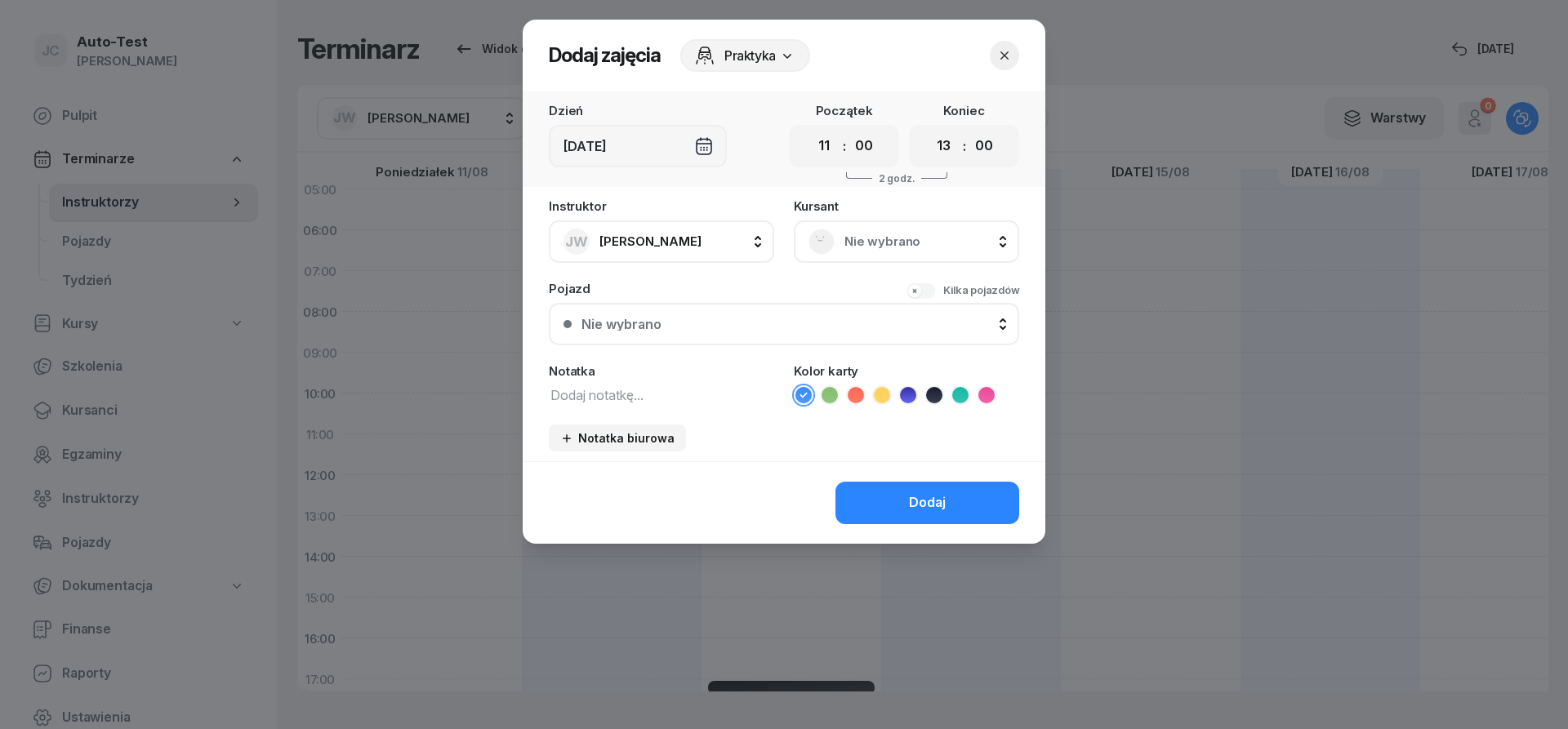
scroll to position [24, 1]
click at [904, 238] on span "Nie wybrano" at bounding box center [924, 241] width 160 height 22
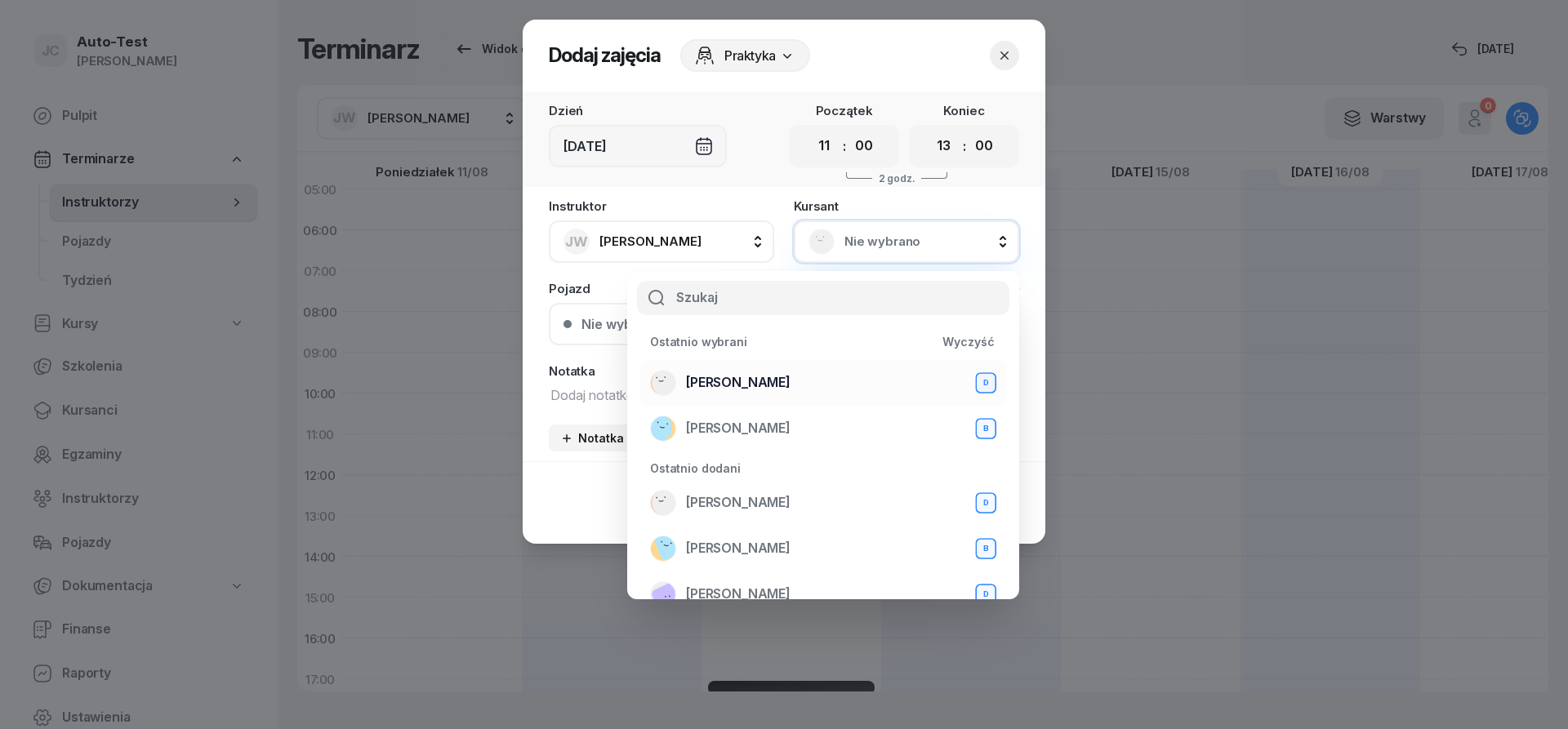
click at [767, 383] on span "[PERSON_NAME]" at bounding box center [739, 383] width 105 height 22
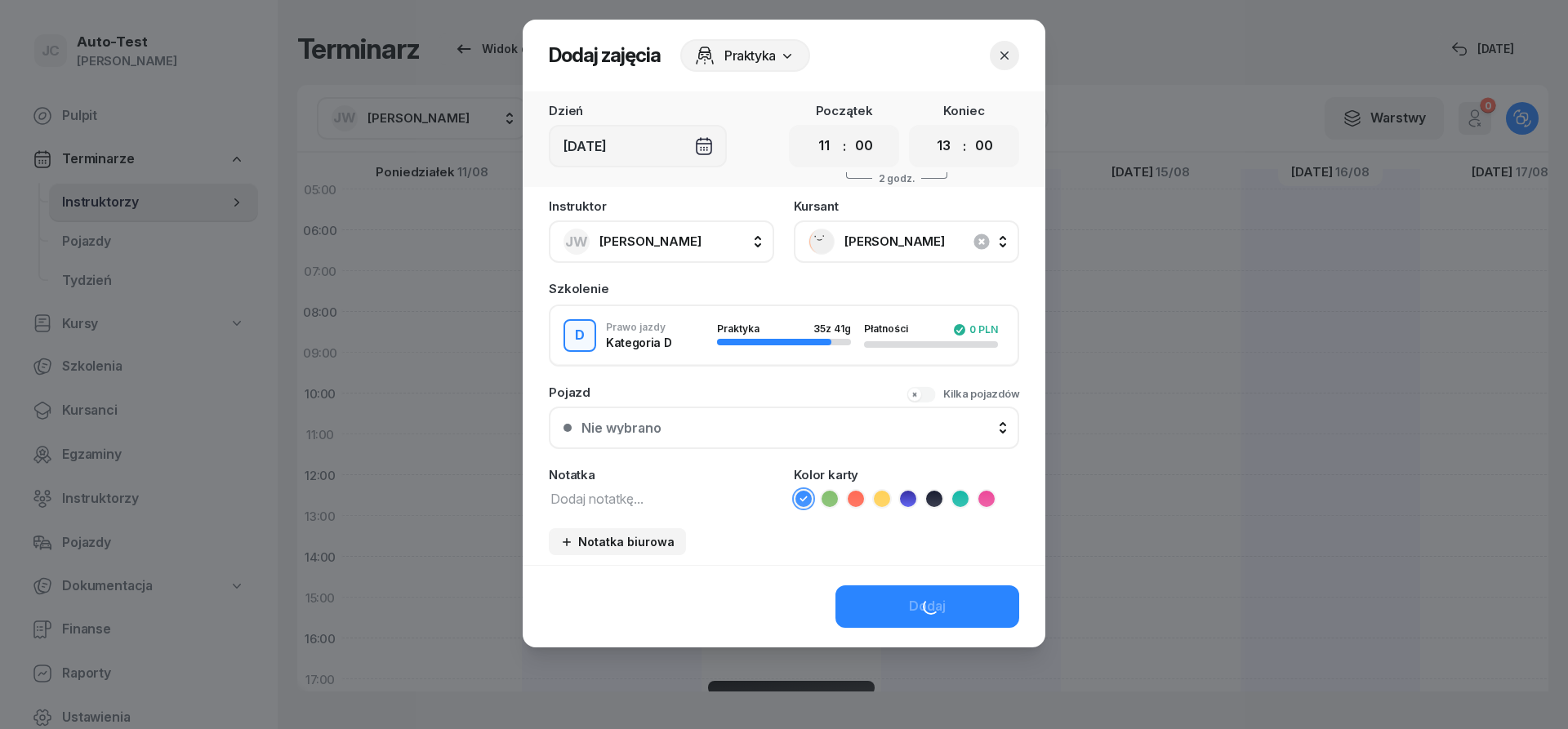
click at [733, 438] on button "Nie wybrano" at bounding box center [784, 427] width 470 height 42
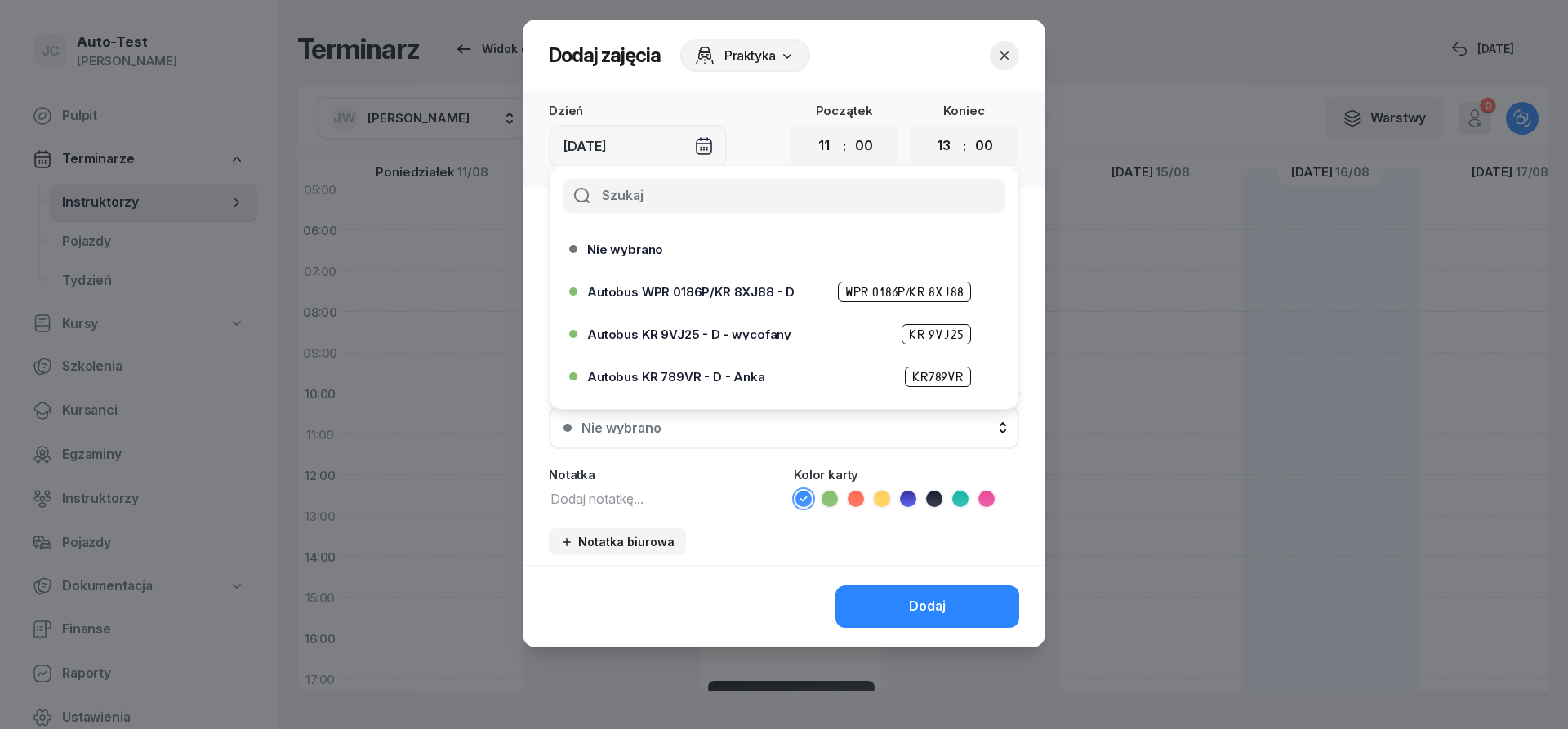
click at [764, 302] on div "Autobus WPR 0186P/KR 8XJ88 - D WPR 0186P/KR 8XJ88" at bounding box center [779, 291] width 419 height 26
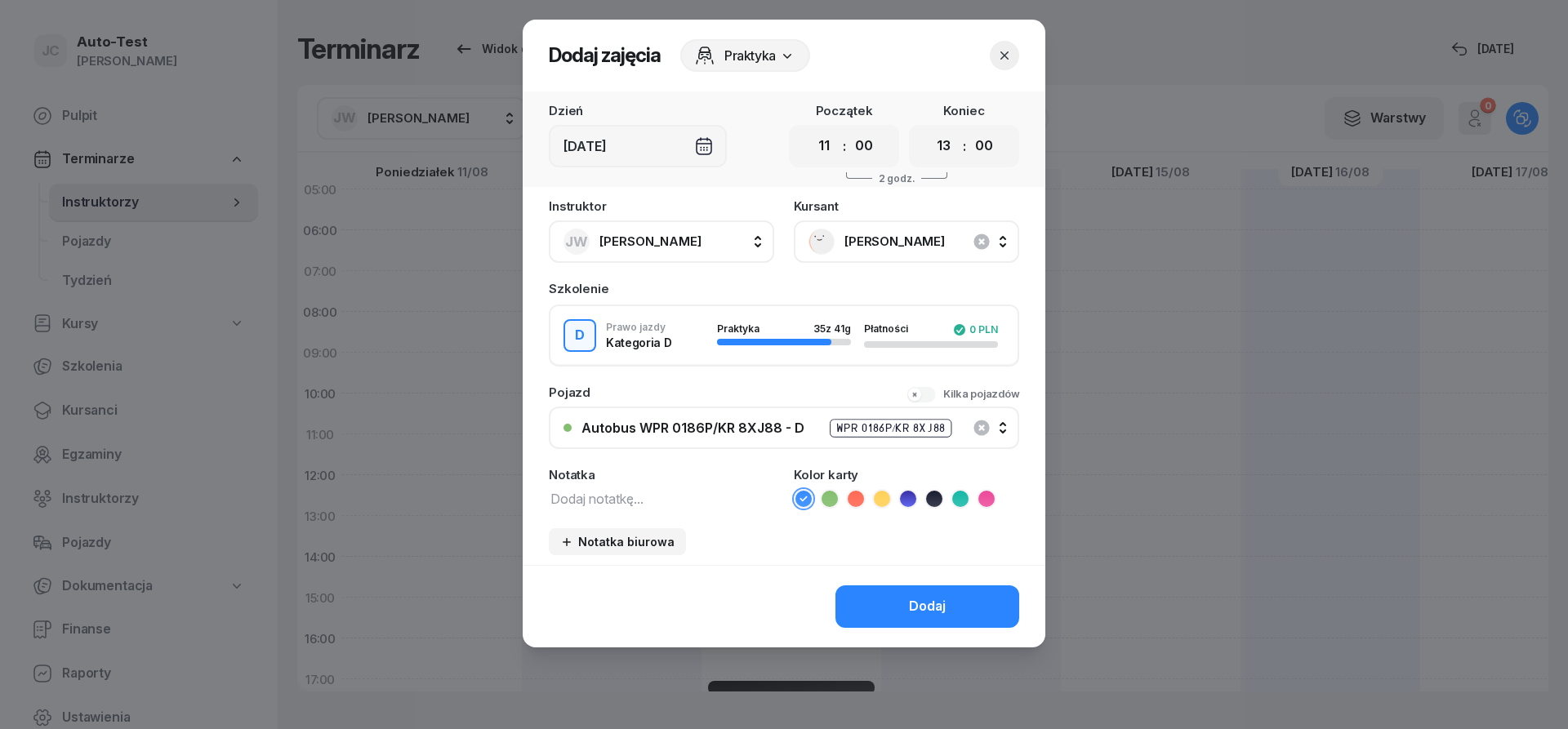
click at [859, 502] on icon at bounding box center [855, 498] width 16 height 16
click at [886, 594] on button "Dodaj" at bounding box center [927, 605] width 183 height 42
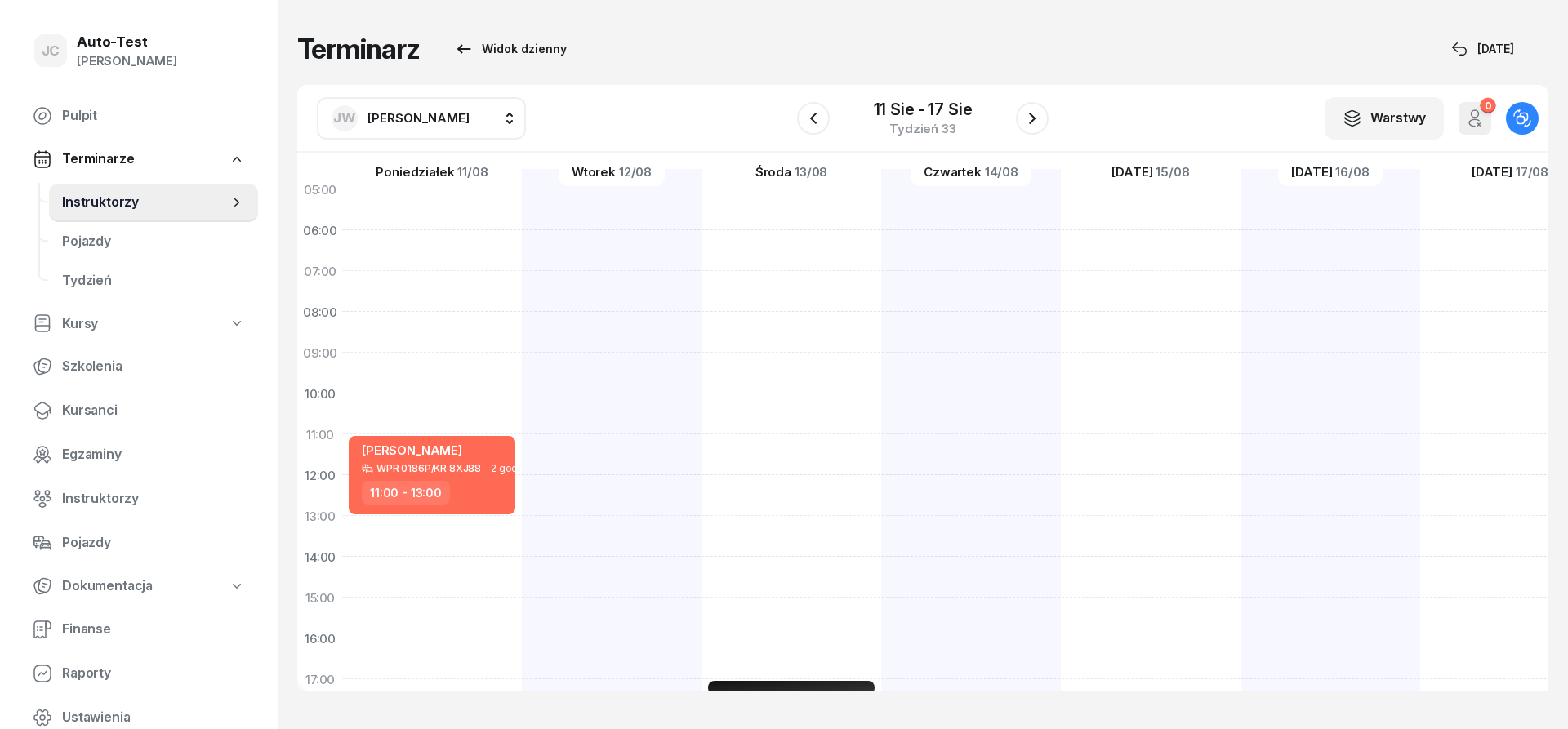
click at [441, 116] on span "[PERSON_NAME]" at bounding box center [418, 118] width 102 height 16
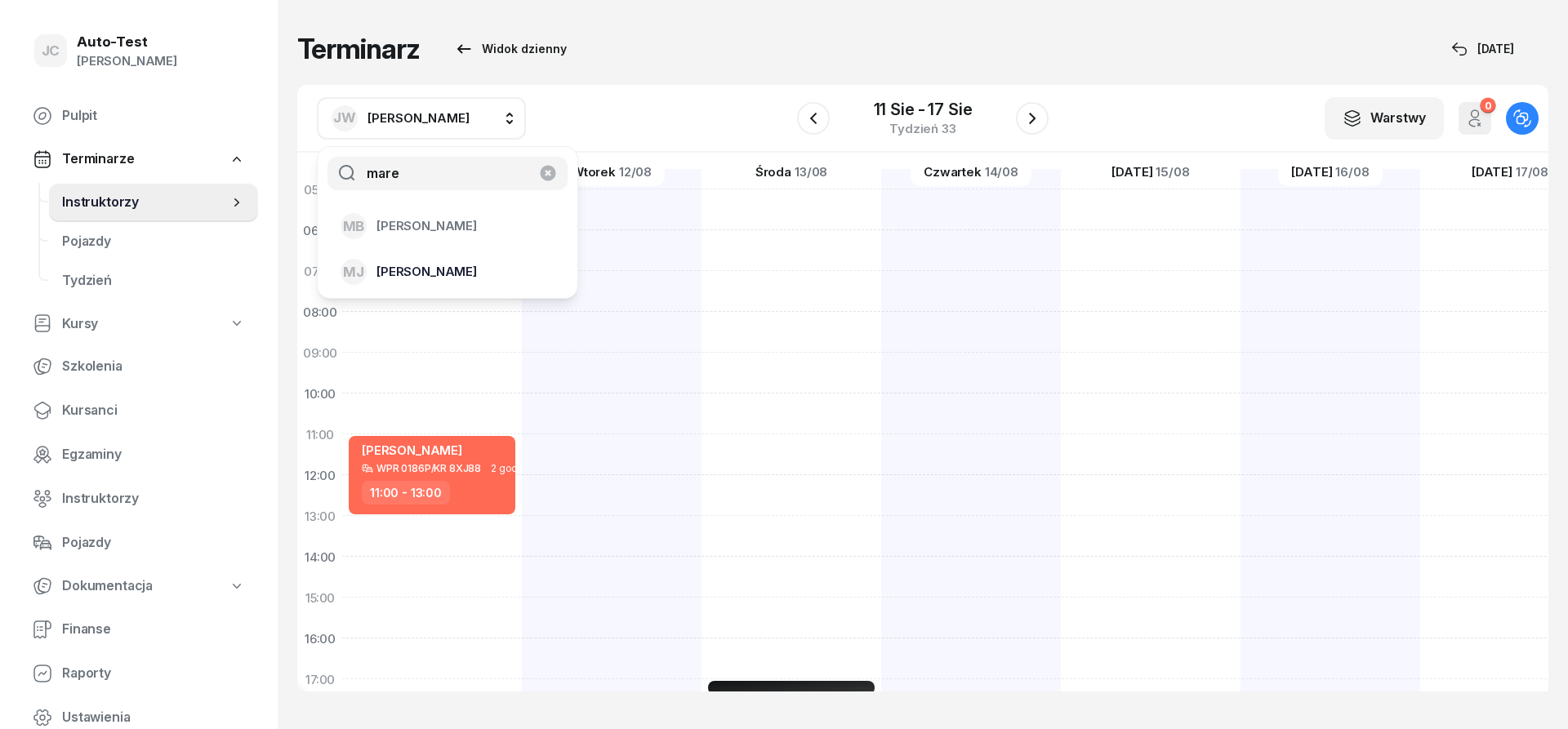
type input "mare"
click at [445, 280] on span "[PERSON_NAME]" at bounding box center [426, 271] width 100 height 22
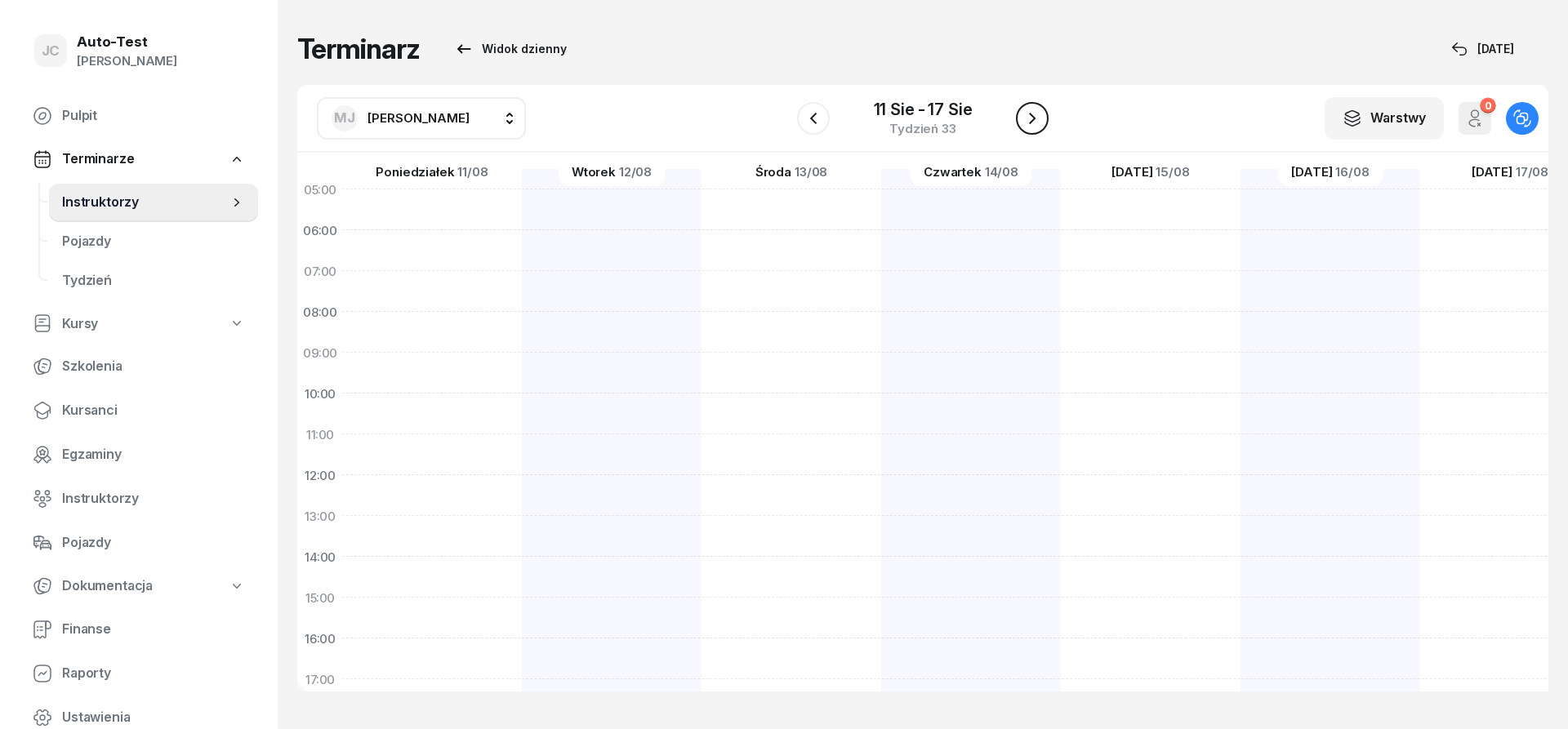
click at [1033, 118] on icon "button" at bounding box center [1032, 118] width 20 height 20
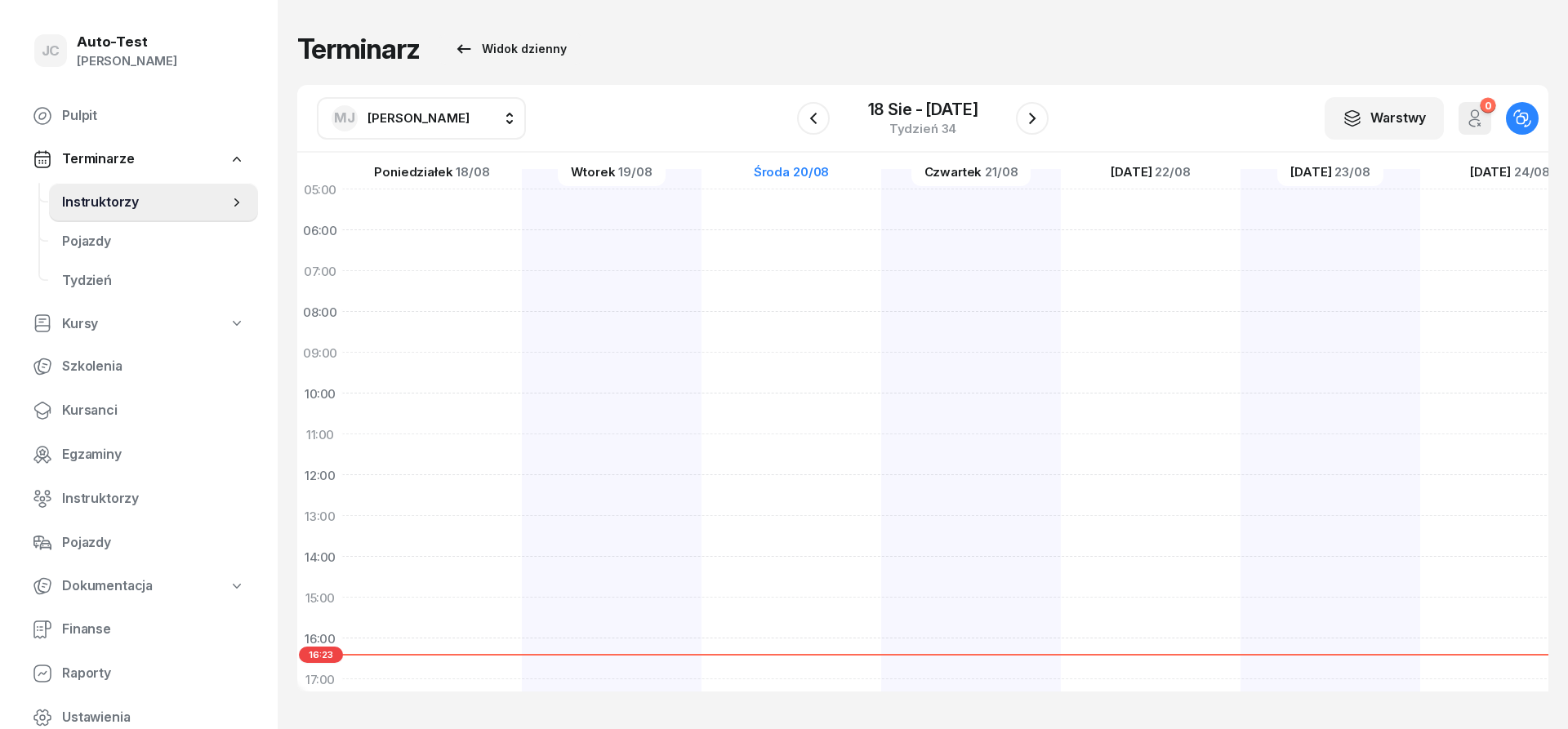
scroll to position [0, 1]
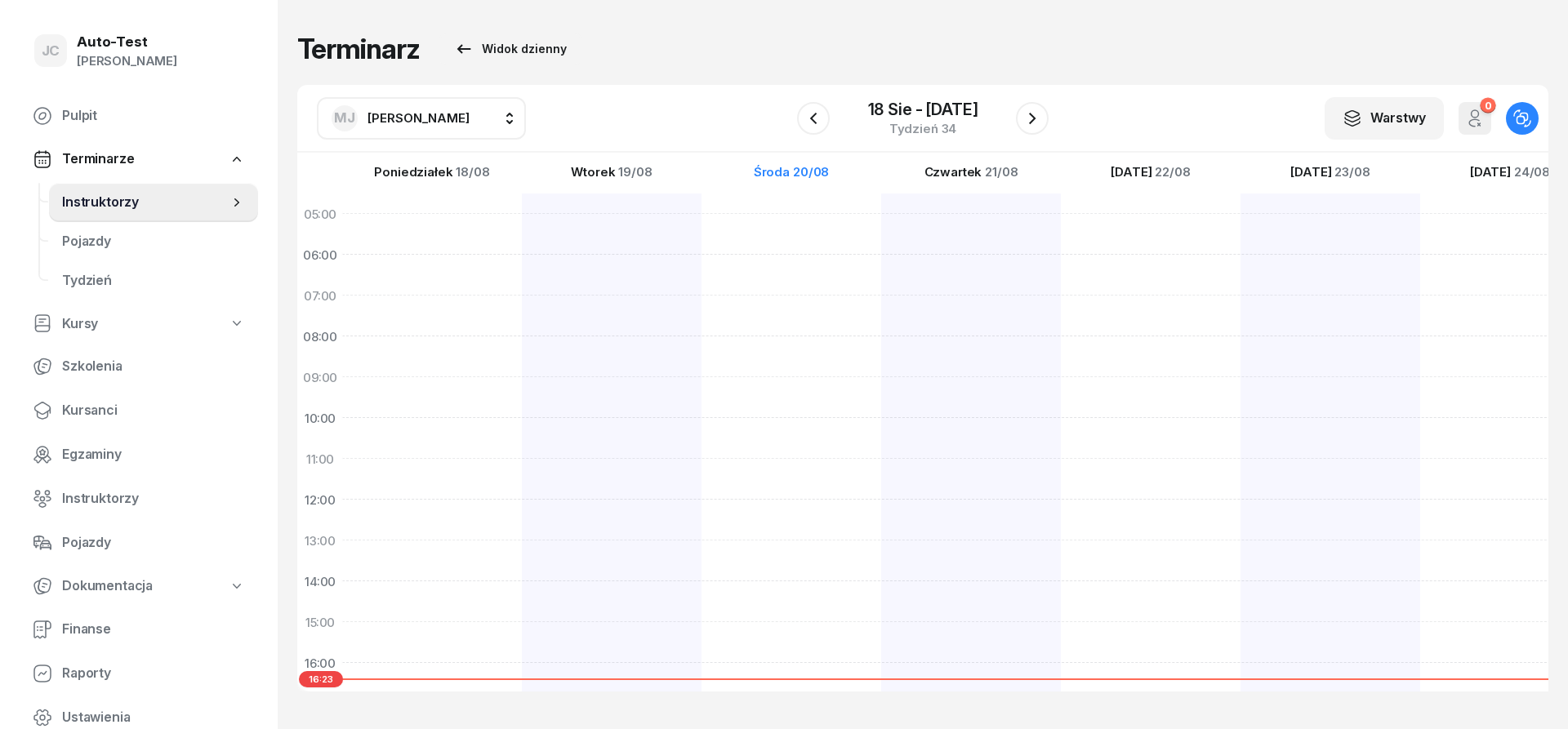
click at [1061, 232] on div at bounding box center [1150, 602] width 180 height 816
select select "05"
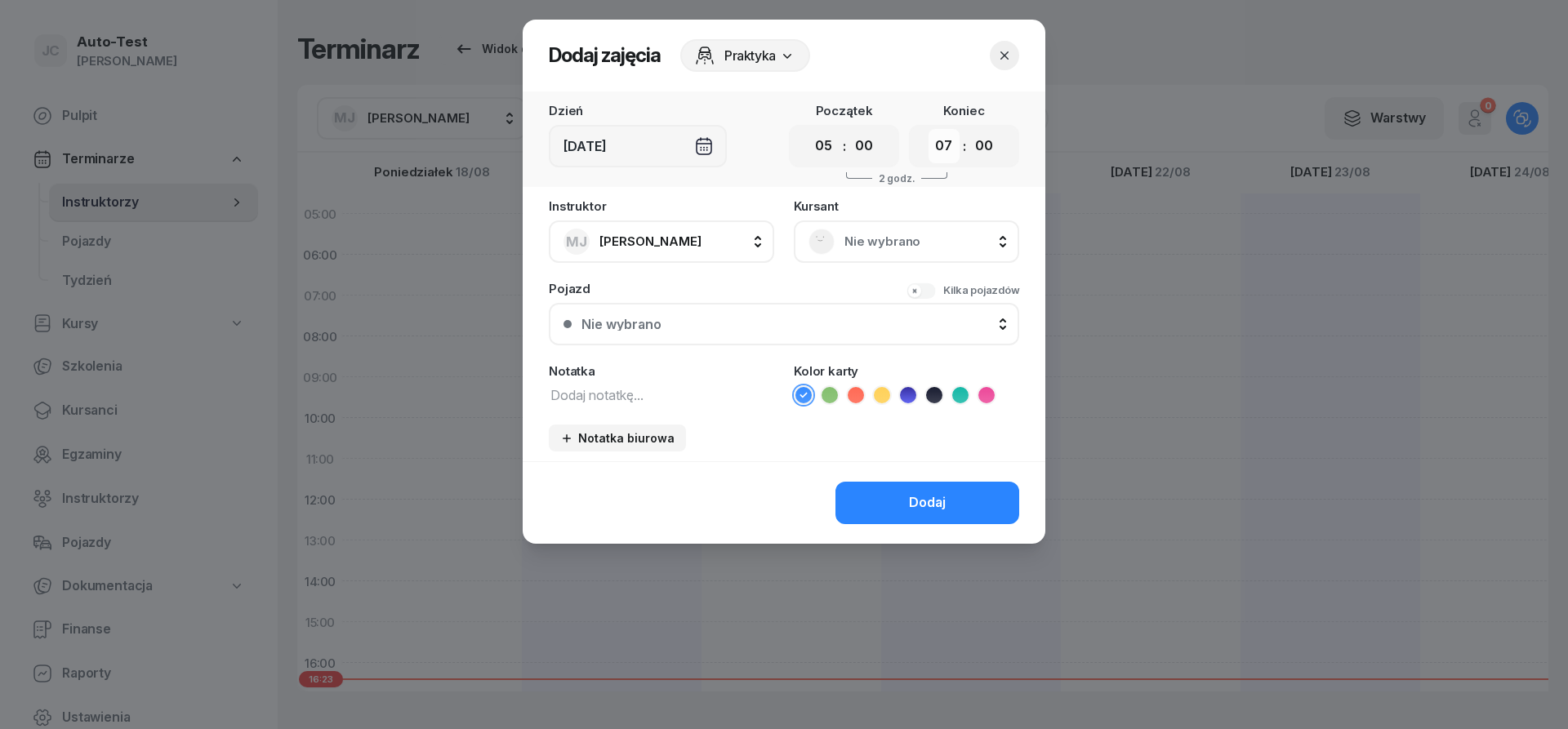
click at [929, 129] on select "00 01 02 03 04 05 06 07 08 09 10 11 12 13 14 15 16 17 18 19 20 21 22 23" at bounding box center [944, 146] width 31 height 35
select select "06"
click option "06" at bounding box center [0, 0] width 0 height 0
drag, startPoint x: 879, startPoint y: 217, endPoint x: 871, endPoint y: 246, distance: 30.1
click at [879, 219] on div "[DEMOGRAPHIC_DATA] Nie wybrano" at bounding box center [906, 231] width 226 height 63
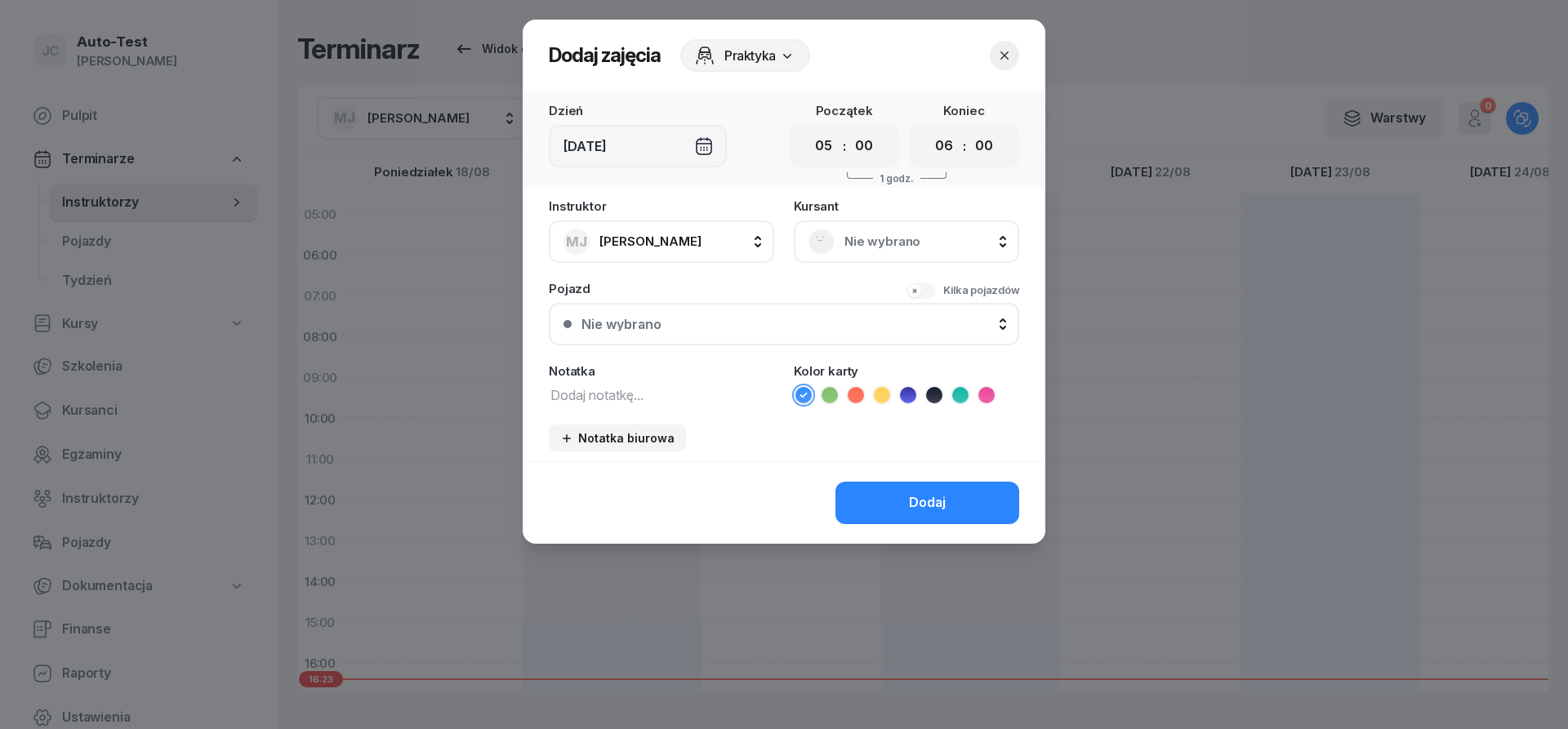
click at [871, 246] on span "Nie wybrano" at bounding box center [924, 241] width 160 height 22
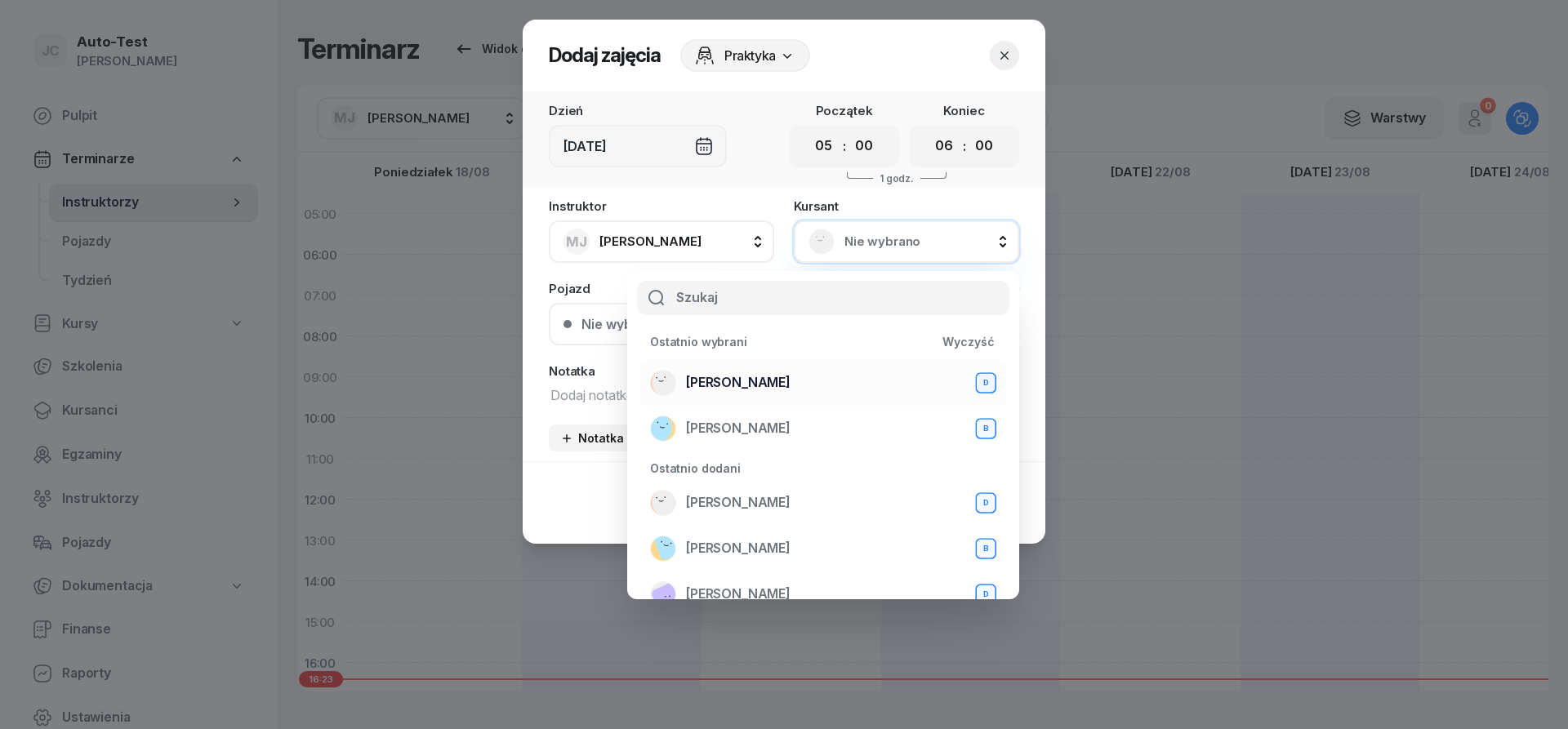
click at [759, 385] on span "[PERSON_NAME]" at bounding box center [739, 383] width 105 height 22
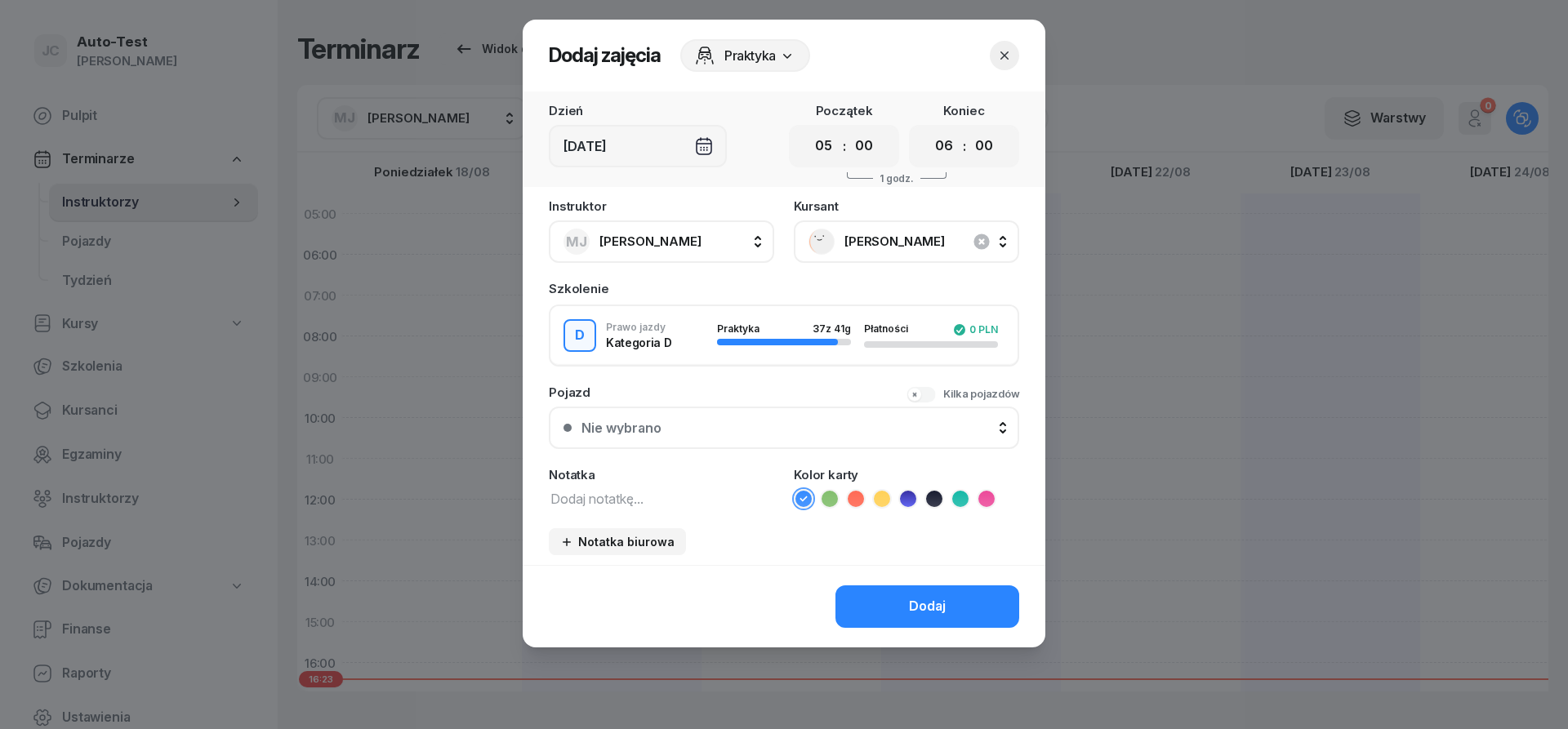
click at [725, 446] on button "Nie wybrano" at bounding box center [784, 427] width 470 height 42
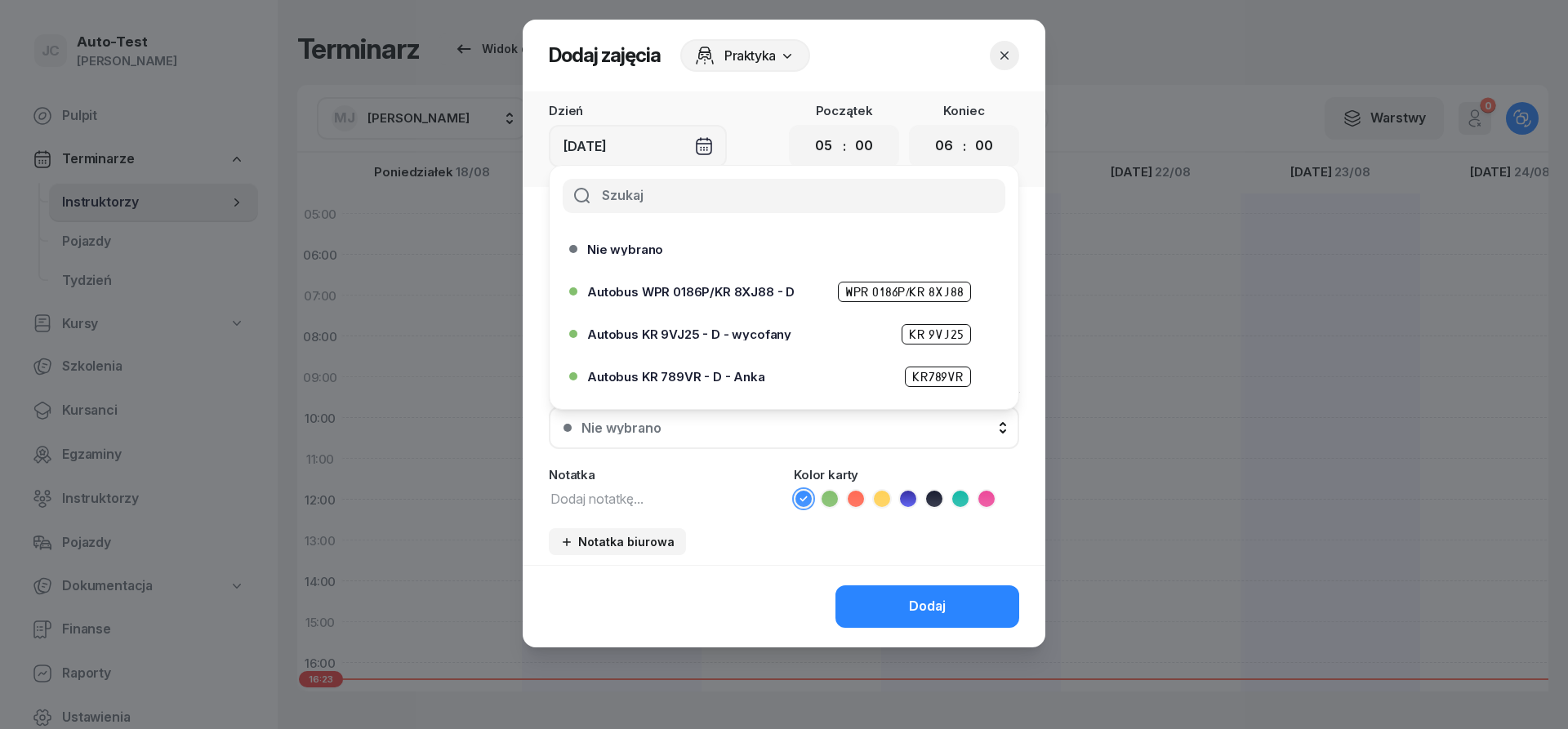
click at [732, 293] on span "Autobus WPR 0186P/KR 8XJ88 - D" at bounding box center [691, 291] width 208 height 12
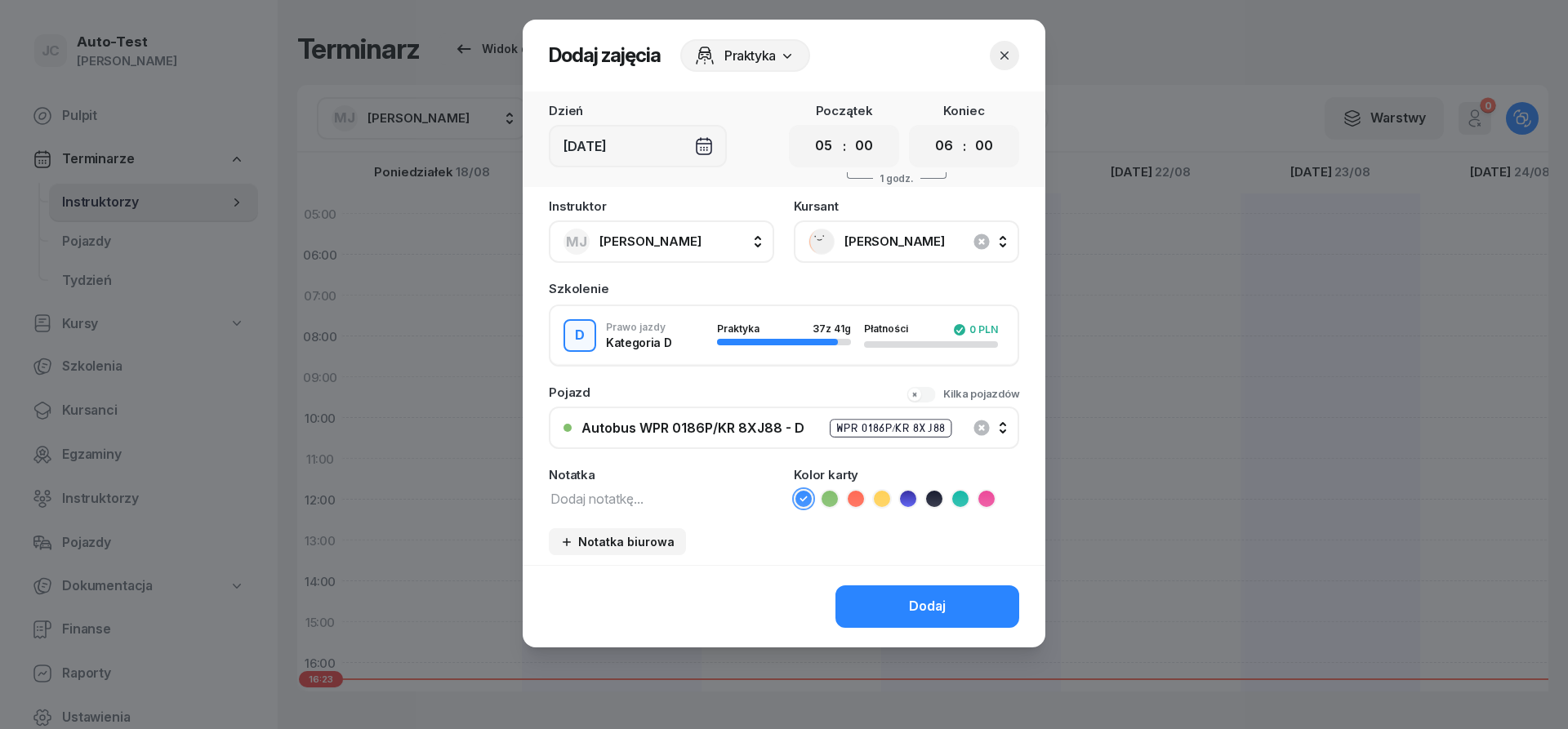
click at [855, 502] on icon at bounding box center [855, 498] width 16 height 16
click at [899, 617] on button "Dodaj" at bounding box center [927, 605] width 183 height 42
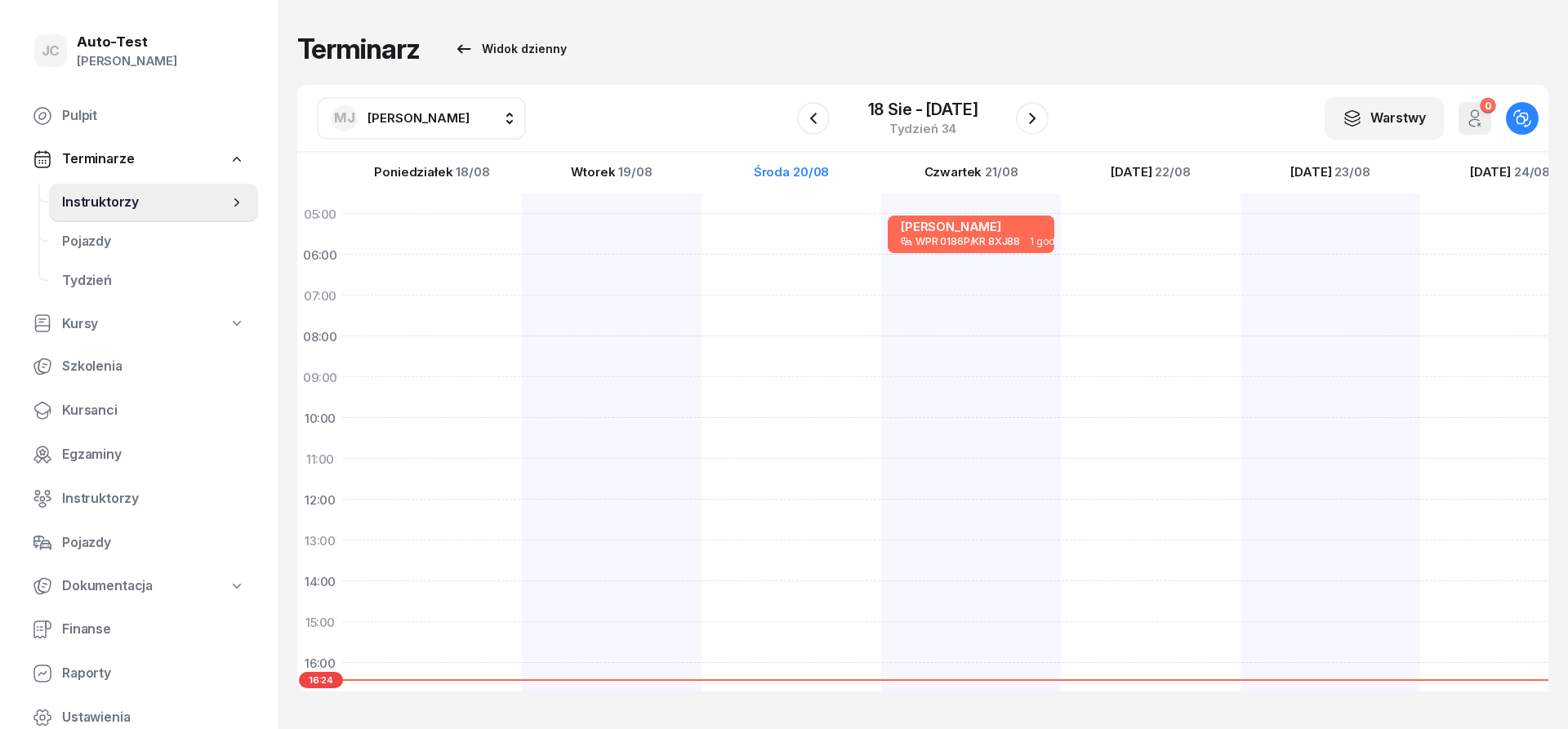
click at [401, 116] on span "[PERSON_NAME]" at bounding box center [418, 118] width 102 height 16
type input "jerz"
click at [449, 225] on span "[PERSON_NAME]" at bounding box center [426, 226] width 100 height 22
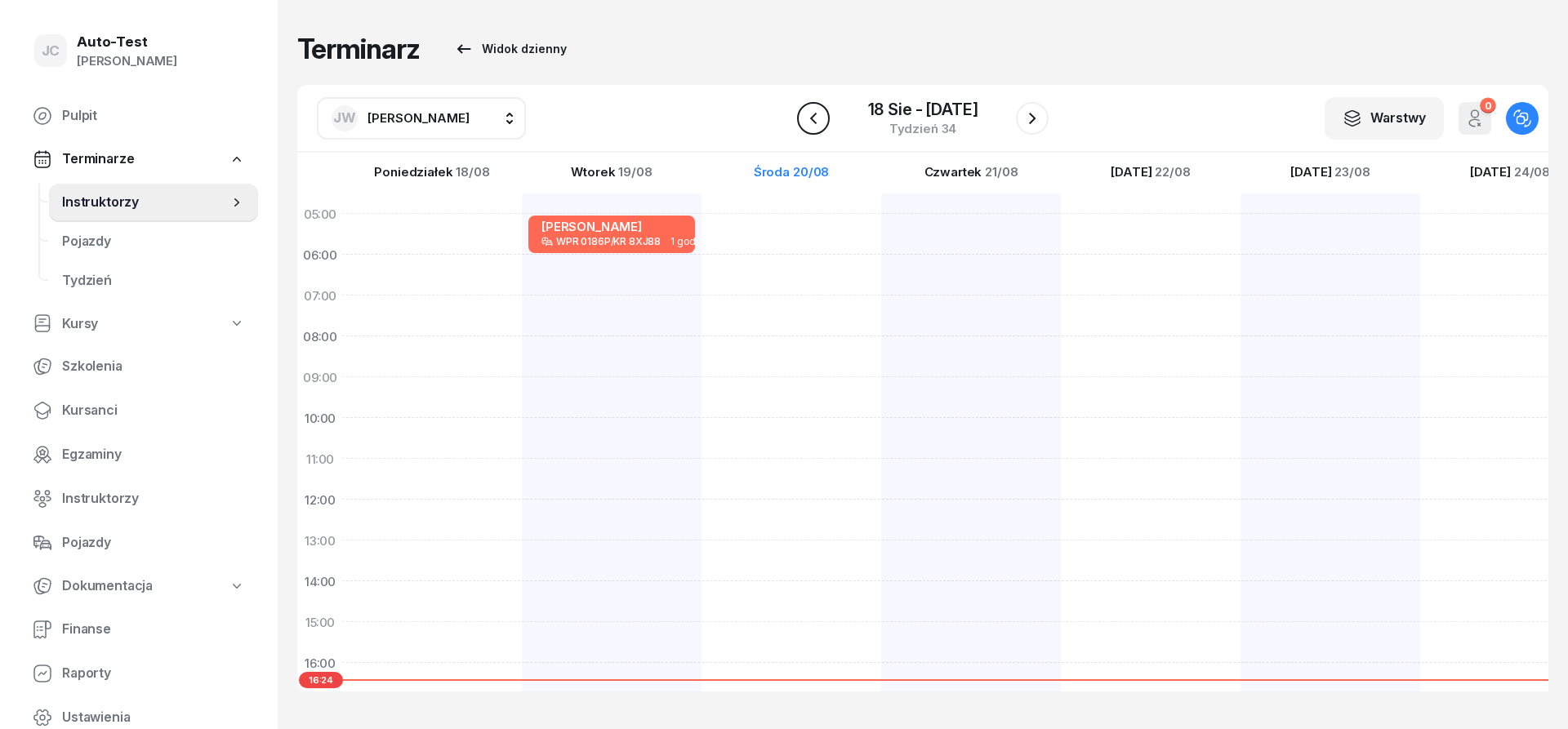
click at [823, 119] on button "button" at bounding box center [813, 118] width 33 height 33
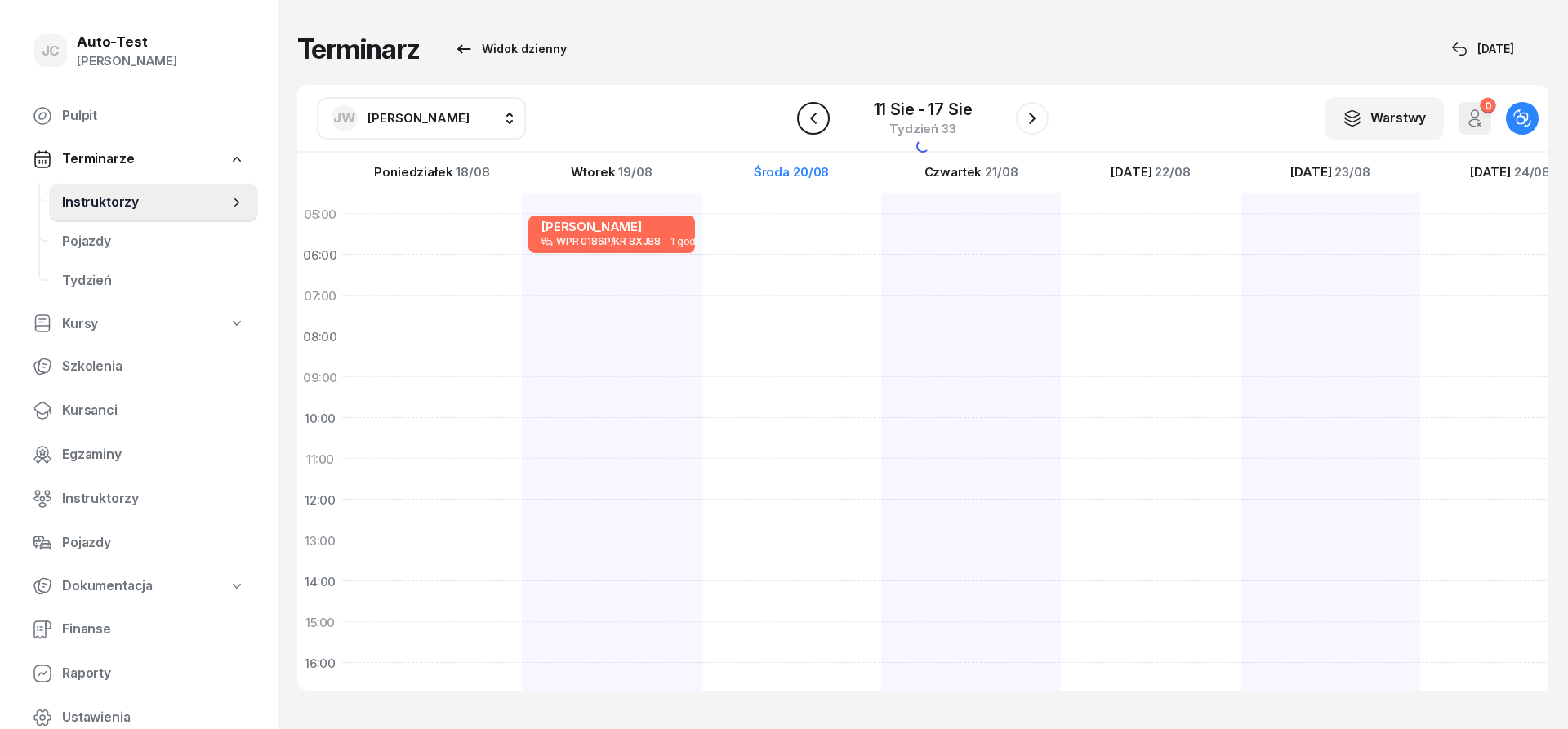
click at [822, 119] on icon "button" at bounding box center [813, 118] width 20 height 20
click at [813, 119] on icon "button" at bounding box center [813, 118] width 20 height 20
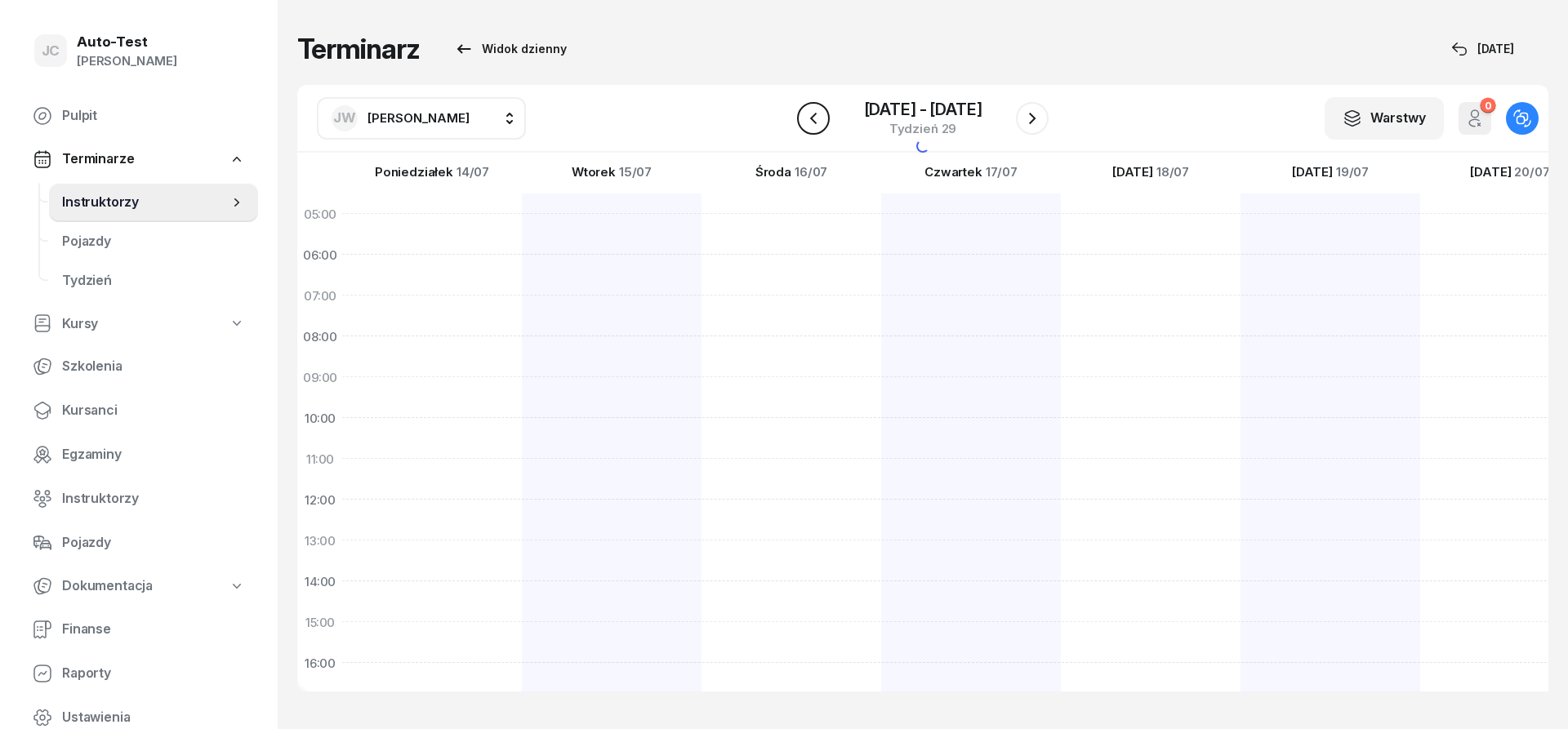
click at [813, 119] on icon "button" at bounding box center [813, 118] width 20 height 20
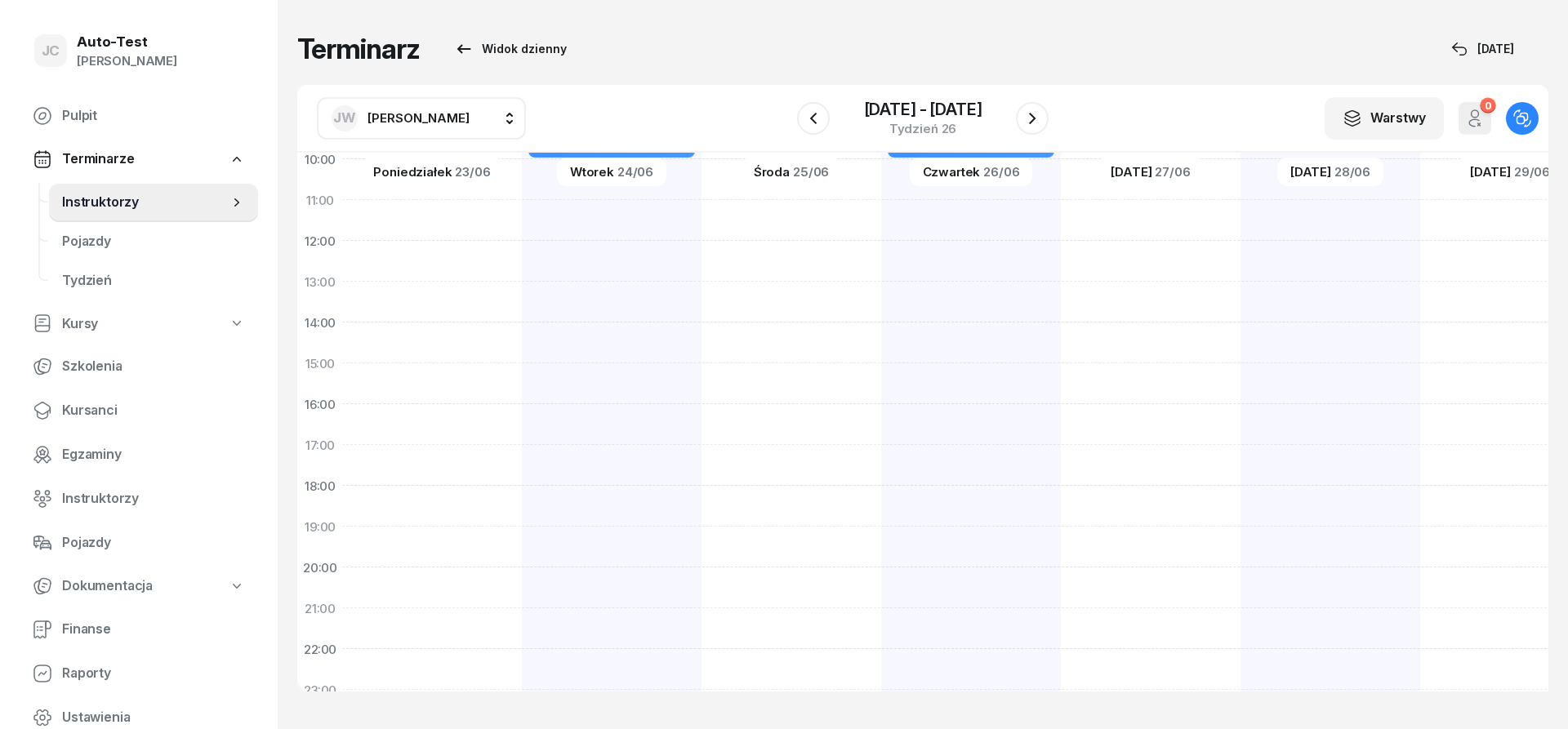
scroll to position [294, 1]
click at [1420, 501] on div at bounding box center [1510, 308] width 180 height 816
select select "19"
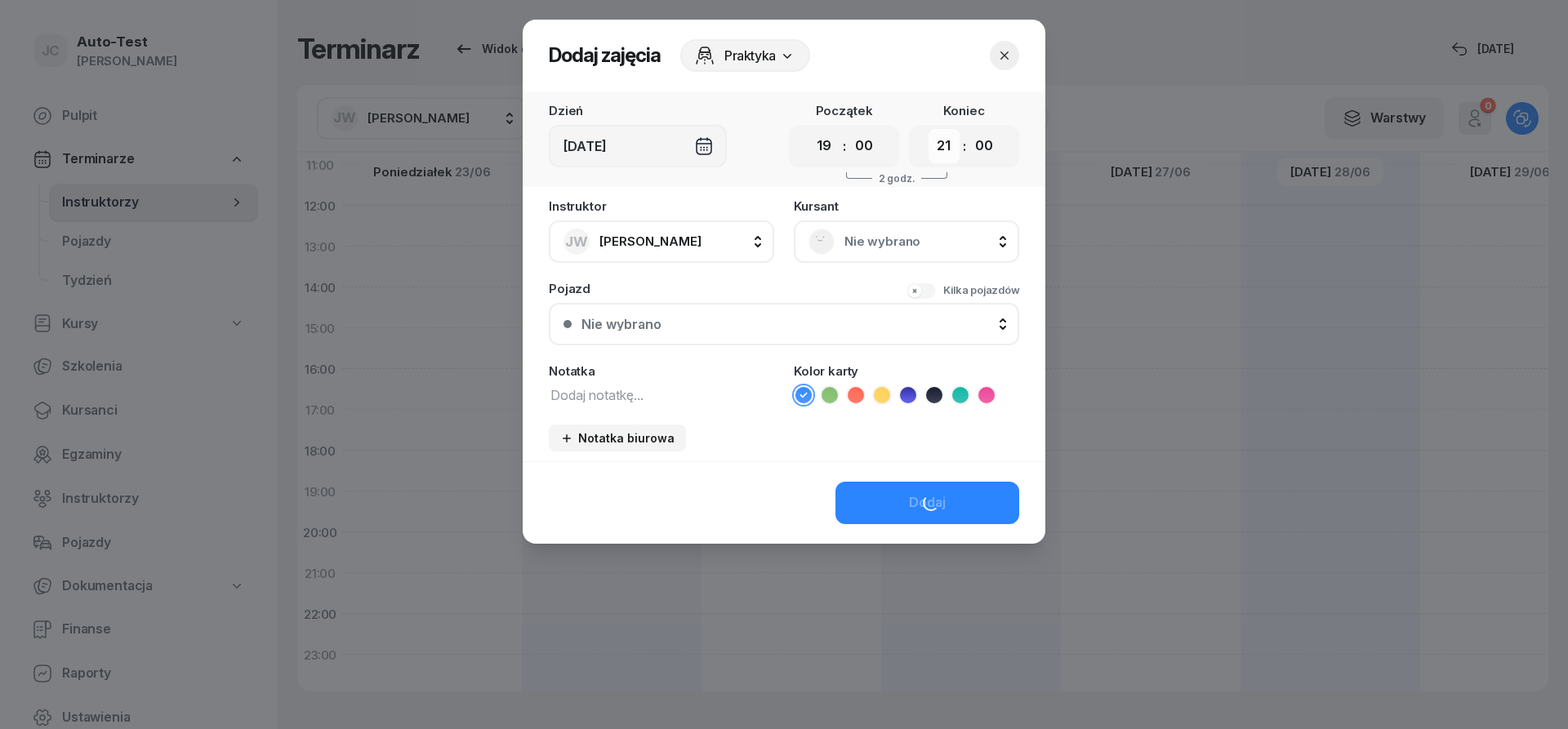
click at [929, 129] on select "00 01 02 03 04 05 06 07 08 09 10 11 12 13 14 15 16 17 18 19 20 21 22 23" at bounding box center [944, 146] width 31 height 35
select select "22"
click option "22" at bounding box center [0, 0] width 0 height 0
click at [836, 240] on div "Nie wybrano" at bounding box center [906, 241] width 196 height 26
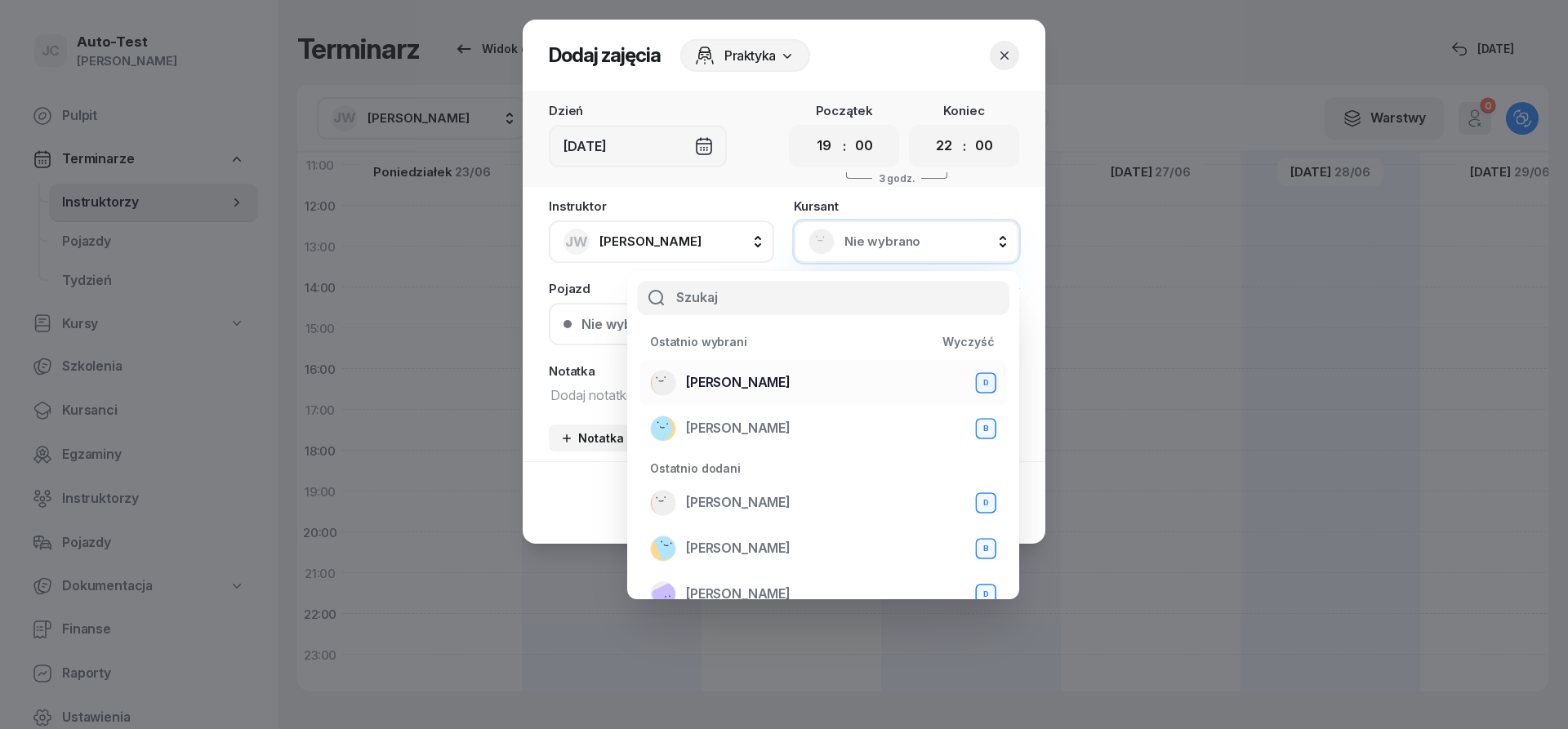
click at [809, 376] on div "[PERSON_NAME] D" at bounding box center [823, 383] width 346 height 26
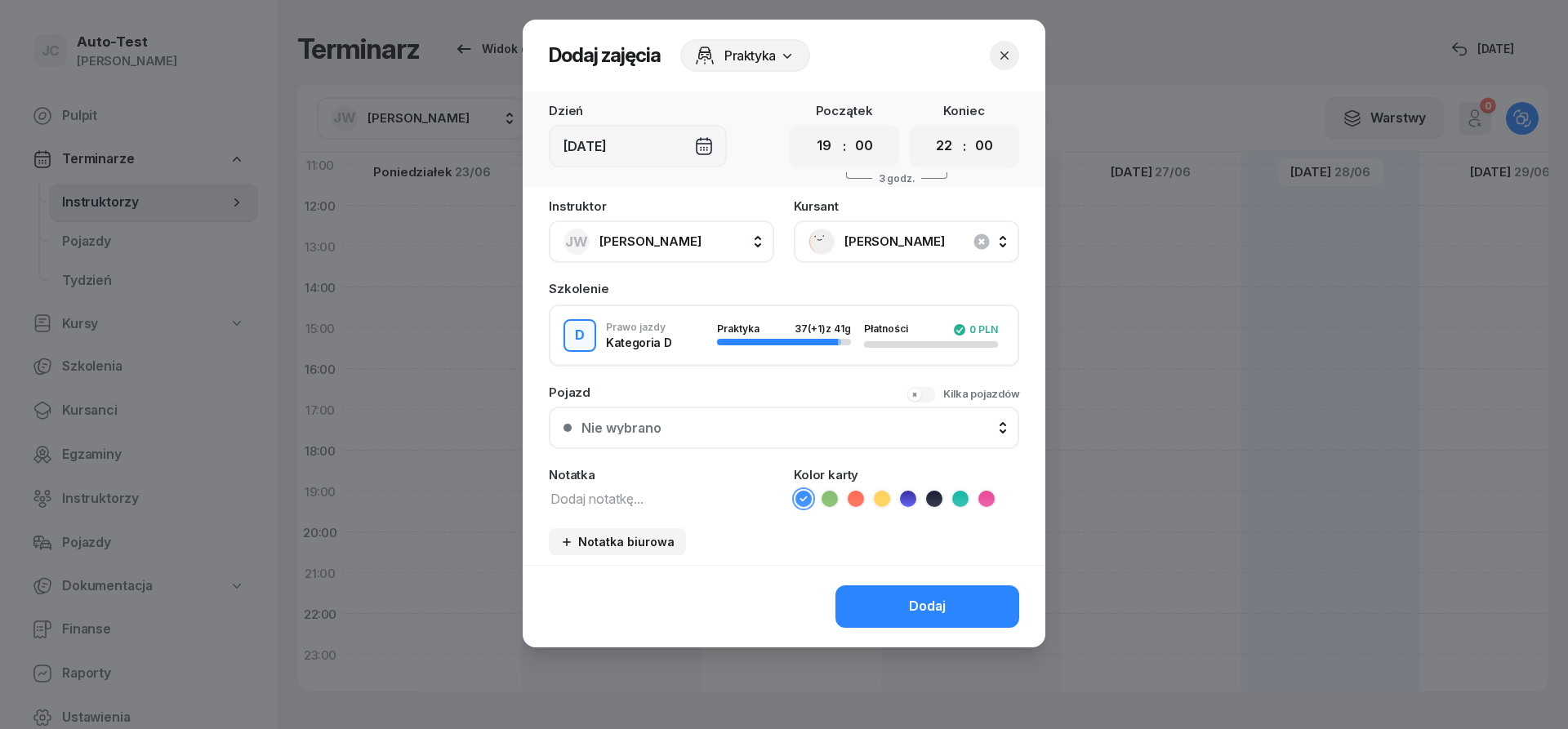
click at [742, 338] on div "Praktyka 37 (+1) z 41g" at bounding box center [784, 335] width 134 height 24
click at [729, 436] on button "Nie wybrano" at bounding box center [784, 427] width 470 height 42
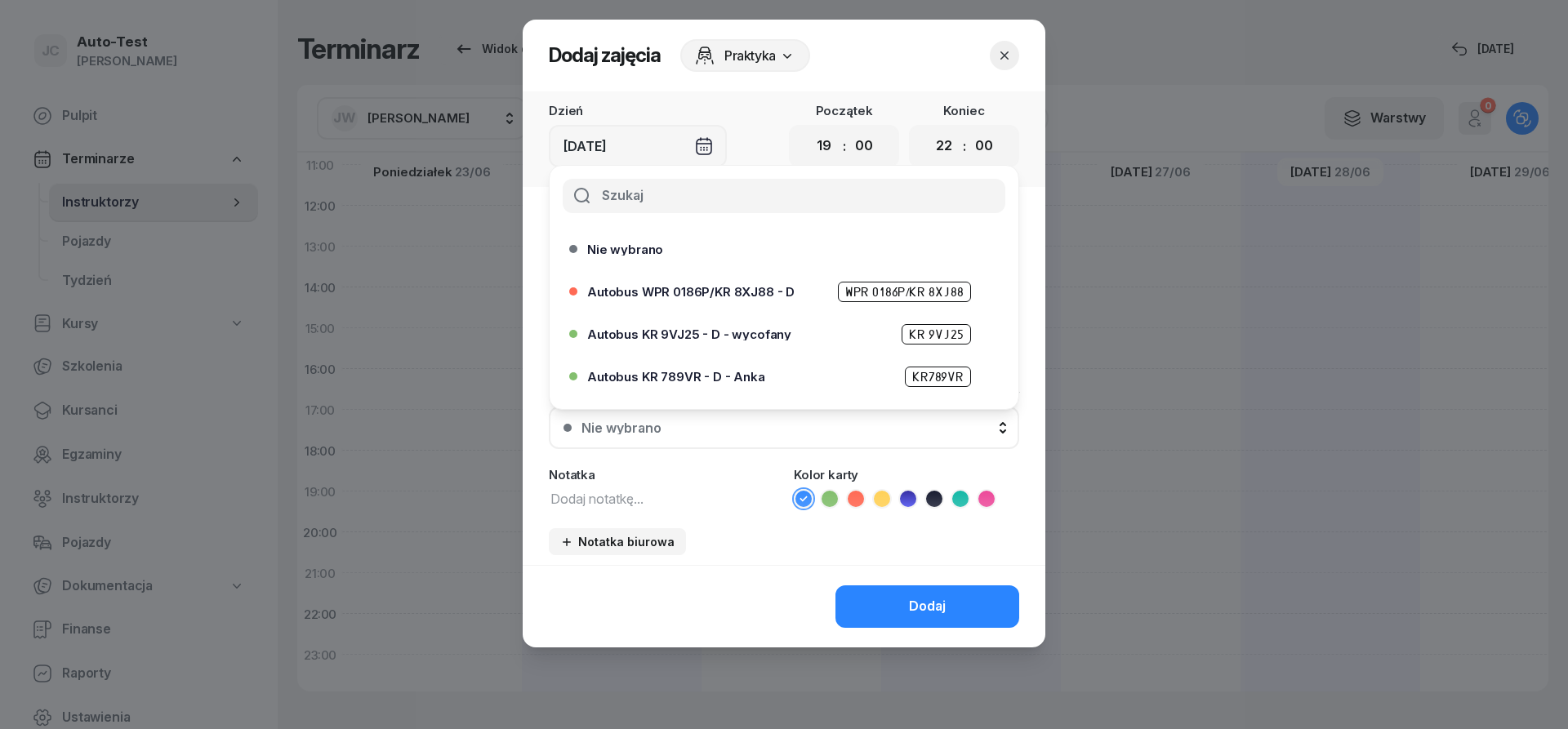
click at [1008, 54] on icon "button" at bounding box center [1004, 55] width 16 height 16
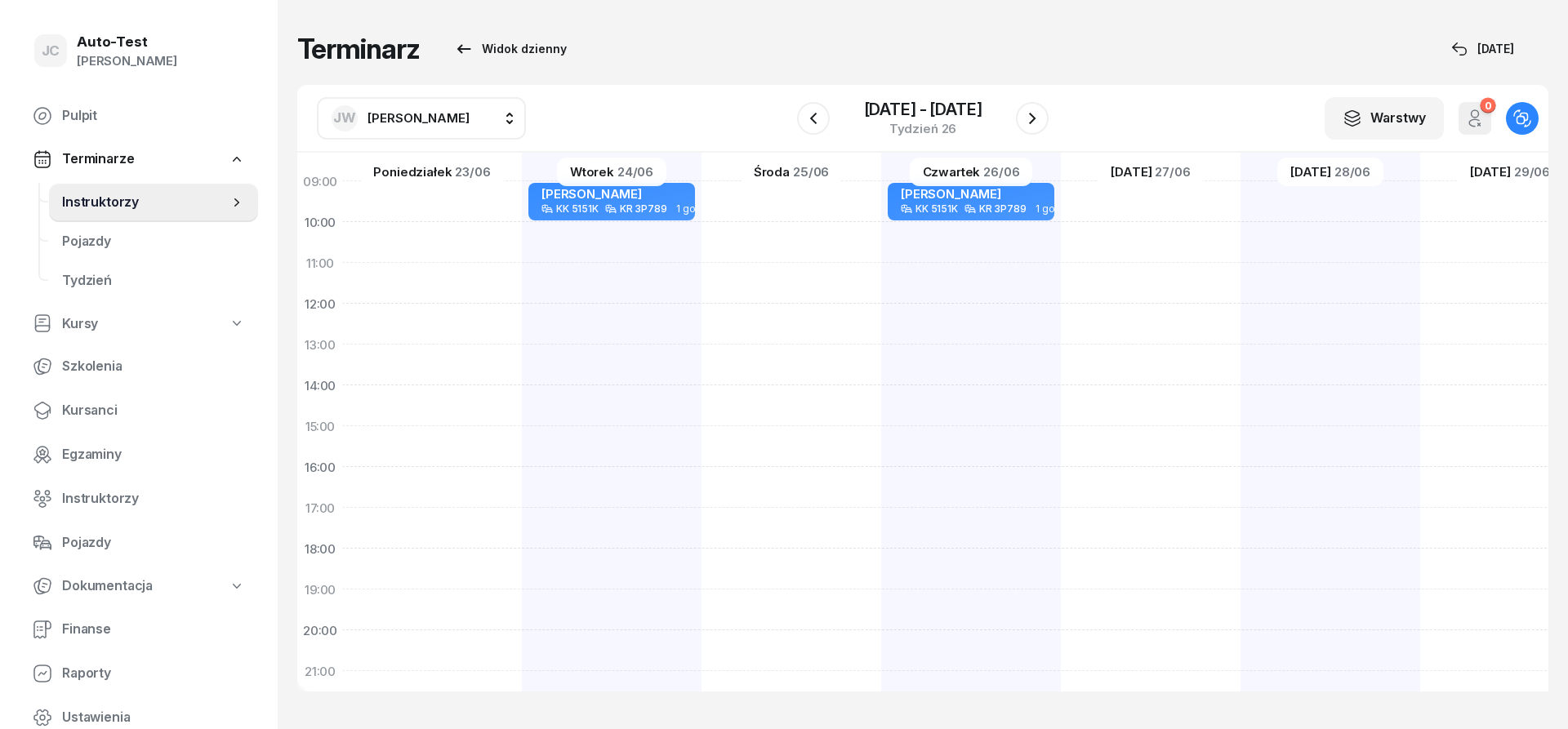
scroll to position [98, 1]
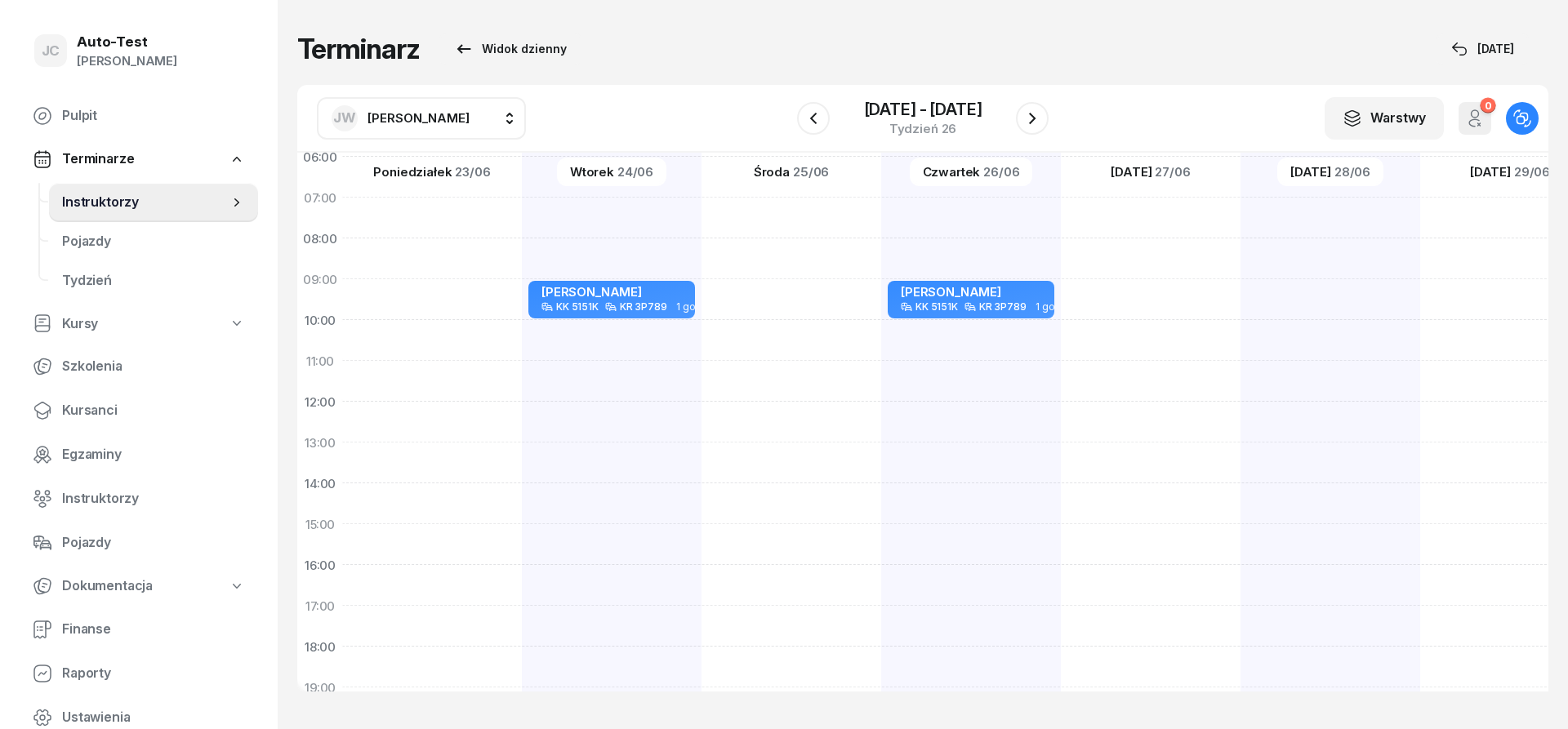
click at [1477, 300] on div at bounding box center [1510, 503] width 180 height 816
select select "09"
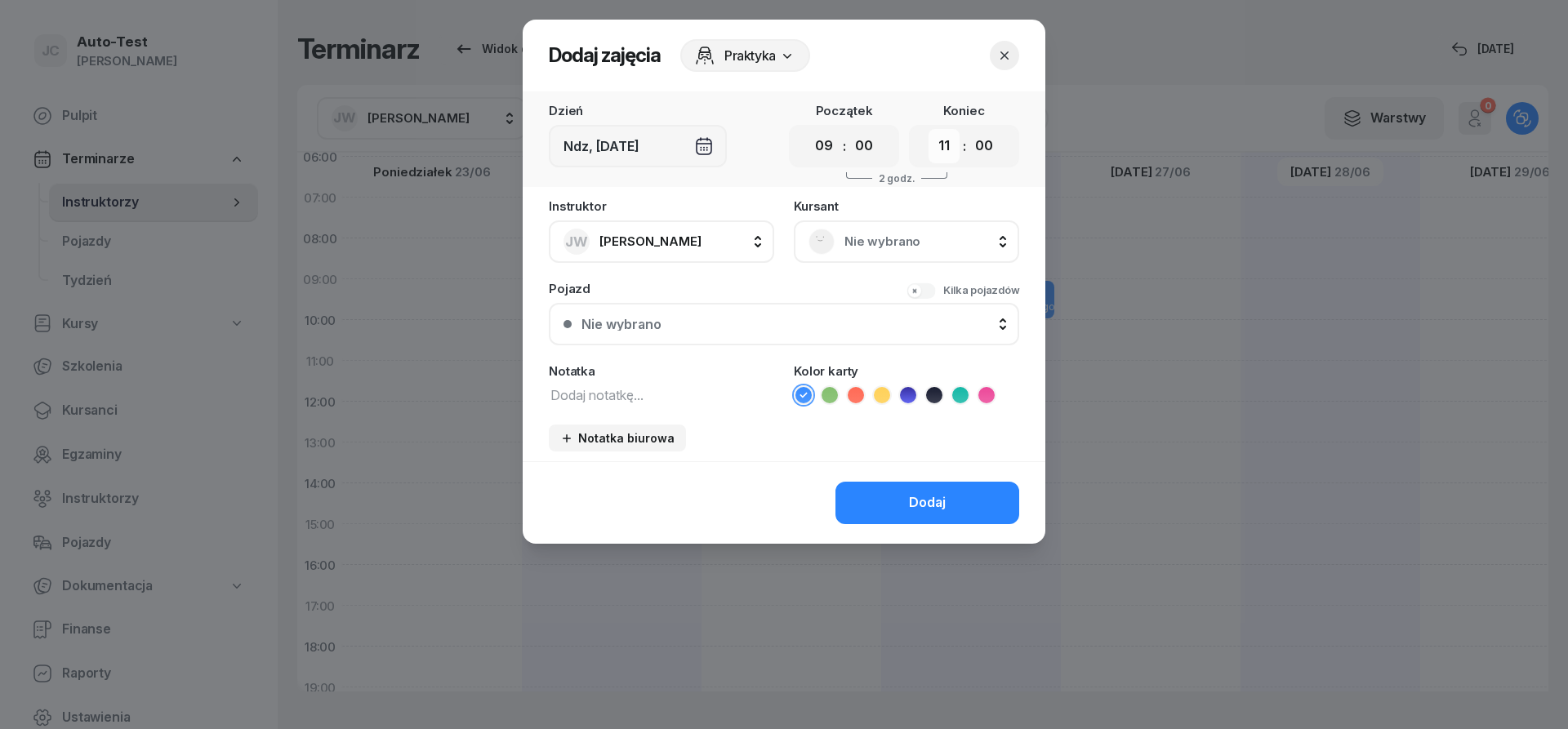
click at [929, 129] on select "00 01 02 03 04 05 06 07 08 09 10 11 12 13 14 15 16 17 18 19 20 21 22 23" at bounding box center [944, 146] width 31 height 35
select select "12"
click option "12" at bounding box center [0, 0] width 0 height 0
click at [859, 243] on span "Nie wybrano" at bounding box center [924, 241] width 160 height 22
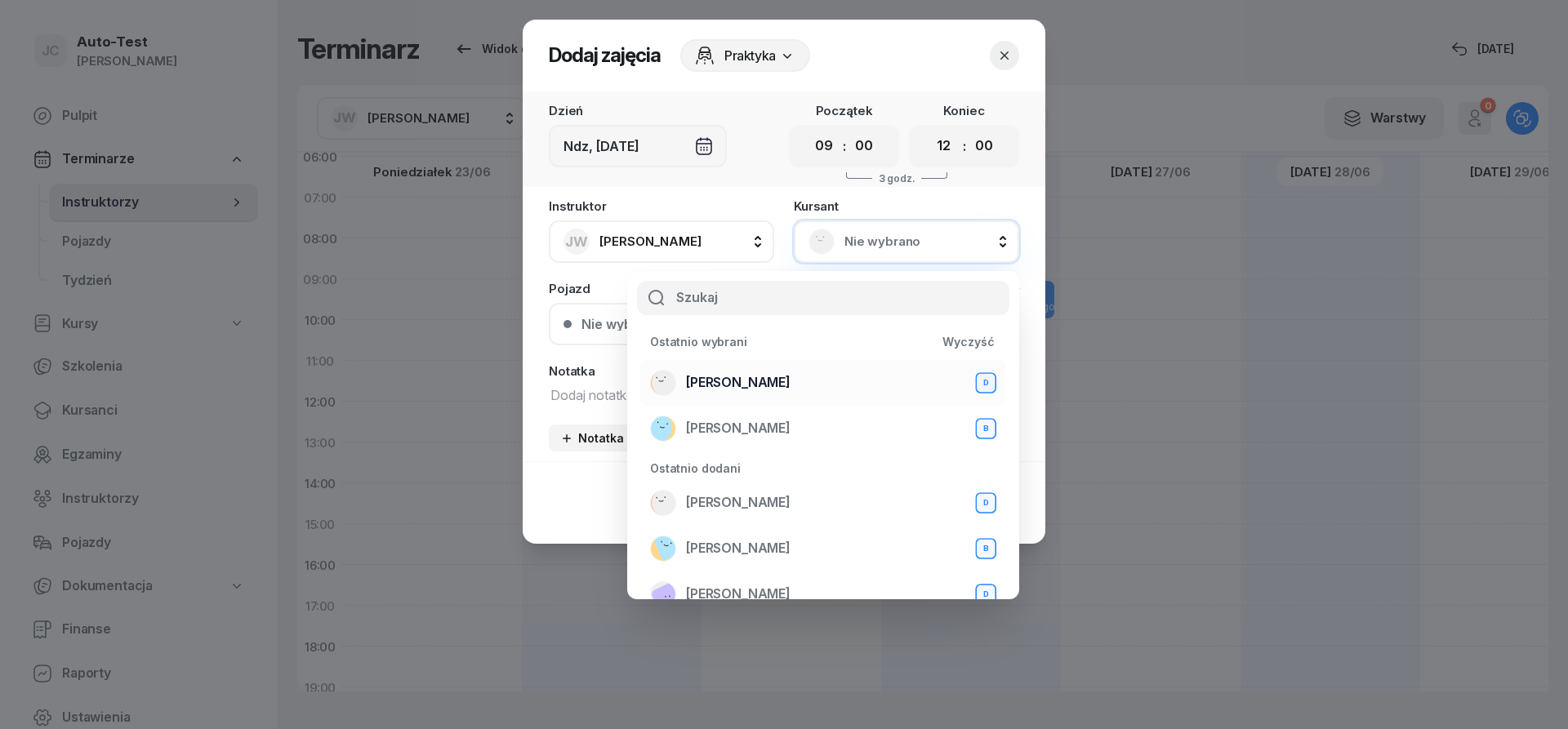
click at [788, 391] on div "[PERSON_NAME] D" at bounding box center [823, 383] width 346 height 26
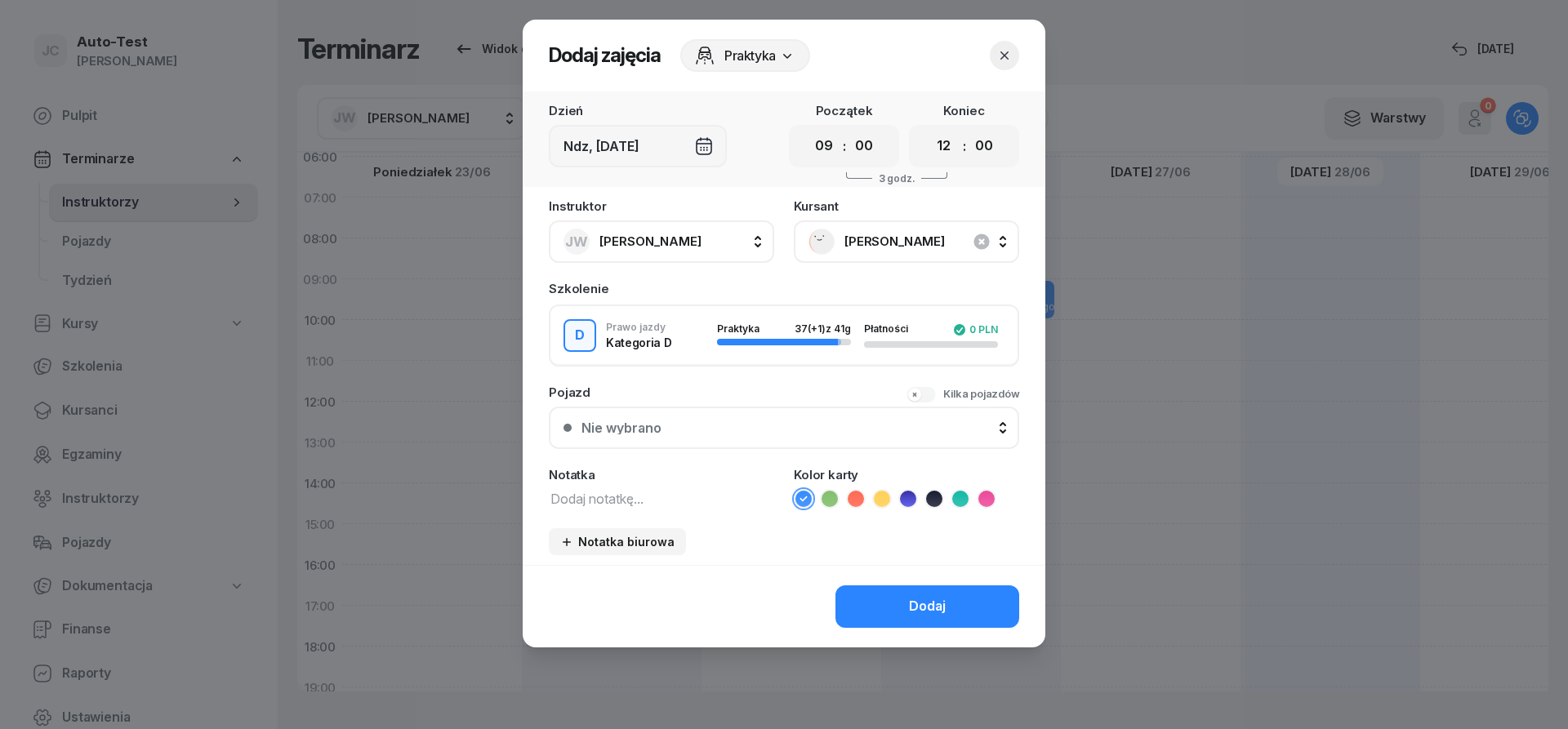
click at [766, 416] on button "Nie wybrano" at bounding box center [784, 427] width 470 height 42
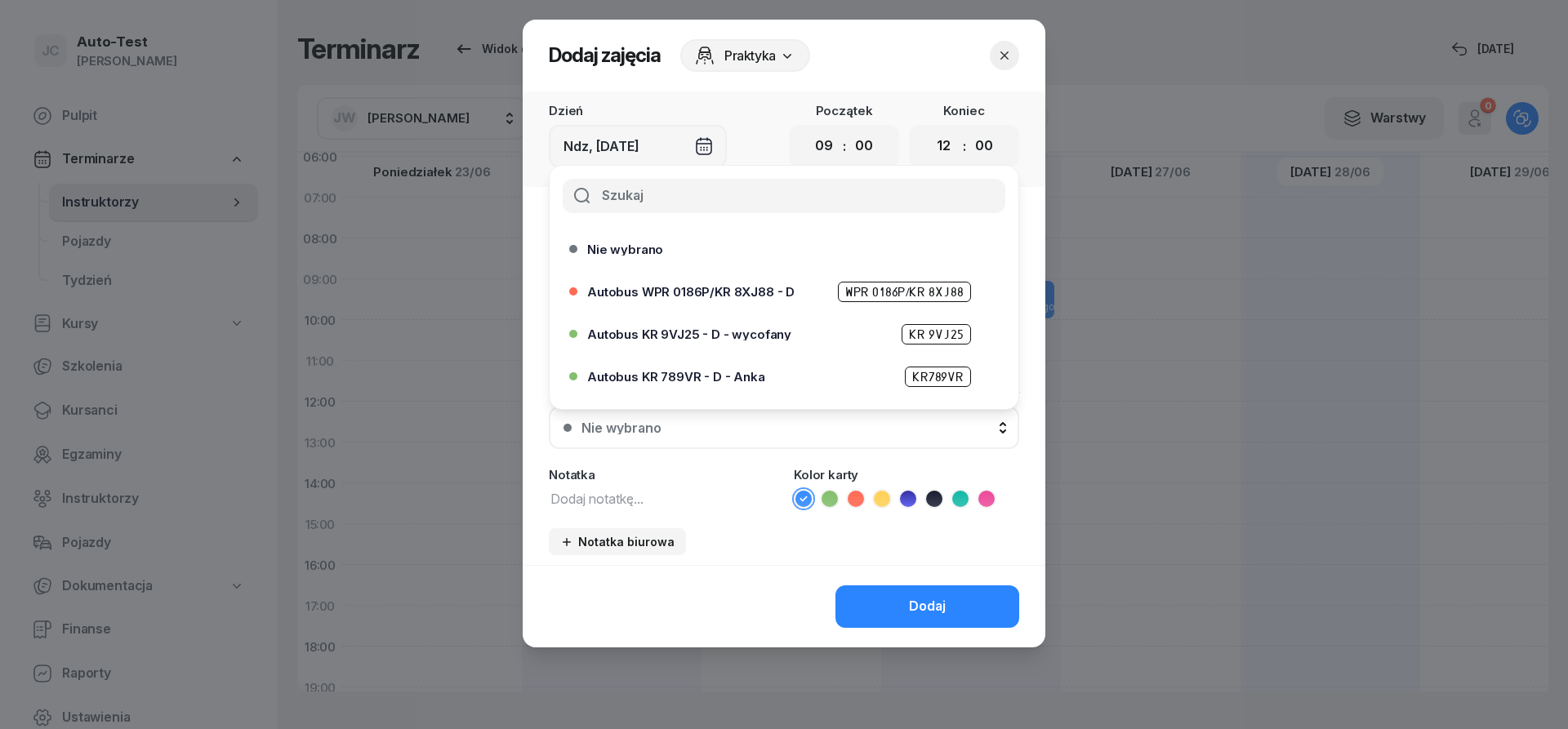
click at [1002, 48] on button "button" at bounding box center [1004, 55] width 29 height 29
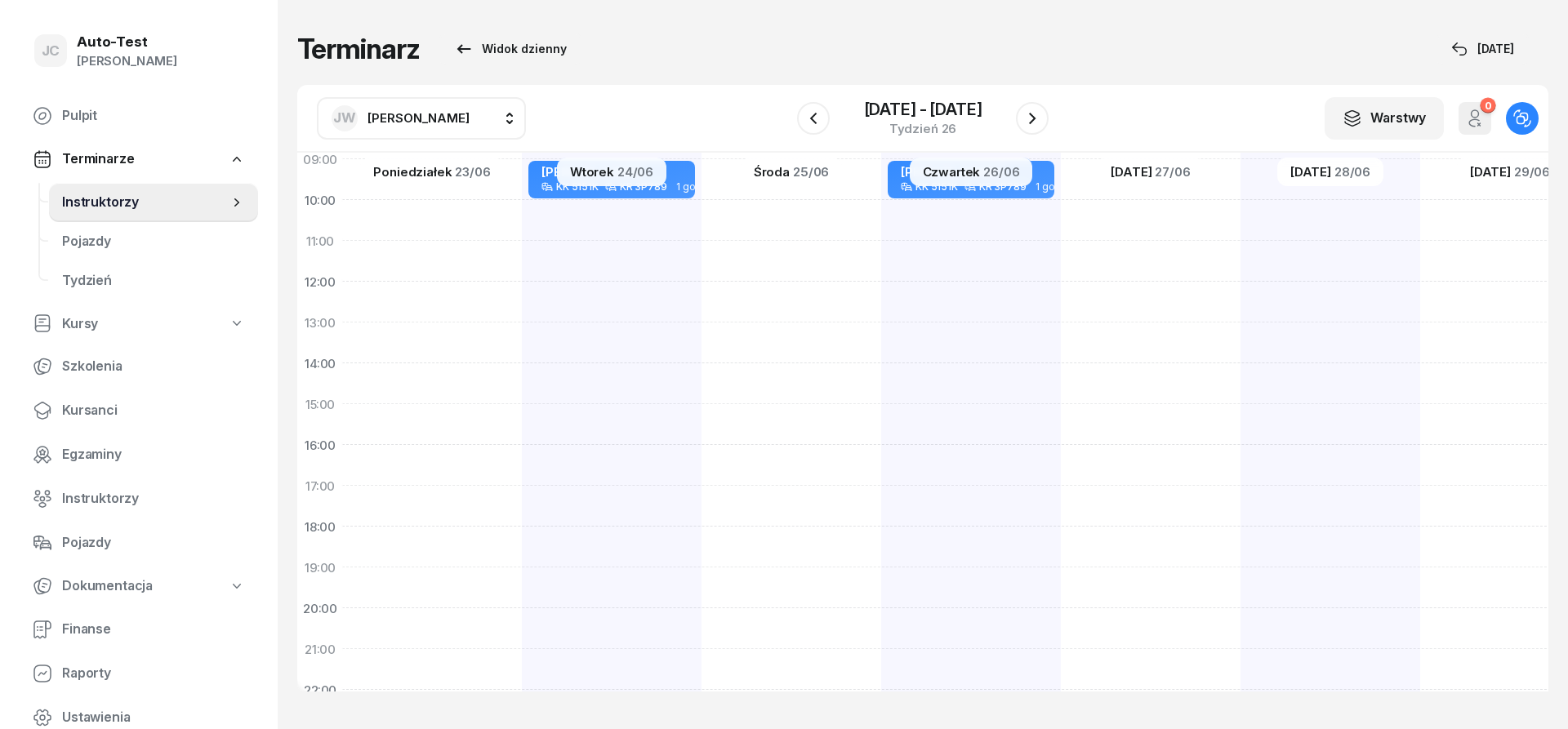
scroll to position [294, 1]
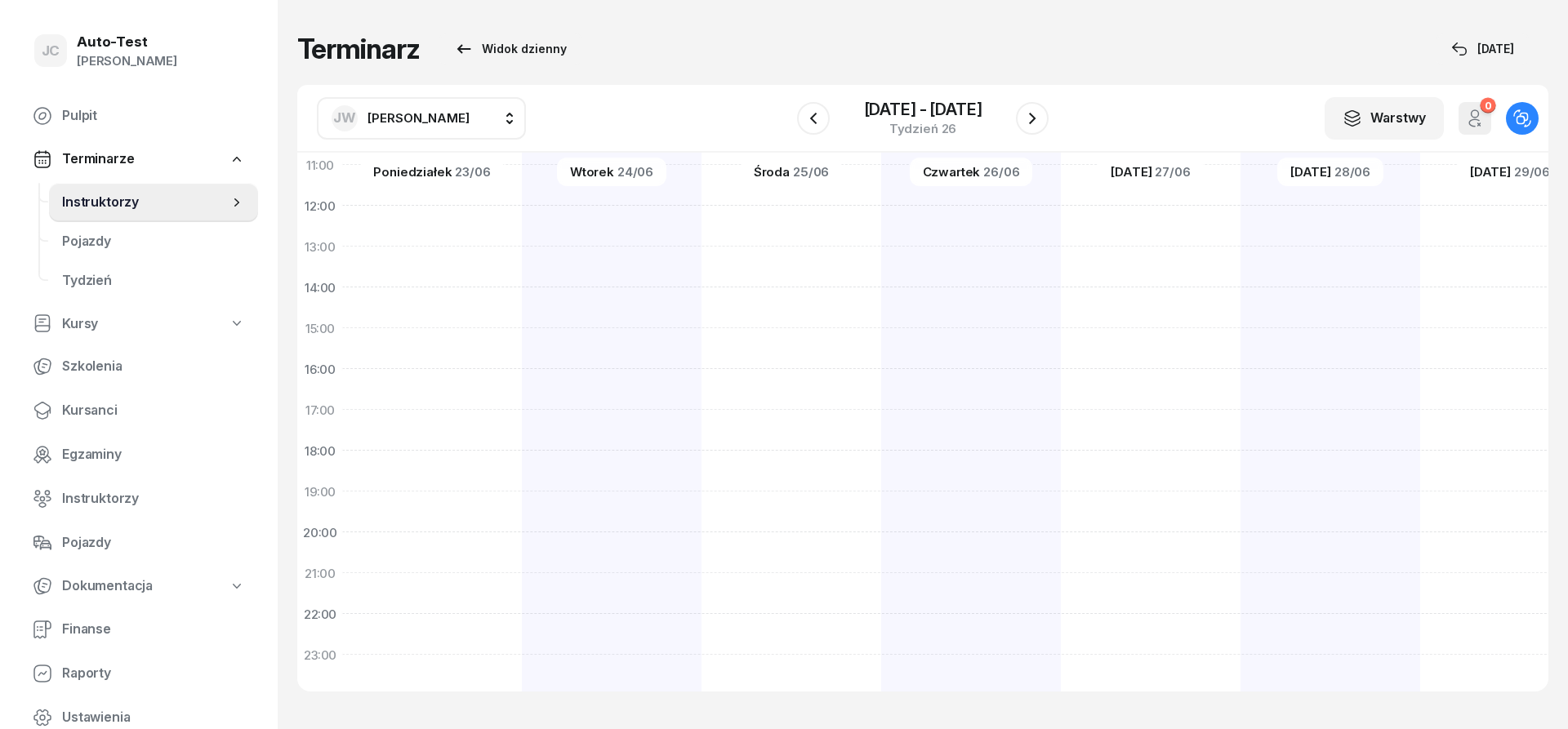
click at [1472, 517] on div at bounding box center [1510, 308] width 180 height 816
select select "19"
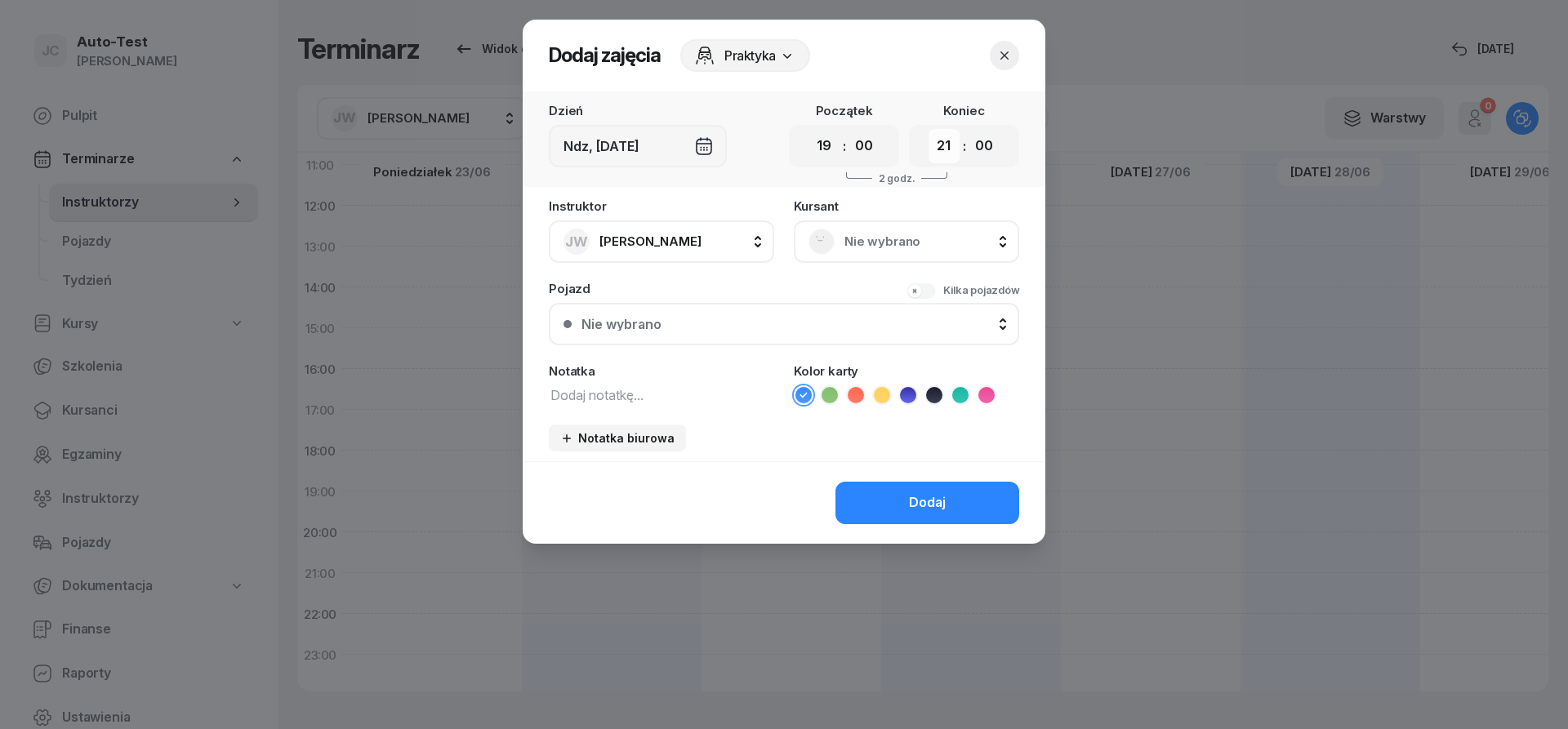
click at [929, 129] on select "00 01 02 03 04 05 06 07 08 09 10 11 12 13 14 15 16 17 18 19 20 21 22 23" at bounding box center [944, 146] width 31 height 35
select select "22"
click option "22" at bounding box center [0, 0] width 0 height 0
click at [847, 250] on span "Nie wybrano" at bounding box center [924, 241] width 160 height 22
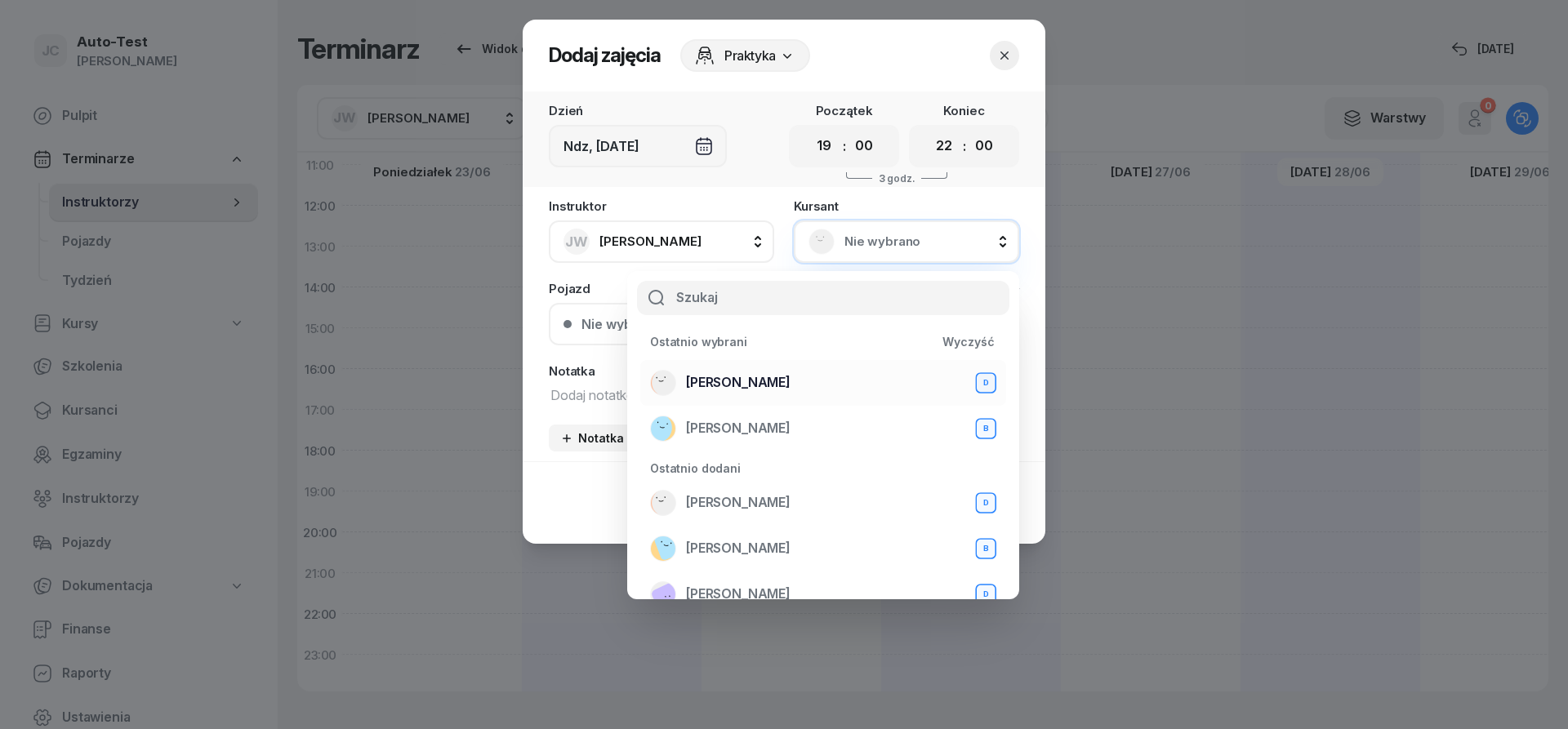
click at [822, 378] on div "[PERSON_NAME] D" at bounding box center [823, 383] width 346 height 26
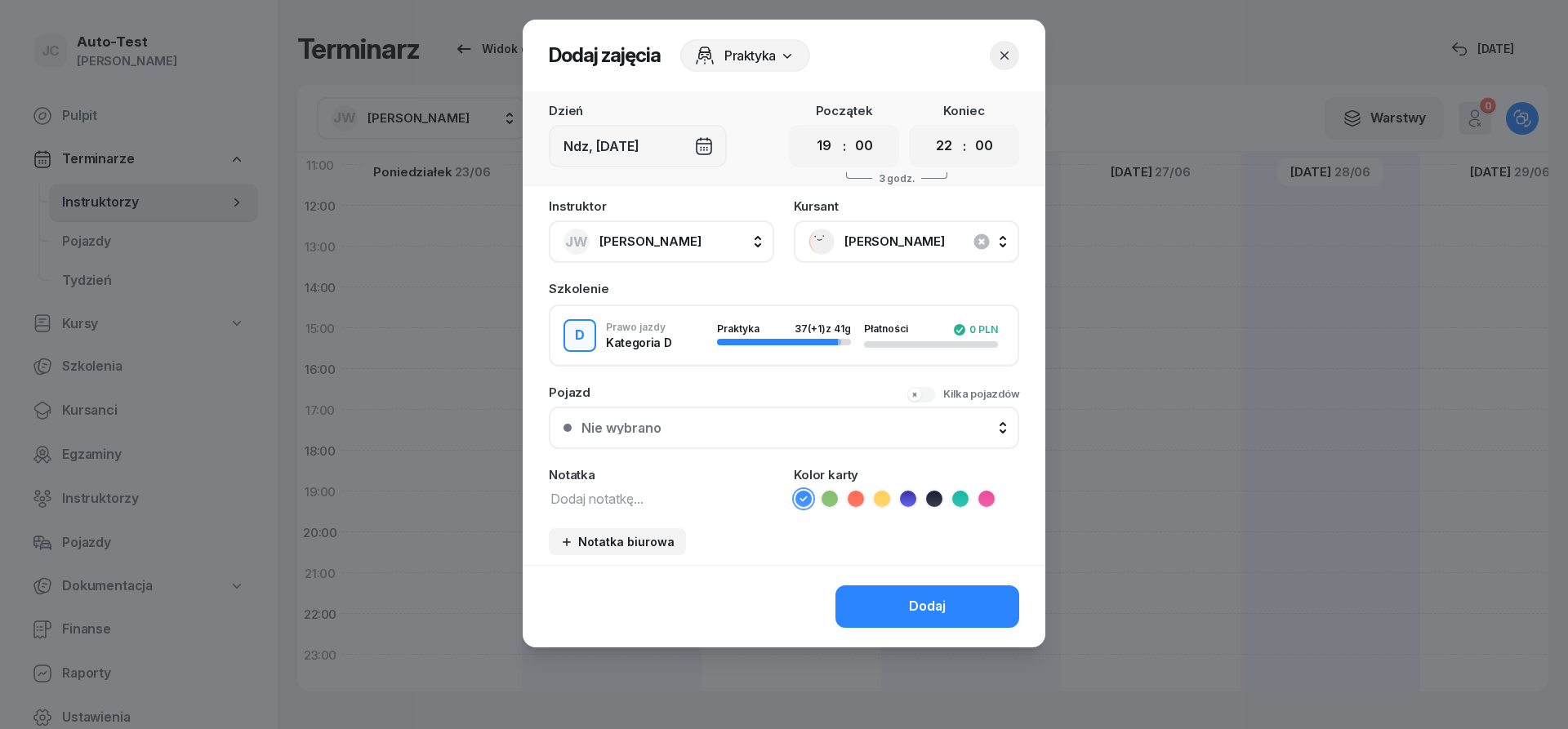
click at [792, 416] on button "Nie wybrano" at bounding box center [784, 427] width 470 height 42
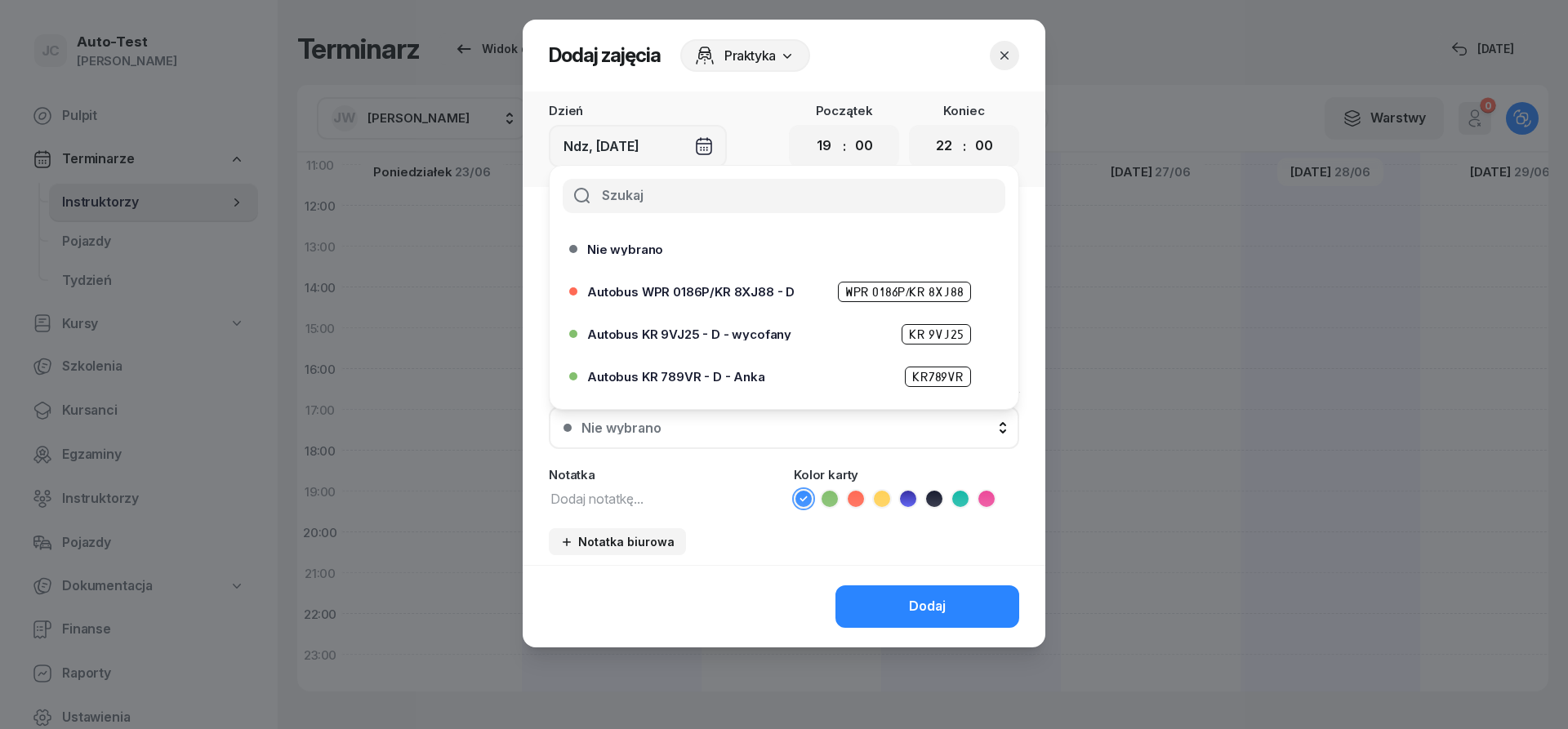
click at [1009, 59] on icon "button" at bounding box center [1004, 55] width 16 height 16
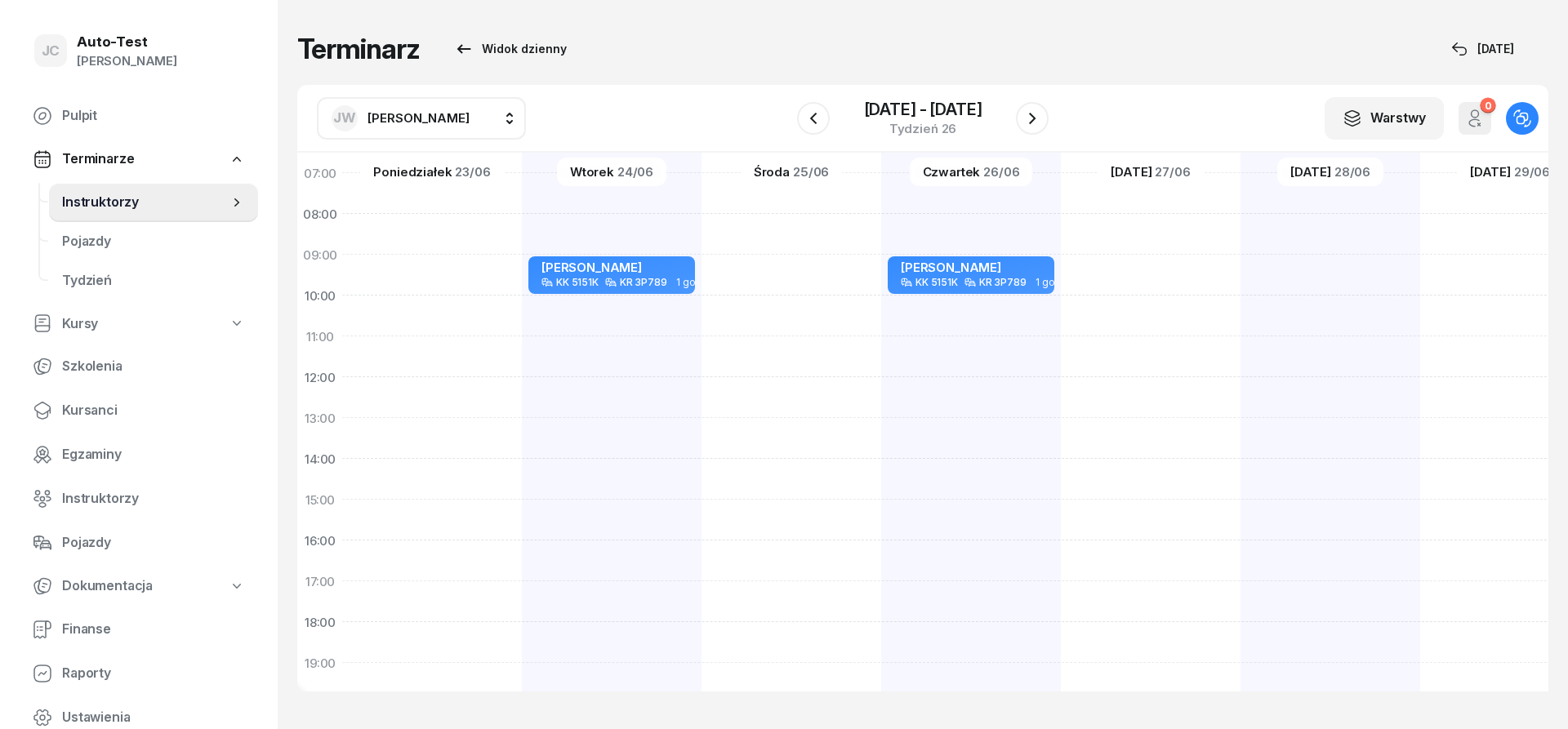
scroll to position [98, 1]
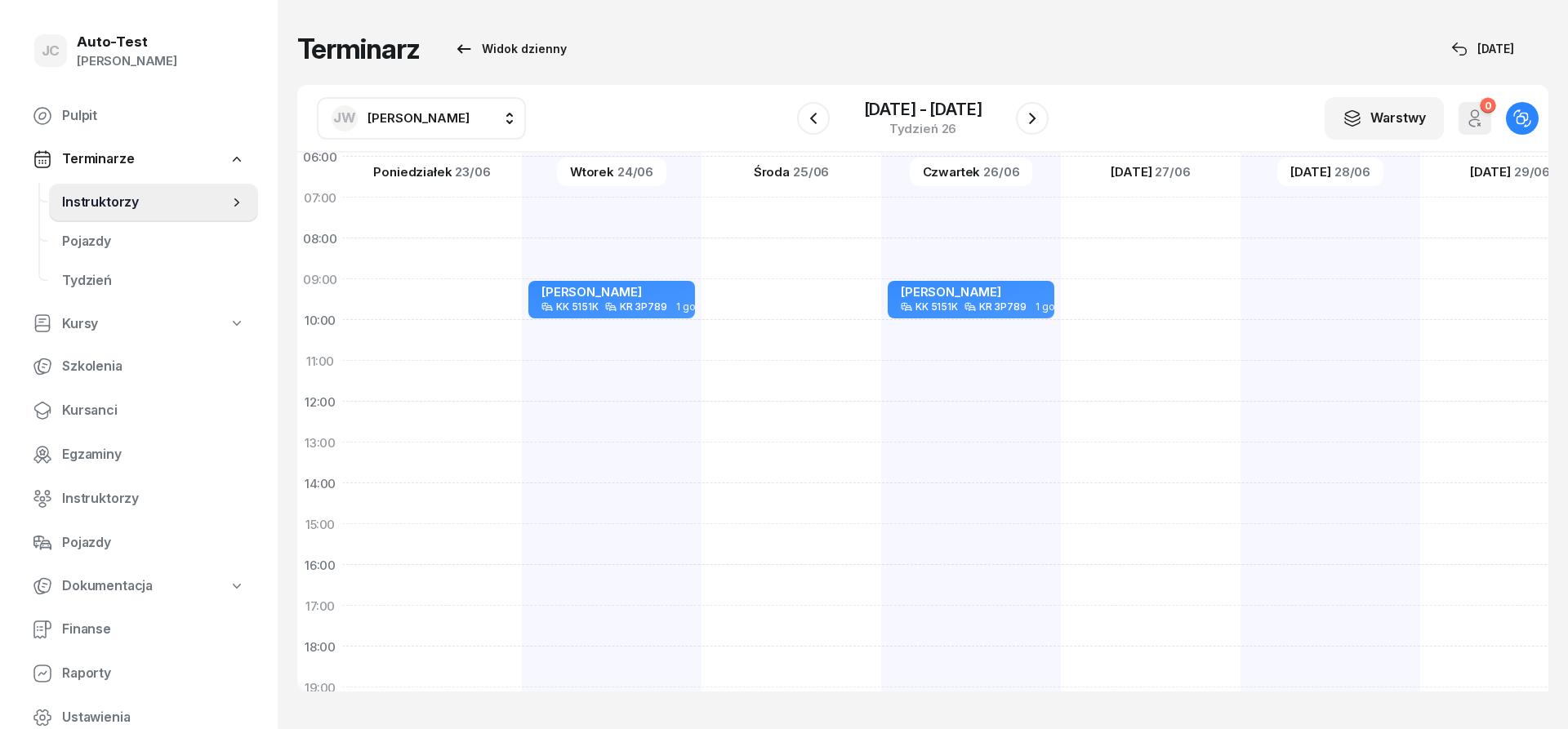
click at [1240, 293] on div at bounding box center [1330, 503] width 180 height 816
select select "09"
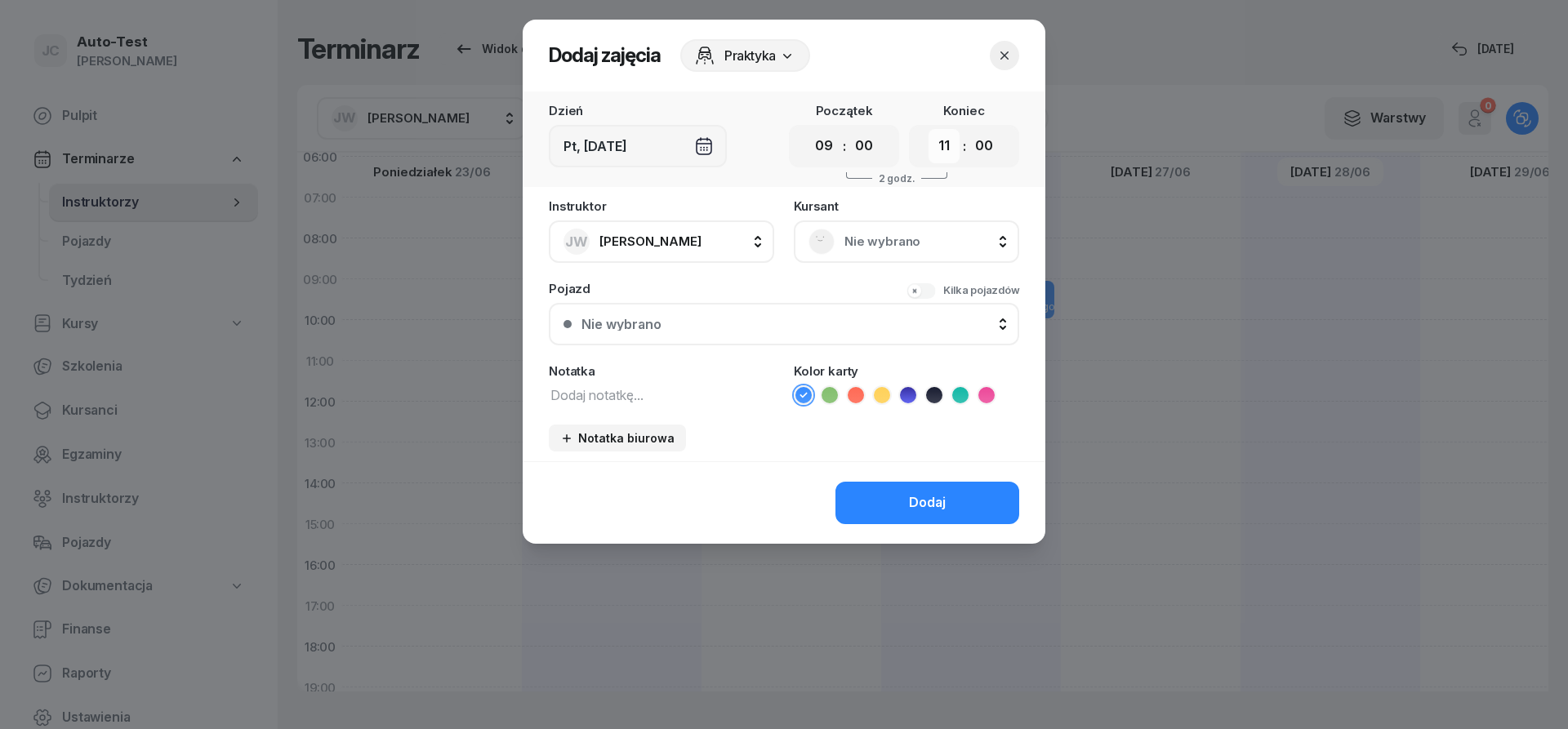
click at [929, 129] on select "00 01 02 03 04 05 06 07 08 09 10 11 12 13 14 15 16 17 18 19 20 21 22 23" at bounding box center [944, 146] width 31 height 35
select select "12"
click option "12" at bounding box center [0, 0] width 0 height 0
click at [860, 246] on span "Nie wybrano" at bounding box center [924, 241] width 160 height 22
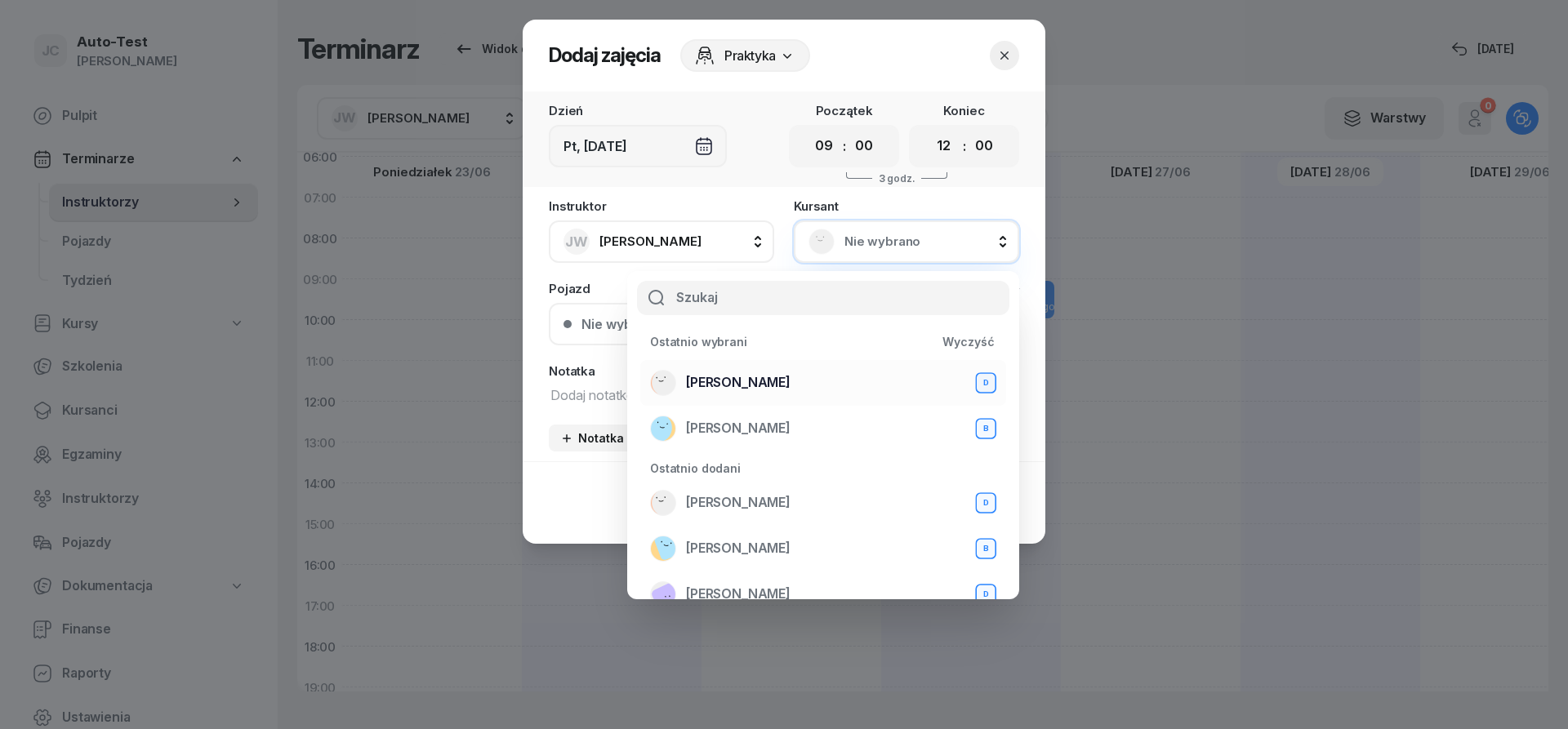
click at [770, 389] on span "[PERSON_NAME]" at bounding box center [739, 383] width 105 height 22
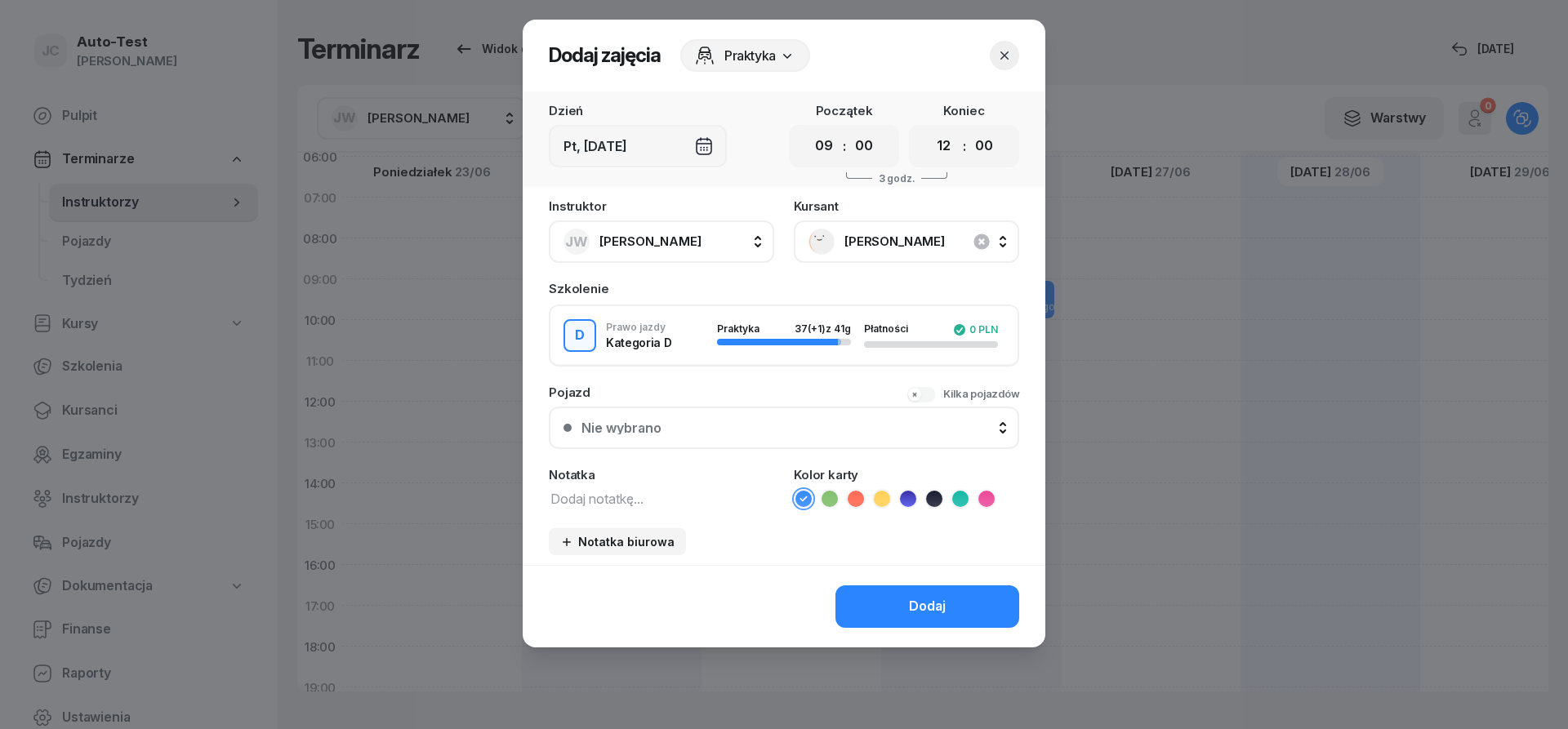
click at [735, 425] on div "Nie wybrano" at bounding box center [793, 428] width 423 height 13
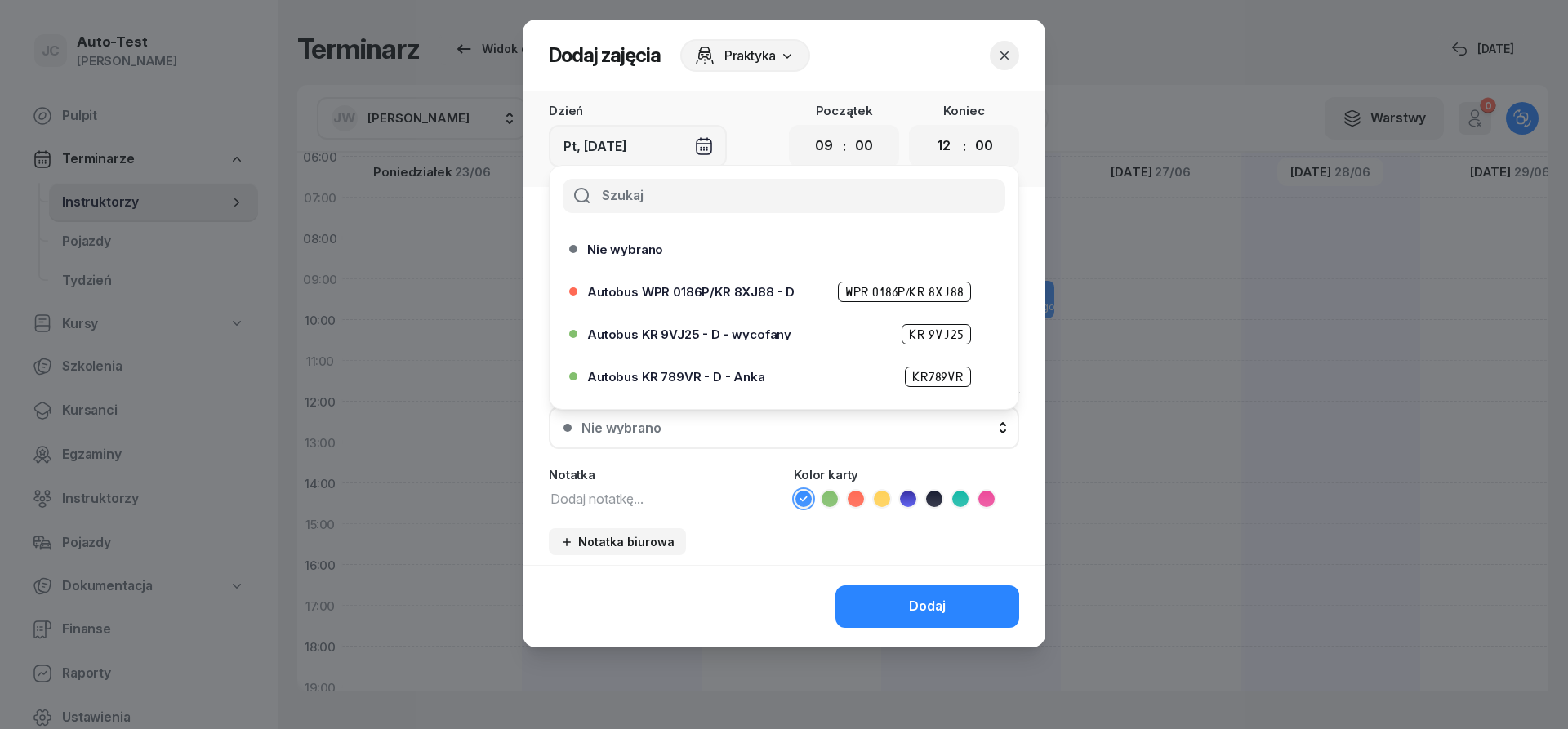
click at [1000, 53] on icon "button" at bounding box center [1004, 55] width 16 height 16
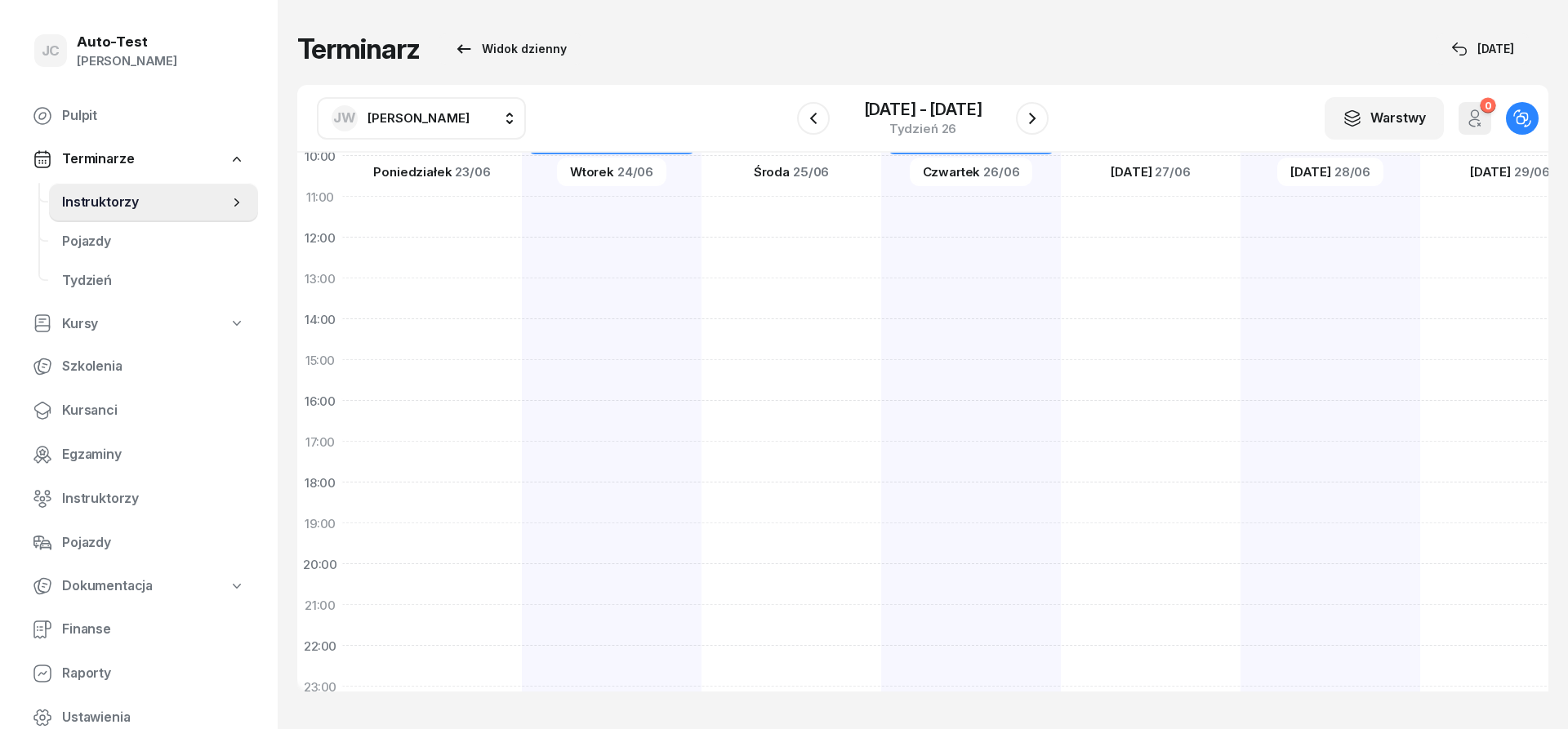
scroll to position [318, 1]
click at [1240, 471] on div at bounding box center [1330, 284] width 180 height 816
select select "19"
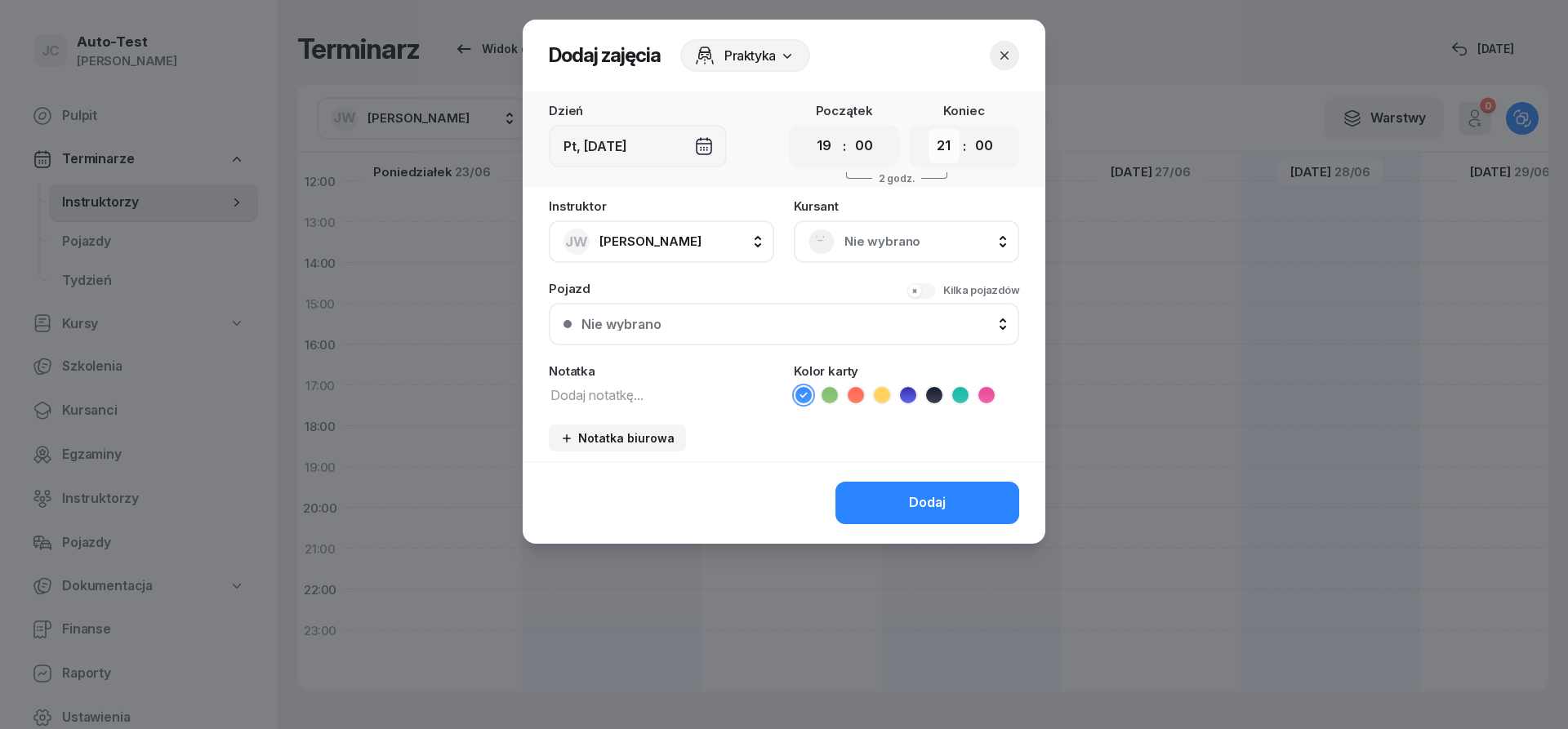
click at [929, 129] on select "00 01 02 03 04 05 06 07 08 09 10 11 12 13 14 15 16 17 18 19 20 21 22 23" at bounding box center [944, 146] width 31 height 35
select select "22"
click option "22" at bounding box center [0, 0] width 0 height 0
drag, startPoint x: 850, startPoint y: 207, endPoint x: 851, endPoint y: 221, distance: 14.0
click at [850, 208] on div "[DEMOGRAPHIC_DATA] Nie wybrano" at bounding box center [906, 231] width 226 height 63
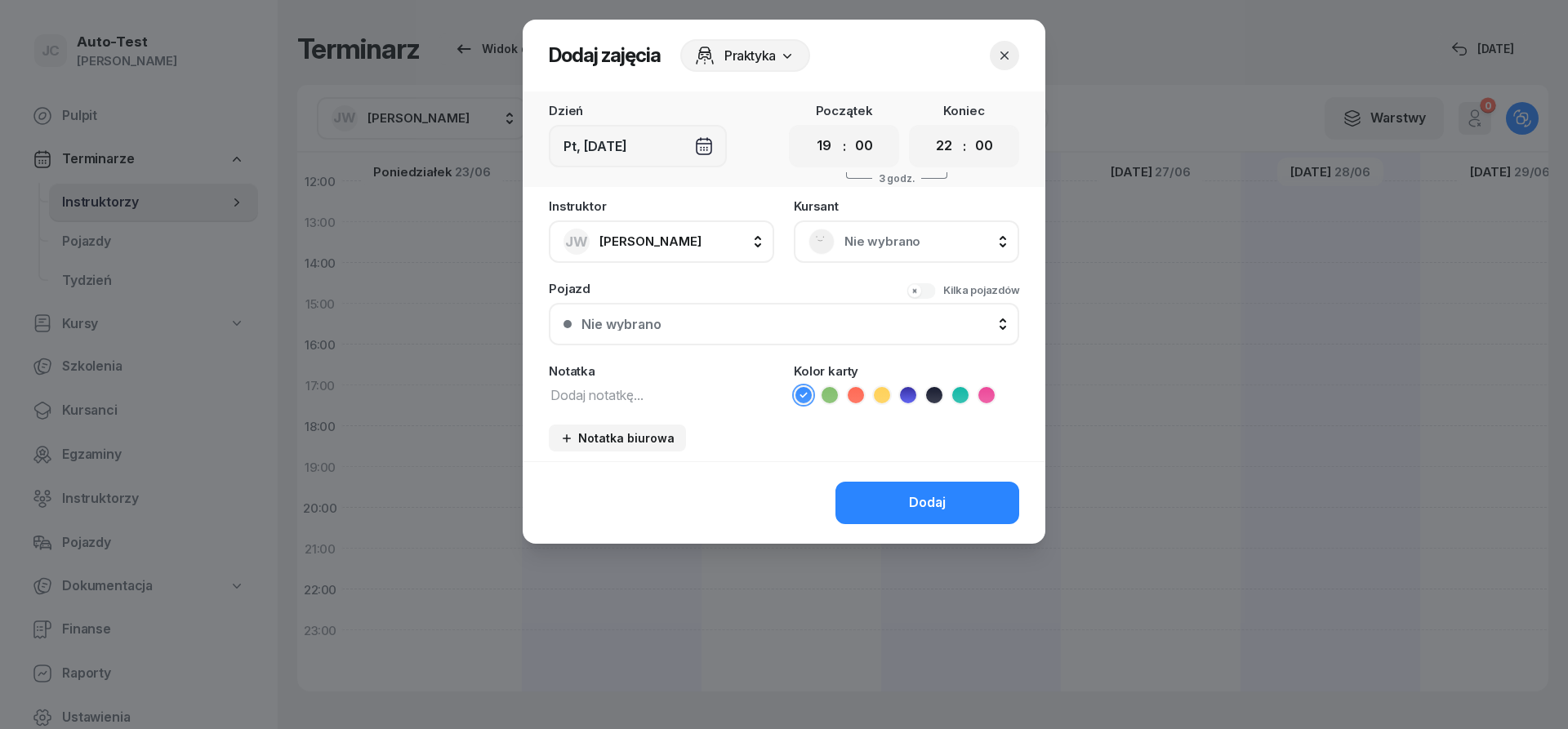
click at [851, 234] on span "Nie wybrano" at bounding box center [924, 241] width 160 height 22
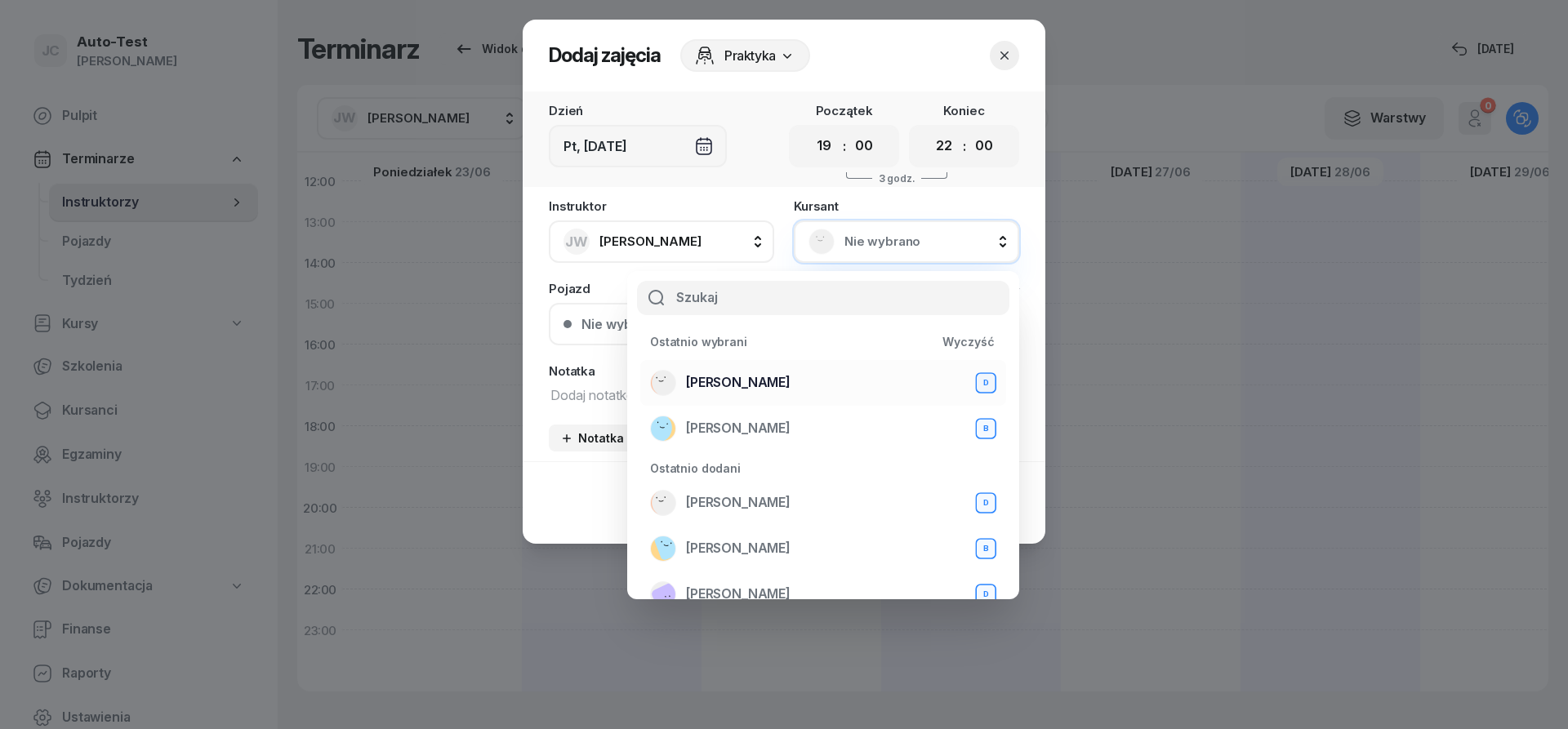
click at [793, 375] on div "[PERSON_NAME] D" at bounding box center [823, 383] width 346 height 26
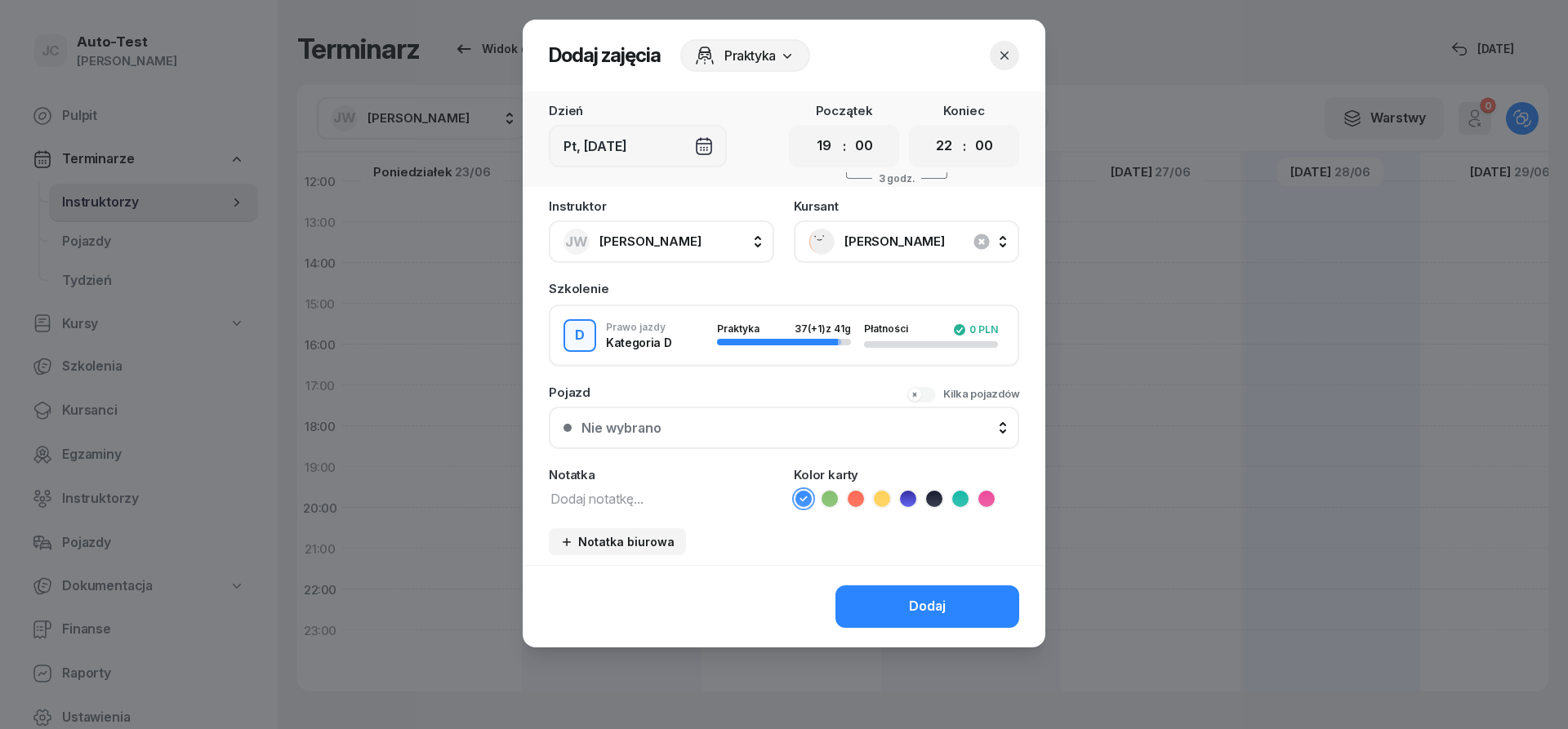
click at [765, 429] on div "Nie wybrano" at bounding box center [793, 428] width 423 height 13
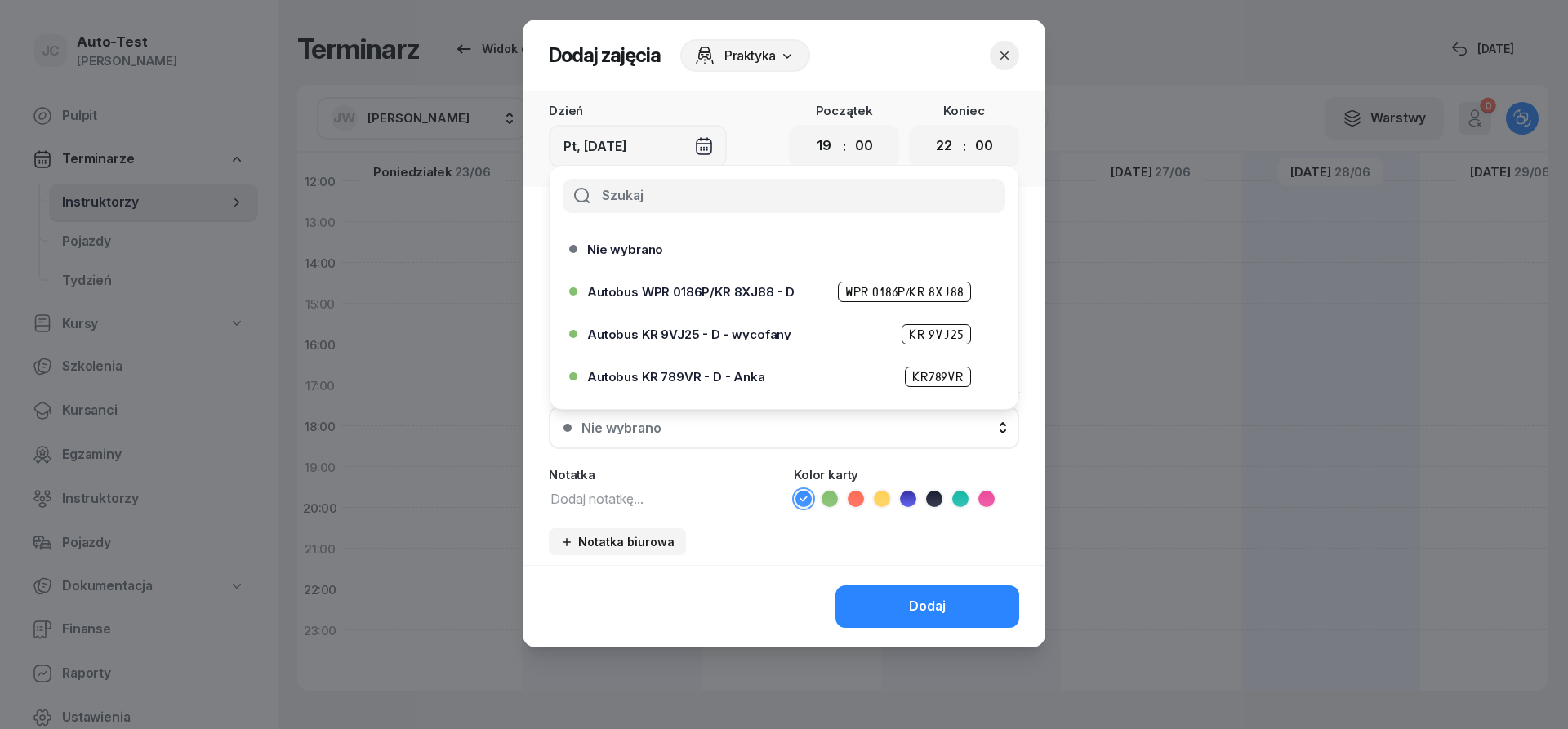
click at [744, 287] on span "Autobus WPR 0186P/KR 8XJ88 - D" at bounding box center [691, 291] width 208 height 12
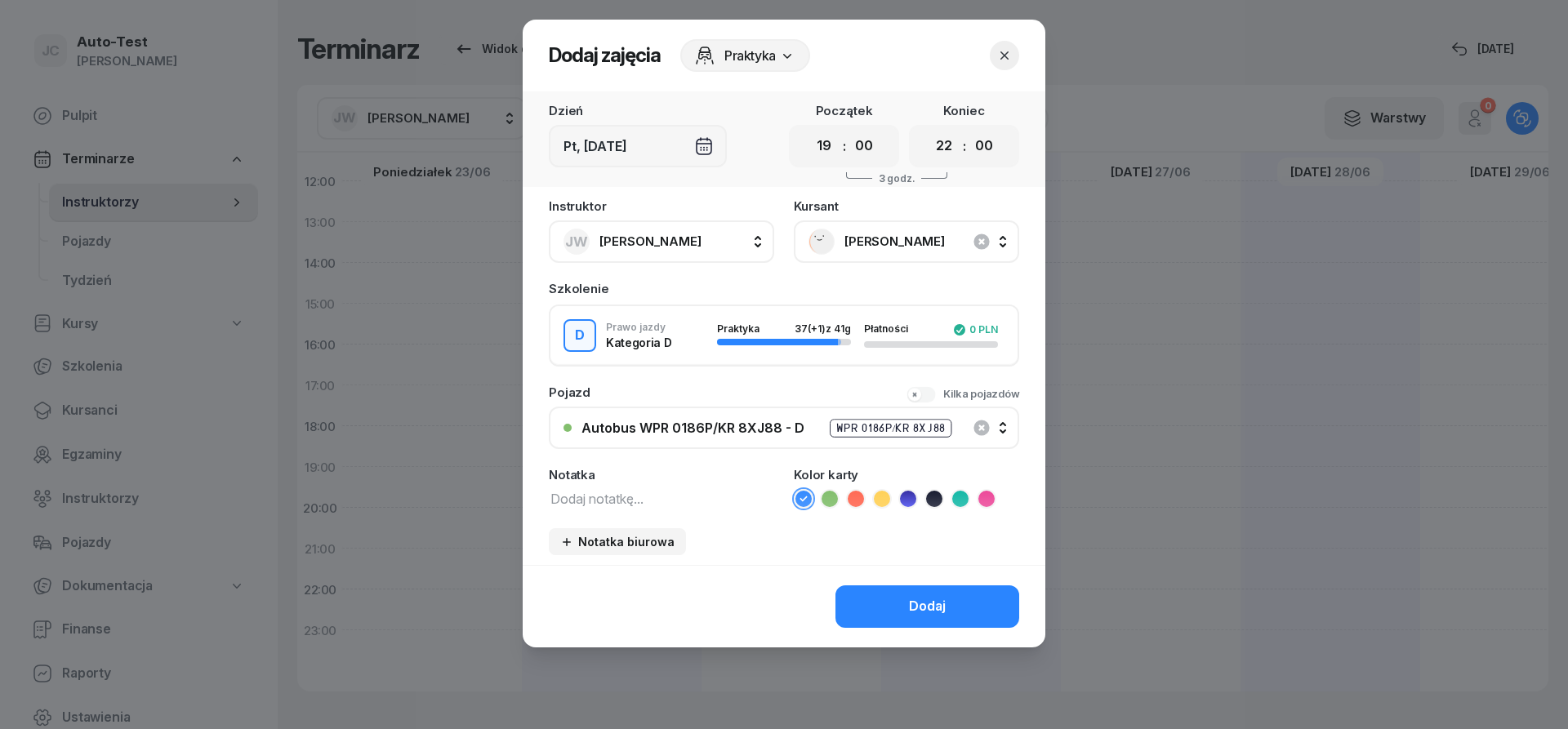
click at [854, 502] on icon at bounding box center [855, 498] width 16 height 16
click at [888, 609] on button "Dodaj" at bounding box center [927, 605] width 183 height 42
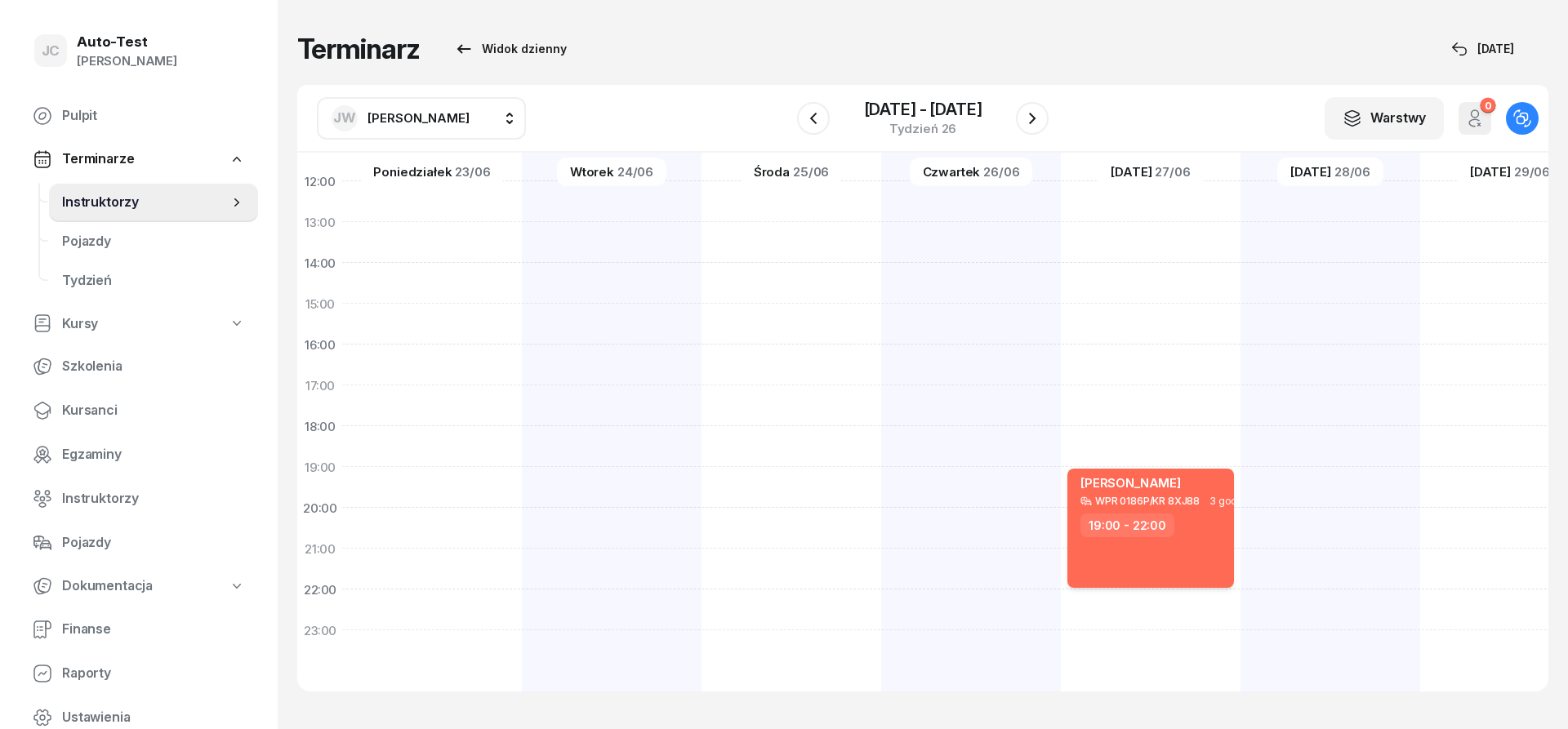
click at [1189, 552] on div "[PERSON_NAME] WPR 0186P/KR 8XJ88 3 godz. 19:00 - 22:00" at bounding box center [1150, 528] width 167 height 119
select select "19"
select select "22"
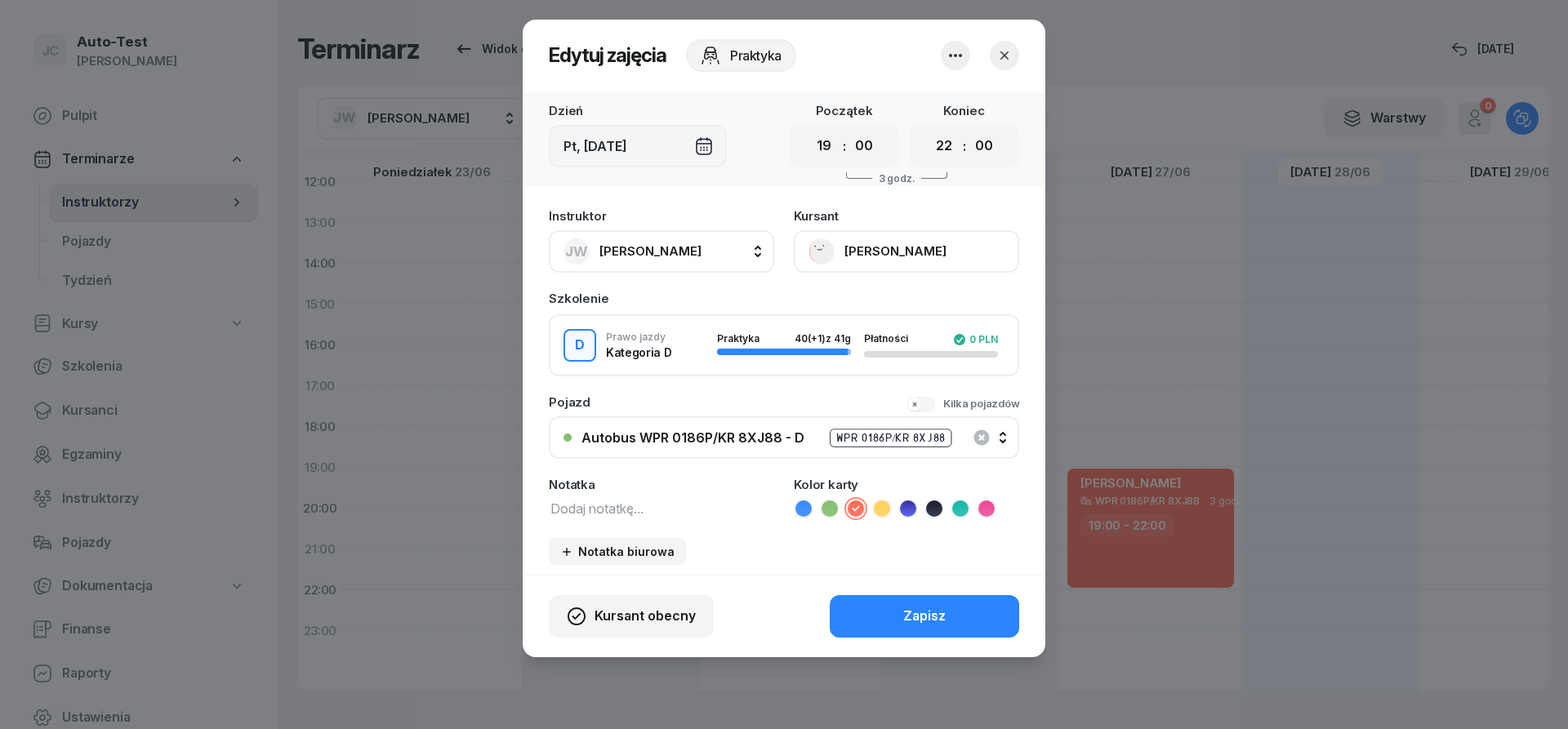
click at [1006, 61] on icon "button" at bounding box center [1004, 55] width 16 height 16
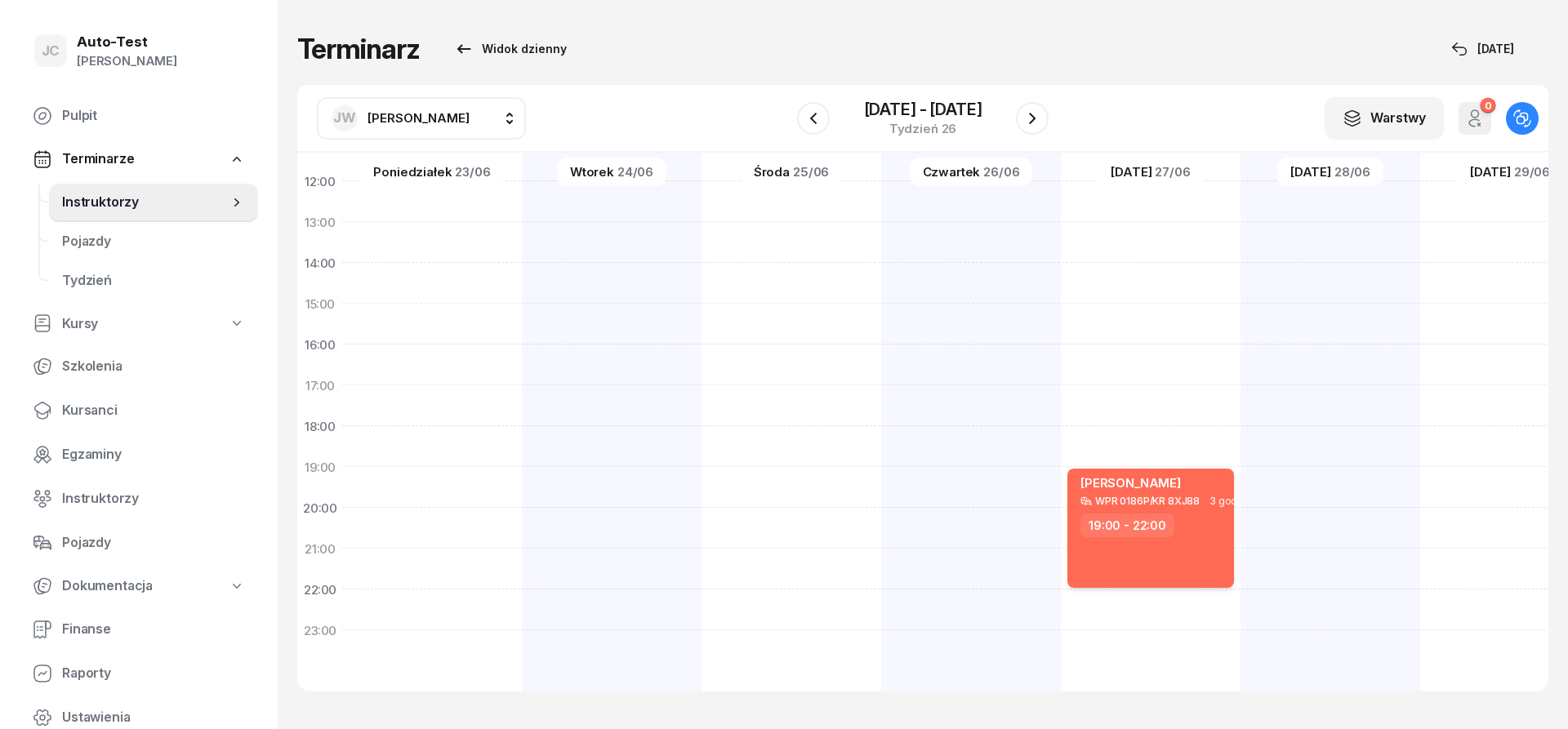
click at [1189, 541] on div "[PERSON_NAME] WPR 0186P/KR 8XJ88 3 godz. 19:00 - 22:00" at bounding box center [1150, 528] width 167 height 119
select select "19"
select select "22"
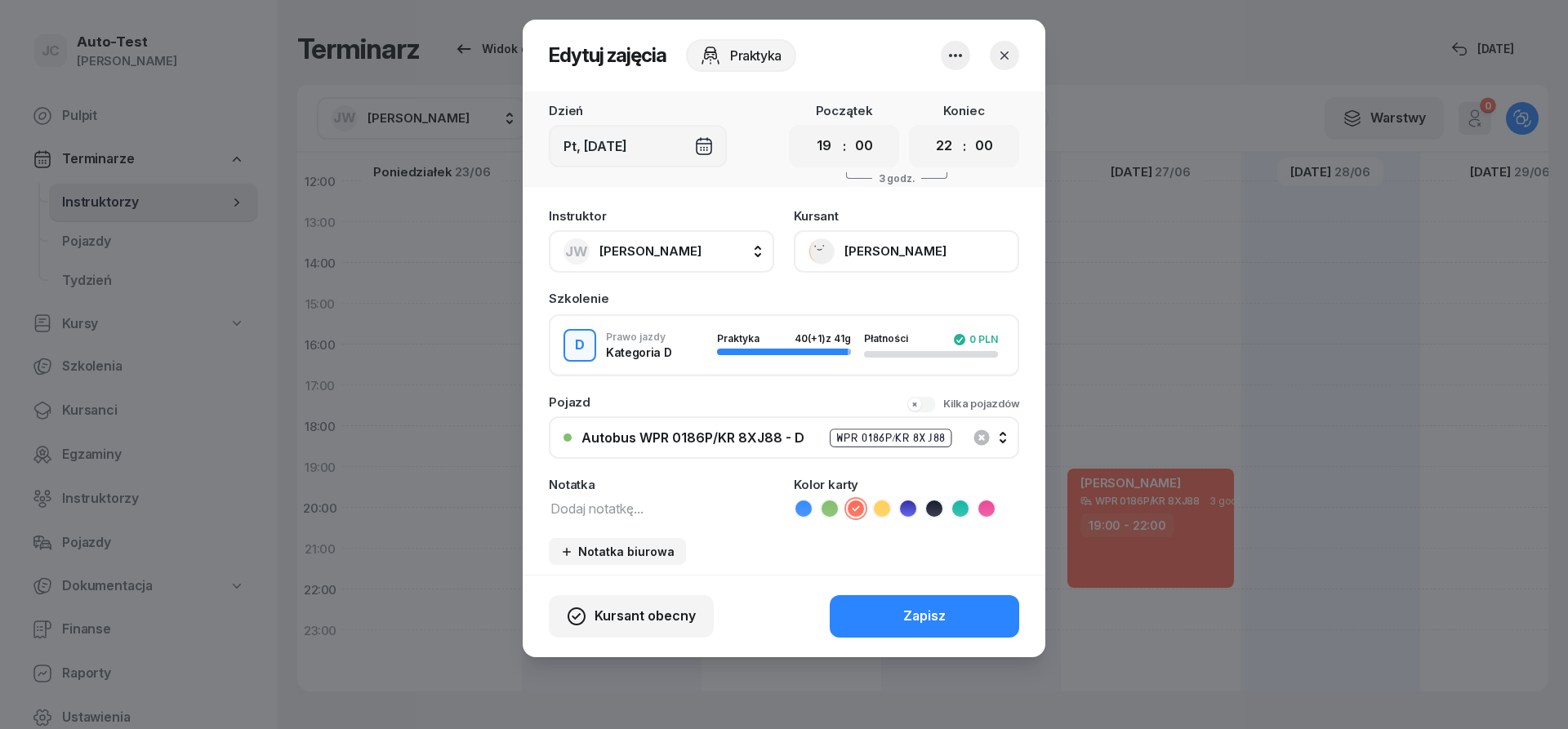
click at [1007, 54] on icon "button" at bounding box center [1004, 55] width 16 height 16
